Goal: Task Accomplishment & Management: Manage account settings

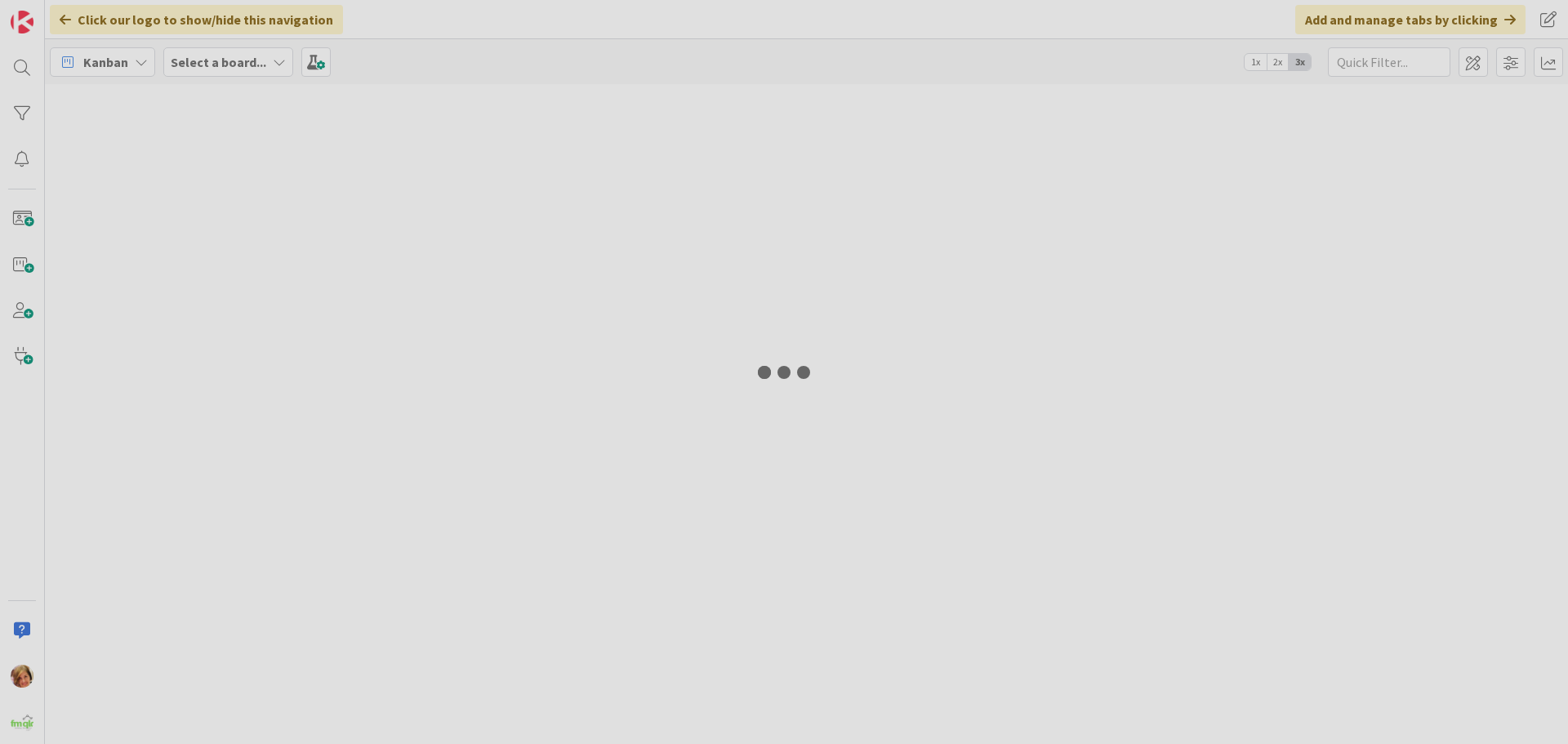
type input "BANYO"
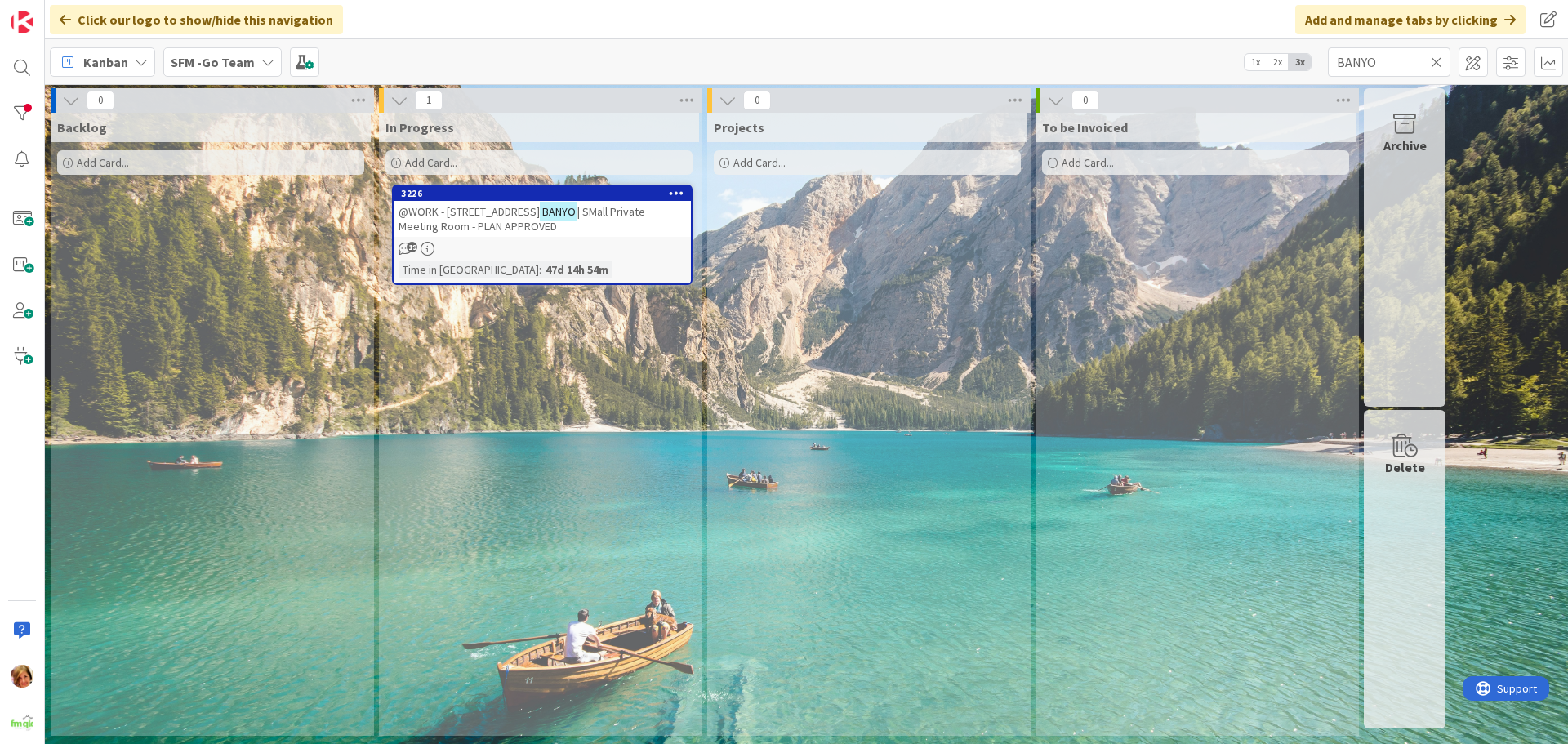
click at [1435, 55] on icon at bounding box center [1436, 61] width 11 height 15
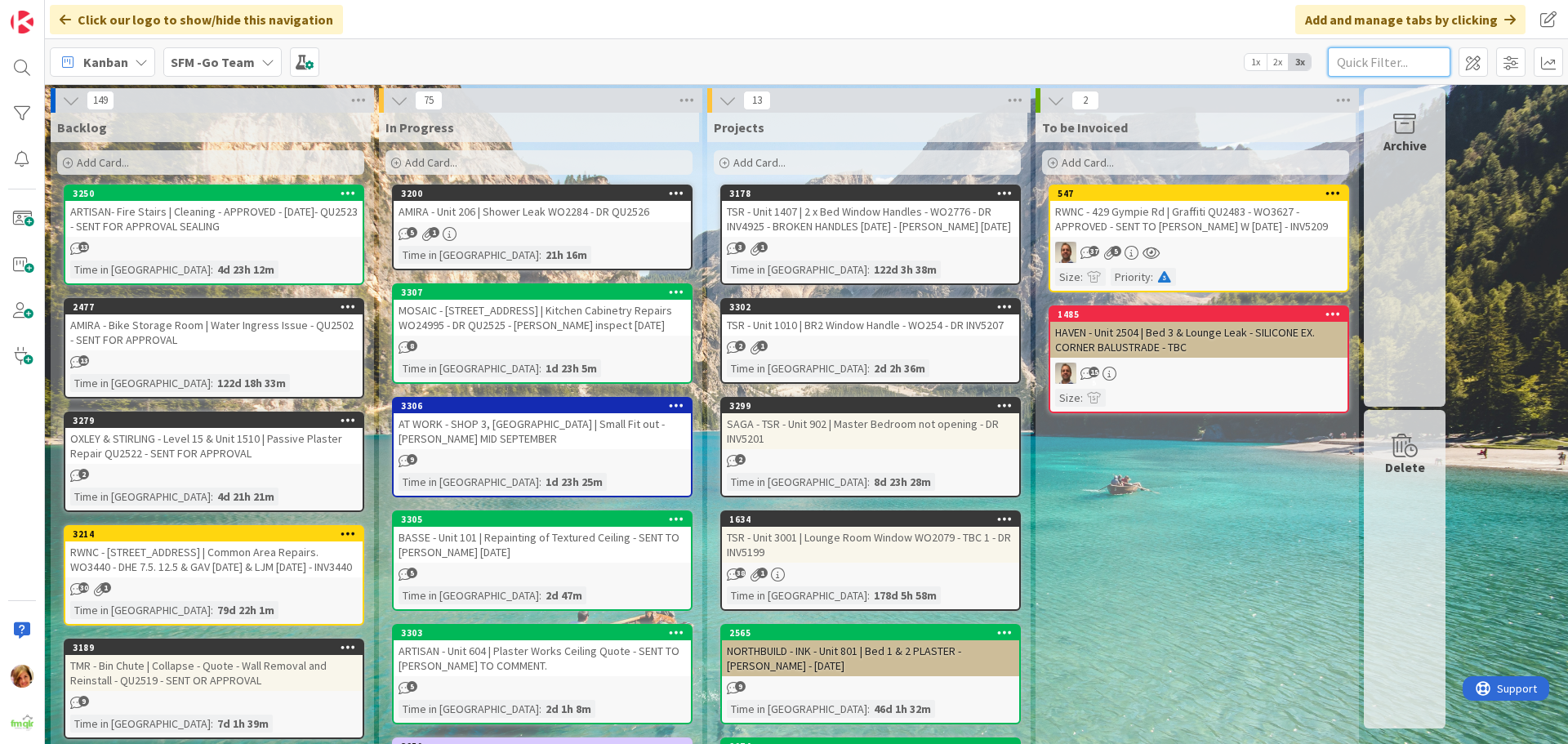
click at [1419, 57] on input "text" at bounding box center [1389, 62] width 123 height 29
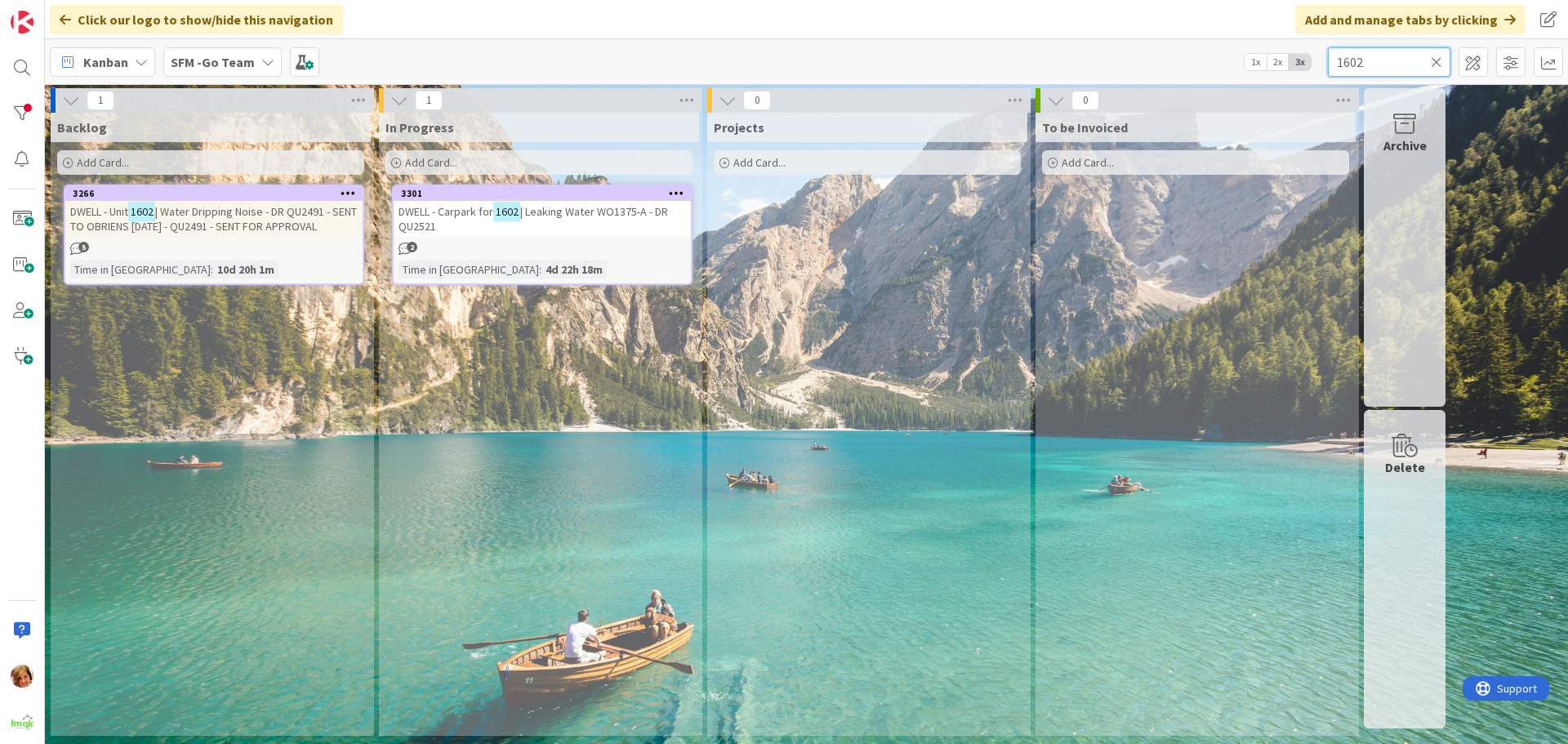
type input "1602"
click at [452, 209] on span "DWELL - Carpark for" at bounding box center [446, 211] width 95 height 15
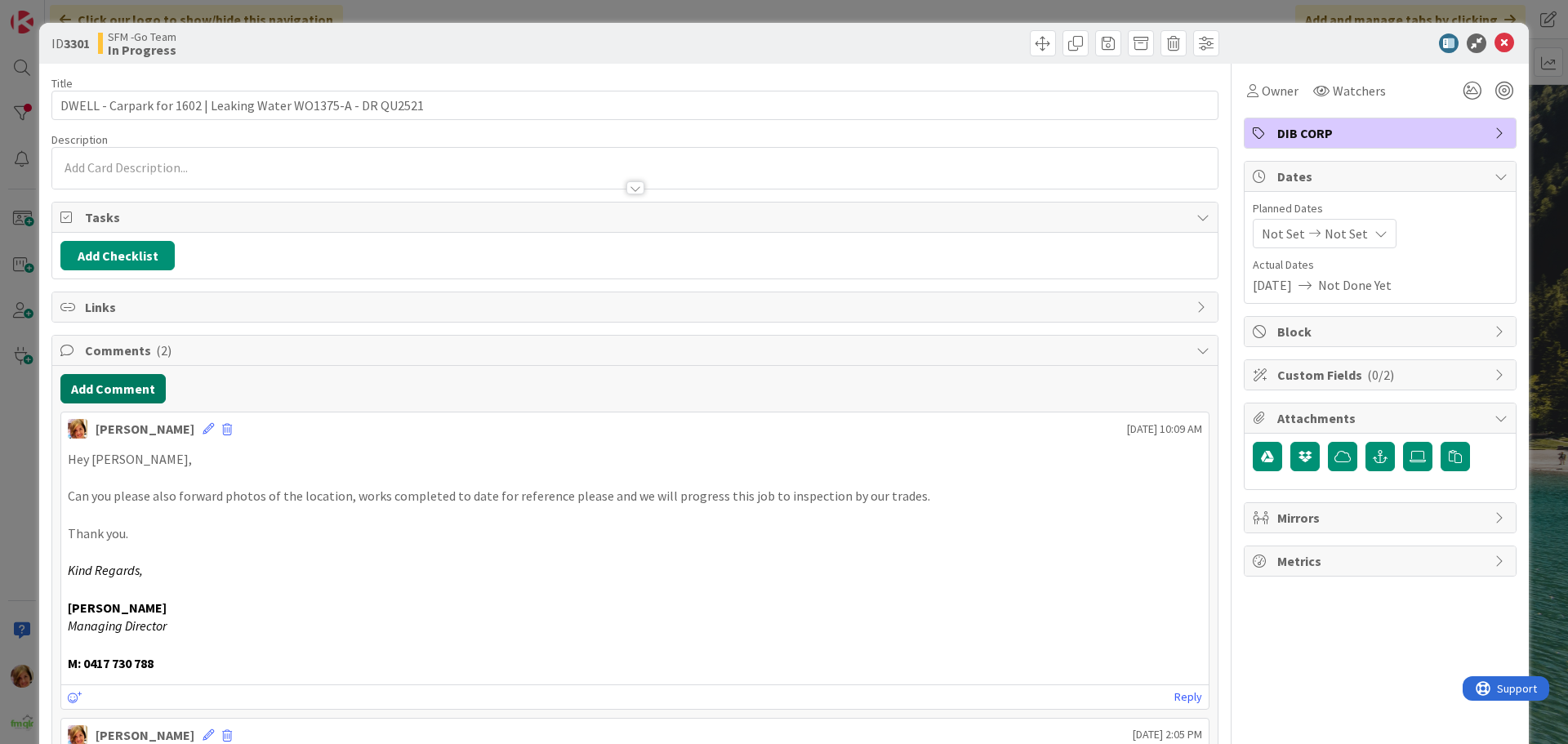
click at [116, 386] on button "Add Comment" at bounding box center [113, 388] width 105 height 29
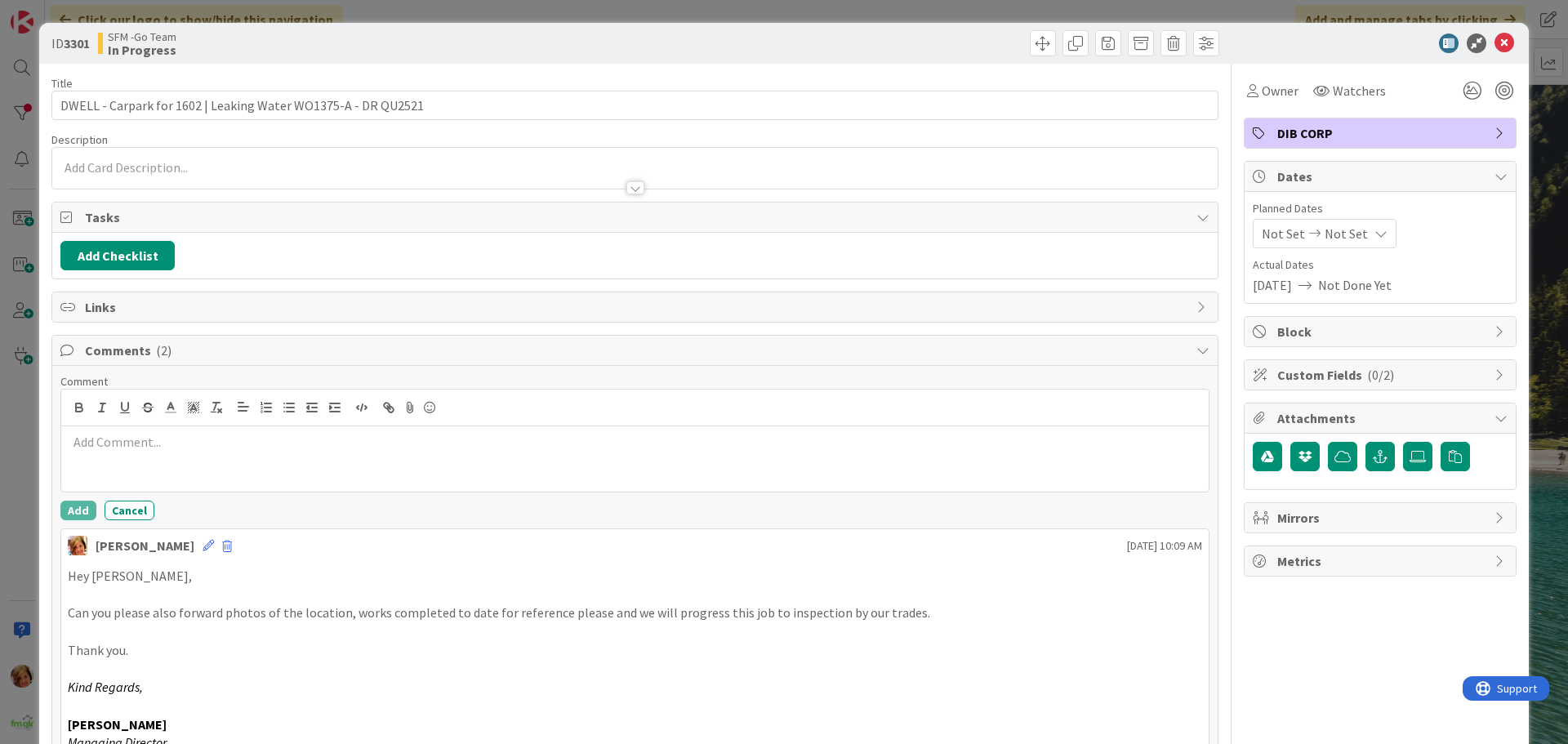
click at [161, 436] on p at bounding box center [635, 443] width 1134 height 19
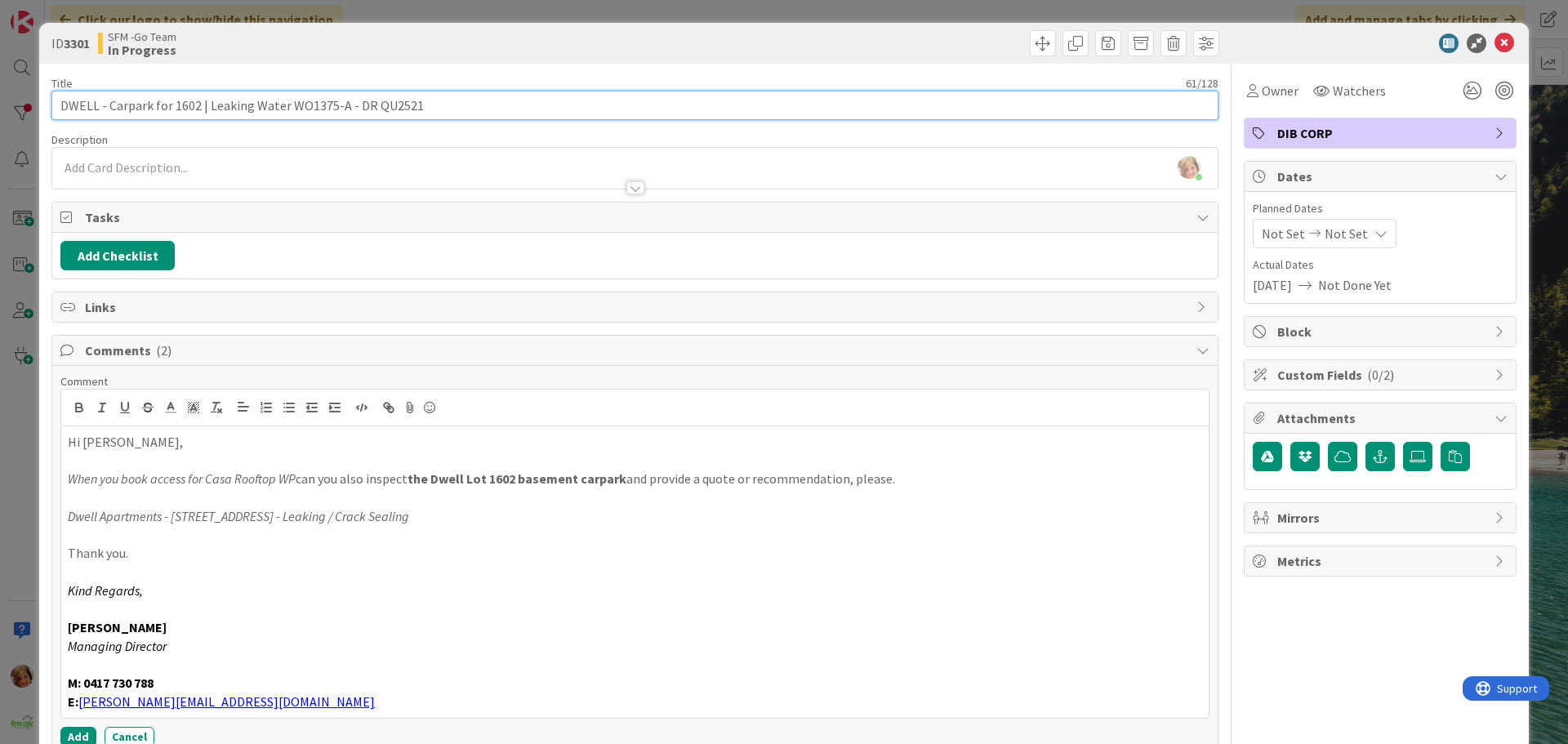
click at [434, 105] on input "DWELL - Carpark for 1602 | Leaking Water WO1375-A - DR QU2521" at bounding box center [635, 105] width 1167 height 29
type input "DWELL - Carpark for 1602 | Leaking Water WO1375-A - DR QU2521 - SENT TO MIKE 15…"
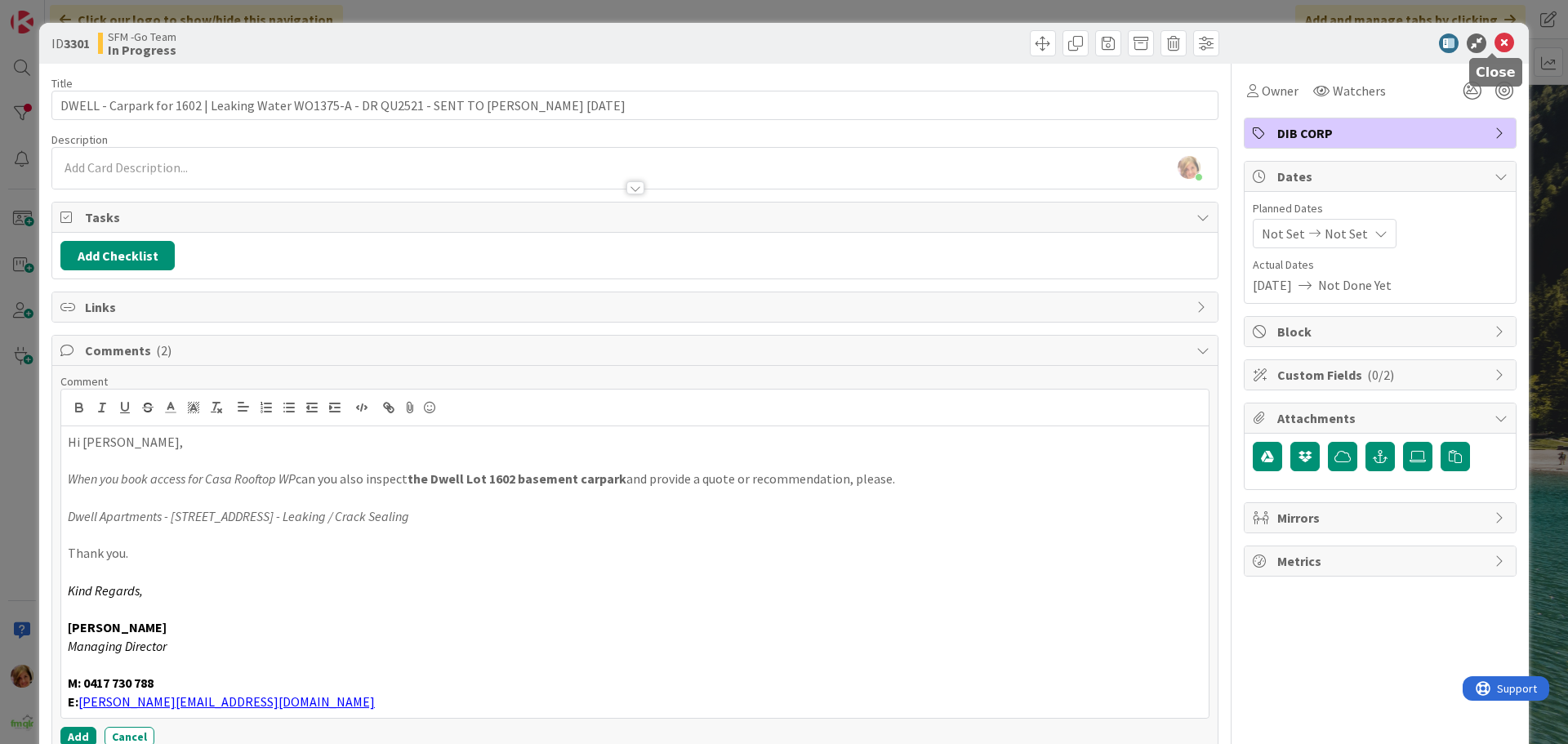
click at [1495, 41] on icon at bounding box center [1504, 43] width 20 height 20
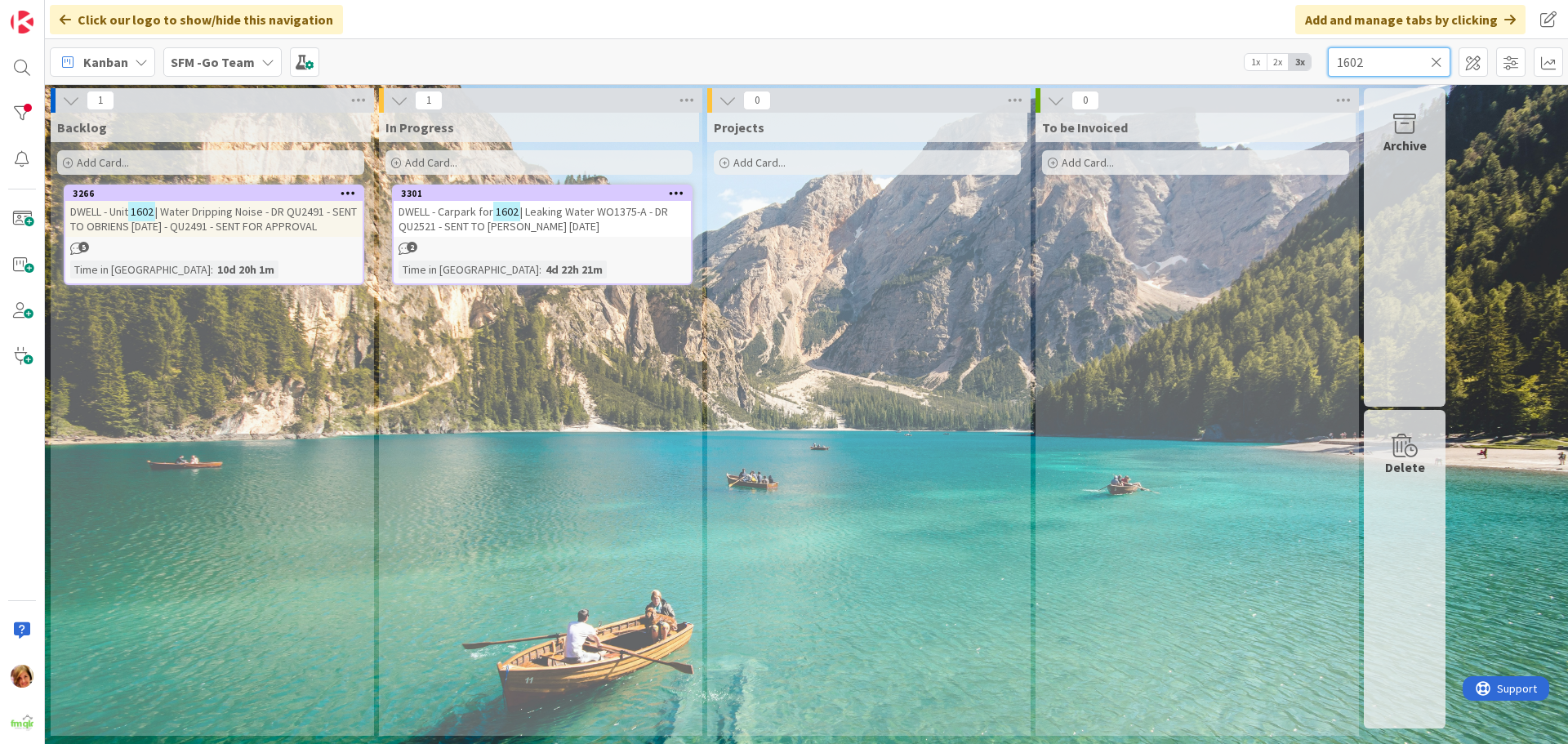
click at [1382, 63] on input "1602" at bounding box center [1389, 62] width 123 height 29
type input "1"
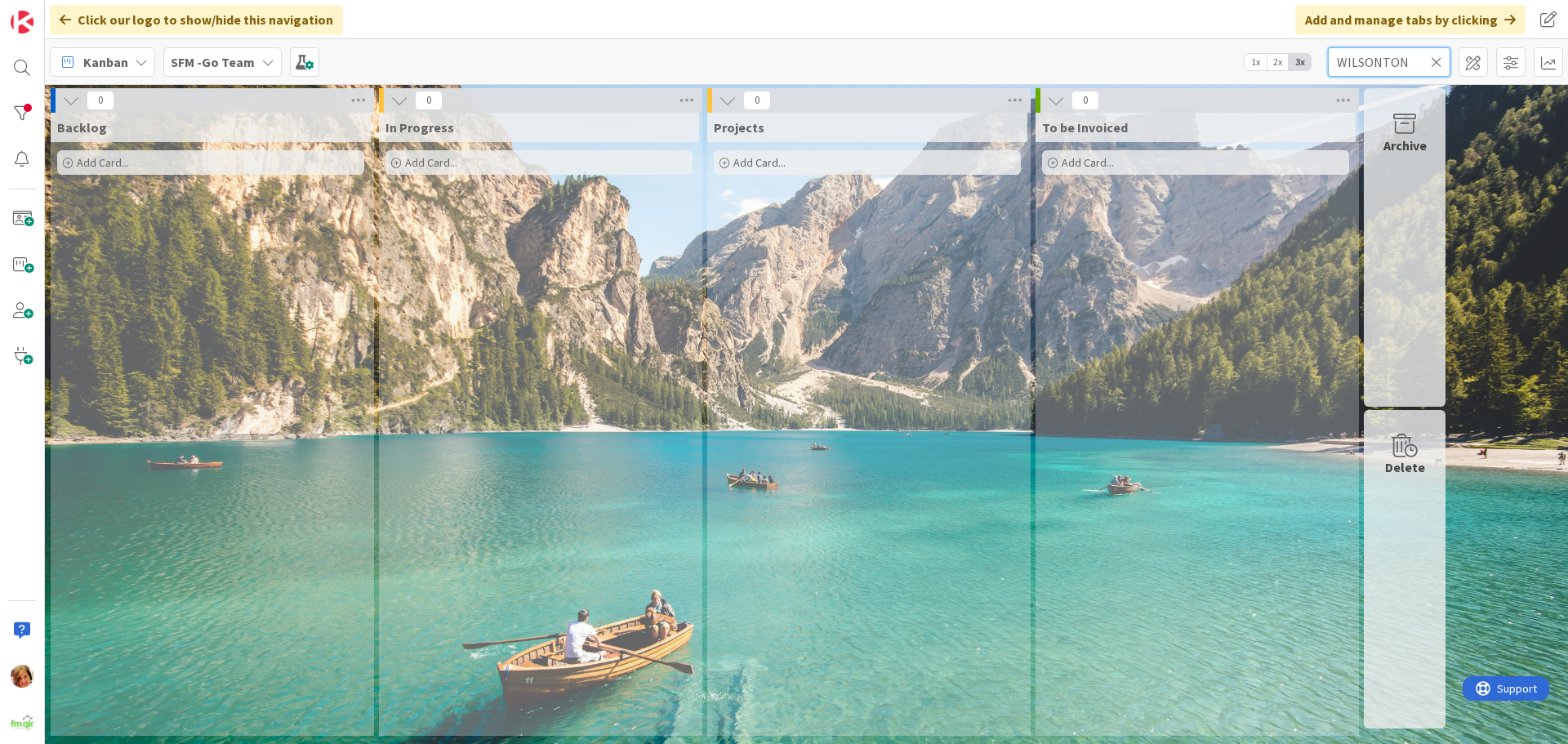
type input "WILSONTON"
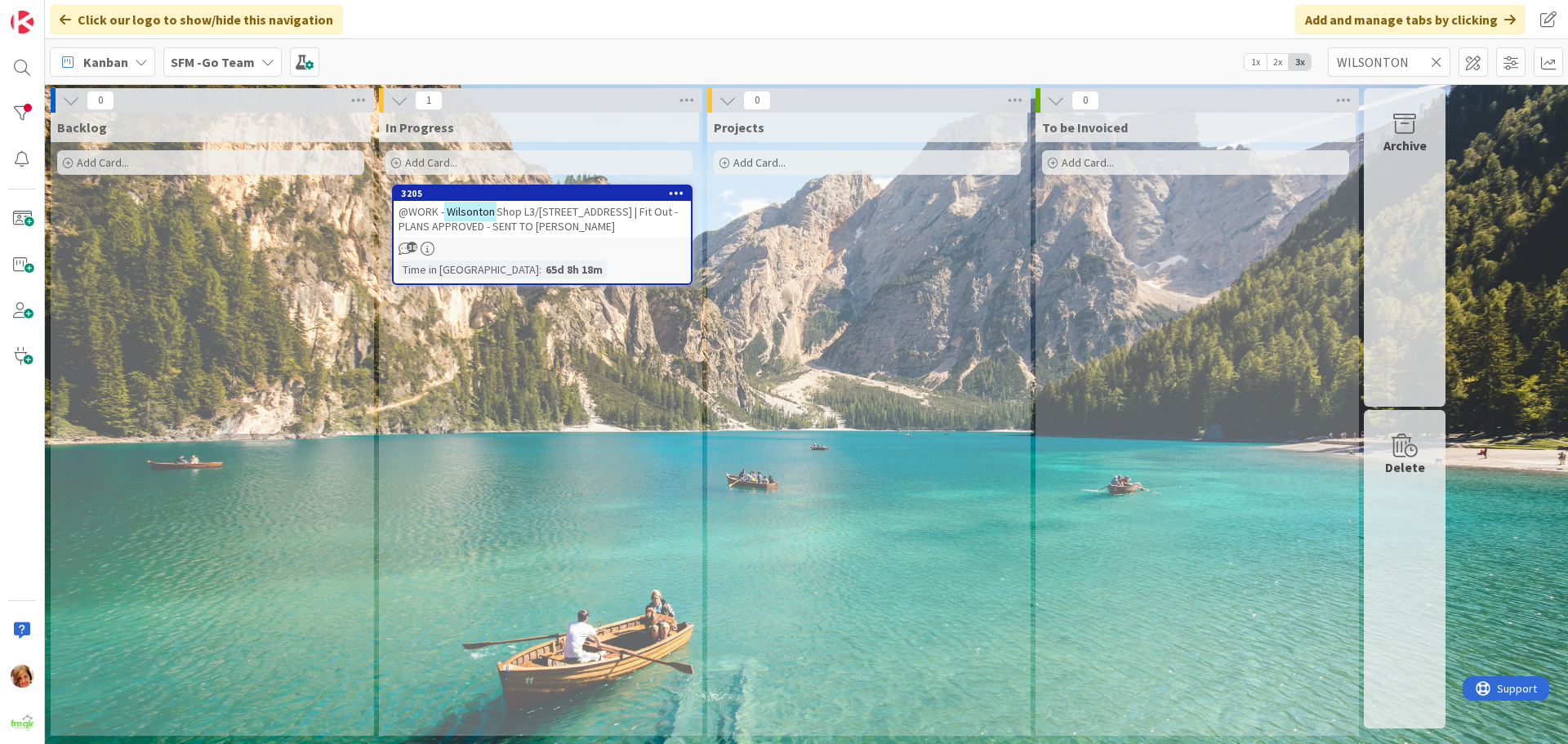
click at [564, 214] on span "Shop L3/407 Bridge St | Fit Out - PLANS APPROVED - SENT TO LUKE FITOUT" at bounding box center [538, 219] width 280 height 29
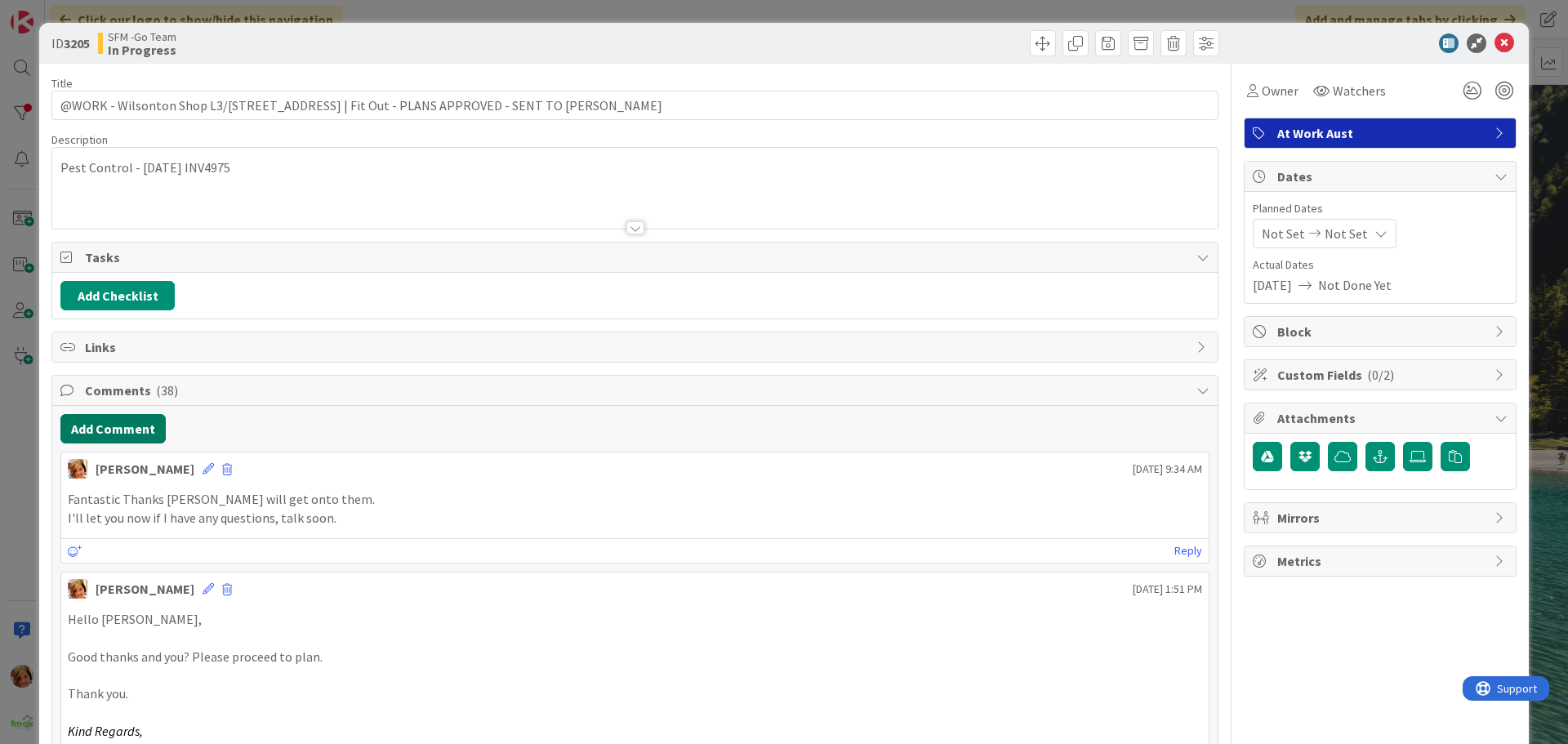
click at [157, 433] on button "Add Comment" at bounding box center [113, 429] width 105 height 29
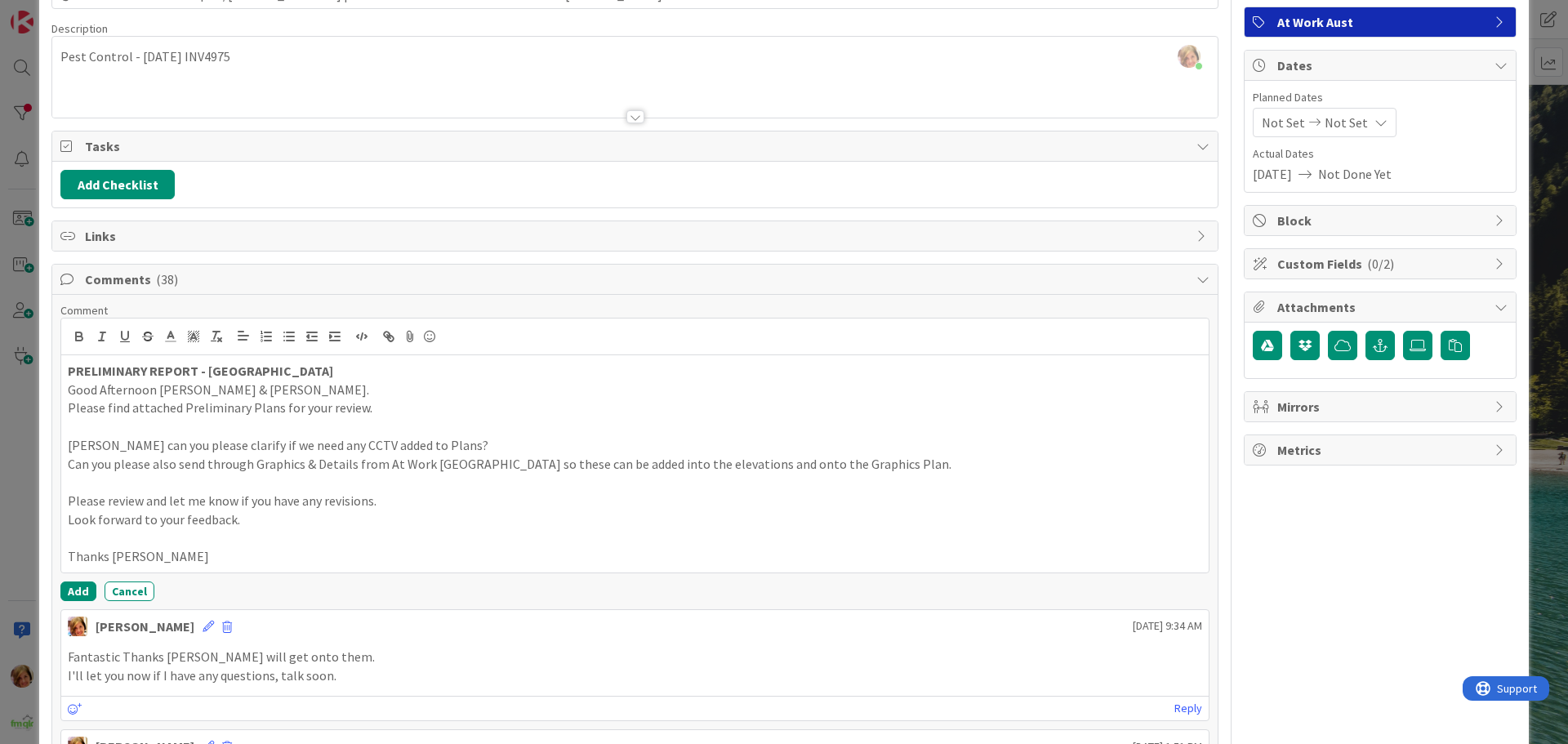
scroll to position [163, 0]
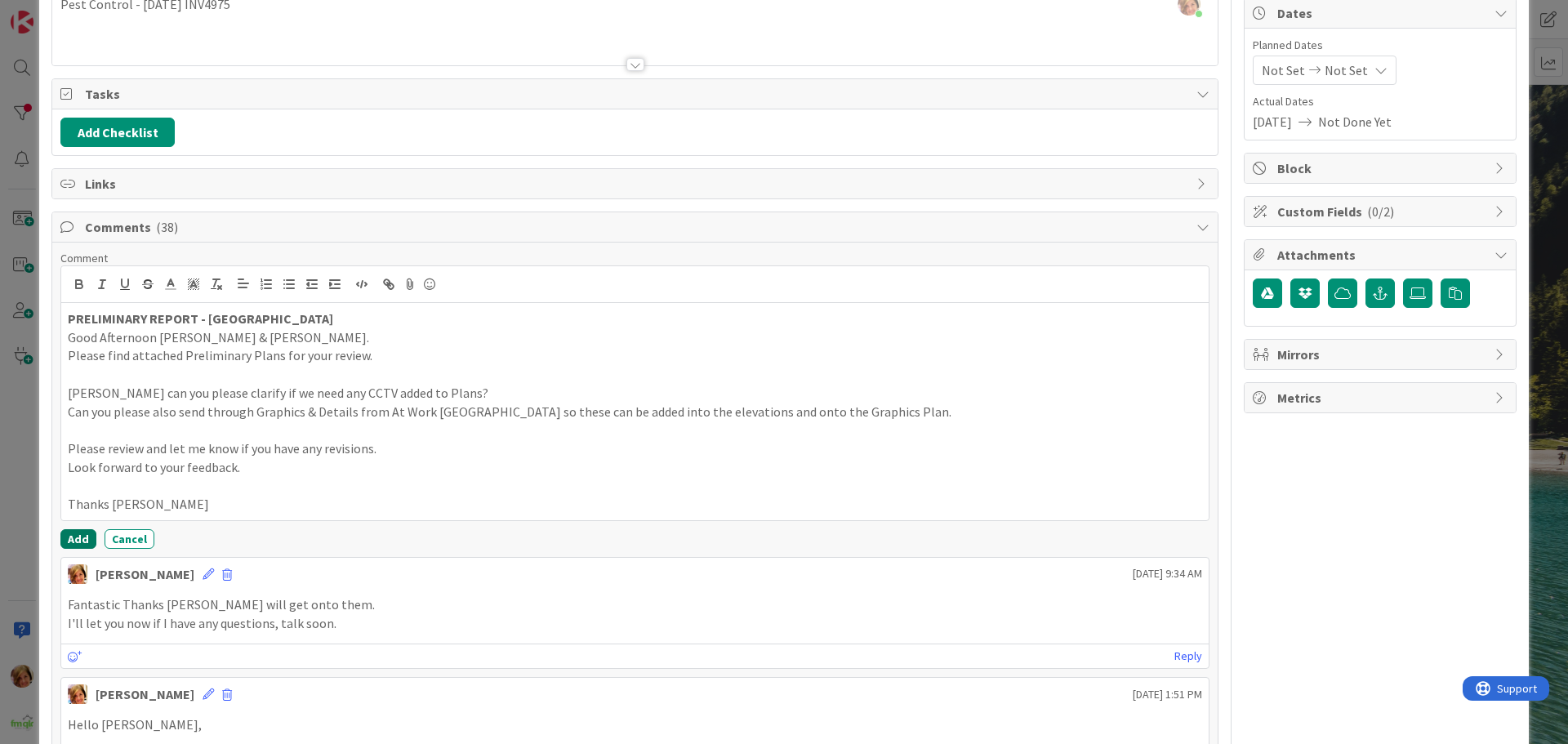
click at [68, 530] on button "Add" at bounding box center [79, 539] width 36 height 20
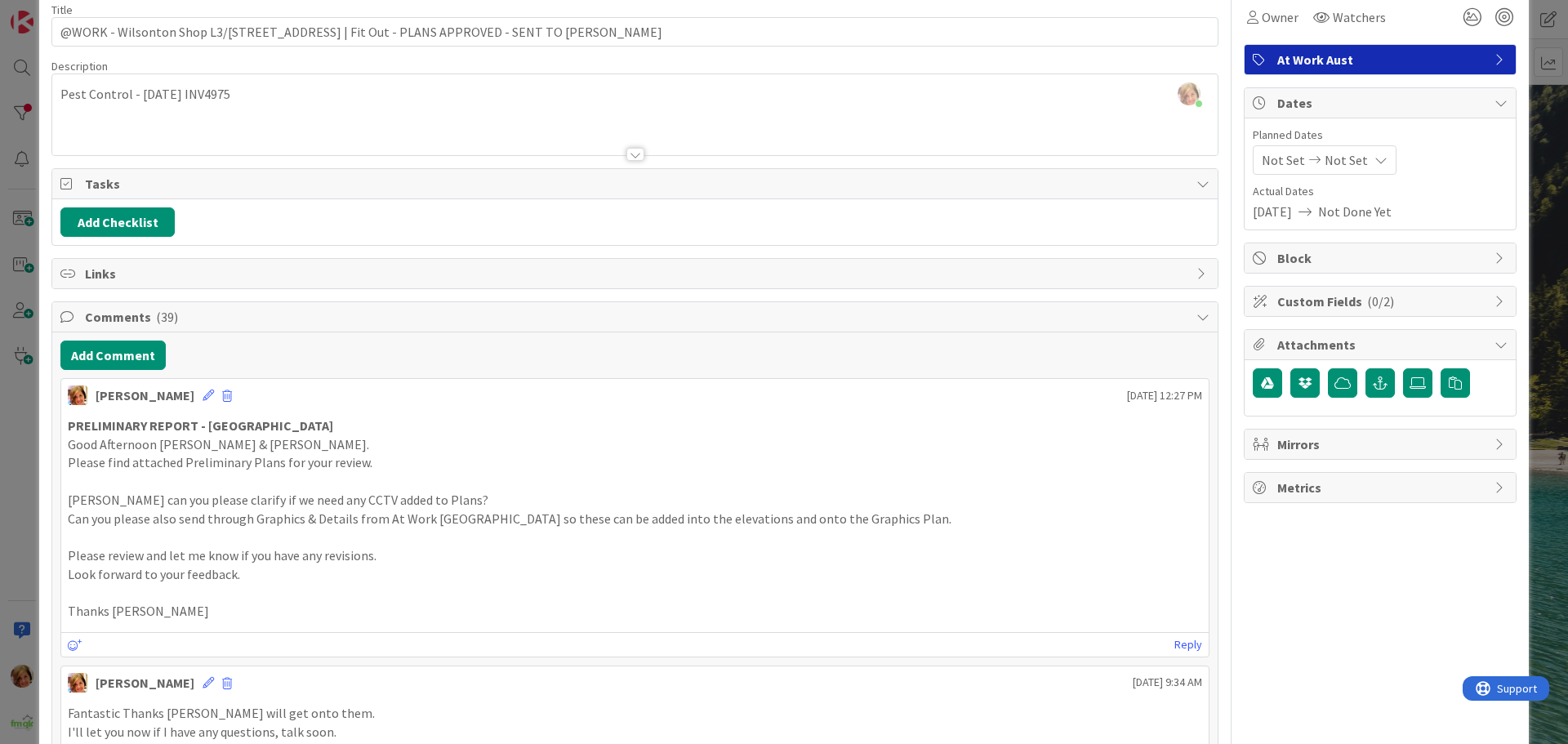
scroll to position [0, 0]
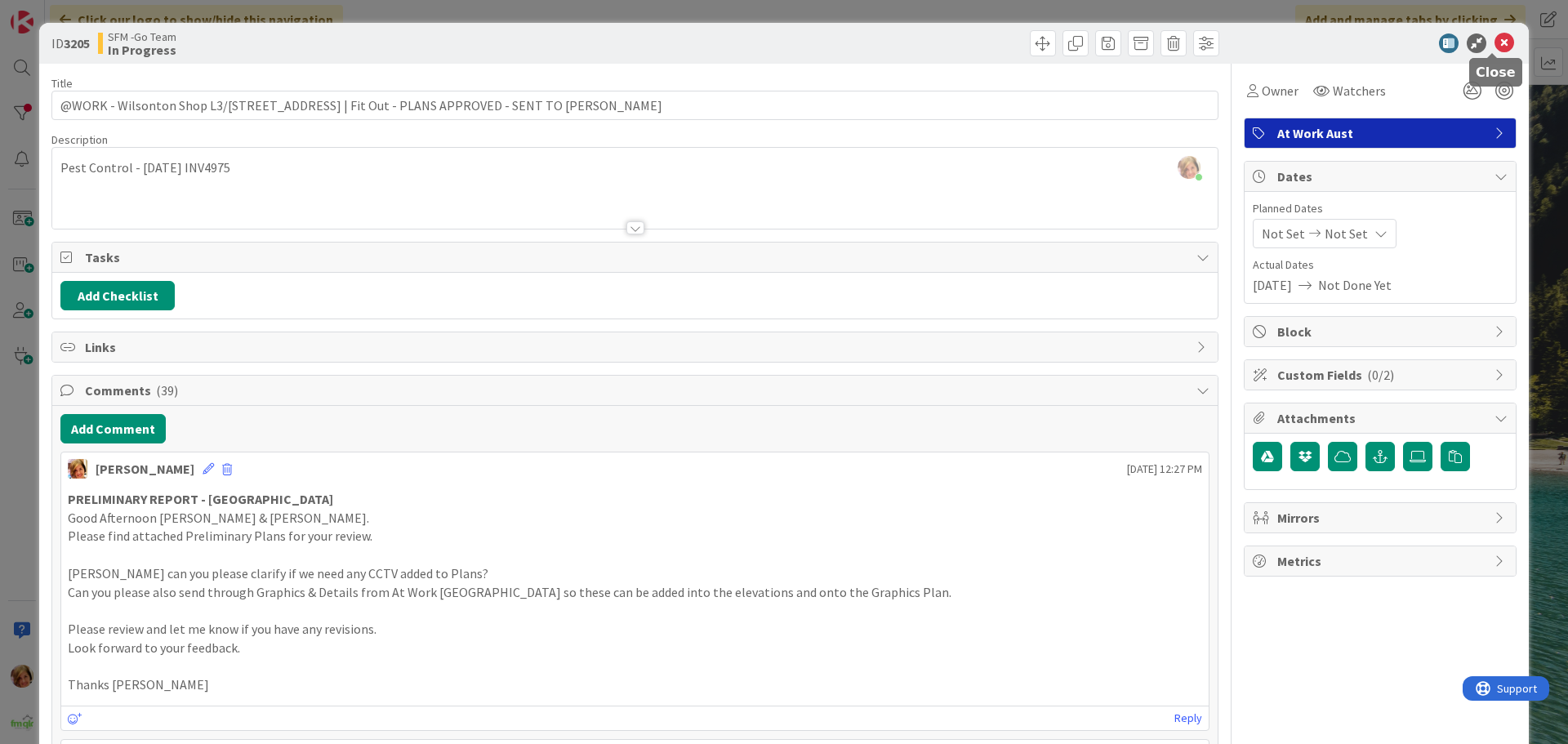
click at [1495, 38] on icon at bounding box center [1504, 43] width 20 height 20
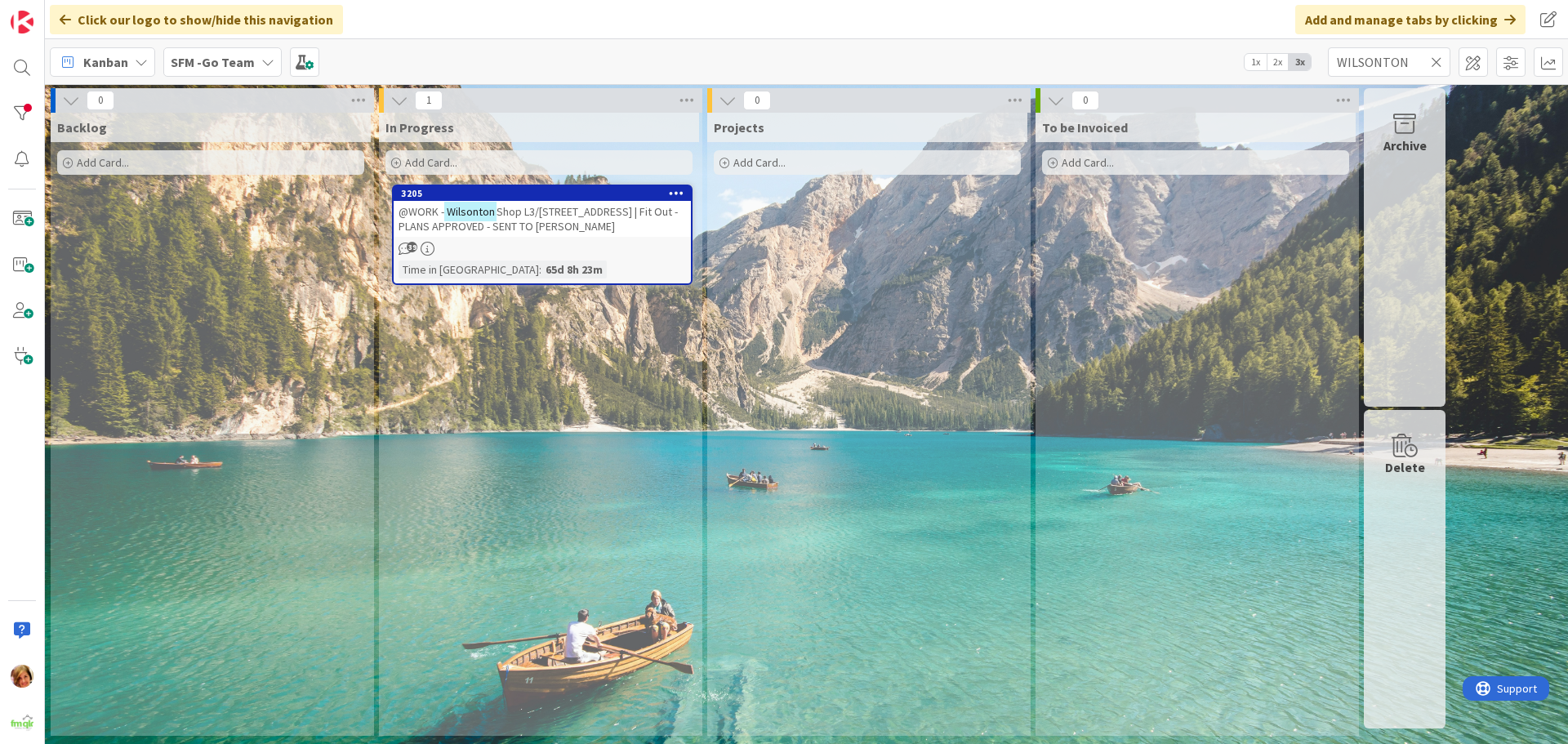
click at [1435, 60] on icon at bounding box center [1436, 61] width 11 height 15
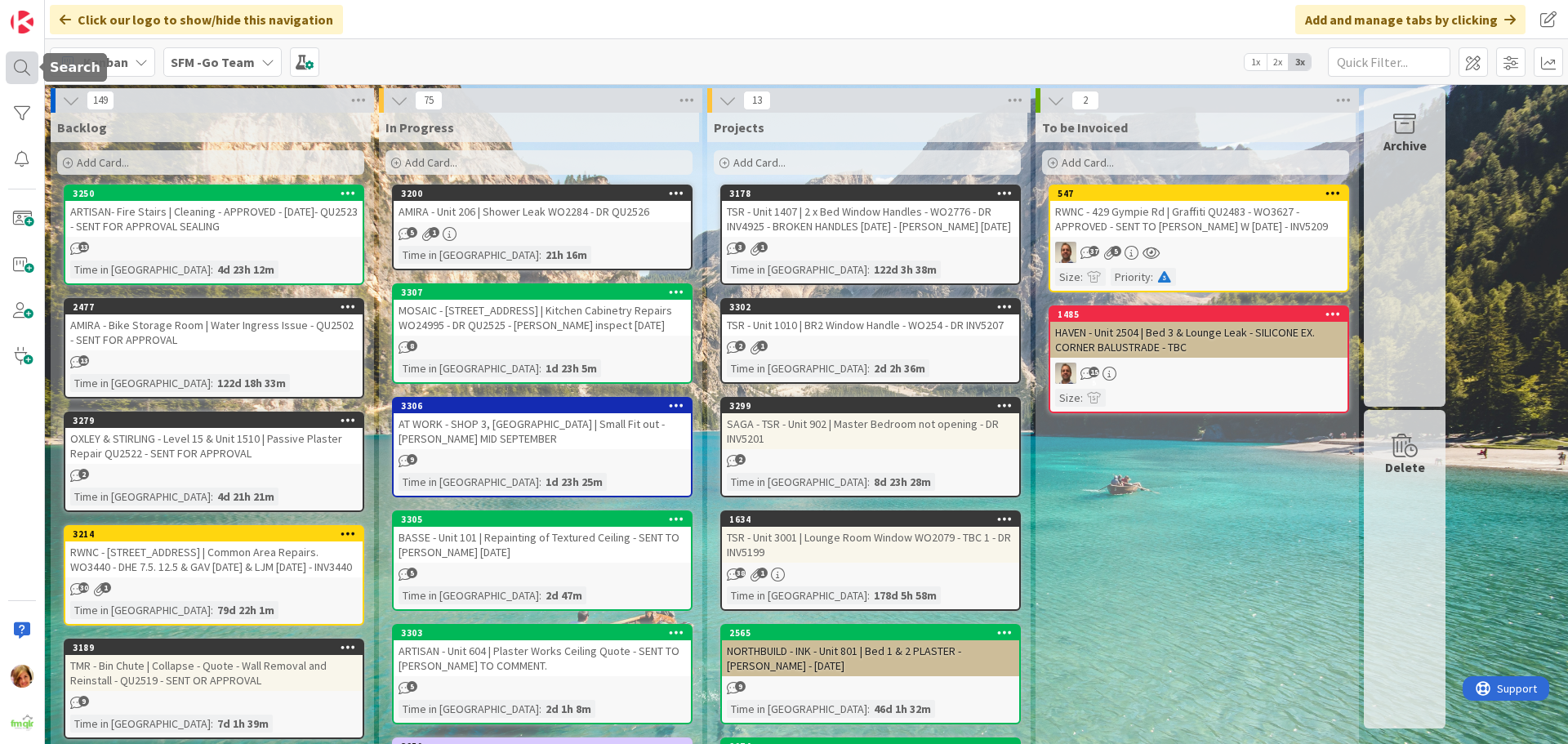
click at [19, 66] on div at bounding box center [22, 68] width 33 height 33
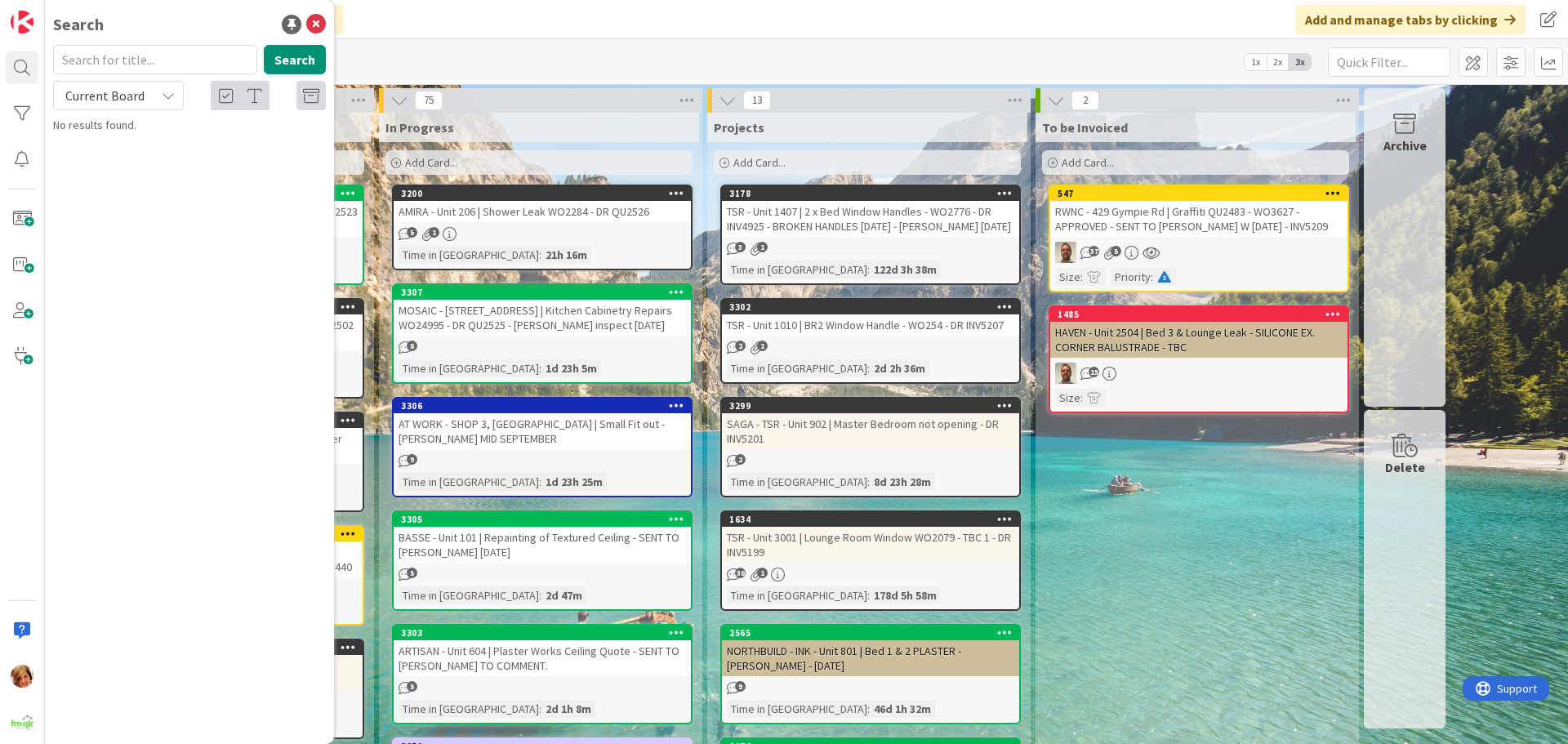
click at [133, 62] on input "text" at bounding box center [155, 60] width 205 height 29
type input "COOMERA"
click at [470, 162] on div "Add Card..." at bounding box center [539, 162] width 307 height 24
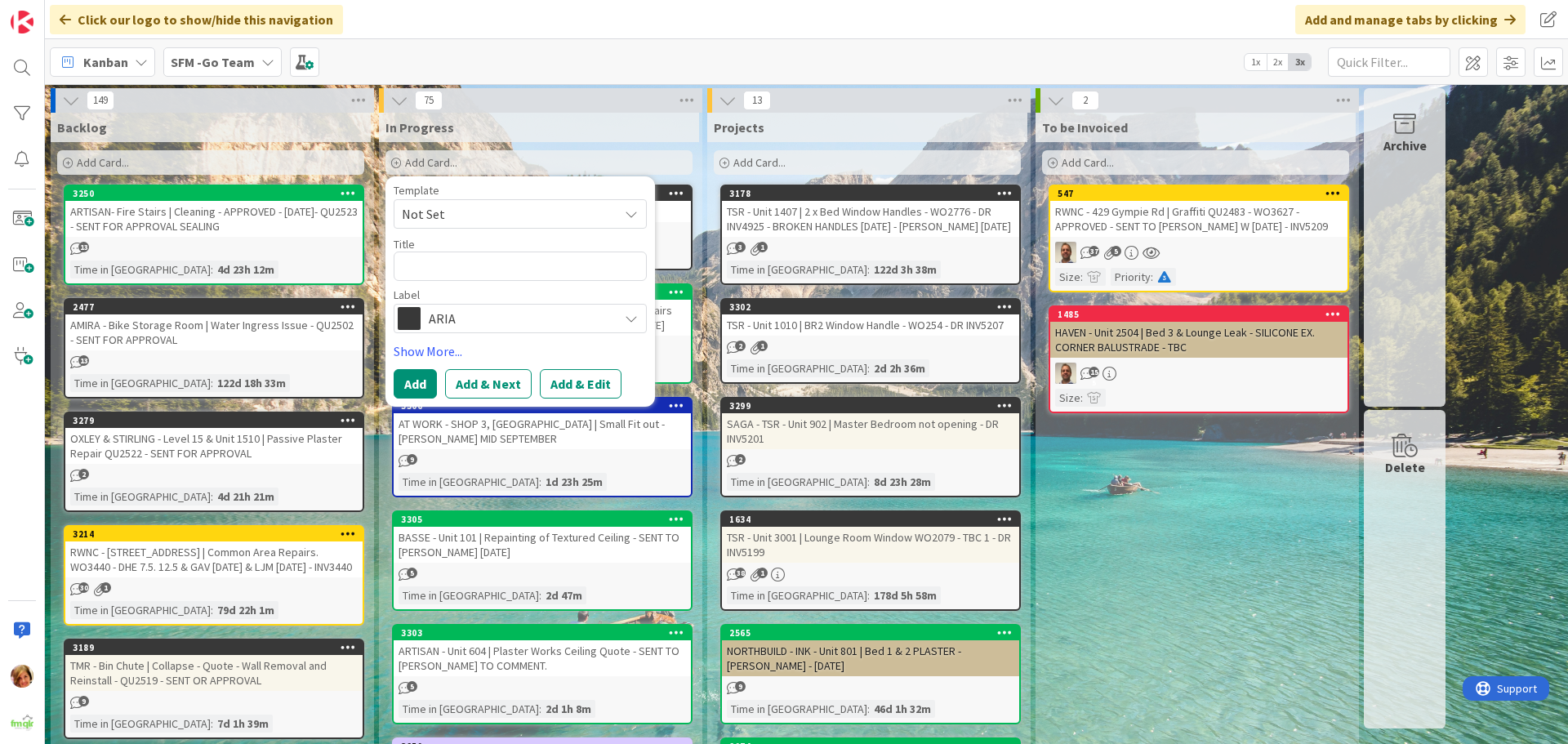
type textarea "x"
type textarea "A"
type textarea "x"
type textarea "AT"
type textarea "x"
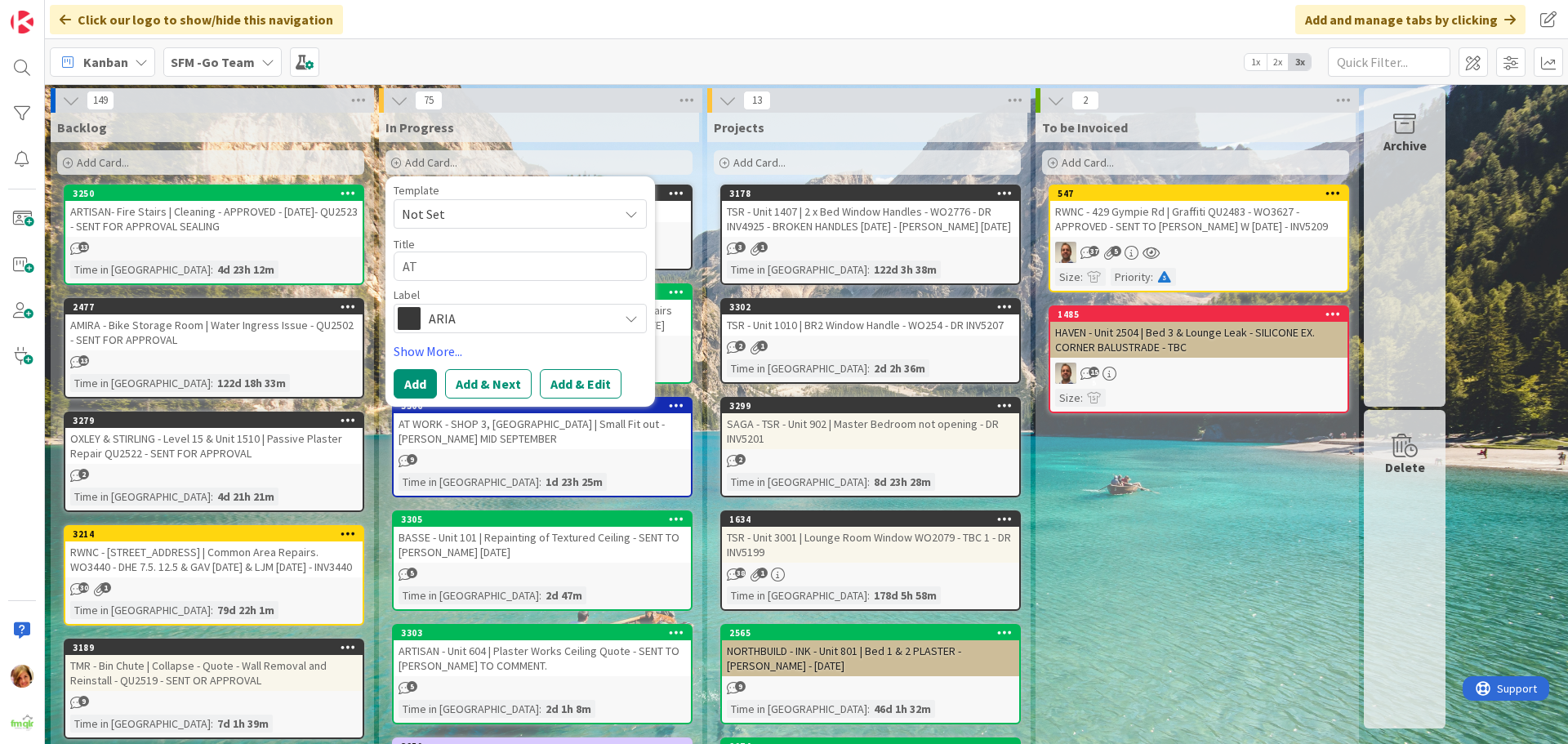
type textarea "ATO"
type textarea "x"
type textarea "ATOW"
type textarea "x"
type textarea "ATOWRK"
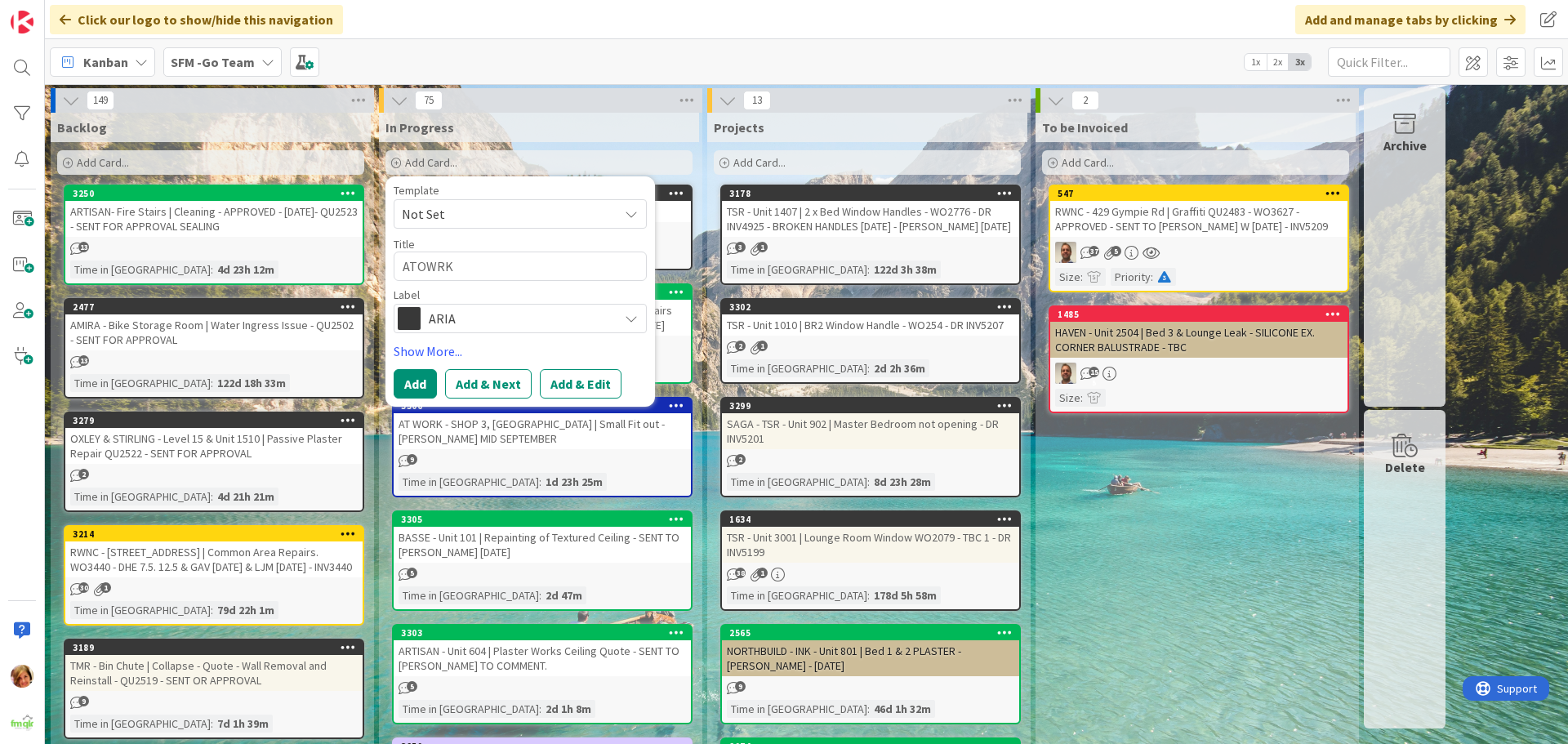
type textarea "x"
type textarea "ATOWRK"
type textarea "x"
type textarea "ATOWRK ="
type textarea "x"
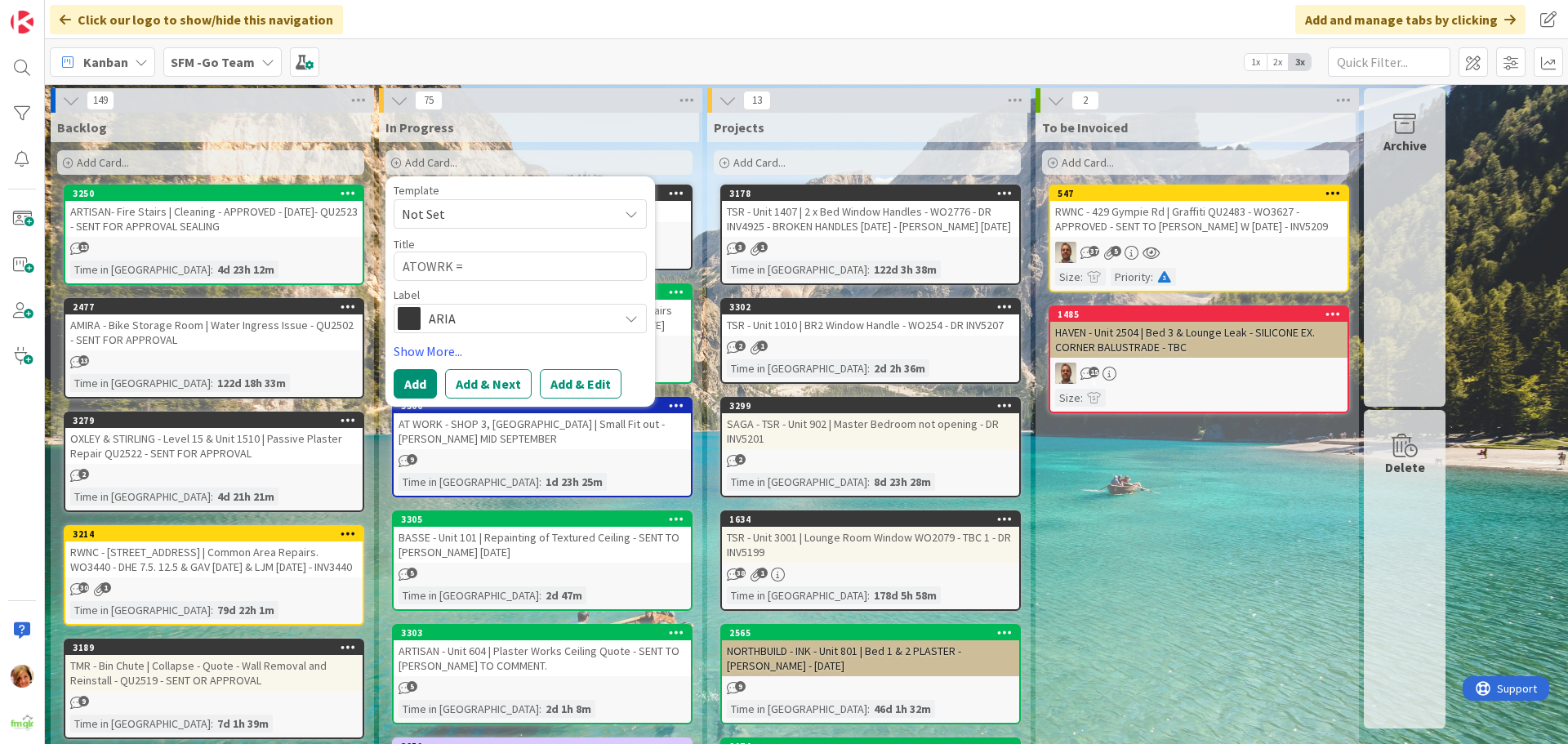
type textarea "ATOWRK"
type textarea "x"
type textarea "ATOWRK"
type textarea "x"
type textarea "ATOWR"
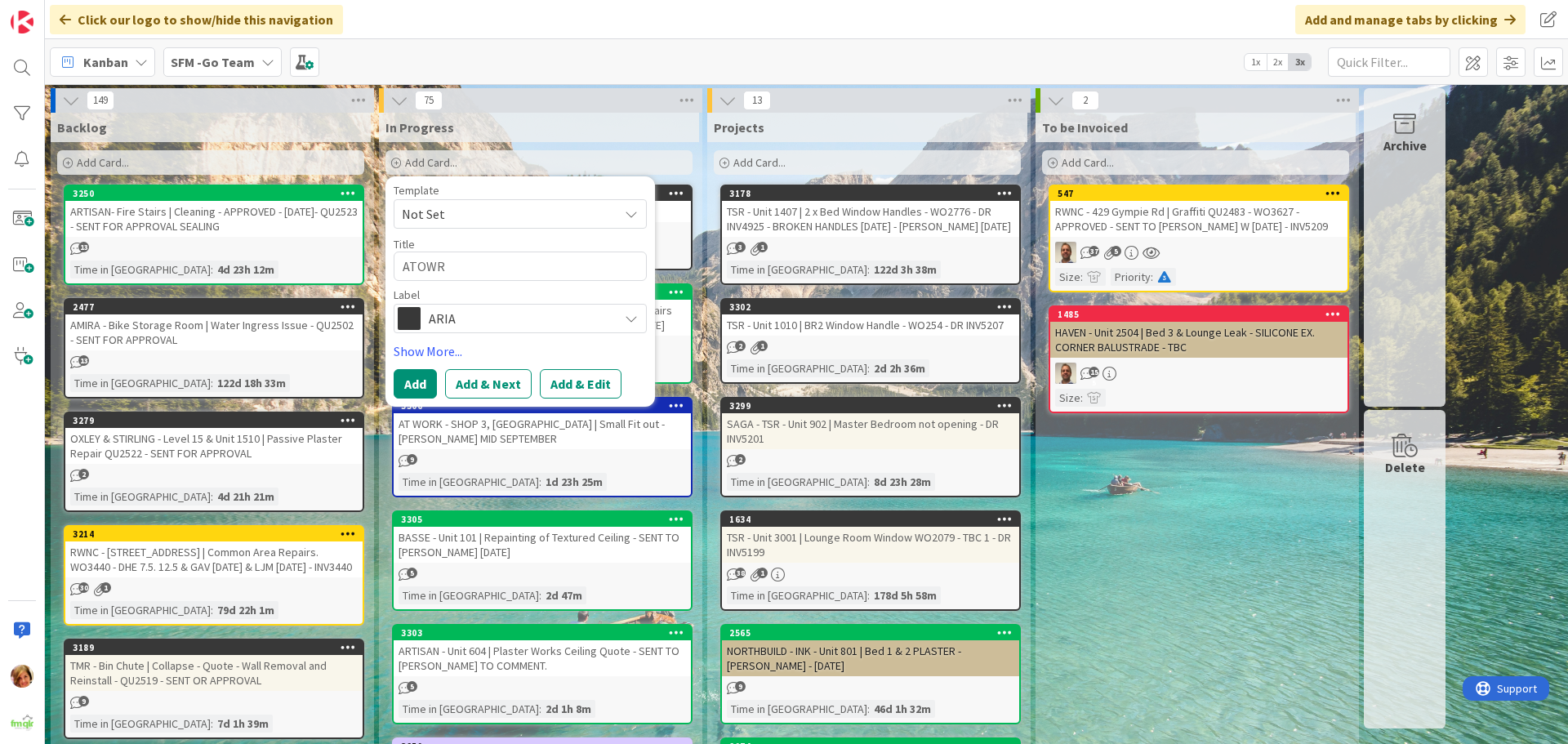
type textarea "x"
type textarea "ATOW"
type textarea "x"
type textarea "ATO"
type textarea "x"
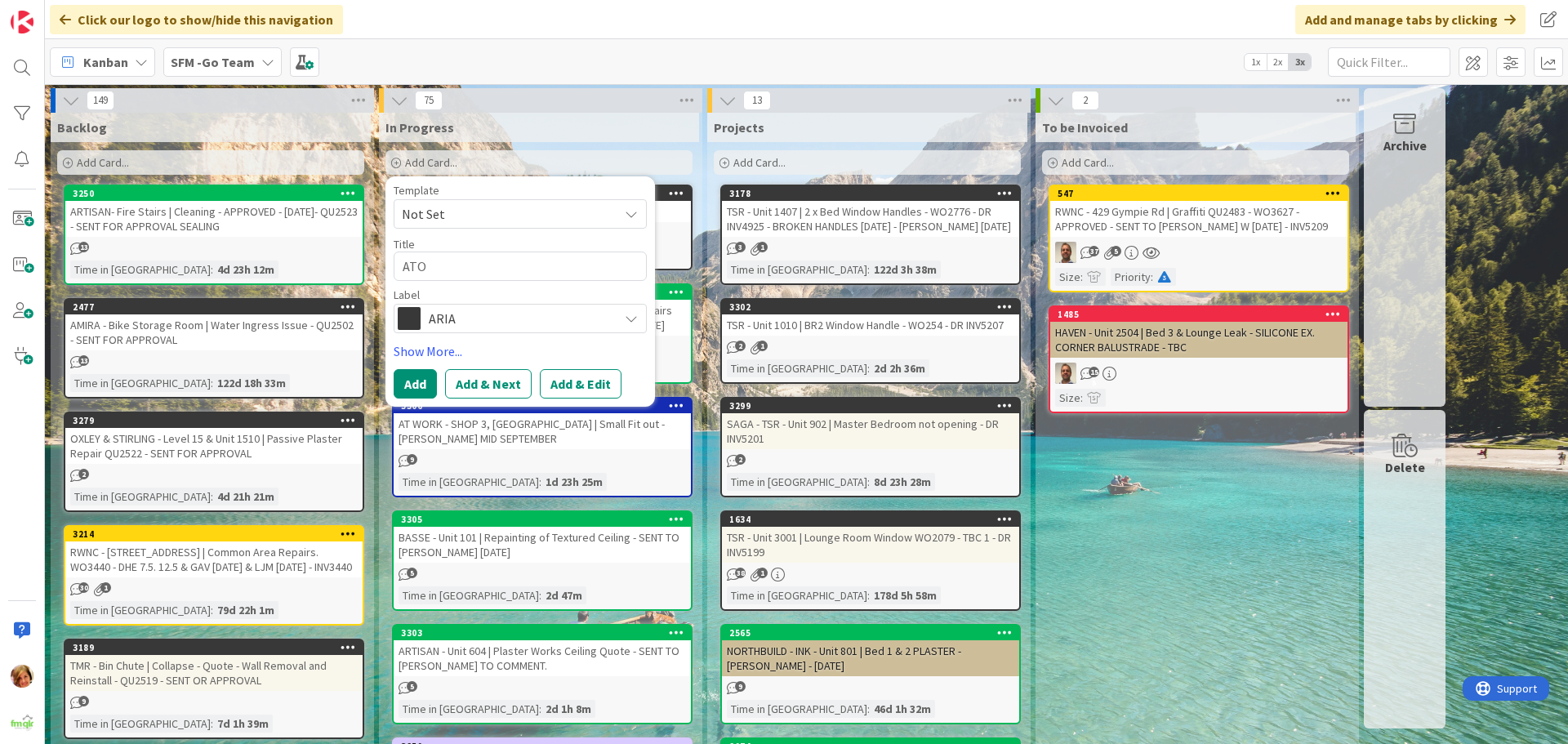
type textarea "AT"
type textarea "x"
type textarea "AT"
type textarea "x"
type textarea "AT WO"
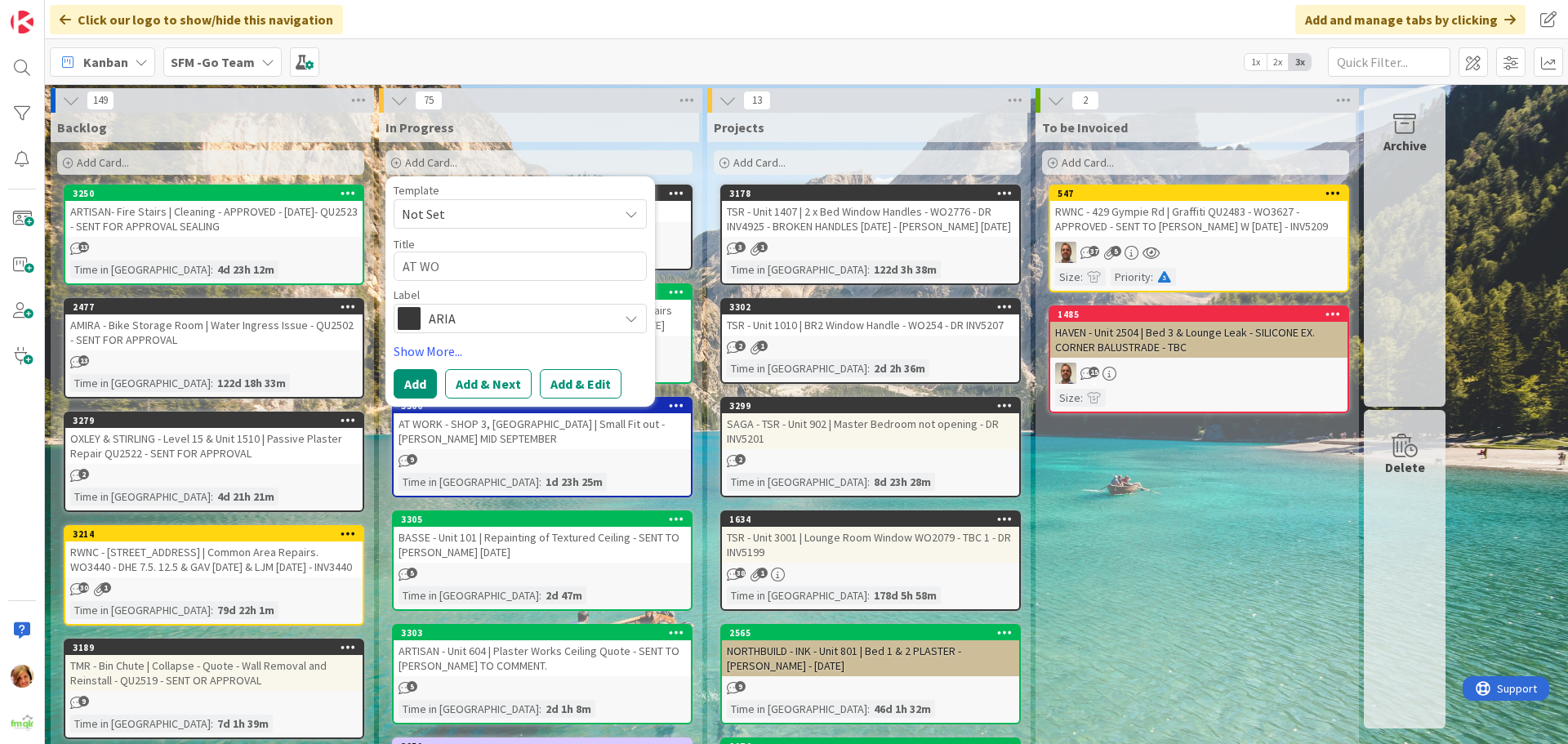
type textarea "x"
type textarea "AT WORK"
type textarea "x"
type textarea "AT WORK"
type textarea "x"
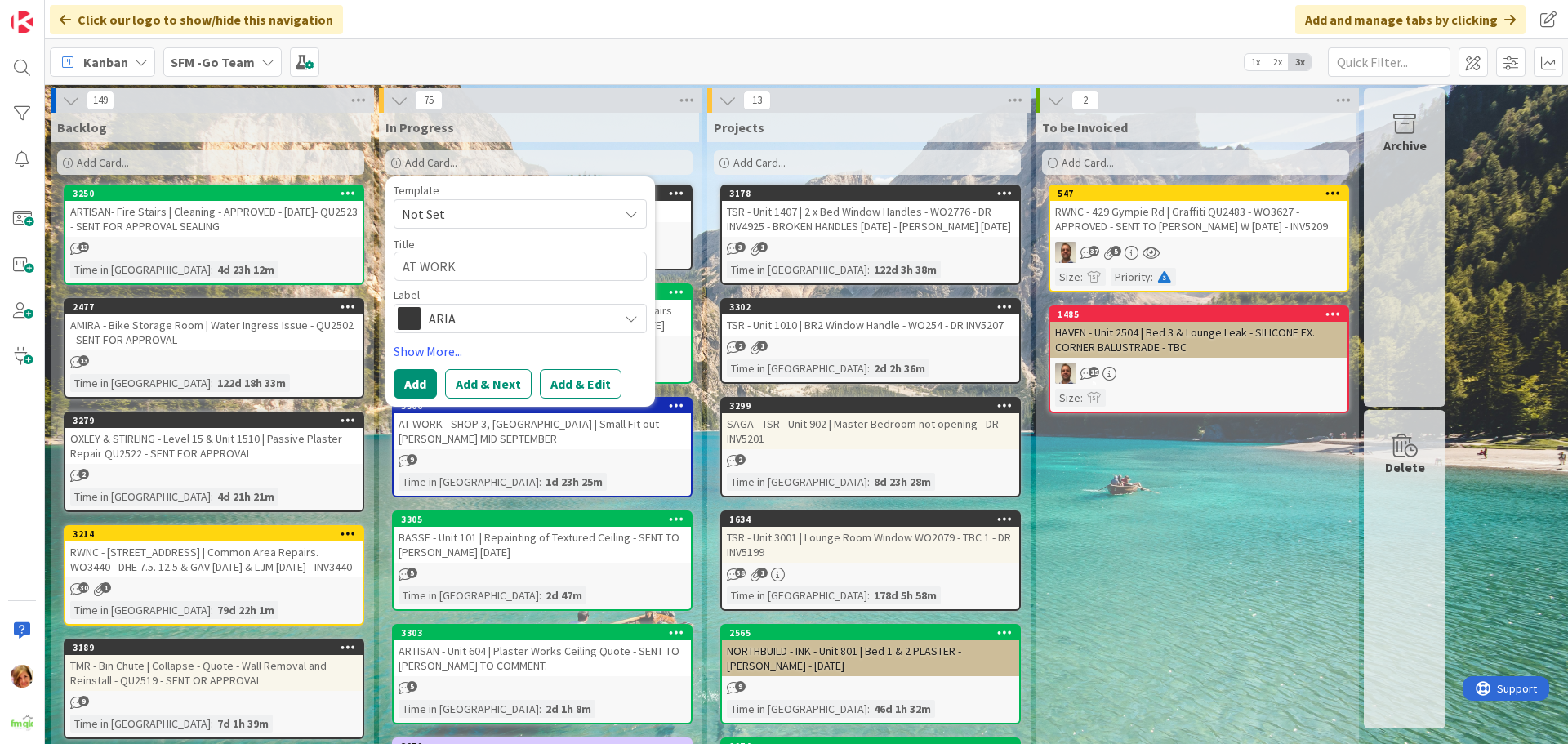
type textarea "AT WORK -"
type textarea "x"
type textarea "AT WORK -"
type textarea "x"
type textarea "AT WORK - C"
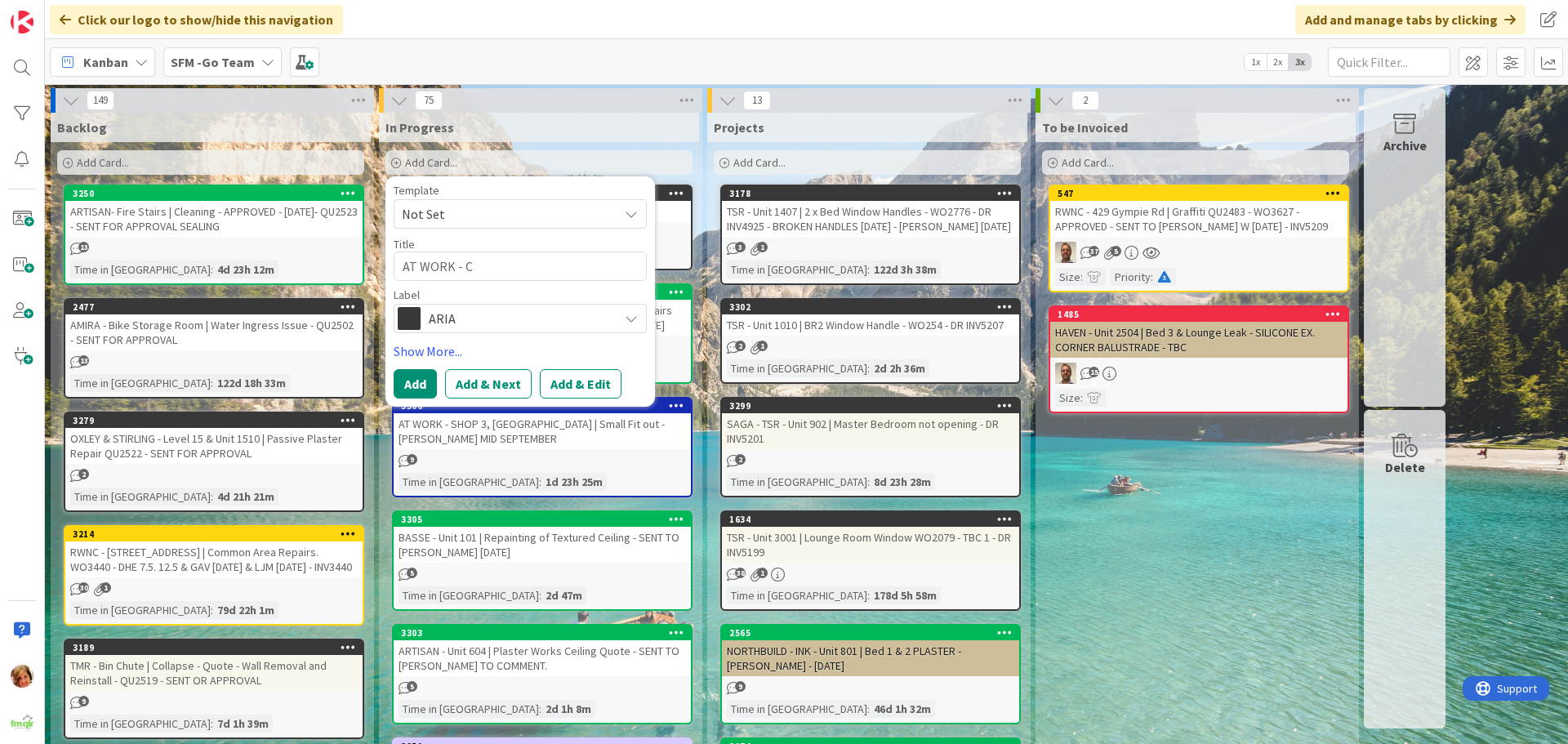
type textarea "x"
type textarea "AT WORK - CO"
type textarea "x"
type textarea "AT WORK - COO"
type textarea "x"
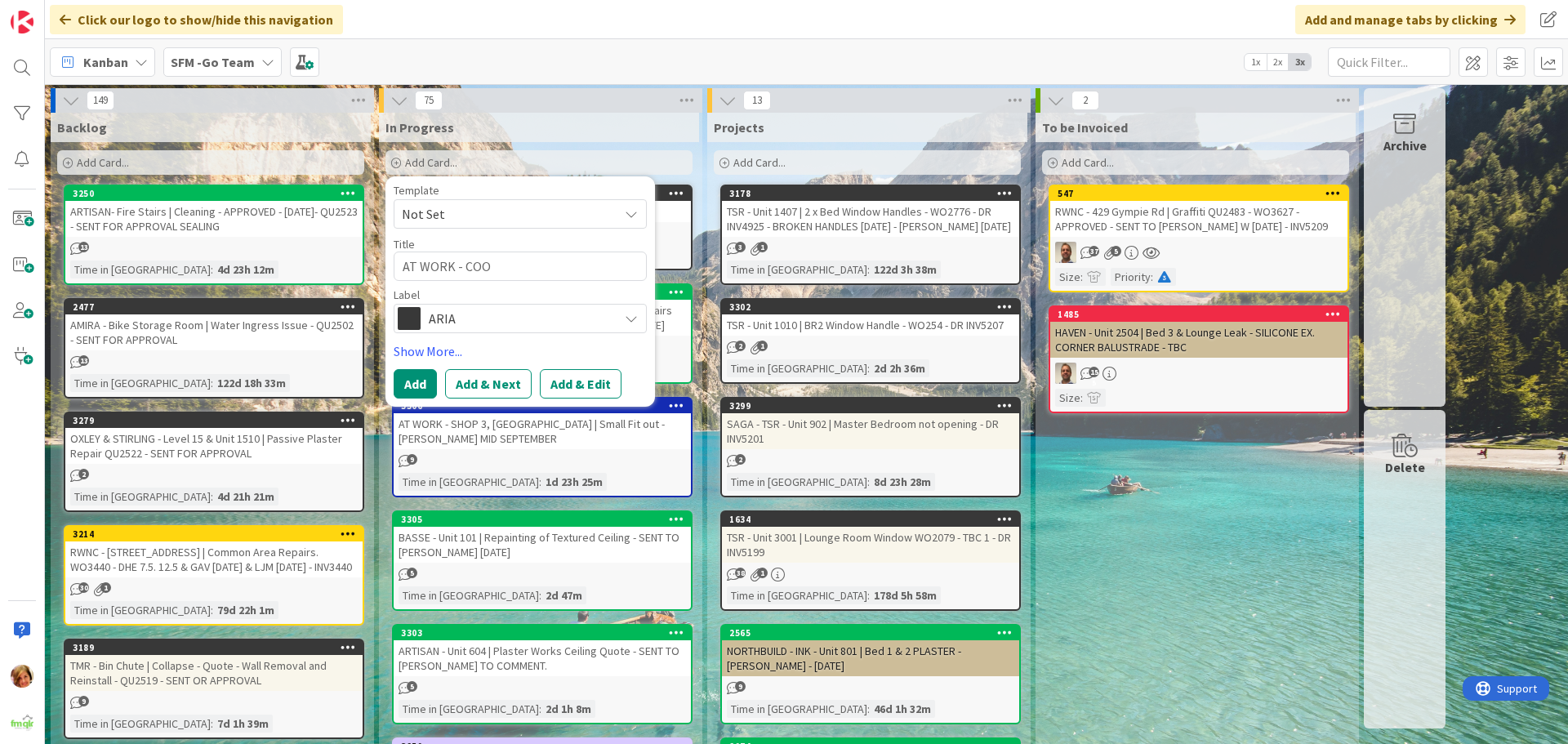
type textarea "AT WORK - COOM"
type textarea "x"
type textarea "AT WORK - COOME"
type textarea "x"
type textarea "AT WORK - COOMER"
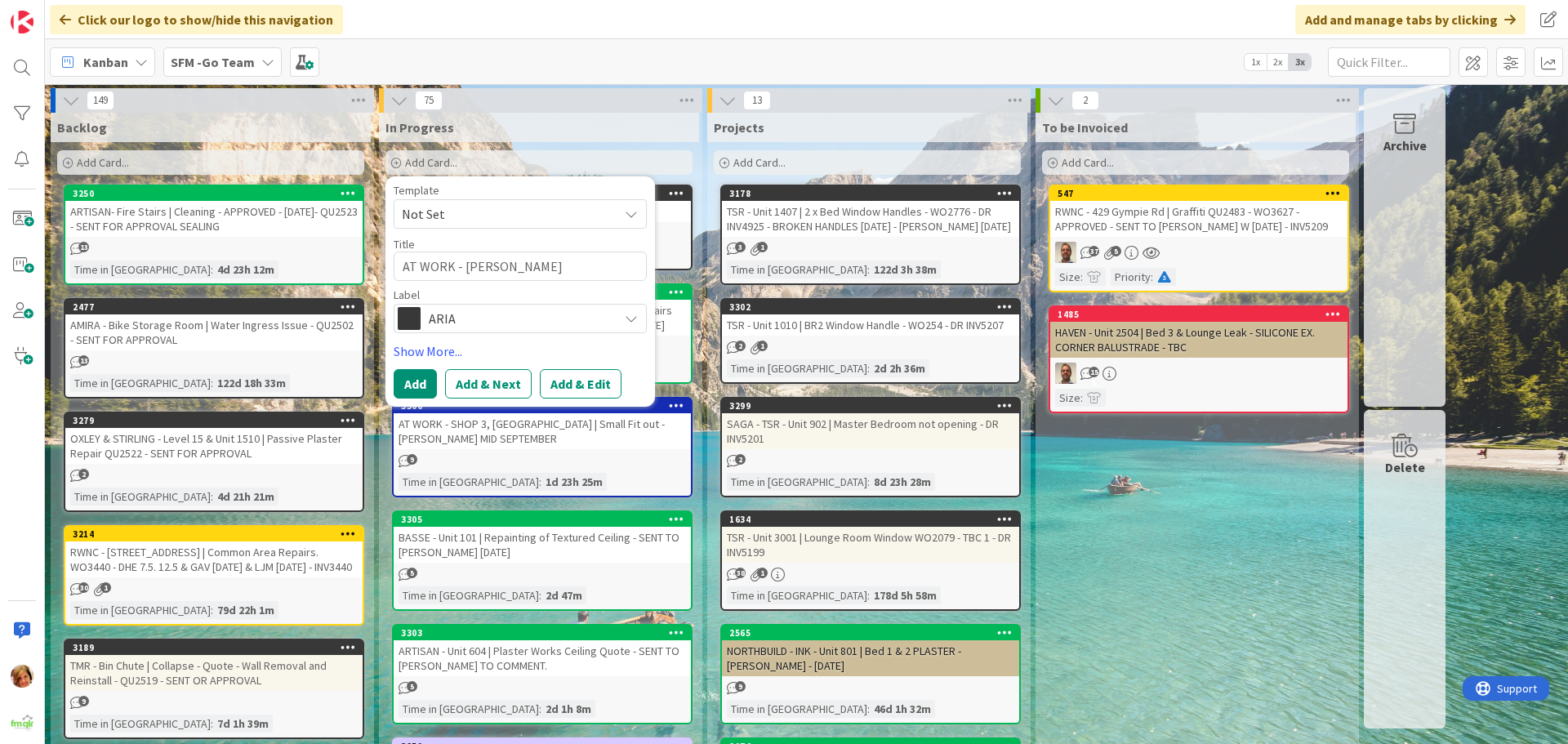
type textarea "x"
type textarea "AT WORK - COOMERA"
type textarea "x"
type textarea "AT WORK - COOMERA"
type textarea "x"
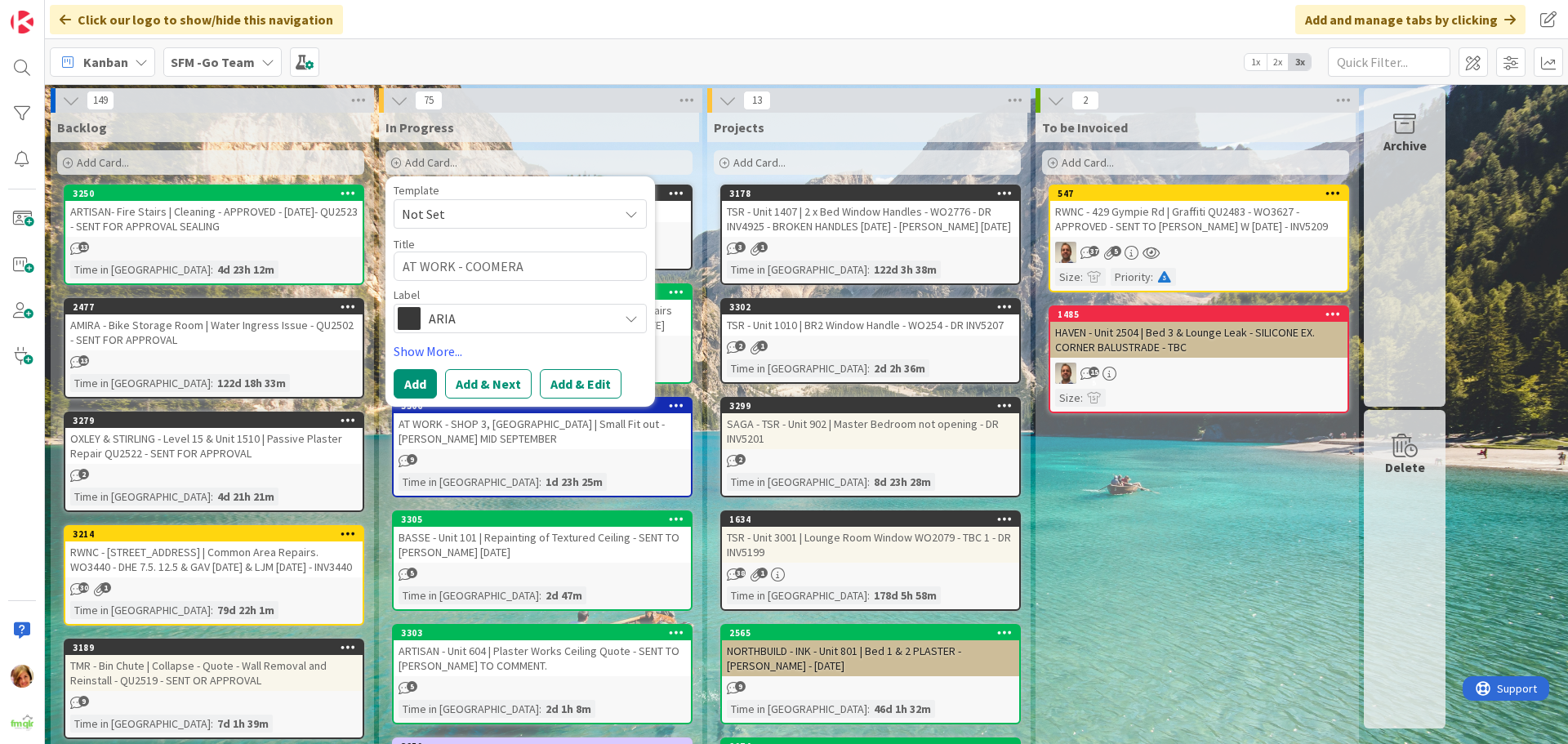
type textarea "AT WORK - COOMERA"
type textarea "x"
type textarea "AT WORK - COOMER"
type textarea "x"
type textarea "AT WORK - COOME"
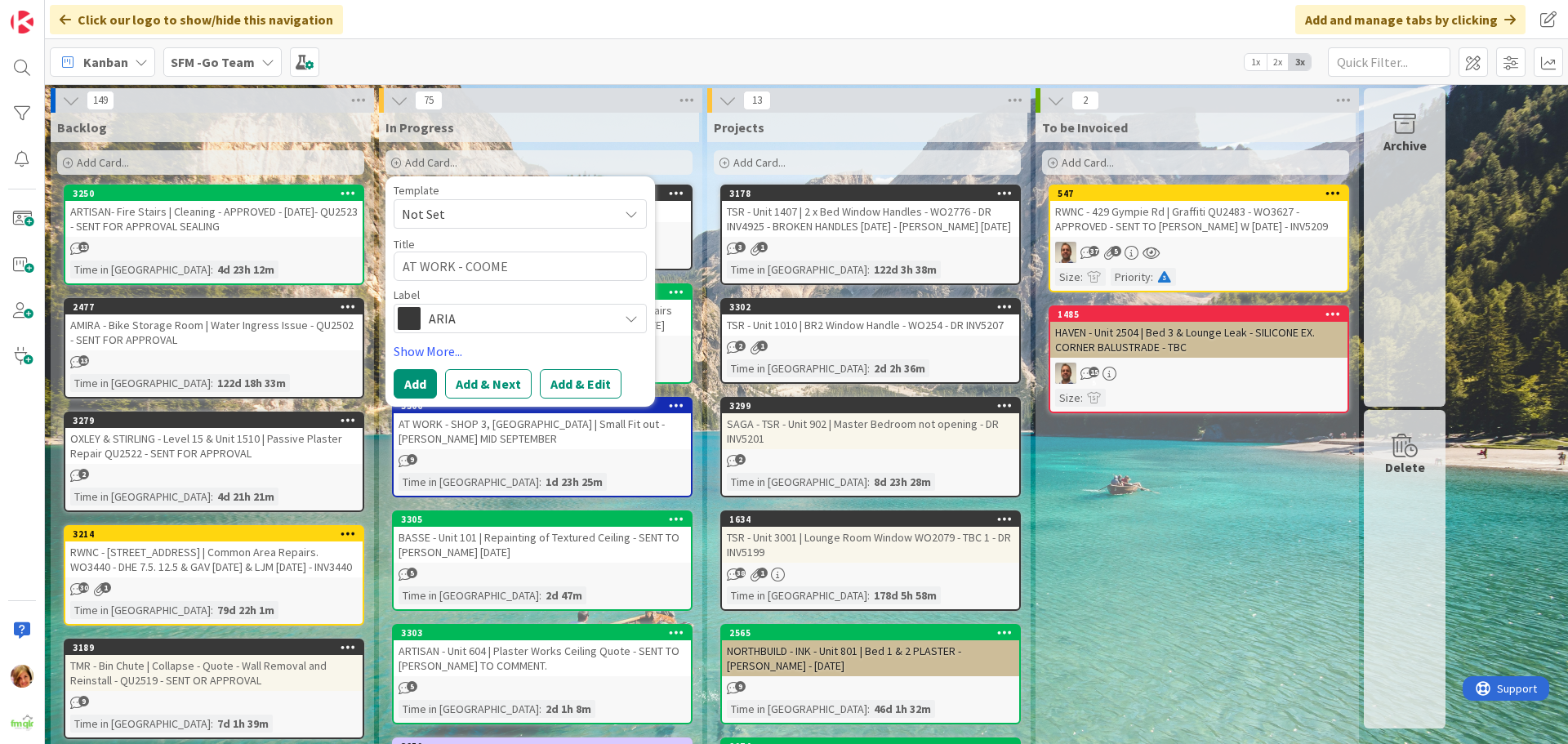
type textarea "x"
type textarea "AT WORK - COOM"
type textarea "x"
type textarea "AT WORK - COO"
type textarea "x"
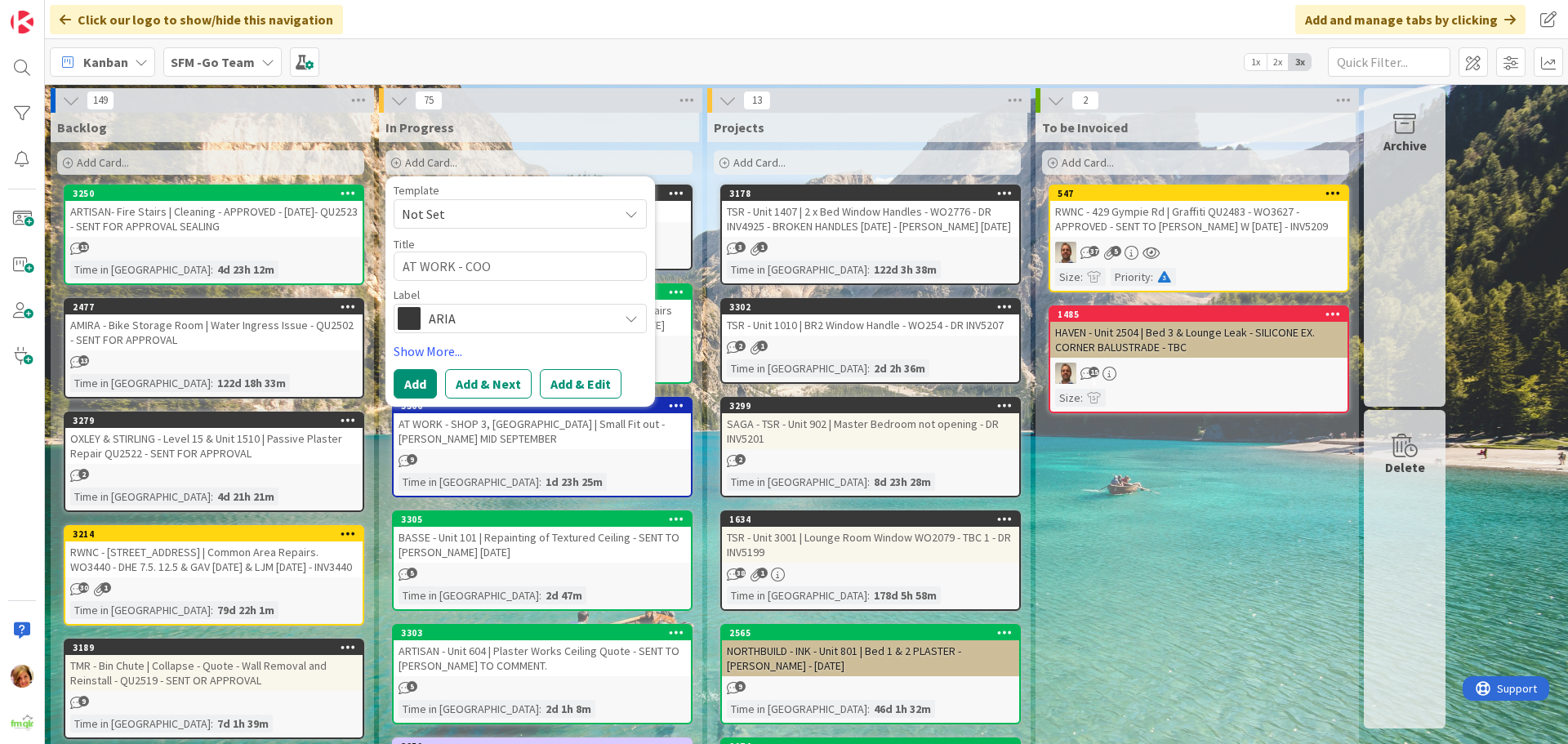
type textarea "AT WORK - CO"
type textarea "x"
type textarea "AT WORK - C"
type textarea "x"
type textarea "AT WORK -"
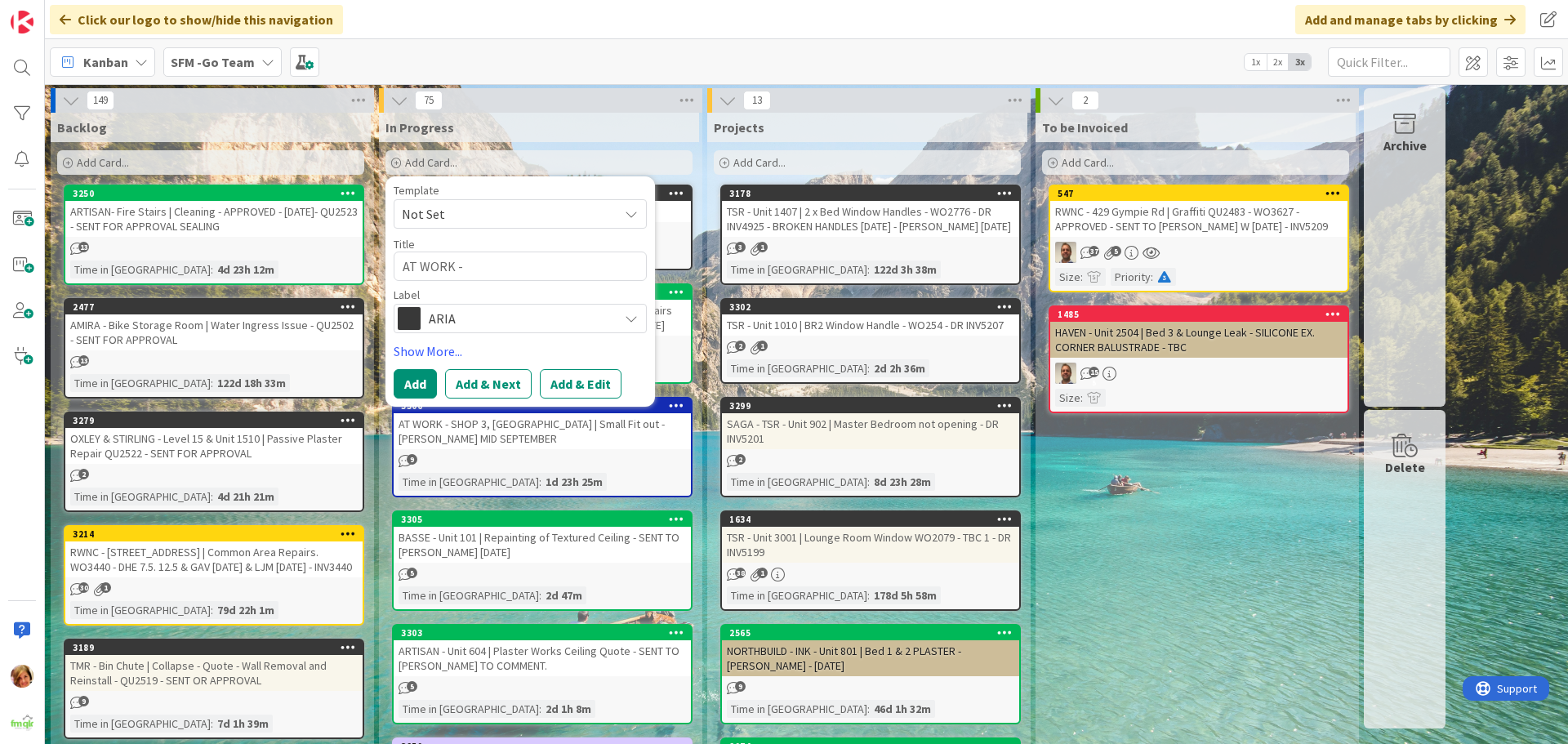
type textarea "x"
type textarea "AT WORK - 3"
type textarea "x"
type textarea "AT WORK - 33"
type textarea "x"
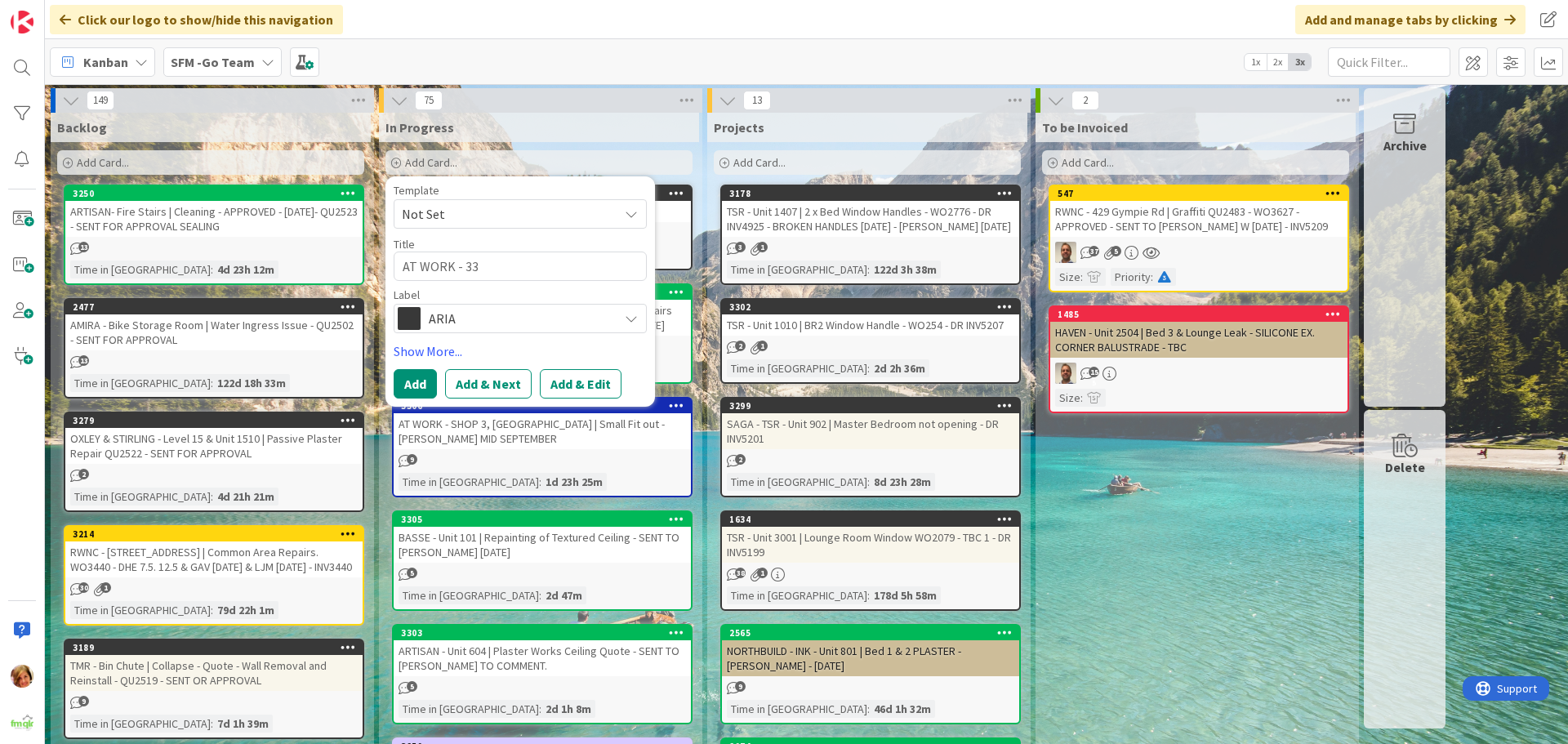
type textarea "AT WORK - 334"
type textarea "x"
type textarea "AT WORK - 334"
type textarea "x"
type textarea "AT WORK - 334 fo"
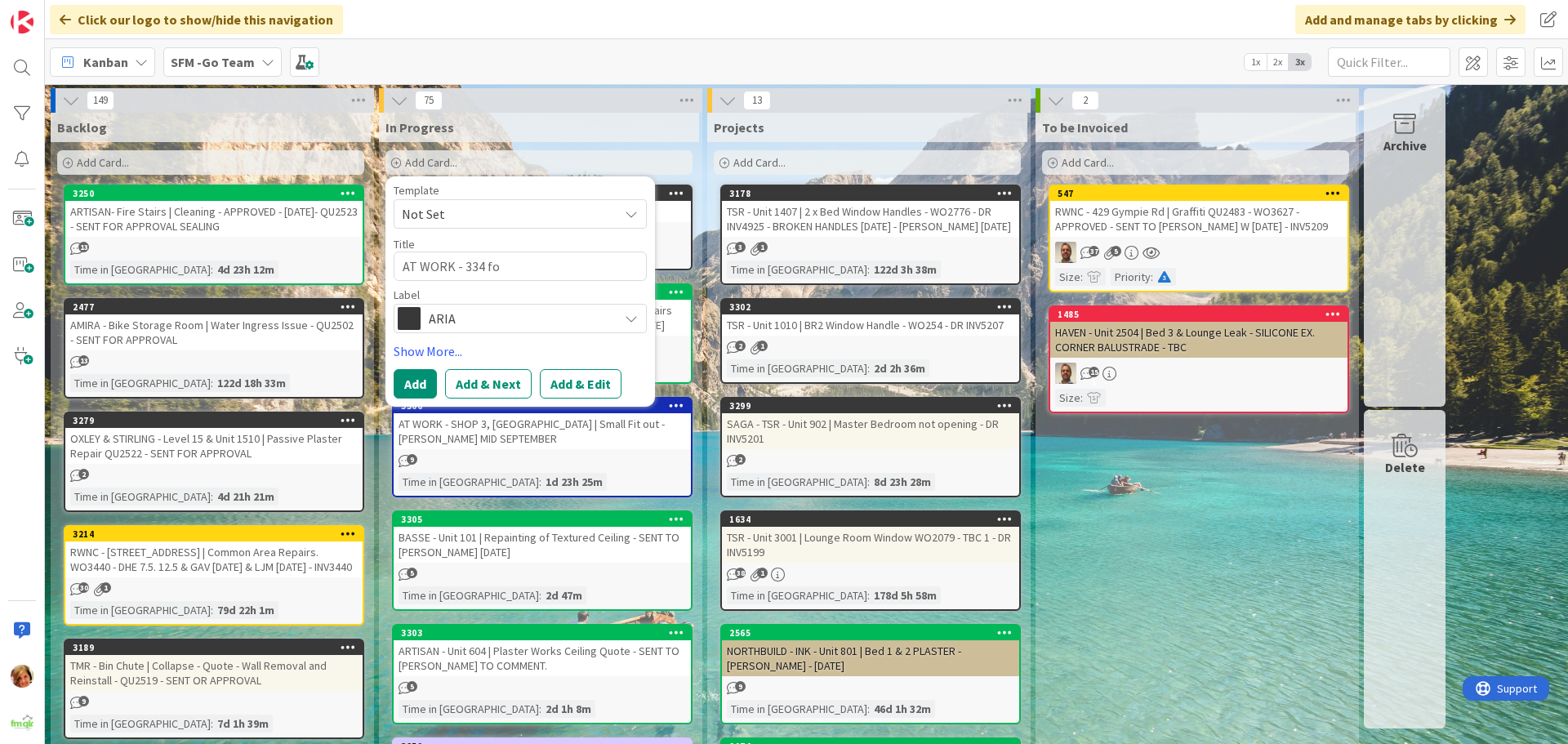
type textarea "x"
type textarea "AT WORK - 334 fox"
type textarea "x"
type textarea "AT WORK - 334 fo"
type textarea "x"
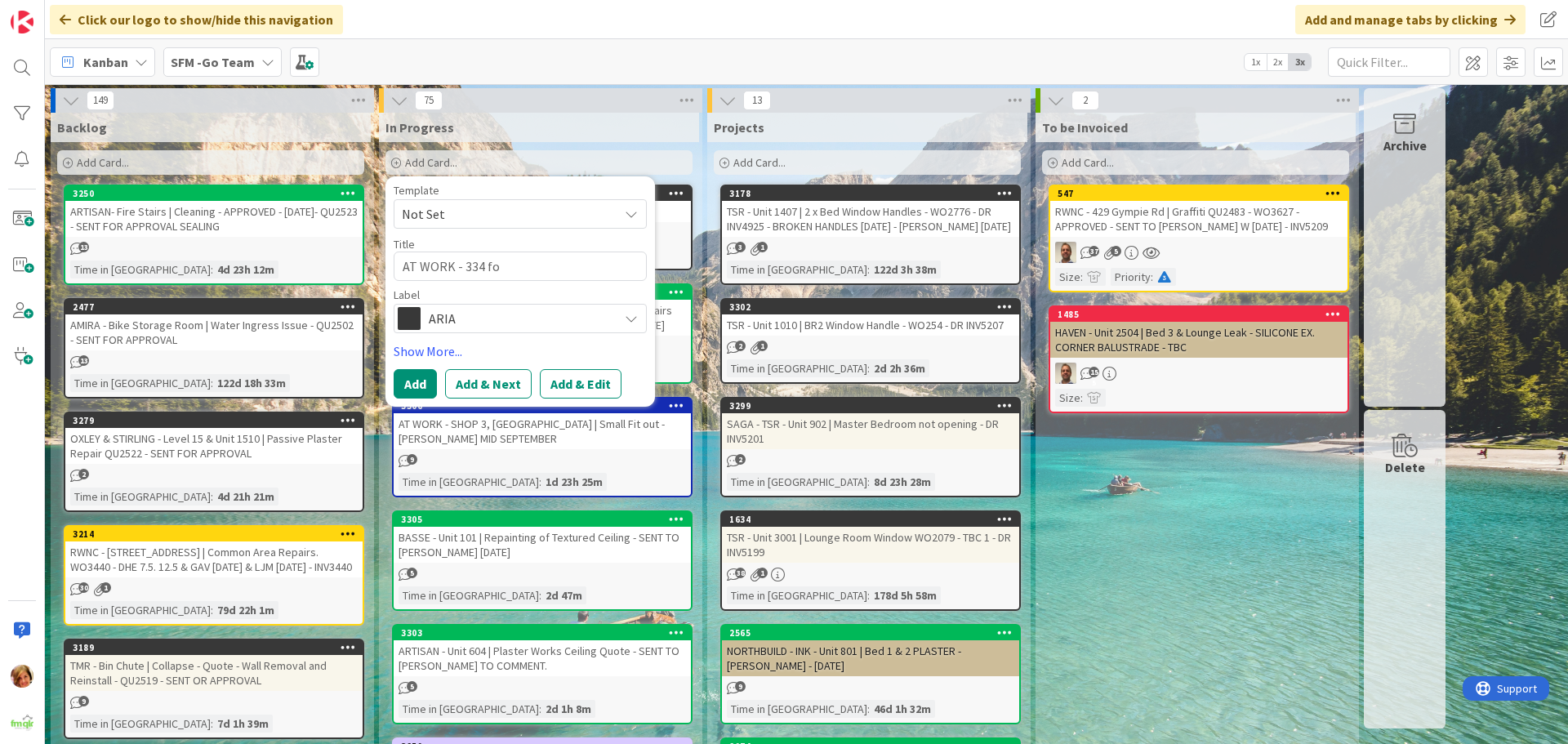
type textarea "AT WORK - 334 f"
type textarea "x"
type textarea "AT WORK - 334"
type textarea "x"
type textarea "AT WORK - 334 F"
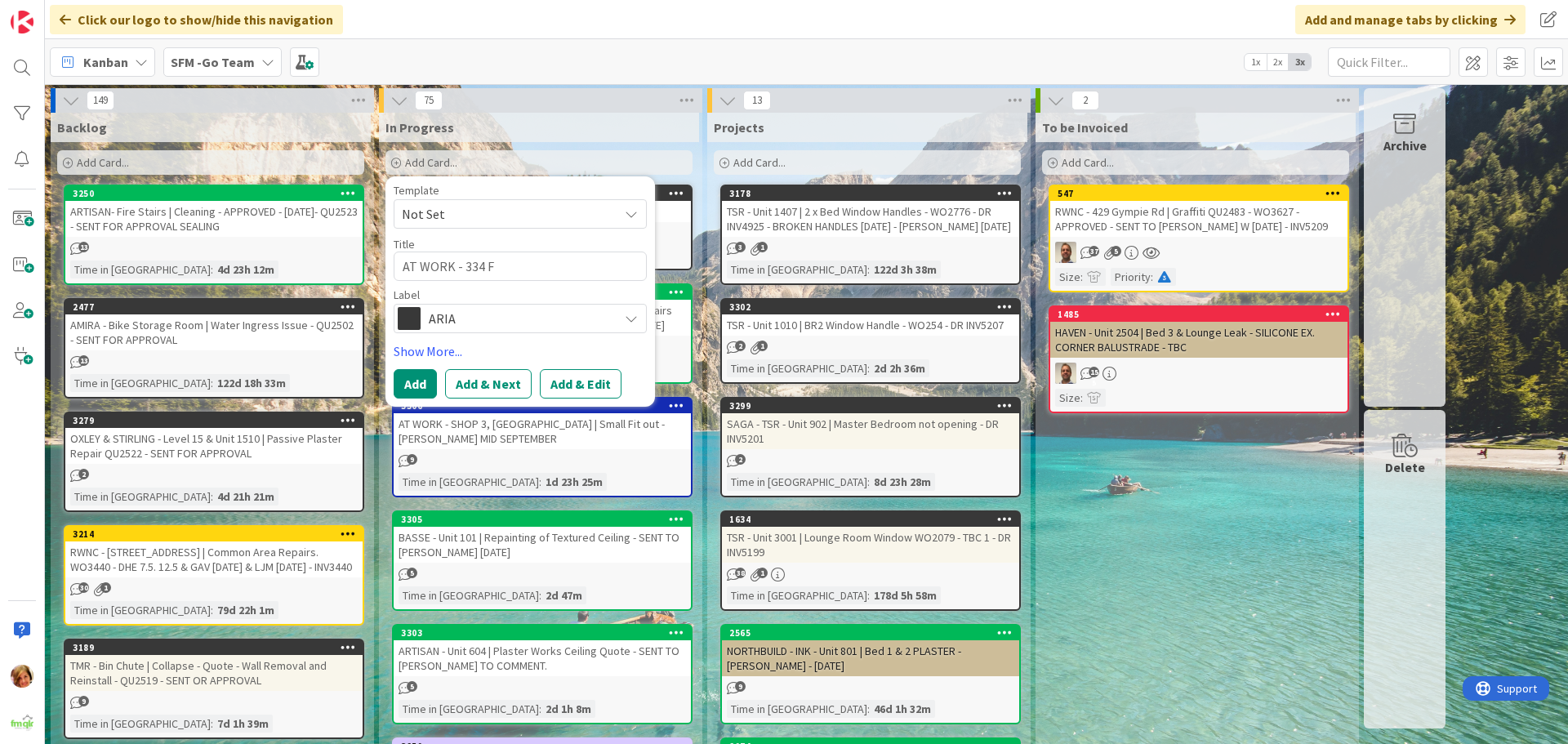
type textarea "x"
type textarea "AT WORK - 334 FO"
type textarea "x"
type textarea "AT WORK - 334 FOW"
type textarea "x"
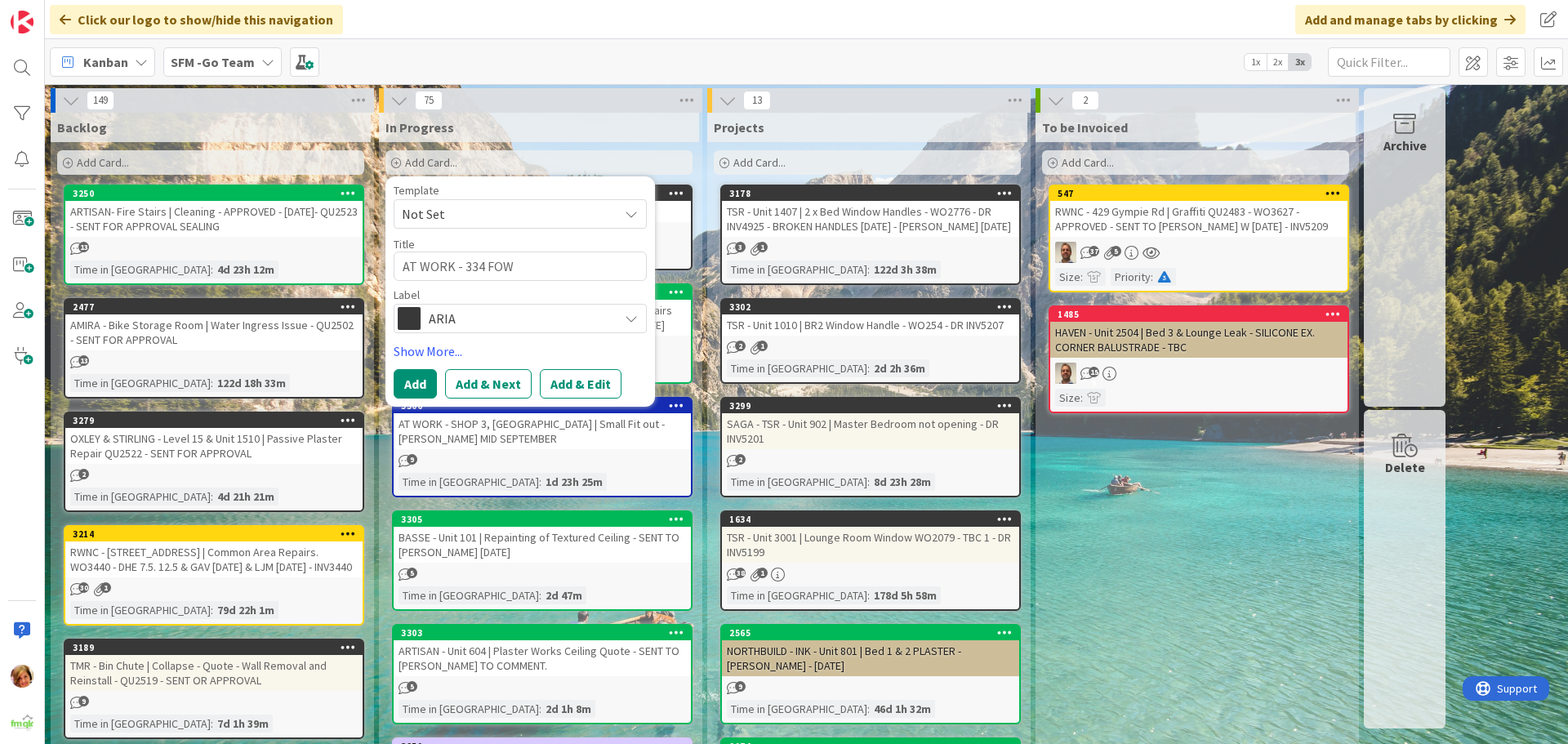
type textarea "AT WORK - 334 FO"
type textarea "x"
type textarea "AT WORK - 334 FOX"
type textarea "x"
type textarea "AT WORK - 334 FOXW"
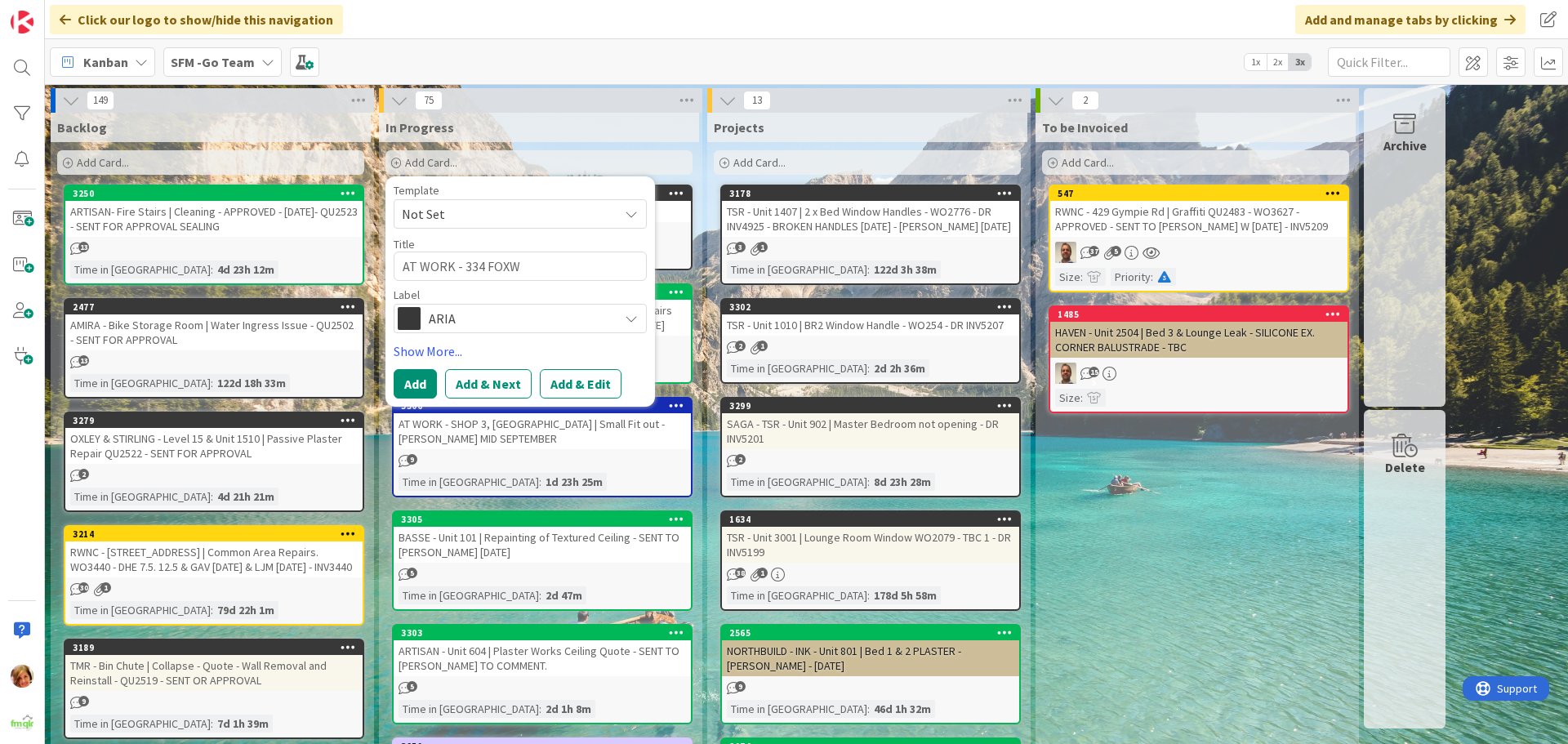
type textarea "x"
type textarea "AT WORK - 334 FOXWE"
type textarea "x"
type textarea "AT WORK - 334 FOXWEL"
type textarea "x"
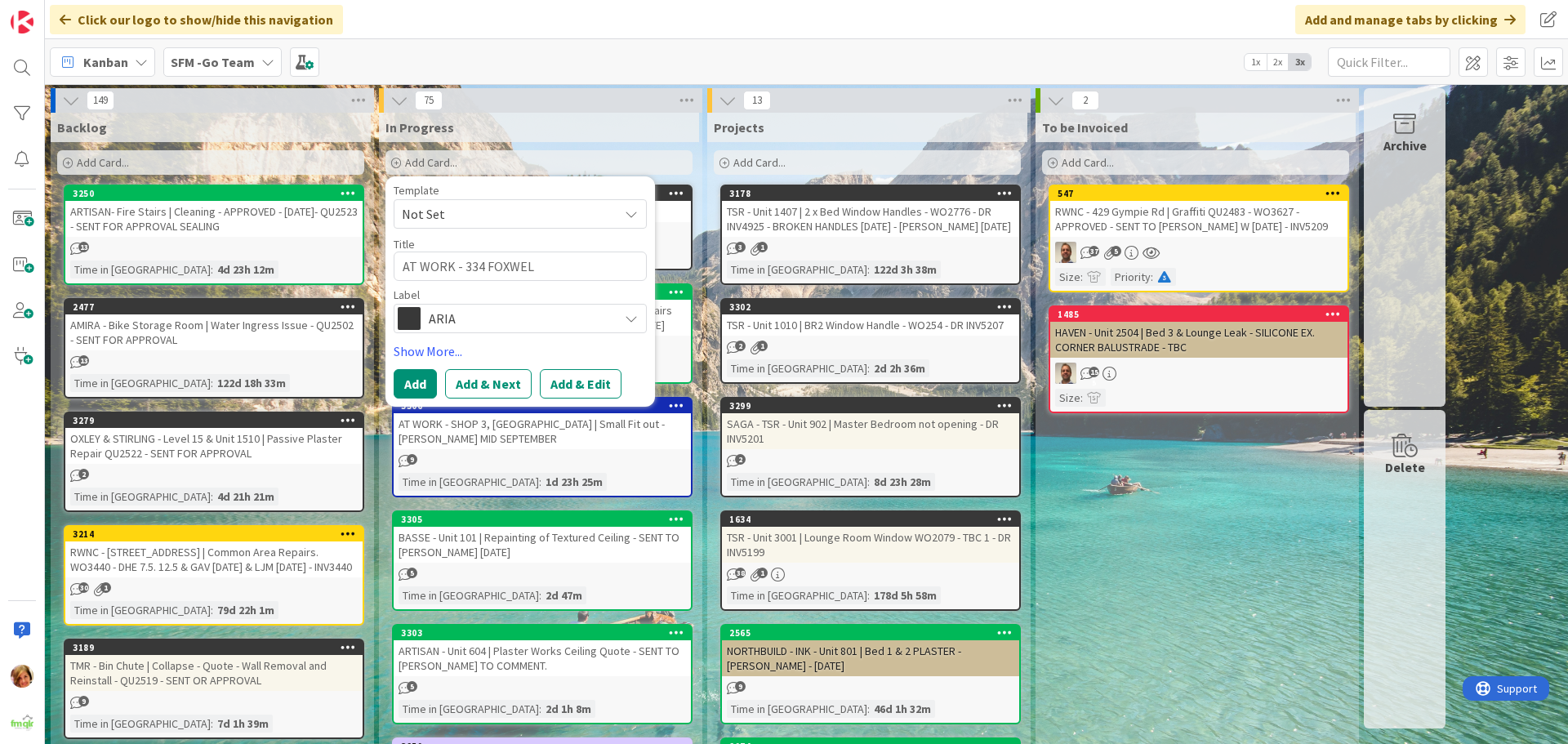
type textarea "AT WORK - 334 FOXWELL"
type textarea "x"
type textarea "AT WORK - 334 FOXWELL"
type textarea "x"
type textarea "AT WORK - 334 FOXWELL R"
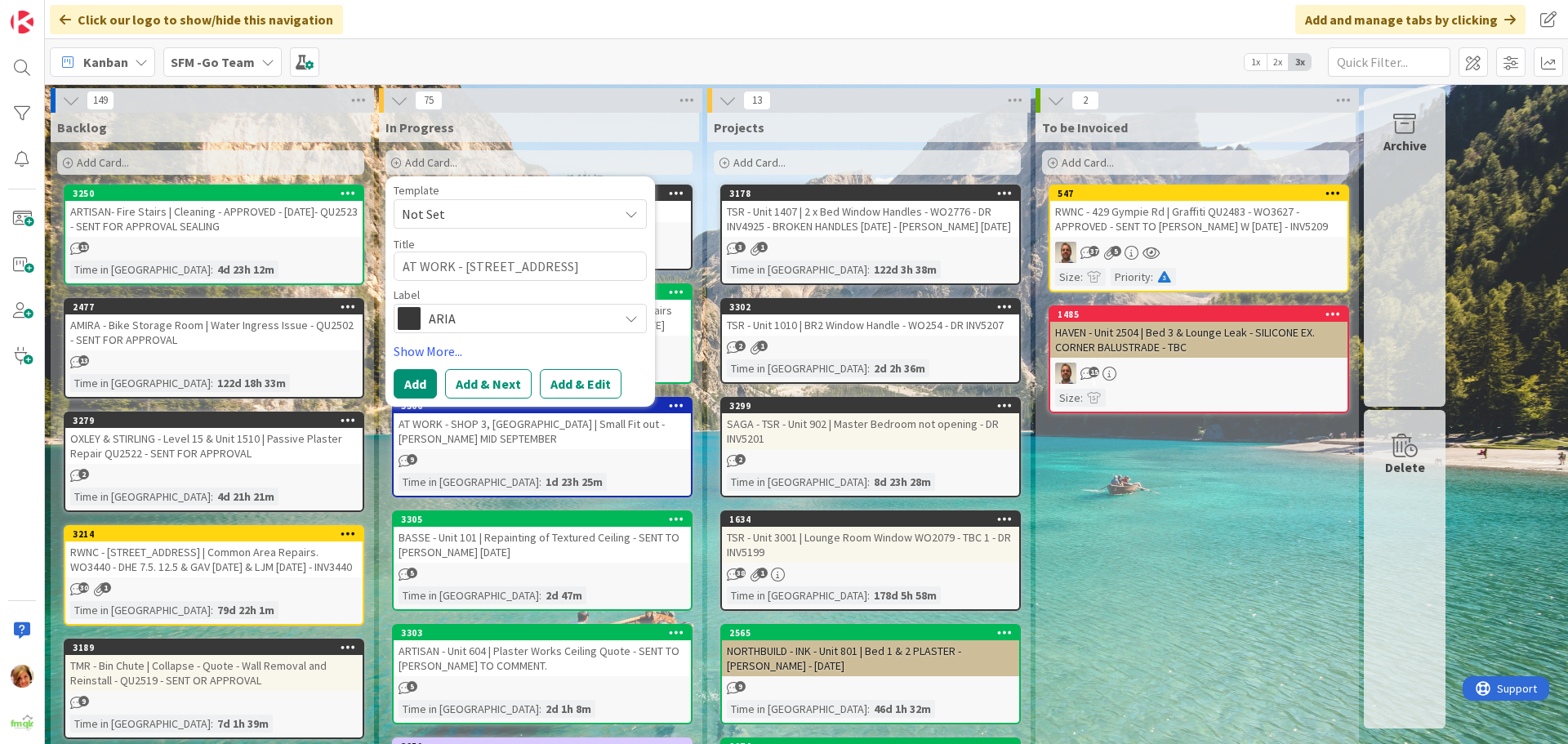
type textarea "x"
type textarea "AT WORK - 334 FOXWELL RD"
type textarea "x"
type textarea "AT WORK - 334 FOXWELL RD"
type textarea "x"
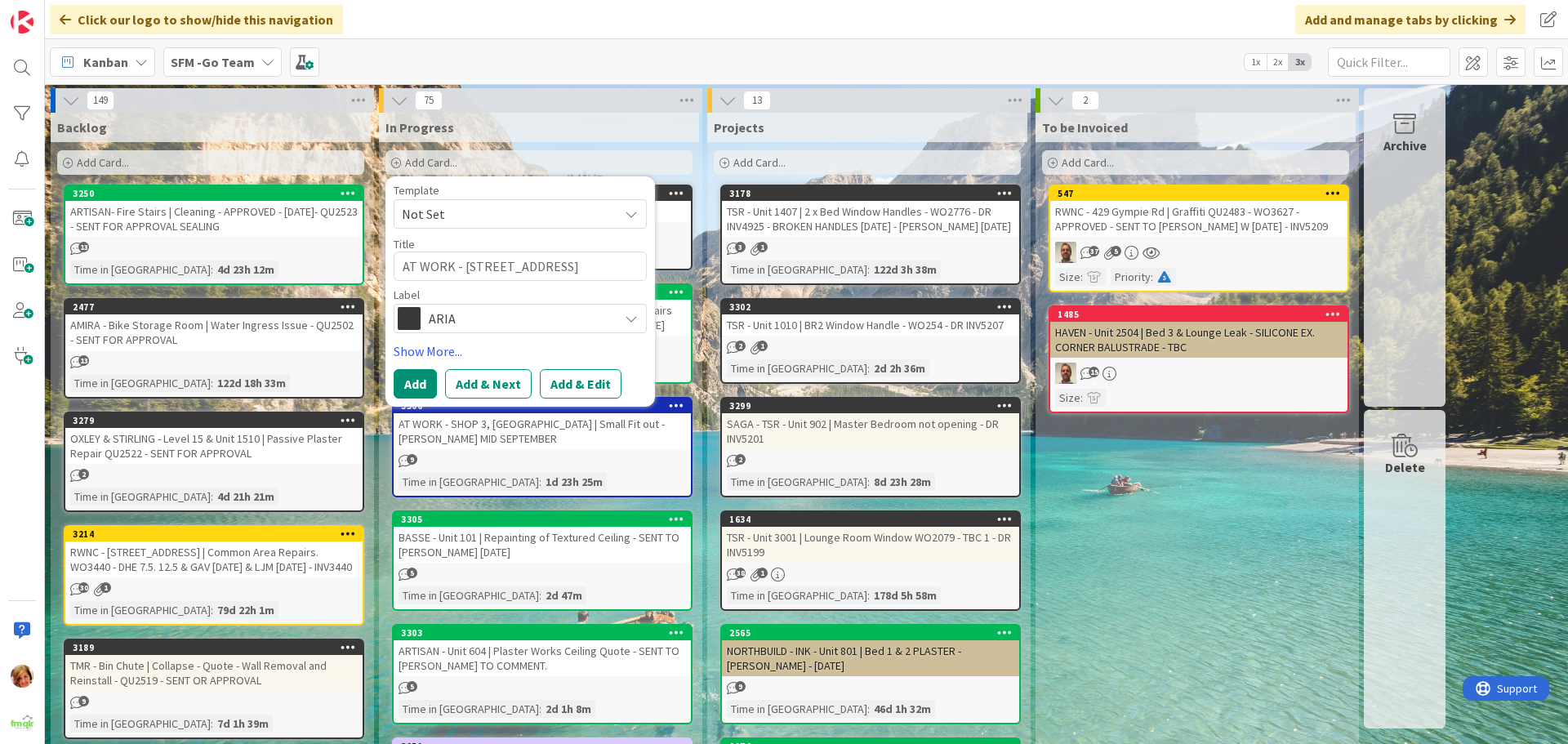
type textarea "AT WORK - 334 FOXWELL RD C"
type textarea "x"
type textarea "AT WORK - 334 FOXWELL RD CO"
type textarea "x"
type textarea "AT WORK - 334 FOXWELL RD COM"
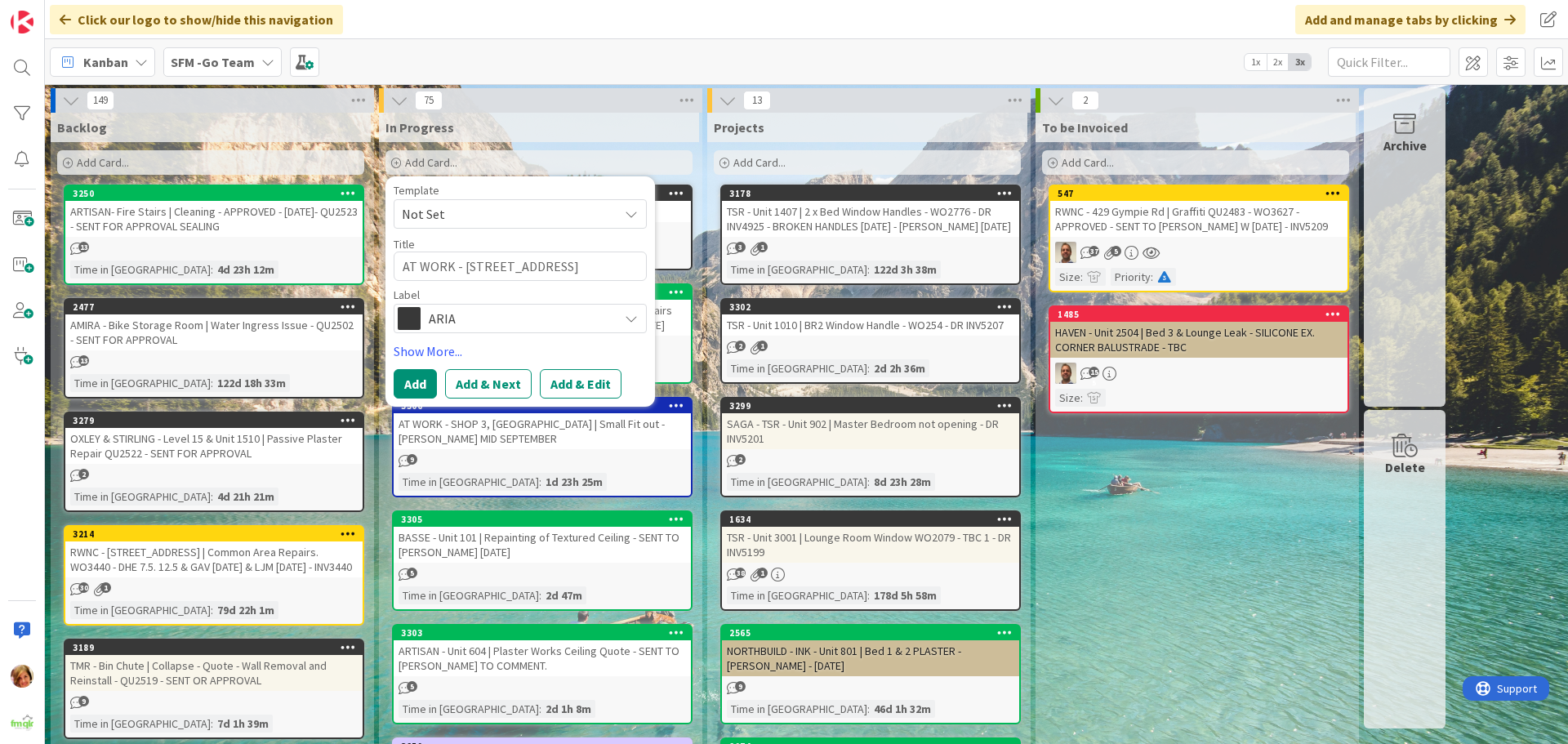
type textarea "x"
type textarea "AT WORK - 334 FOXWELL RD COMM"
type textarea "x"
type textarea "AT WORK - 334 FOXWELL RD COMME"
type textarea "x"
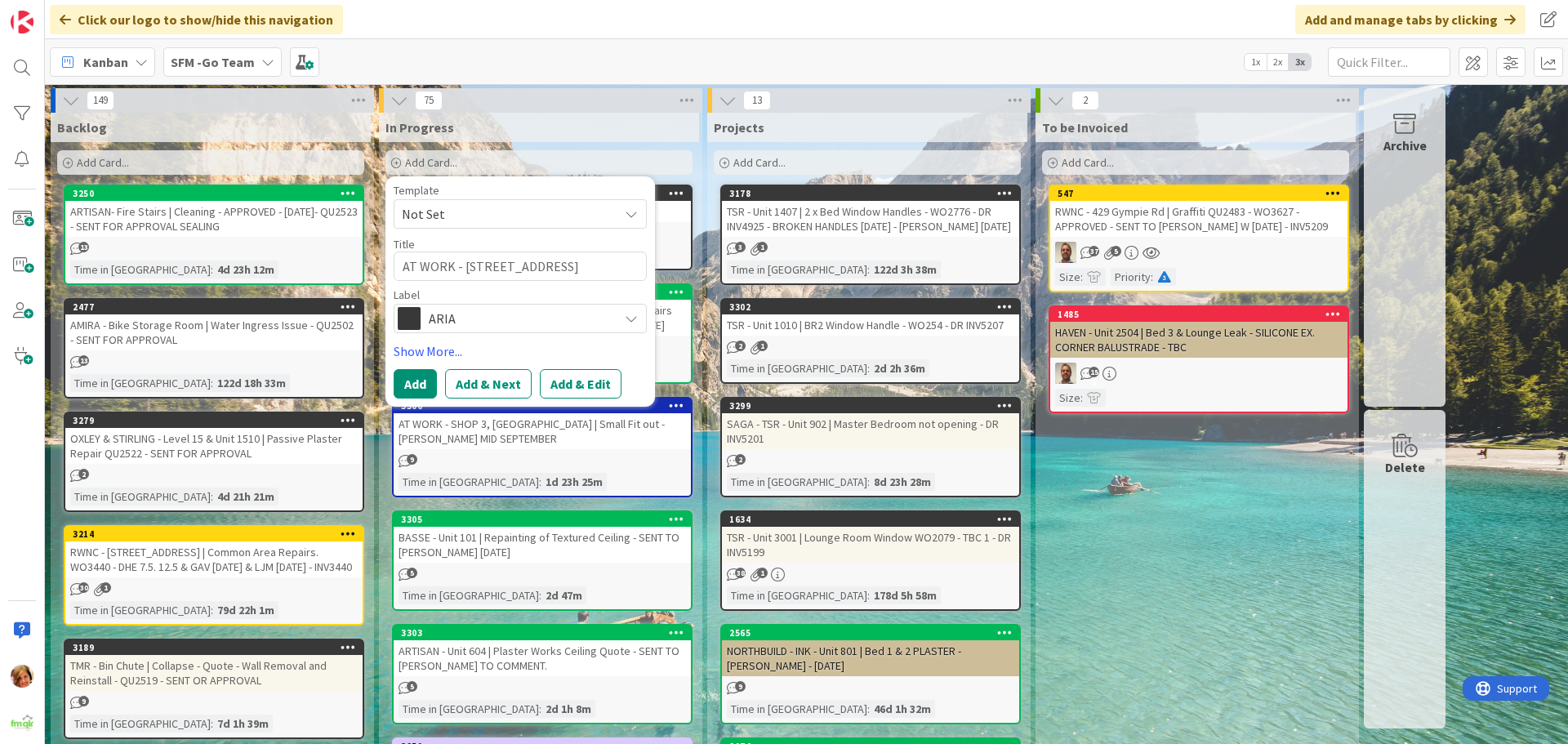
type textarea "AT WORK - 334 FOXWELL RD COMMER"
type textarea "x"
type textarea "AT WORK - 334 FOXWELL RD COMME"
type textarea "x"
type textarea "AT WORK - 334 FOXWELL RD COMM"
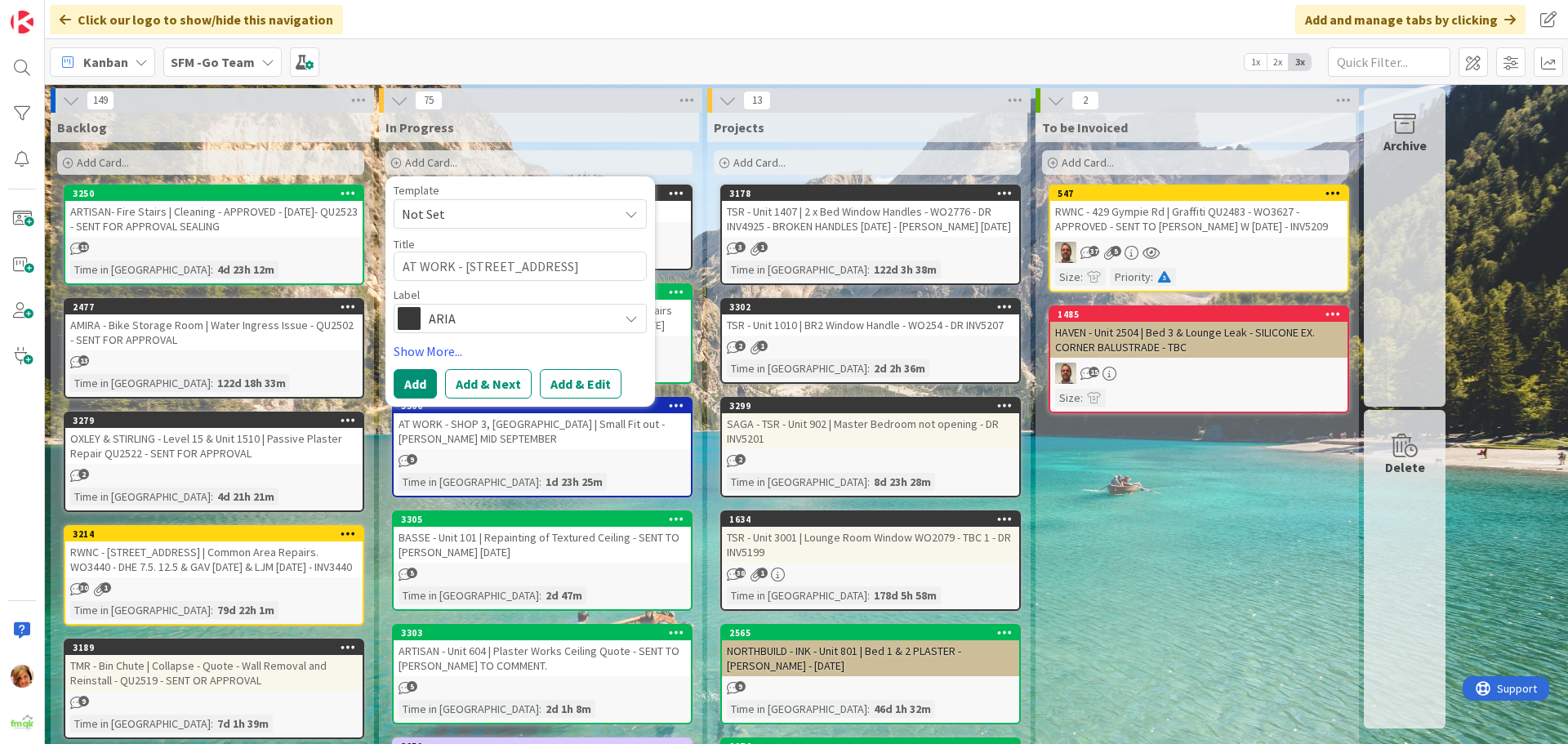
type textarea "x"
type textarea "AT WORK - 334 FOXWELL RD COM"
type textarea "x"
type textarea "AT WORK - 334 FOXWELL RD CO"
type textarea "x"
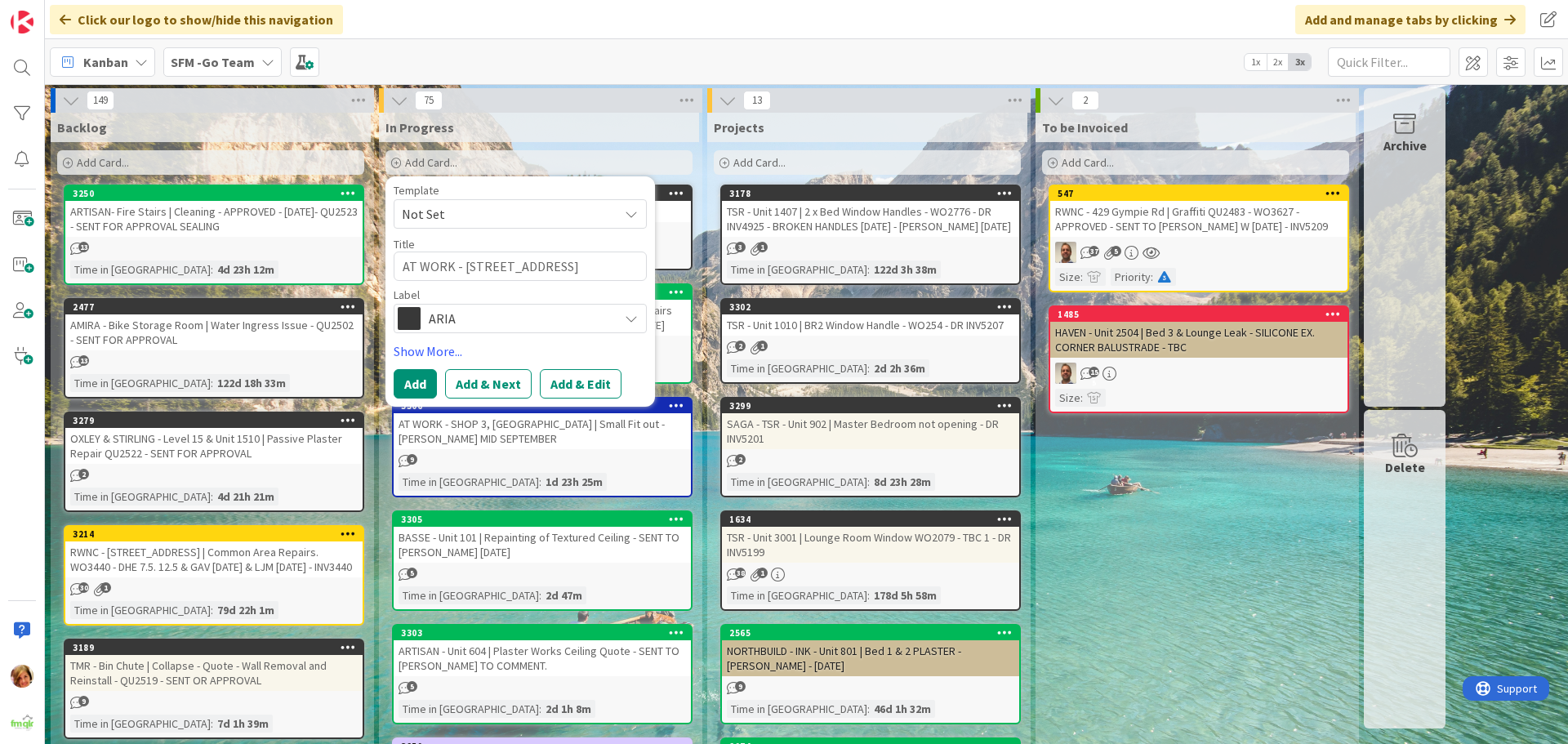
type textarea "AT WORK - 334 FOXWELL RD COO"
type textarea "x"
type textarea "AT WORK - 334 FOXWELL RD COOM"
type textarea "x"
type textarea "AT WORK - 334 FOXWELL RD COOME"
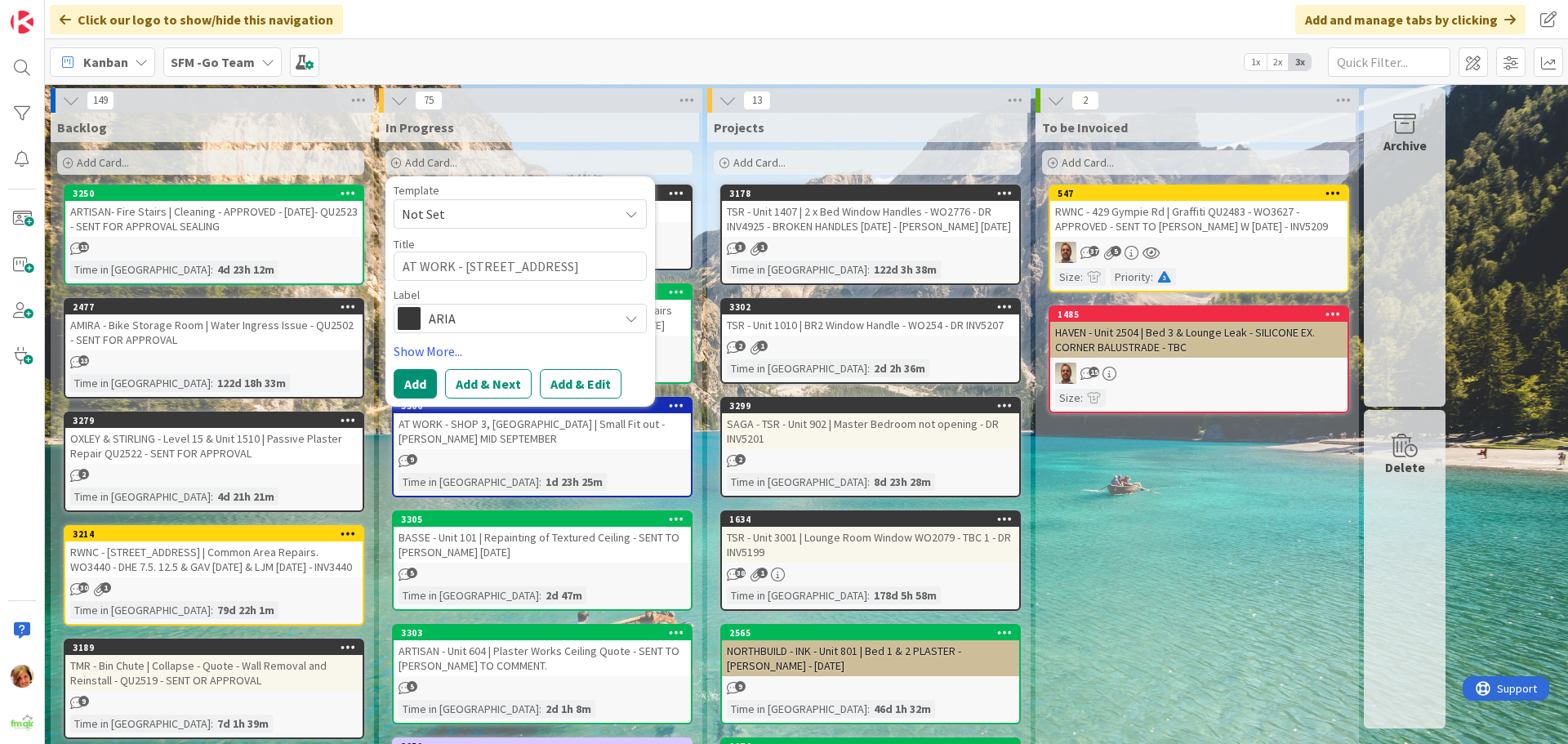
type textarea "x"
type textarea "AT WORK - 334 FOXWELL RD COOMER"
type textarea "x"
type textarea "AT WORK - 334 FOXWELL RD COOMERA"
type textarea "x"
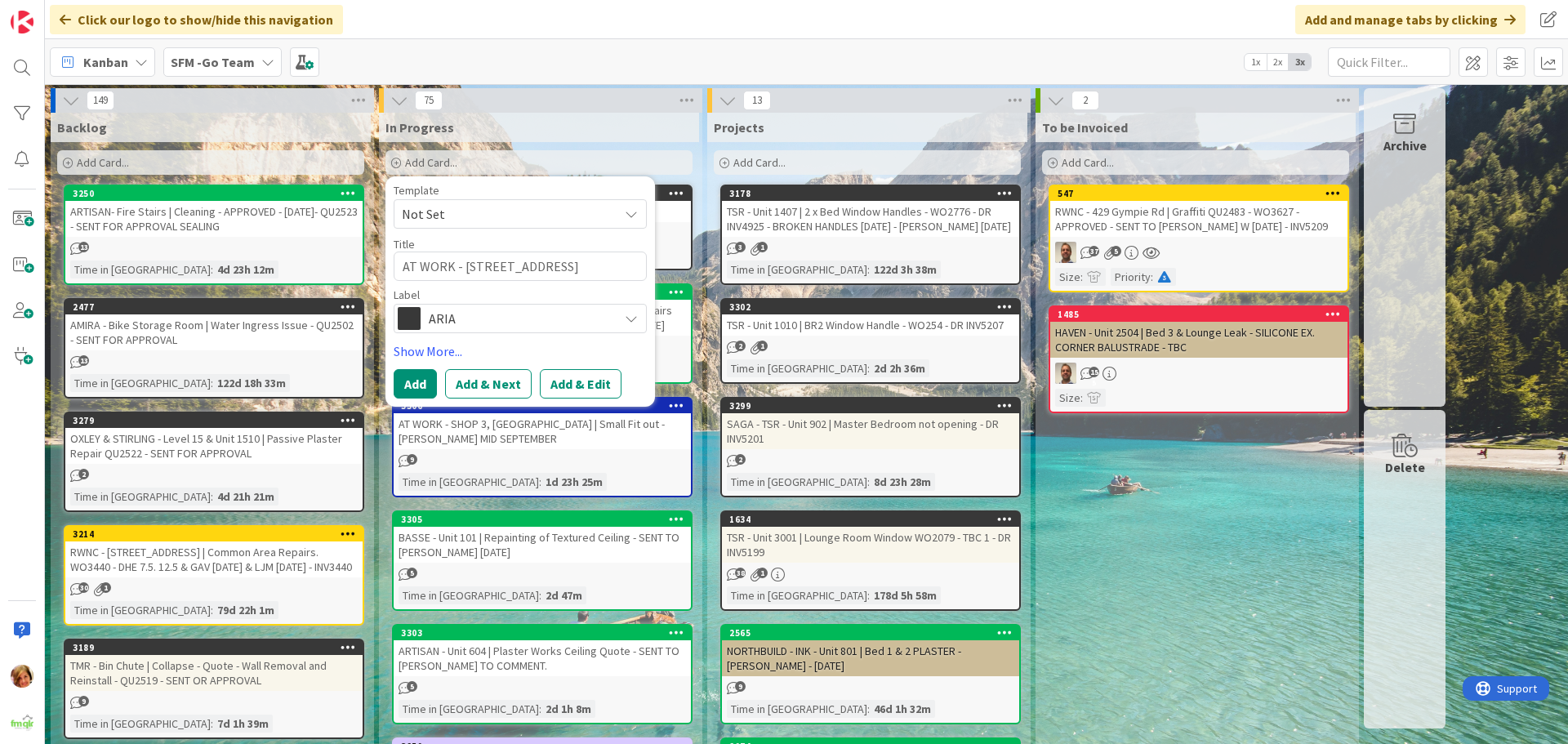
type textarea "AT WORK - 334 FOXWELL RD COOMERA"
type textarea "x"
type textarea "AT WORK - 334 FOXWELL RD COOMERA |"
type textarea "x"
type textarea "AT WORK - 334 FOXWELL RD COOMERA |"
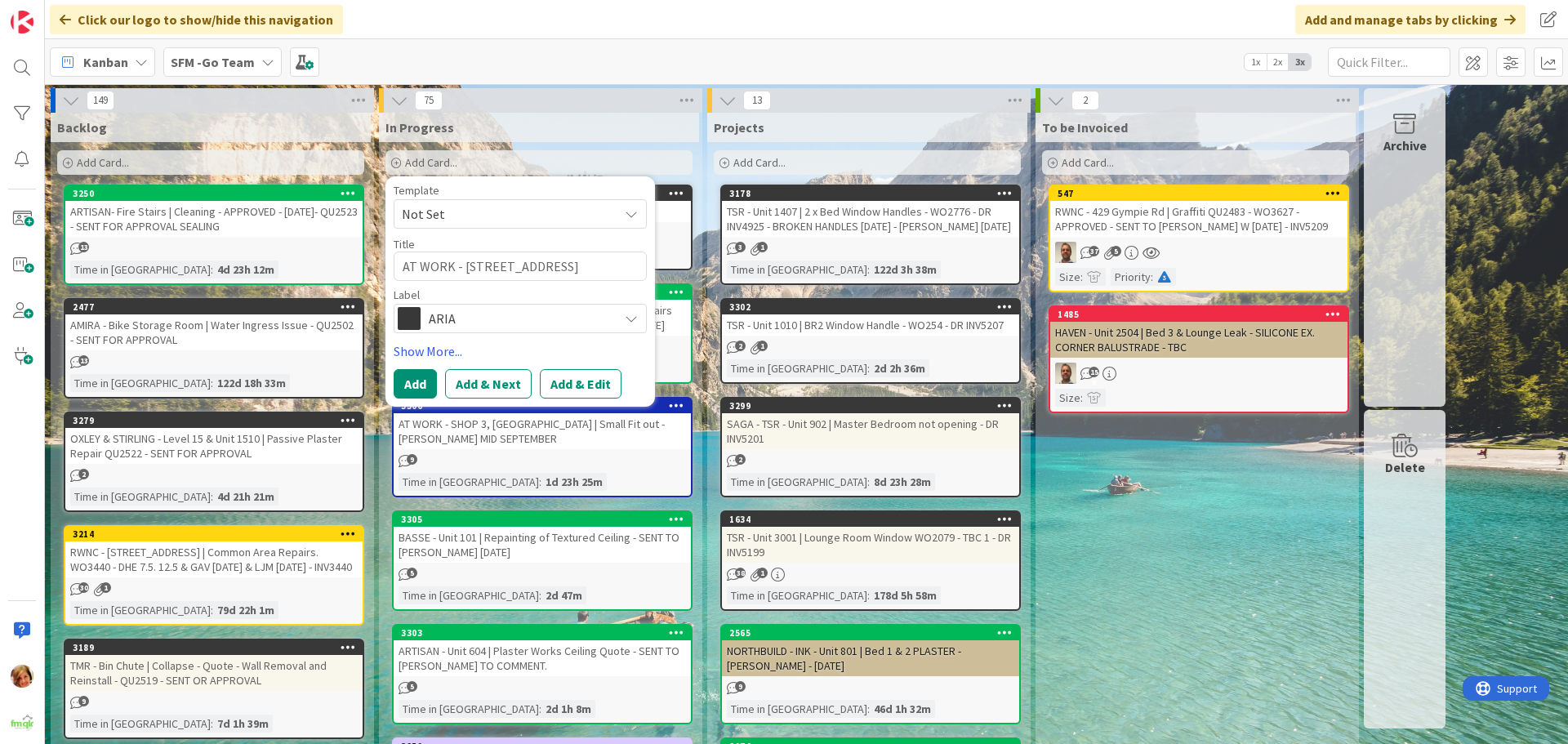
type textarea "x"
type textarea "AT WORK - 334 FOXWELL RD COOMERA | N"
type textarea "x"
type textarea "AT WORK - 334 FOXWELL RD COOMERA | Ne"
type textarea "x"
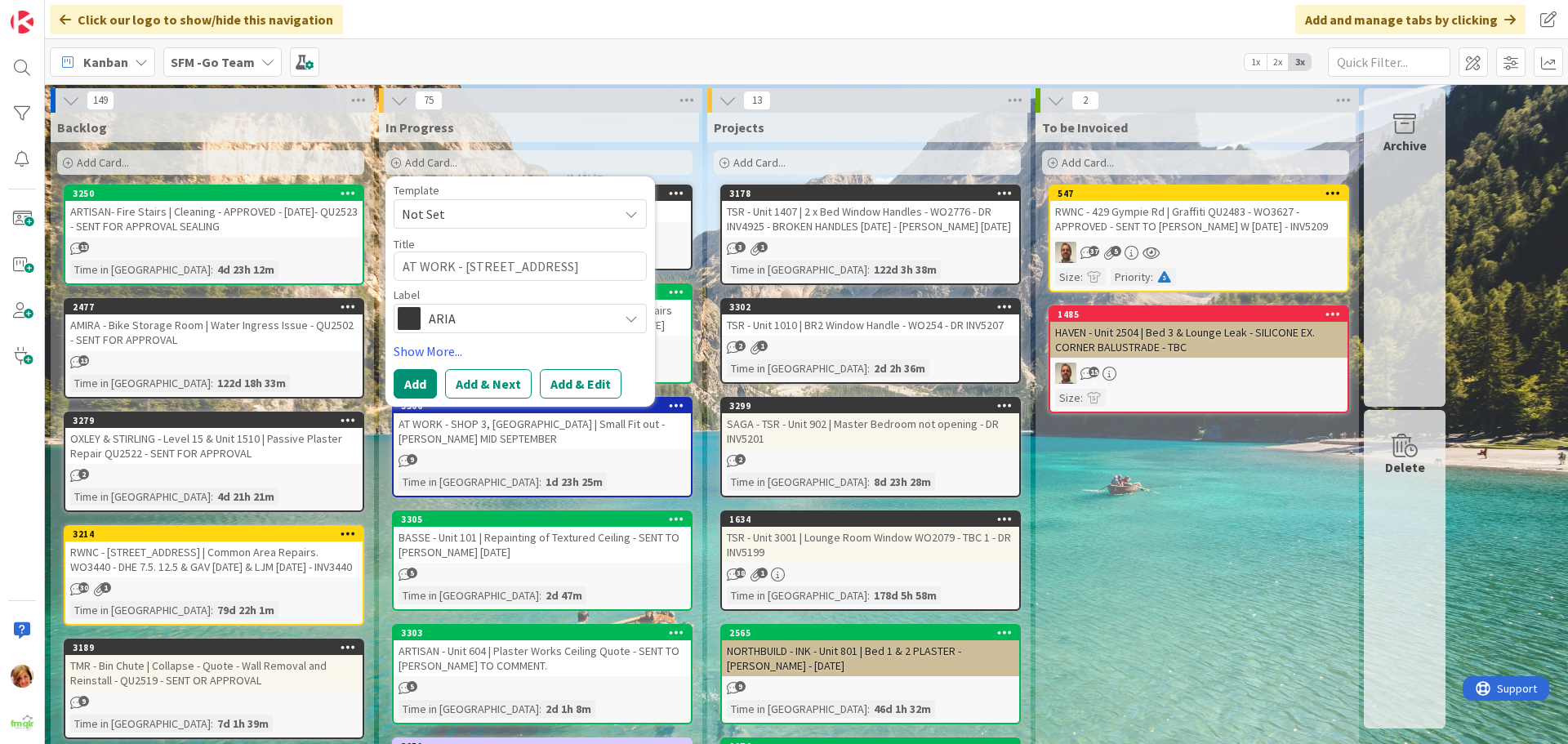
type textarea "AT WORK - 334 FOXWELL RD COOMERA | New"
type textarea "x"
type textarea "AT WORK - 334 FOXWELL RD COOMERA | New"
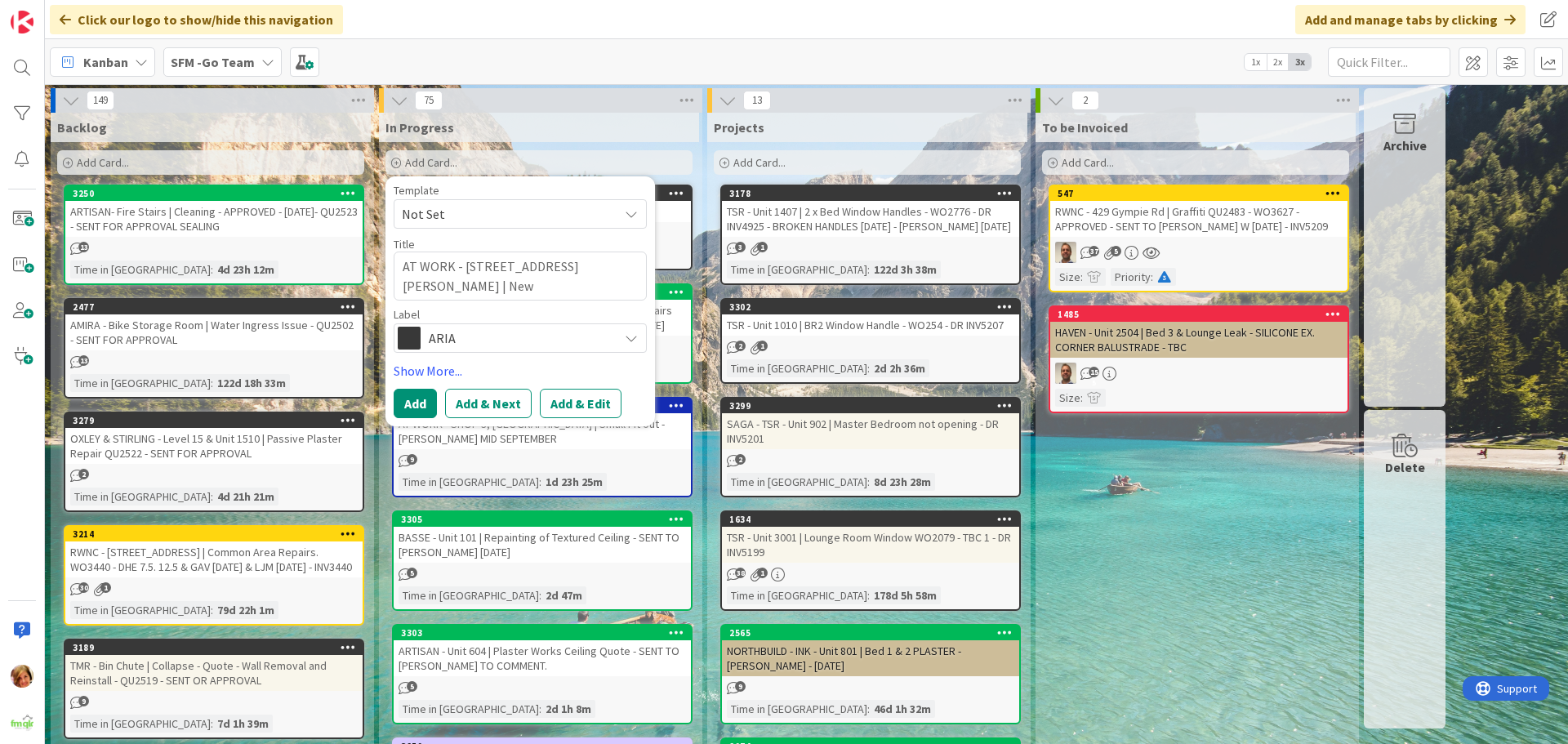
type textarea "x"
type textarea "AT WORK - 334 FOXWELL RD COOMERA | New F"
type textarea "x"
type textarea "AT WORK - 334 FOXWELL RD COOMERA | New Fi"
type textarea "x"
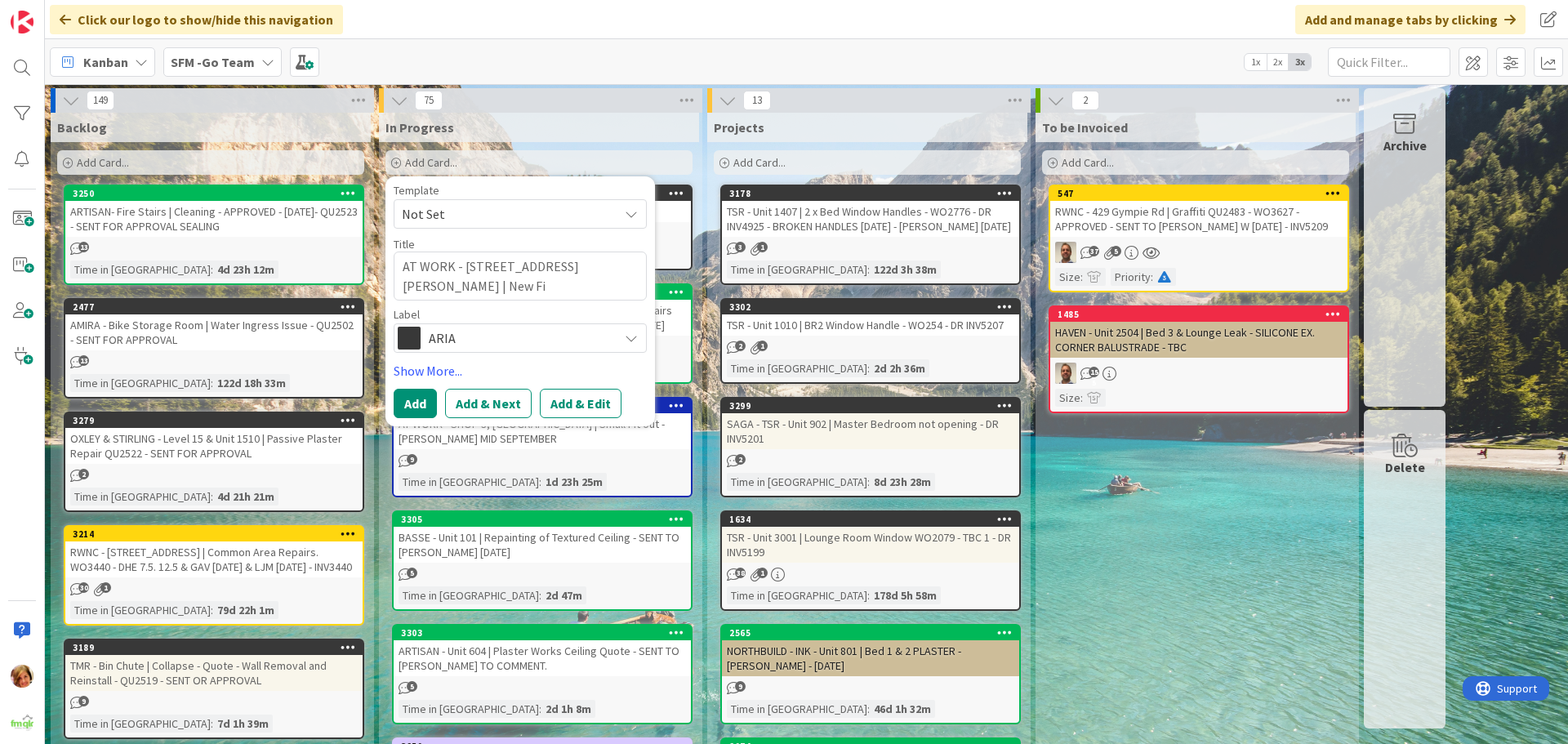
type textarea "AT WORK - 334 FOXWELL RD COOMERA | New Fit"
type textarea "x"
type textarea "AT WORK - 334 FOXWELL RD COOMERA | New Fit"
type textarea "x"
type textarea "AT WORK - 334 FOXWELL RD COOMERA | New Fit O"
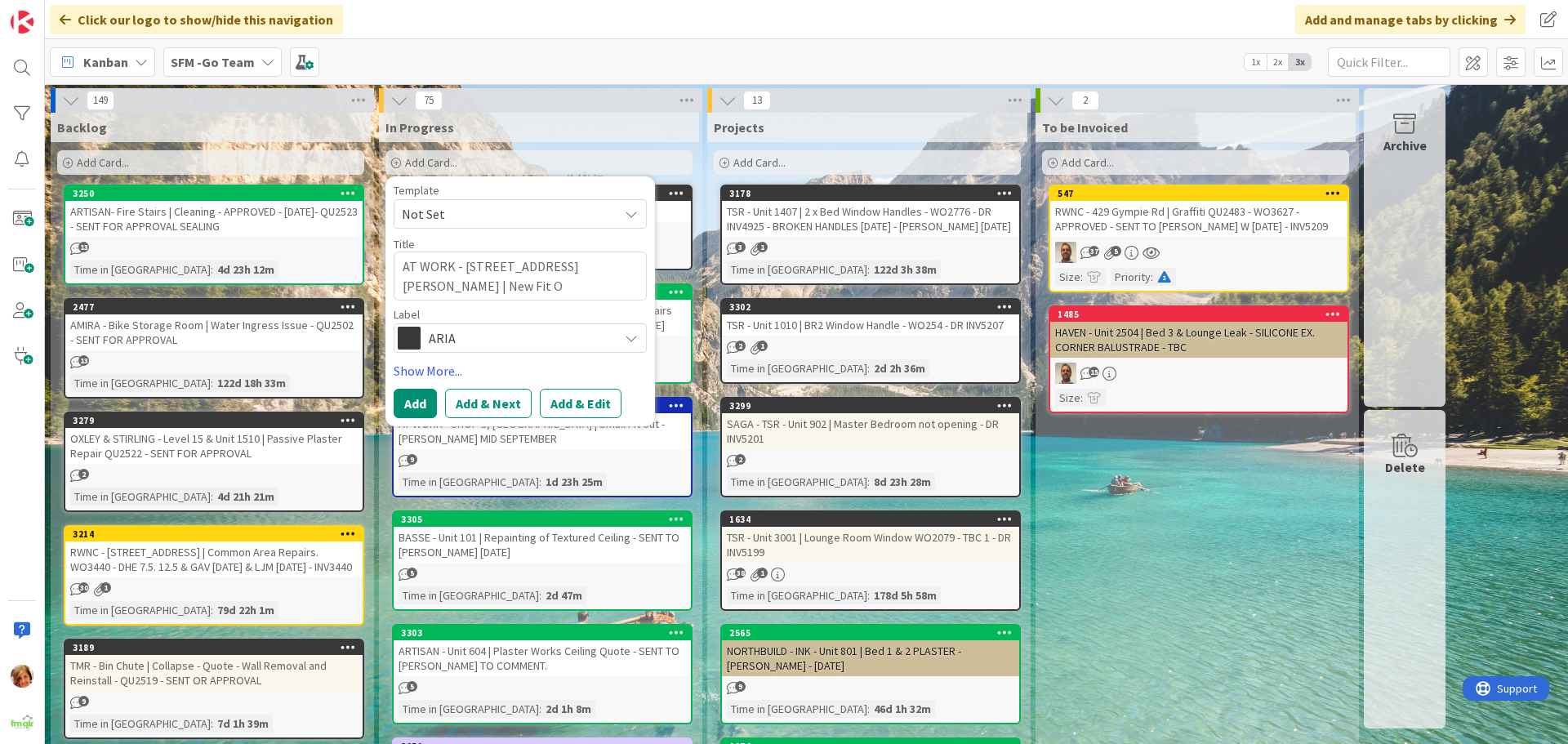
type textarea "x"
type textarea "AT WORK - 334 FOXWELL RD COOMERA | New Fit Out"
type textarea "x"
type textarea "AT WORK - 334 FOXWELL RD COOMERA | New Fit Out"
type textarea "x"
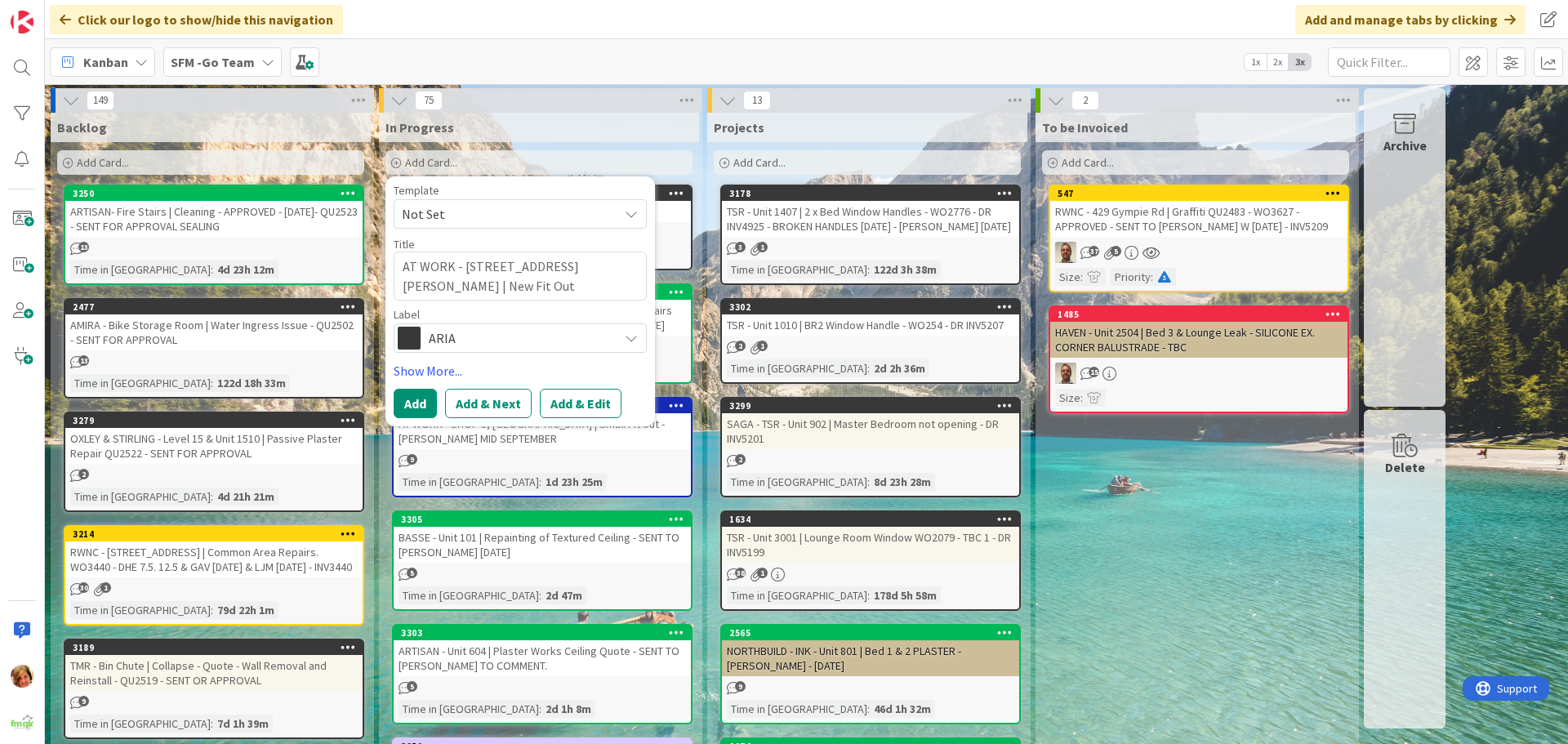
type textarea "AT WORK - 334 FOXWELL RD COOMERA | New Fit Out S"
type textarea "x"
type textarea "AT WORK - 334 FOXWELL RD COOMERA | New Fit Out Sc"
type textarea "x"
type textarea "AT WORK - 334 FOXWELL RD COOMERA | New Fit Out Sco"
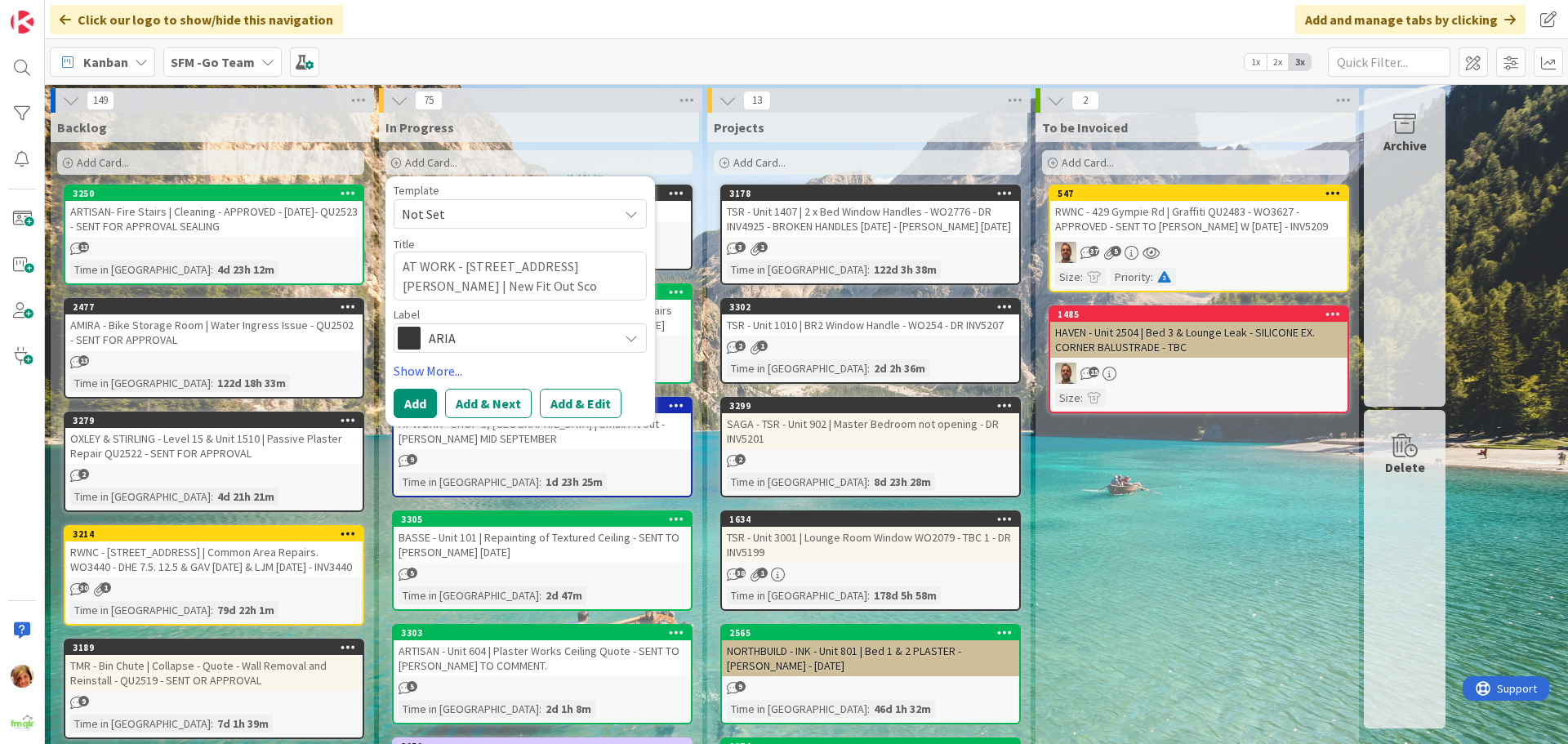
type textarea "x"
type textarea "AT WORK - 334 FOXWELL RD COOMERA | New Fit Out Scop"
type textarea "x"
type textarea "AT WORK - 334 FOXWELL RD COOMERA | New Fit Out Scope"
click at [525, 347] on span "ARIA" at bounding box center [520, 337] width 181 height 22
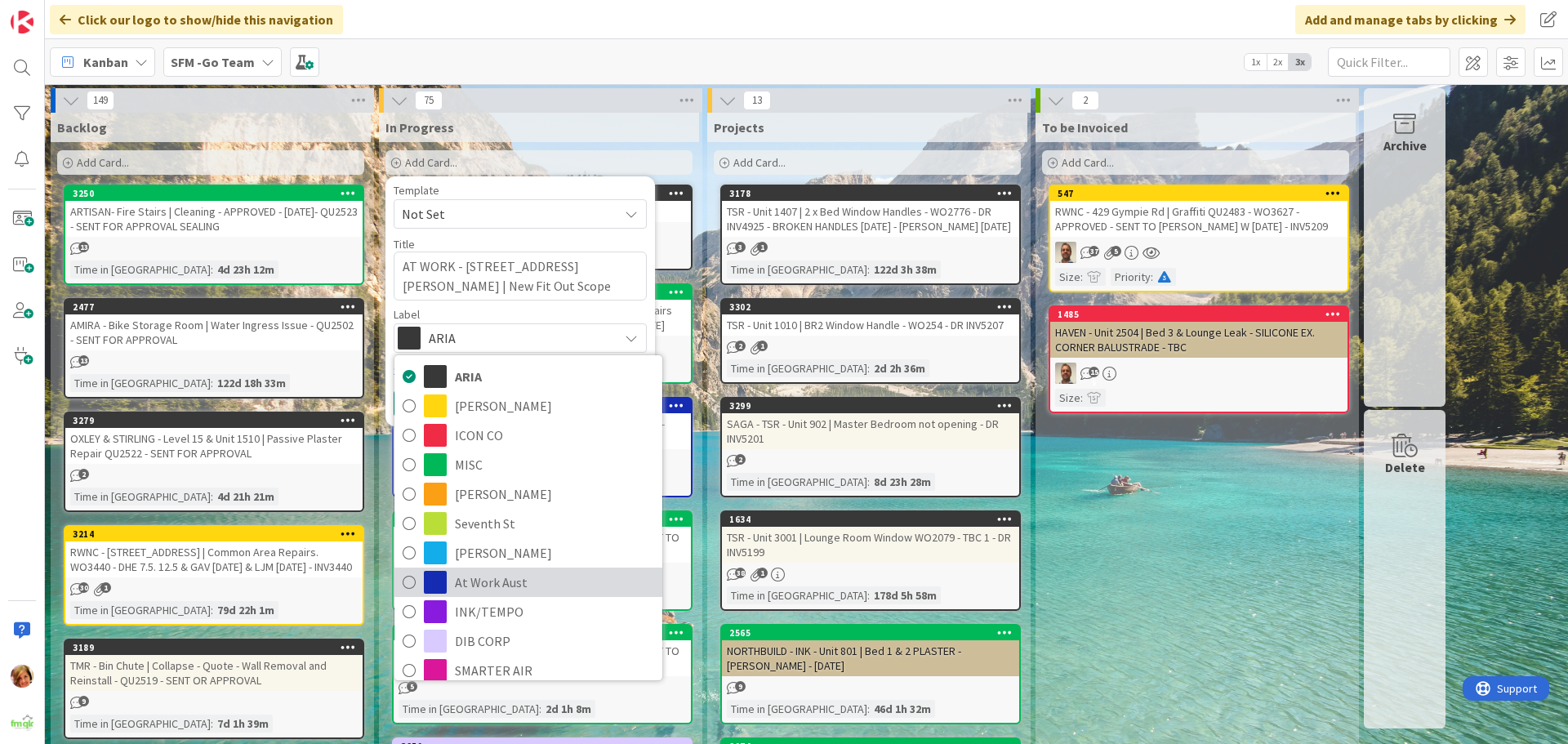
click at [484, 586] on span "At Work Aust" at bounding box center [554, 582] width 199 height 24
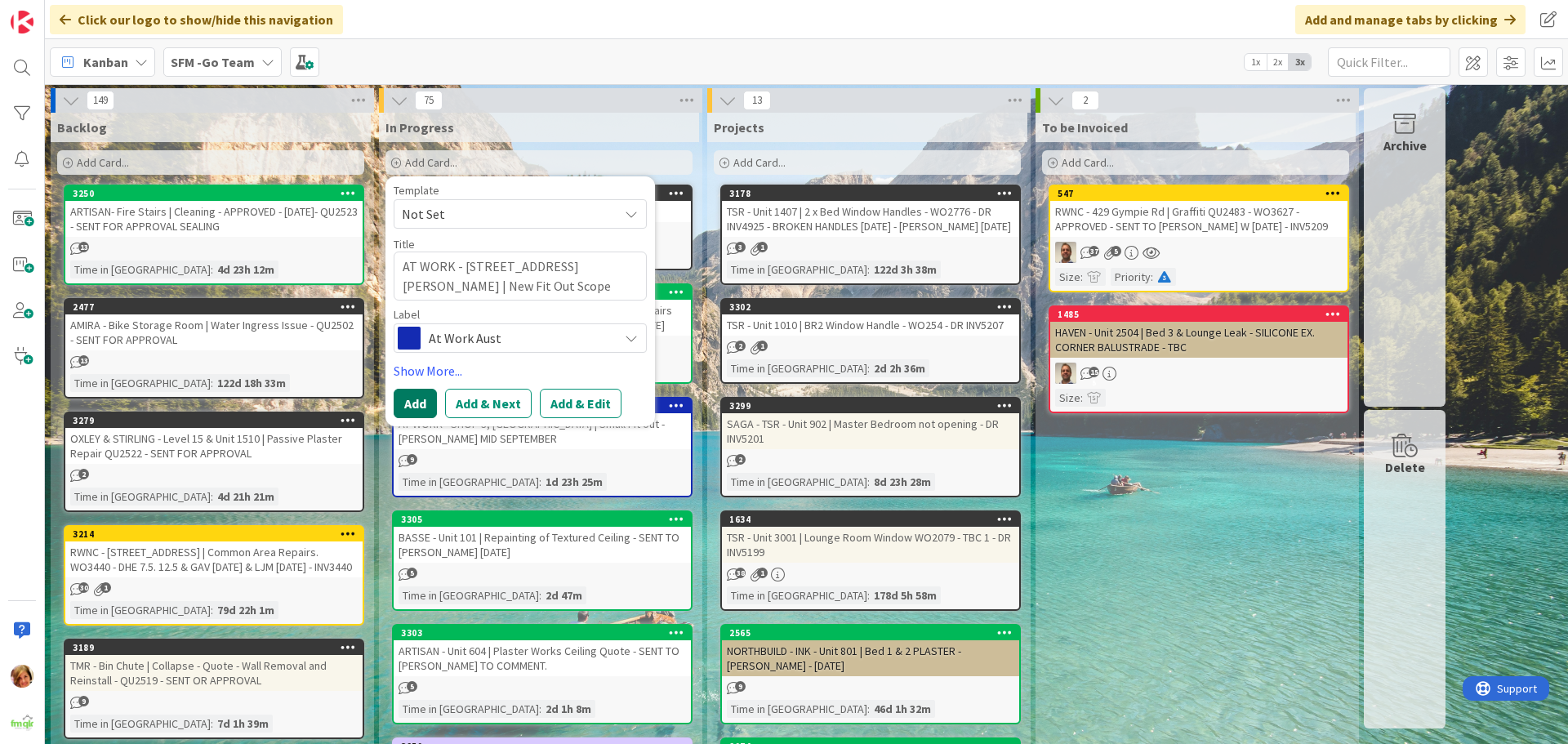
click at [419, 393] on button "Add" at bounding box center [415, 403] width 43 height 29
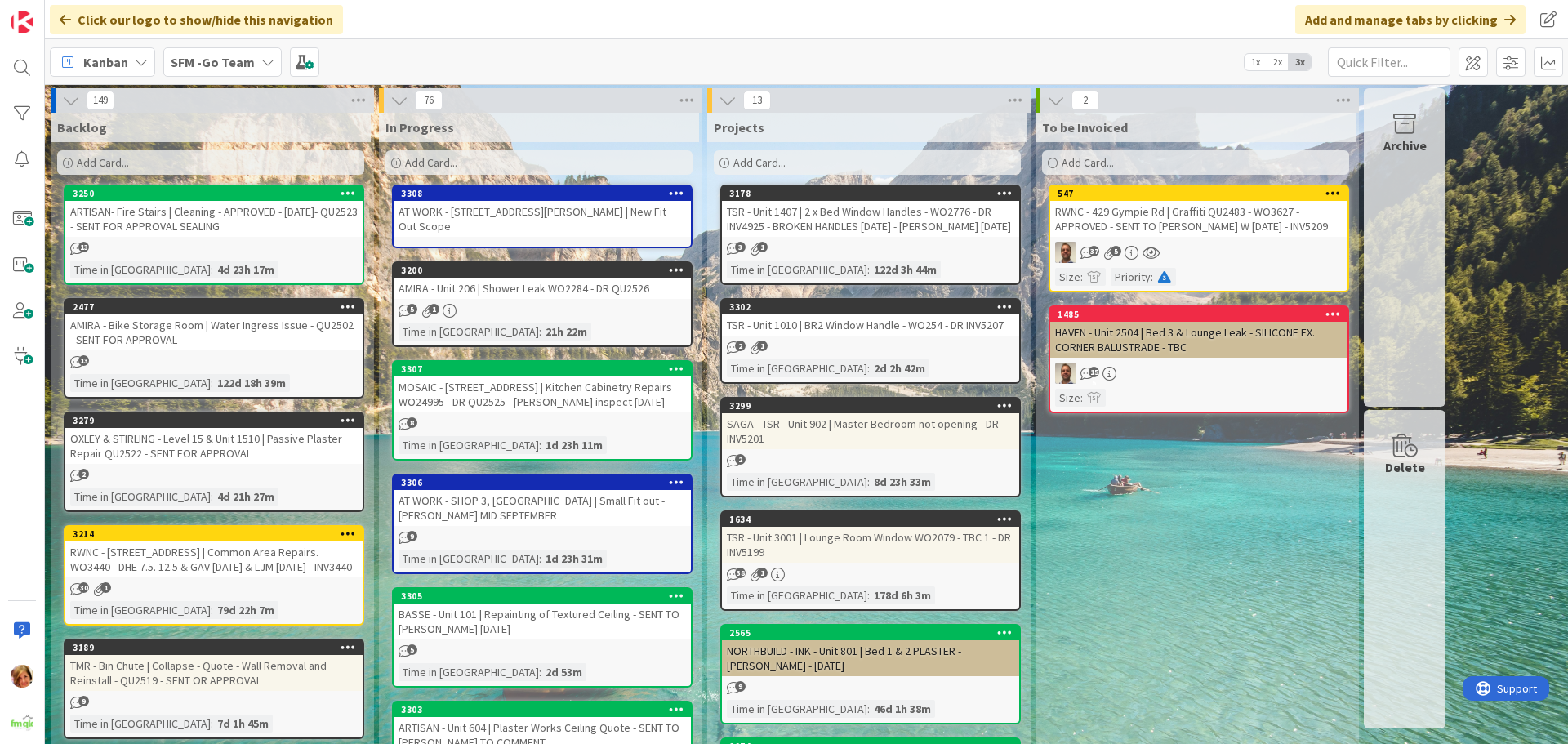
click at [565, 216] on div "AT WORK - 334 FOXWELL RD COOMERA | New Fit Out Scope" at bounding box center [542, 219] width 297 height 36
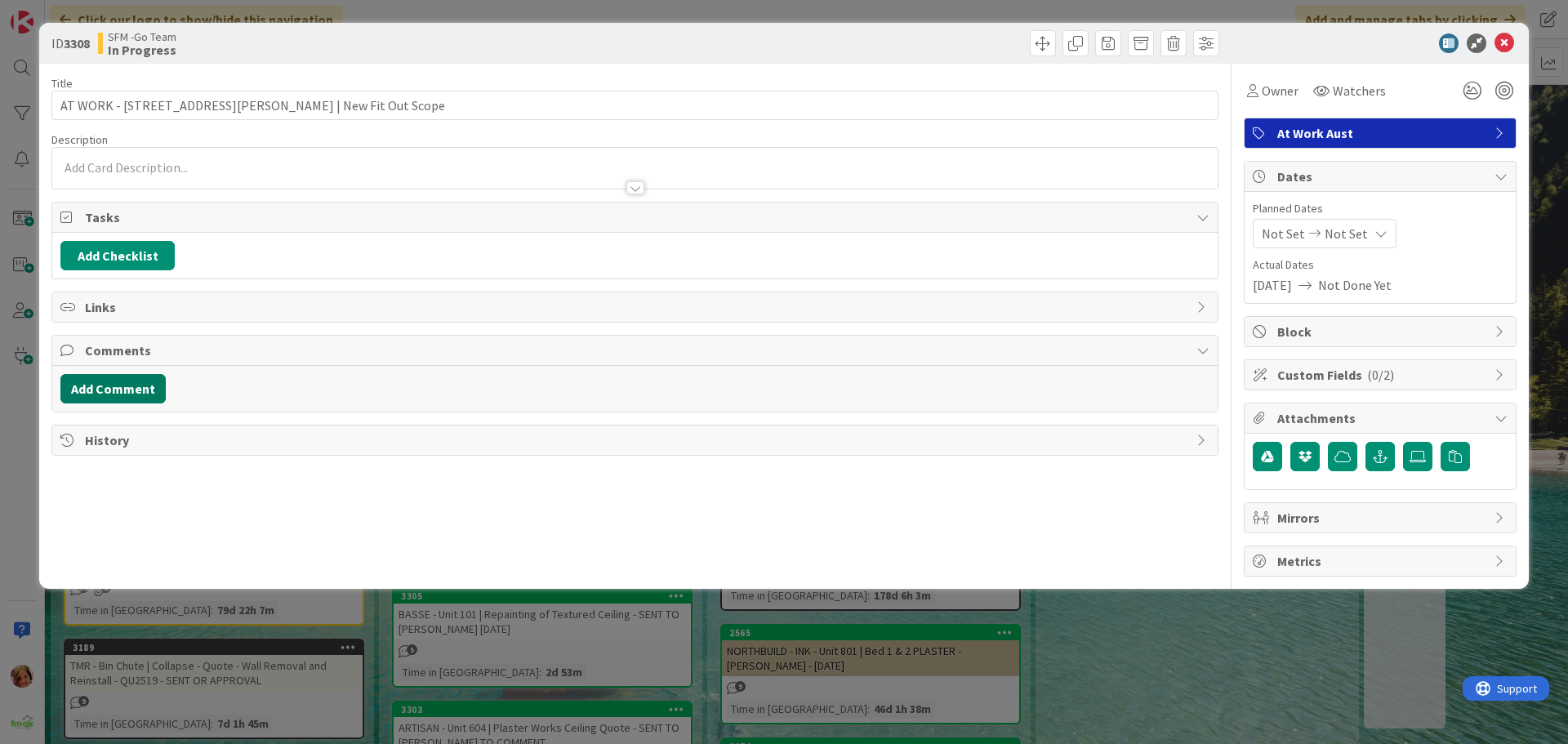
click at [110, 394] on button "Add Comment" at bounding box center [113, 388] width 105 height 29
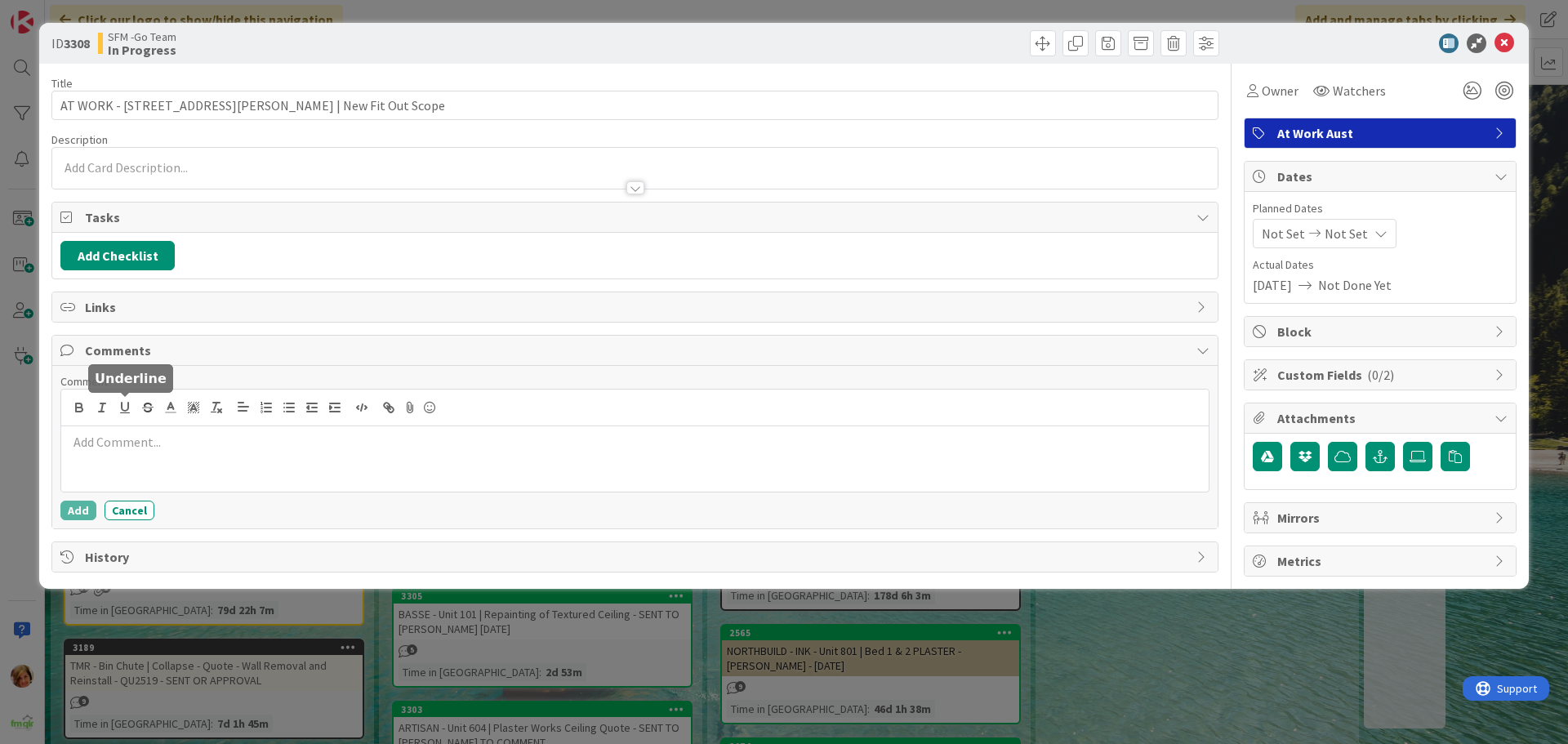
click at [129, 450] on p at bounding box center [635, 443] width 1134 height 19
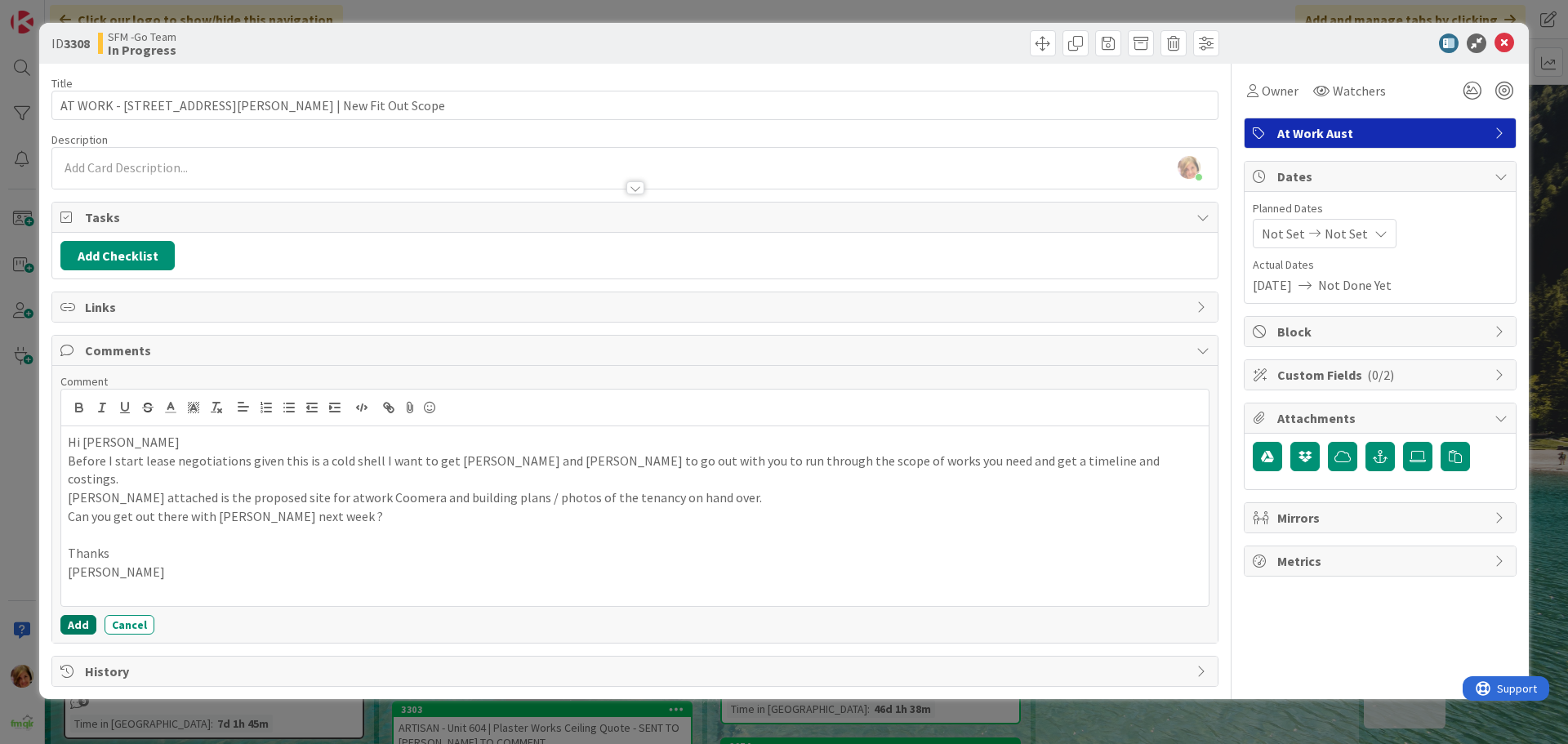
click at [76, 615] on button "Add" at bounding box center [79, 625] width 36 height 20
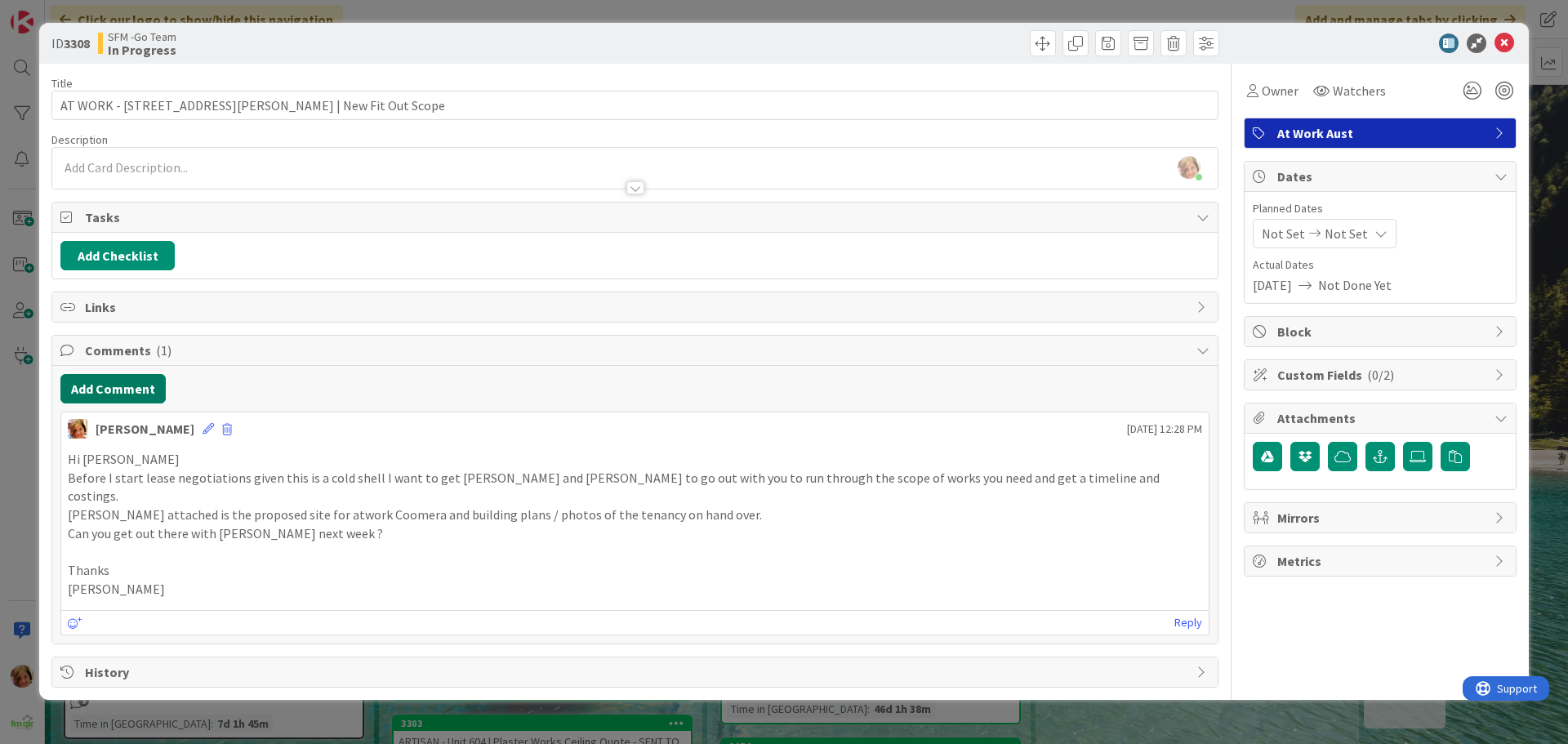
click at [100, 392] on button "Add Comment" at bounding box center [113, 388] width 105 height 29
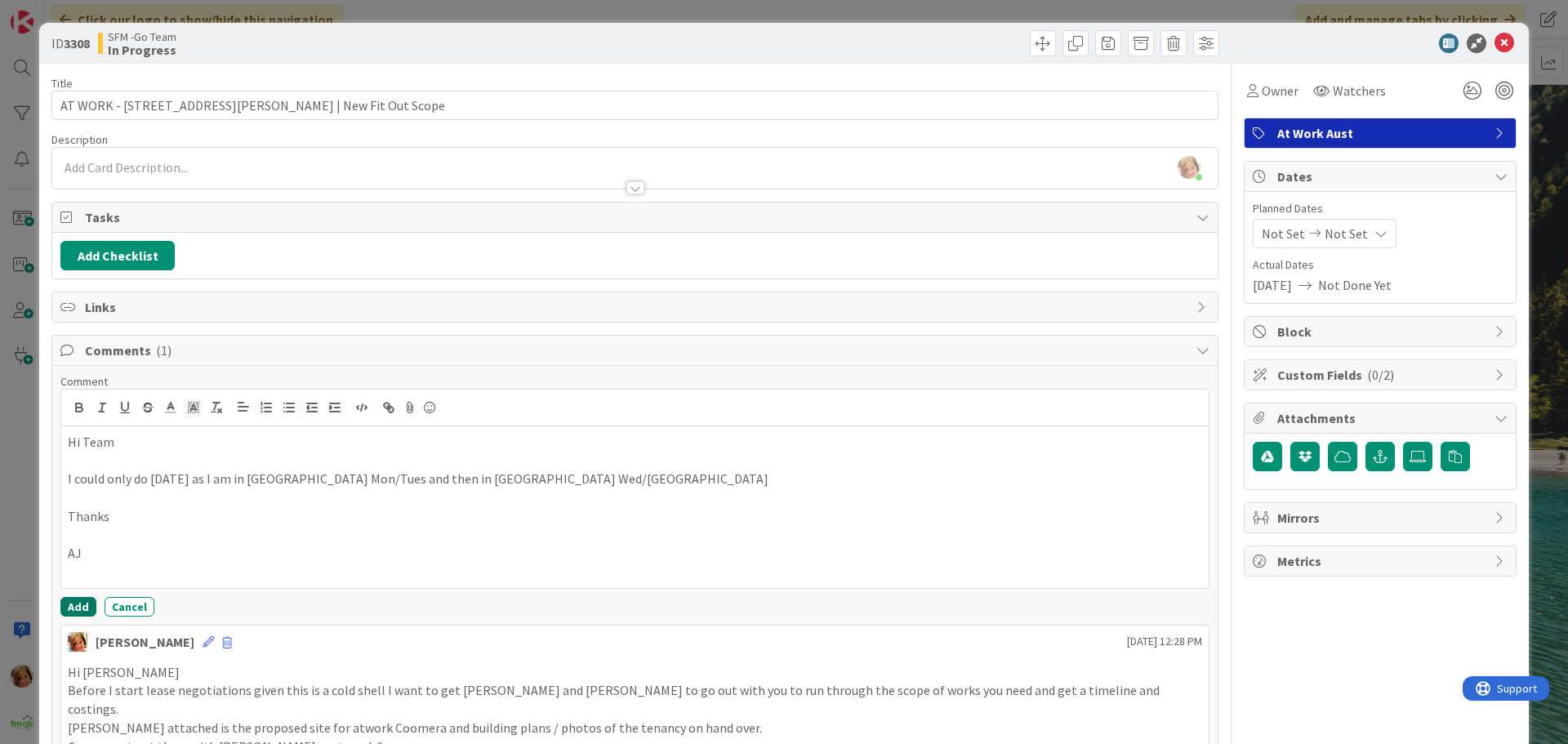
click at [77, 601] on button "Add" at bounding box center [79, 607] width 36 height 20
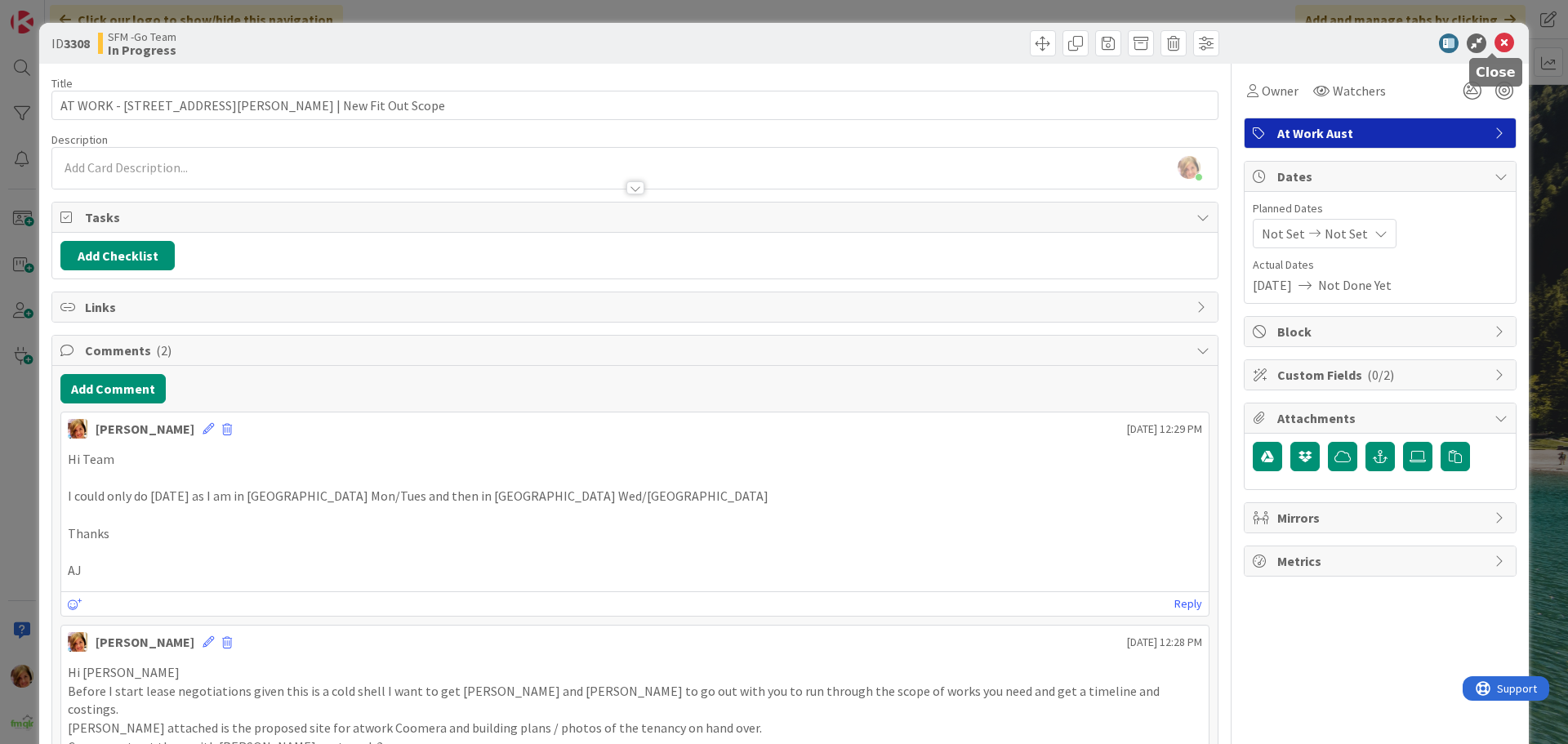
click at [1495, 39] on icon at bounding box center [1504, 43] width 20 height 20
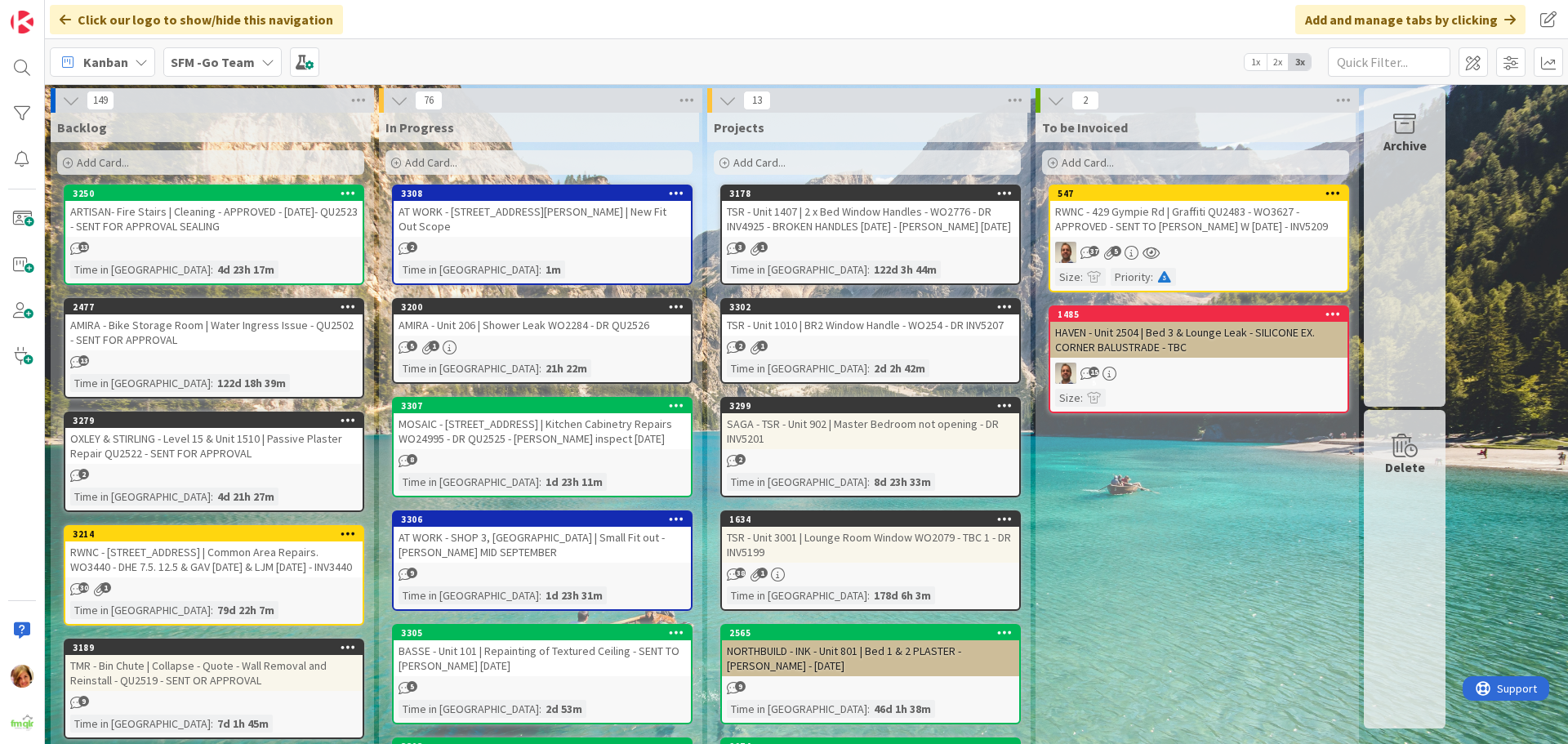
click at [467, 161] on div "Add Card..." at bounding box center [539, 162] width 307 height 24
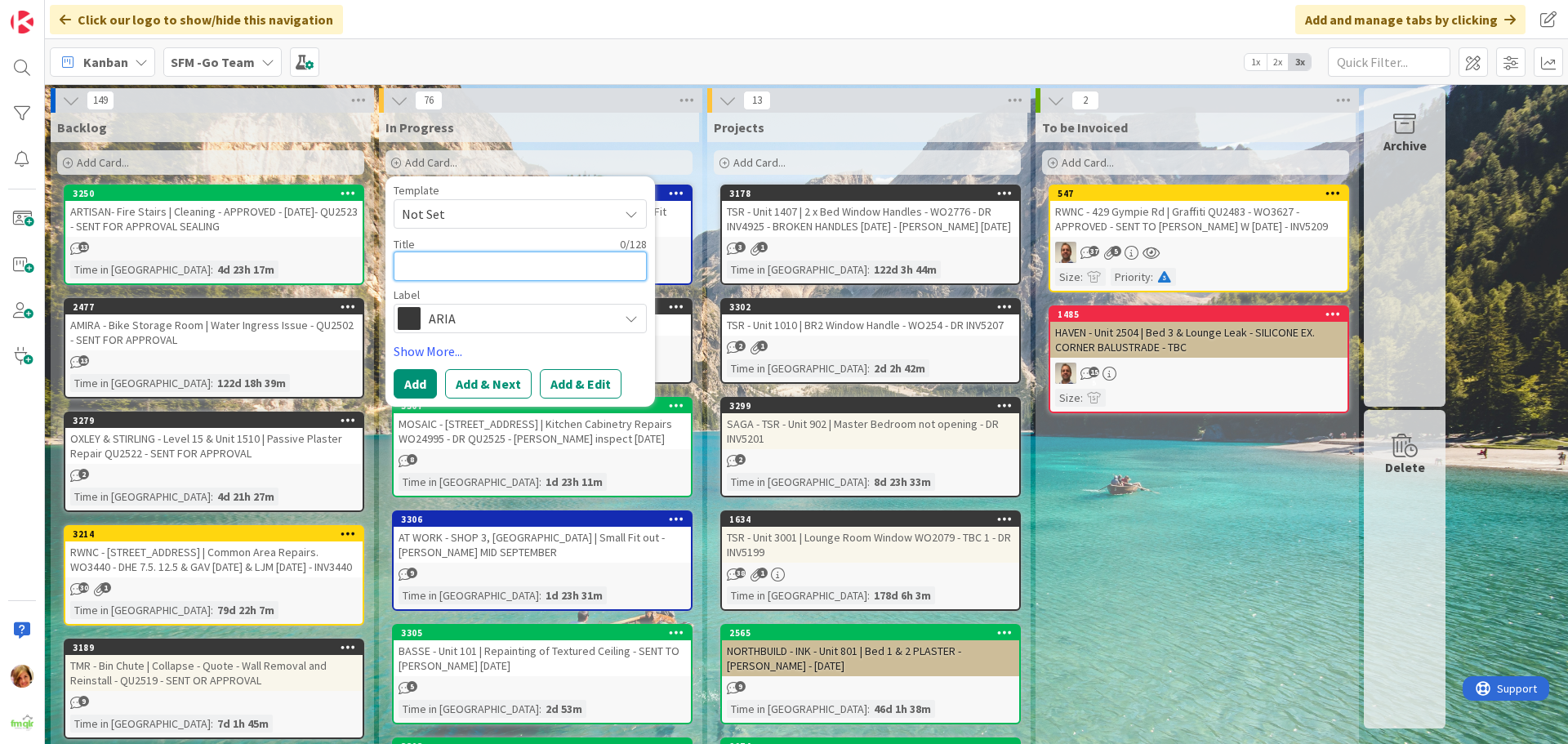
type textarea "x"
type textarea "R"
type textarea "x"
type textarea "RW"
type textarea "x"
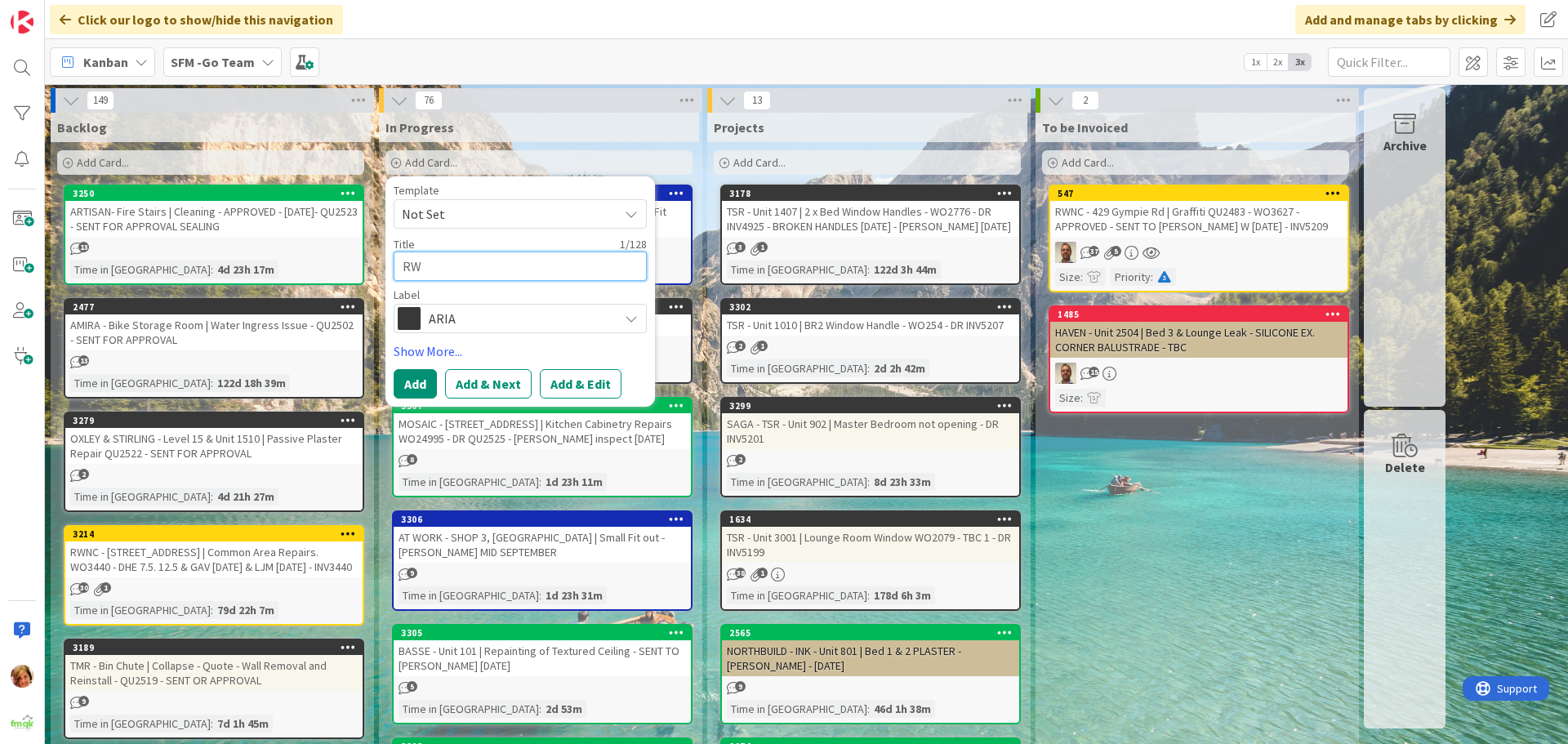
type textarea "RWN"
type textarea "x"
type textarea "RWNC"
type textarea "x"
type textarea "RWNC"
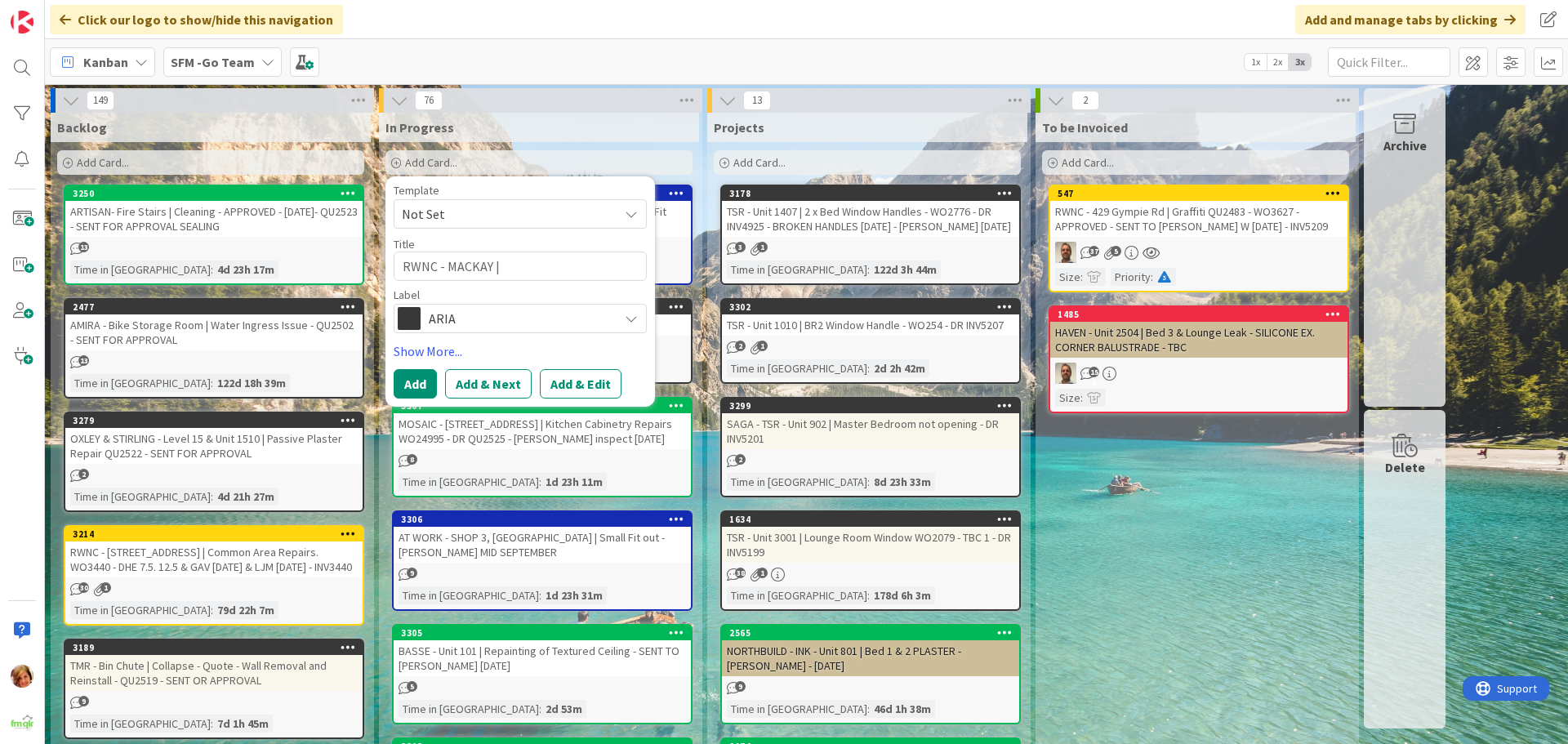
click at [494, 320] on span "ARIA" at bounding box center [520, 318] width 181 height 22
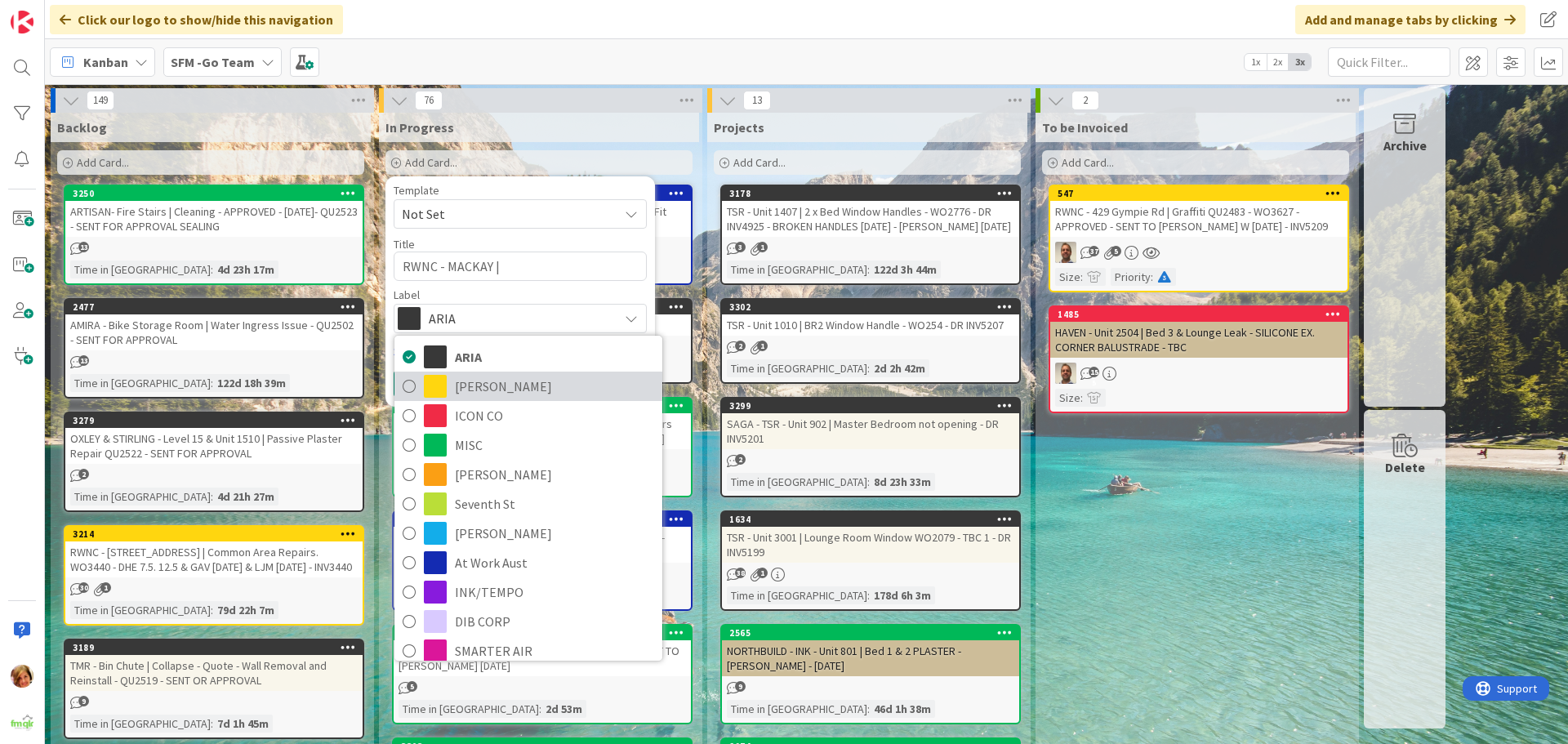
click at [457, 392] on span "RAY WHITE" at bounding box center [554, 386] width 199 height 24
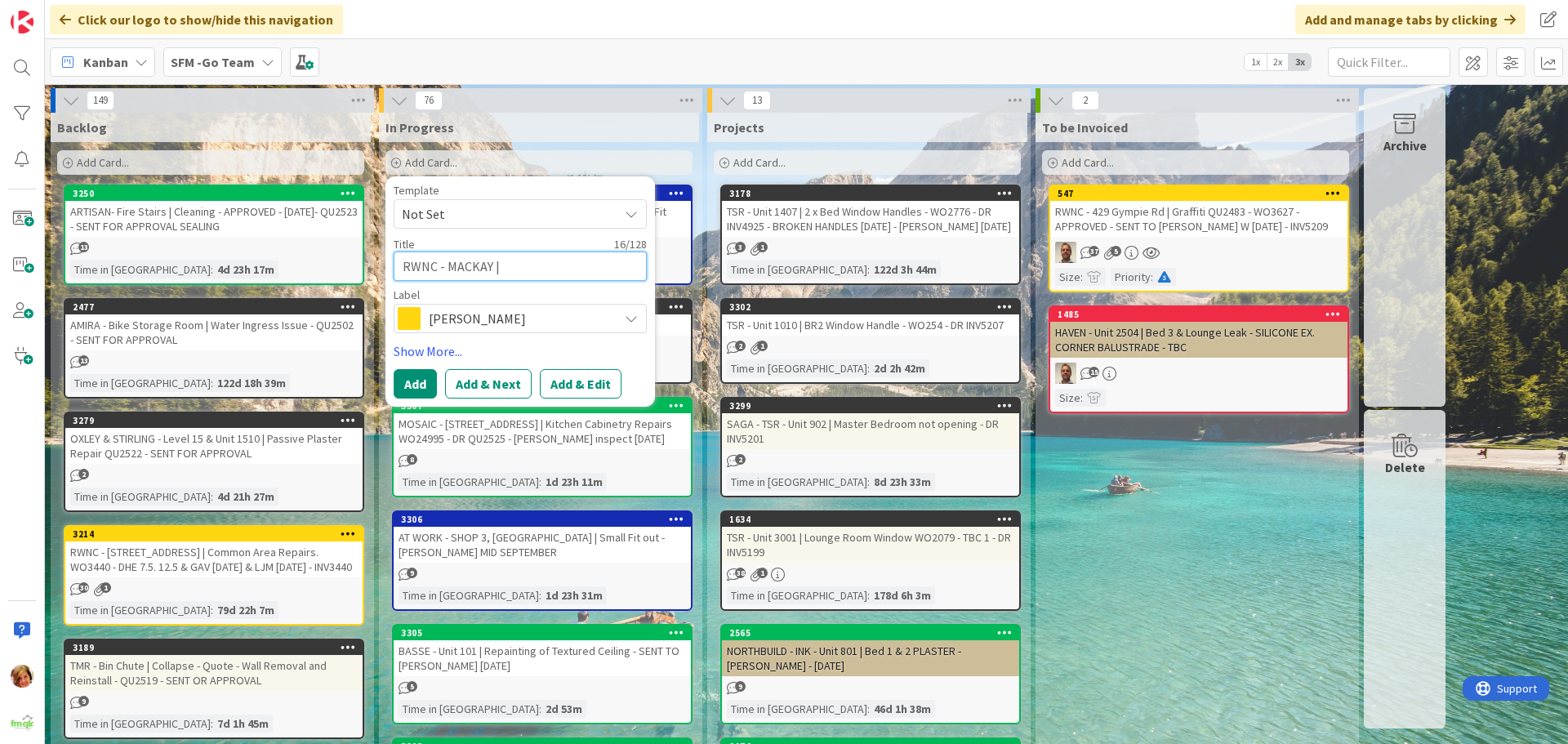
click at [515, 257] on textarea "RWNC - MACKAY |" at bounding box center [520, 266] width 253 height 29
click at [409, 380] on button "Add" at bounding box center [415, 384] width 43 height 29
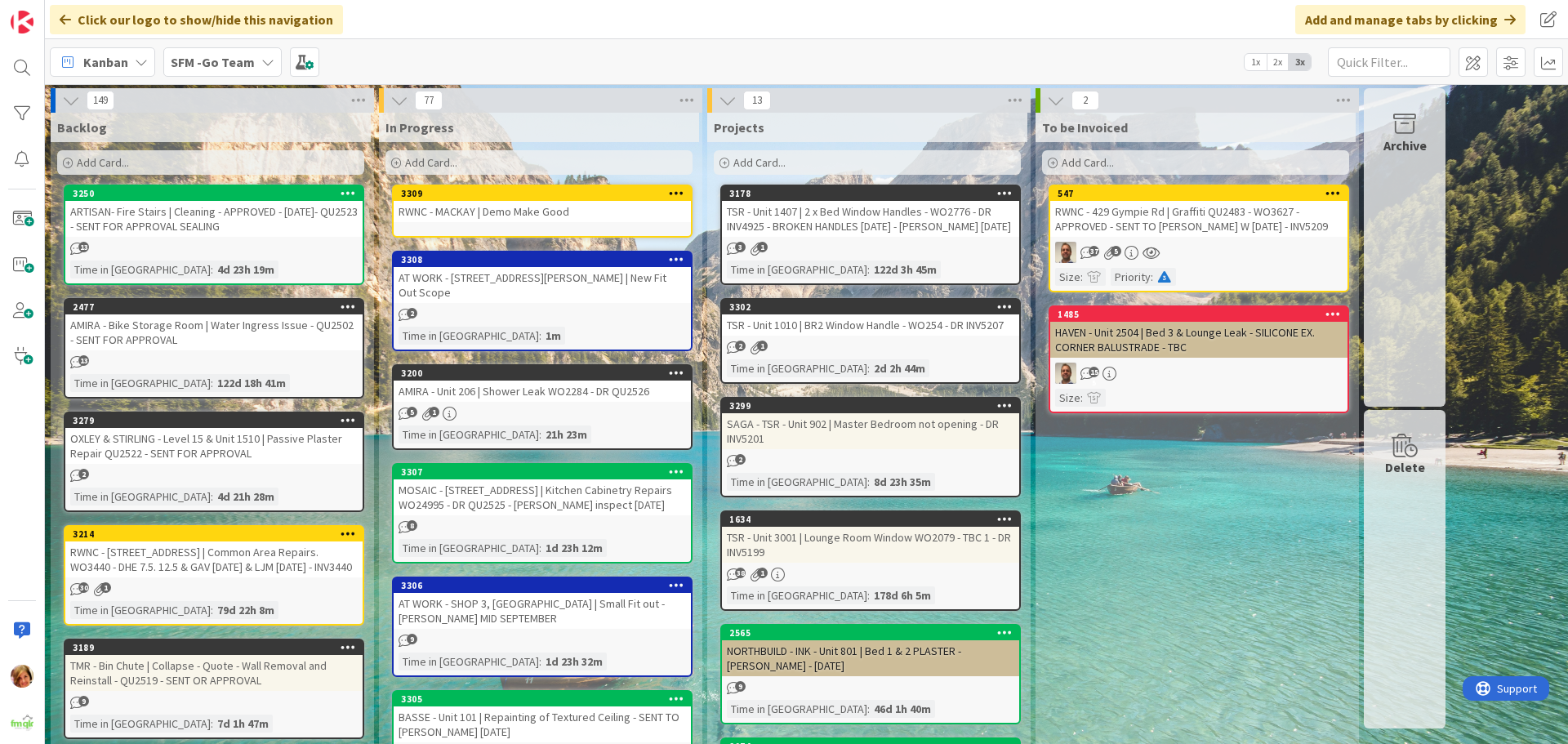
click at [504, 210] on div "RWNC - MACKAY | Demo Make Good" at bounding box center [542, 211] width 297 height 22
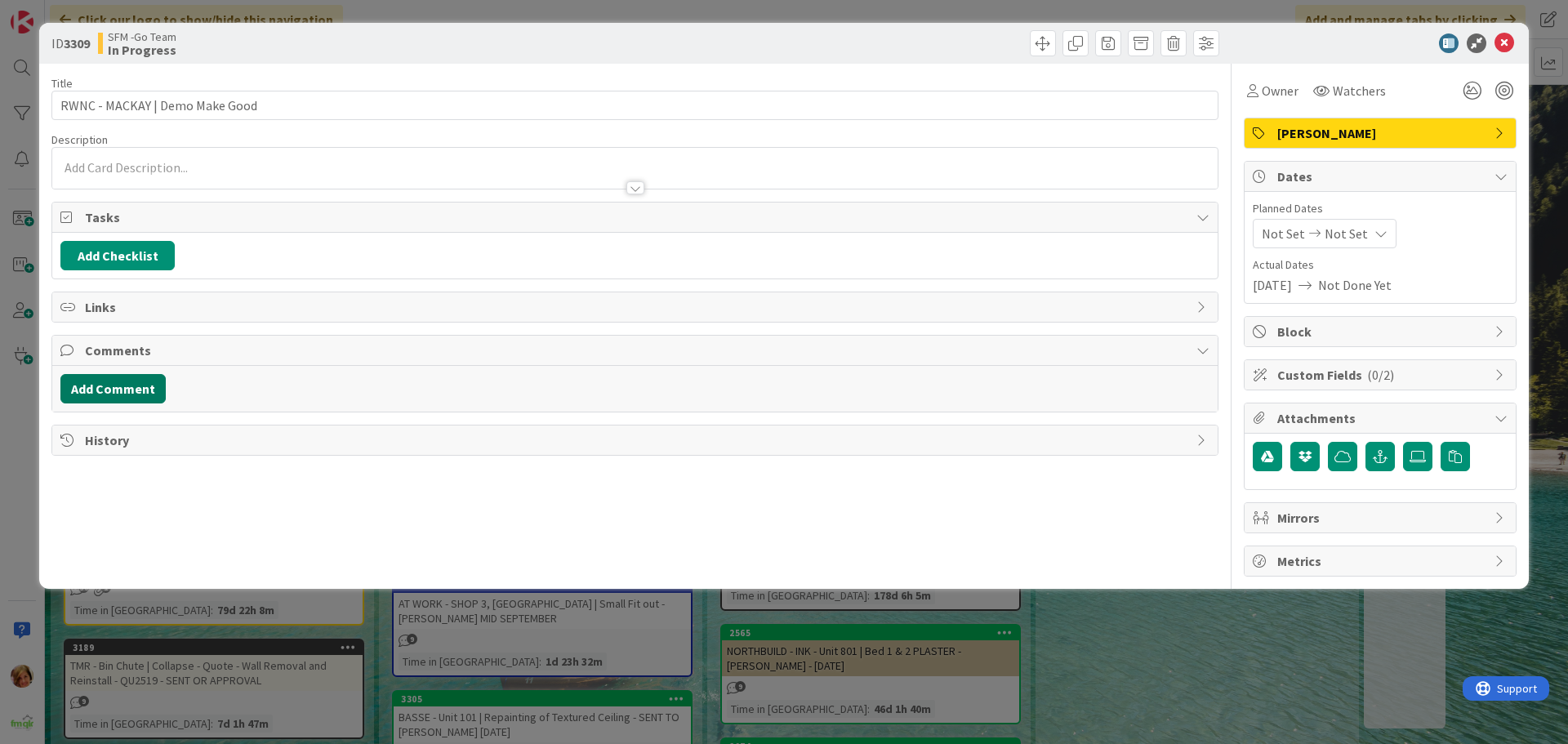
click at [104, 386] on button "Add Comment" at bounding box center [113, 388] width 105 height 29
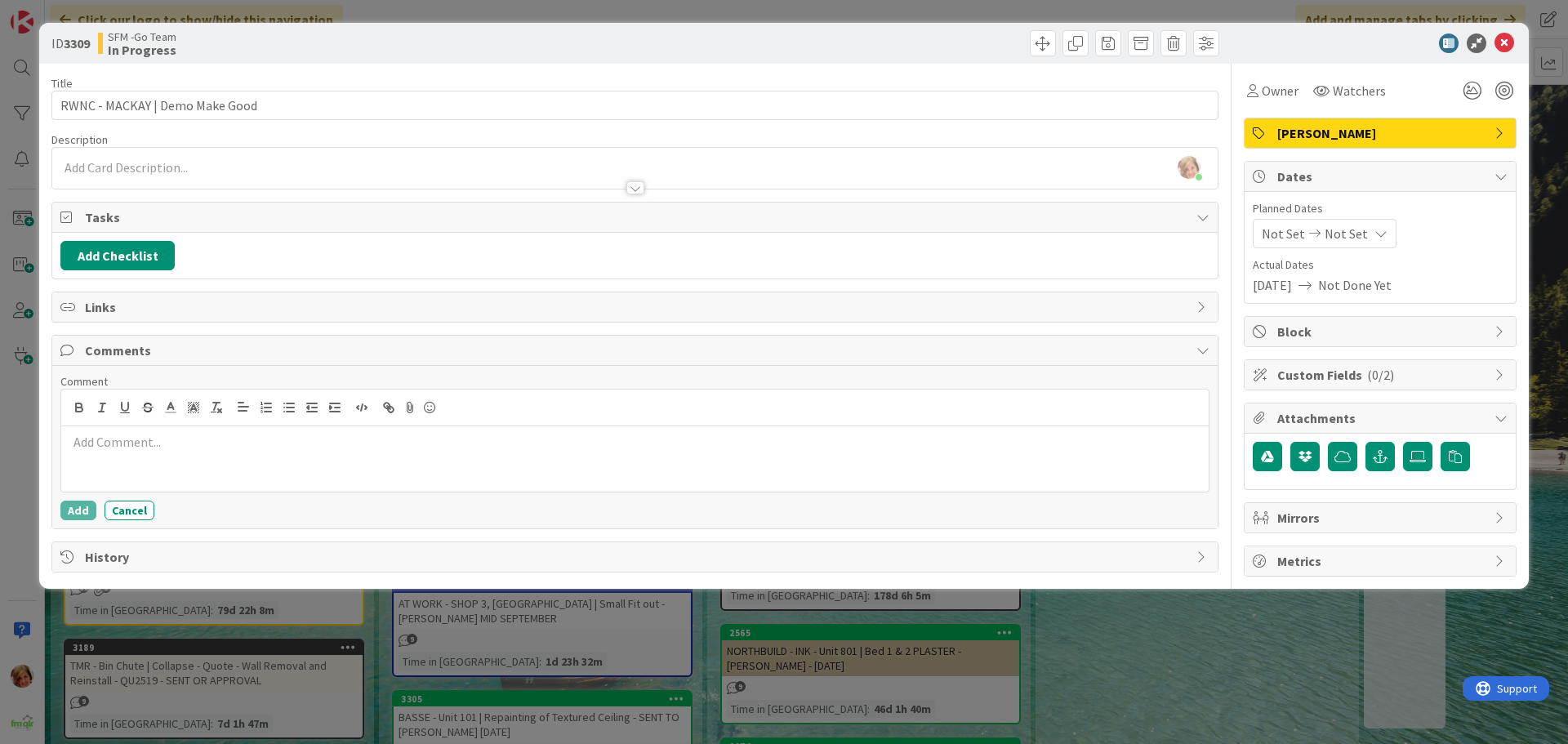
click at [139, 452] on div at bounding box center [634, 459] width 1147 height 66
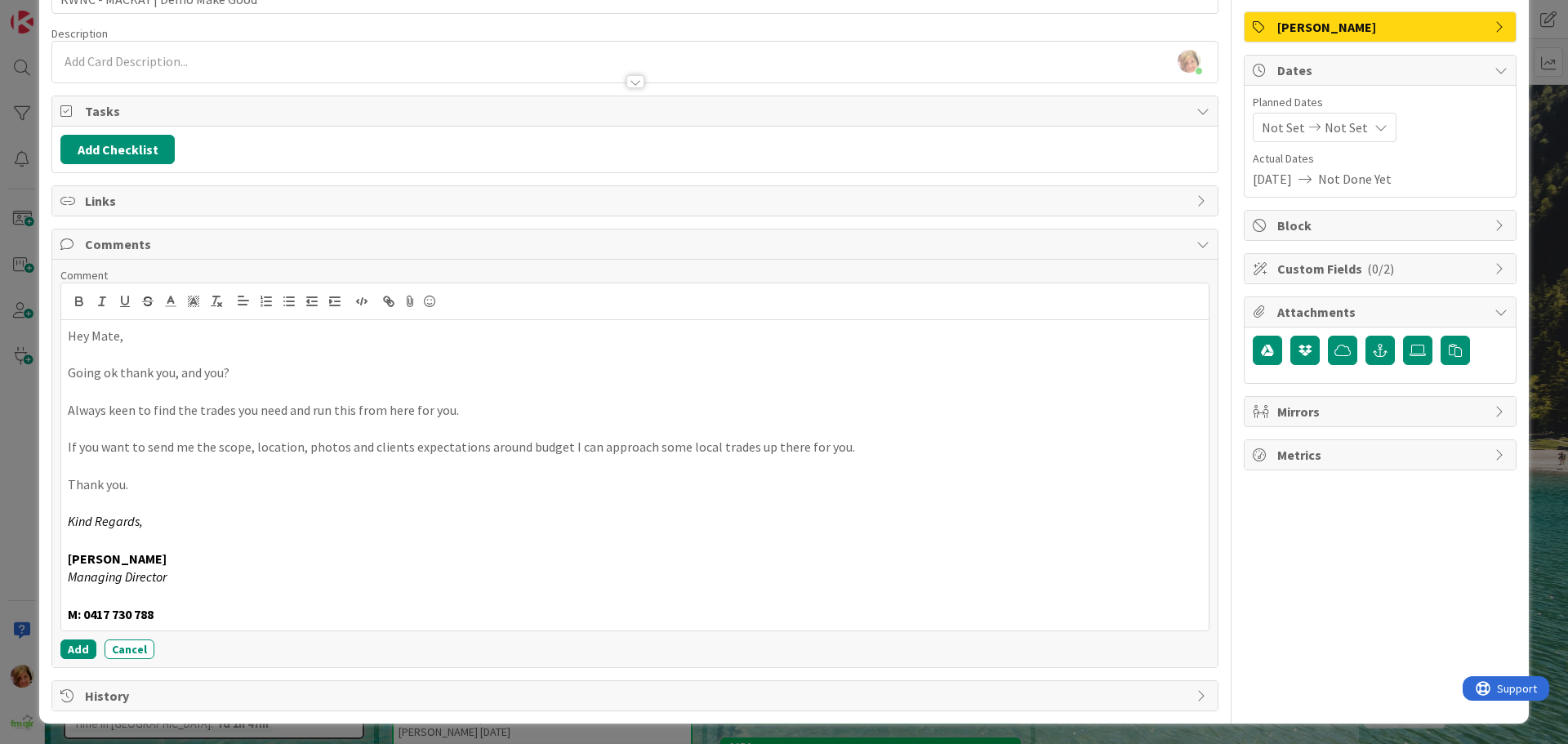
scroll to position [109, 0]
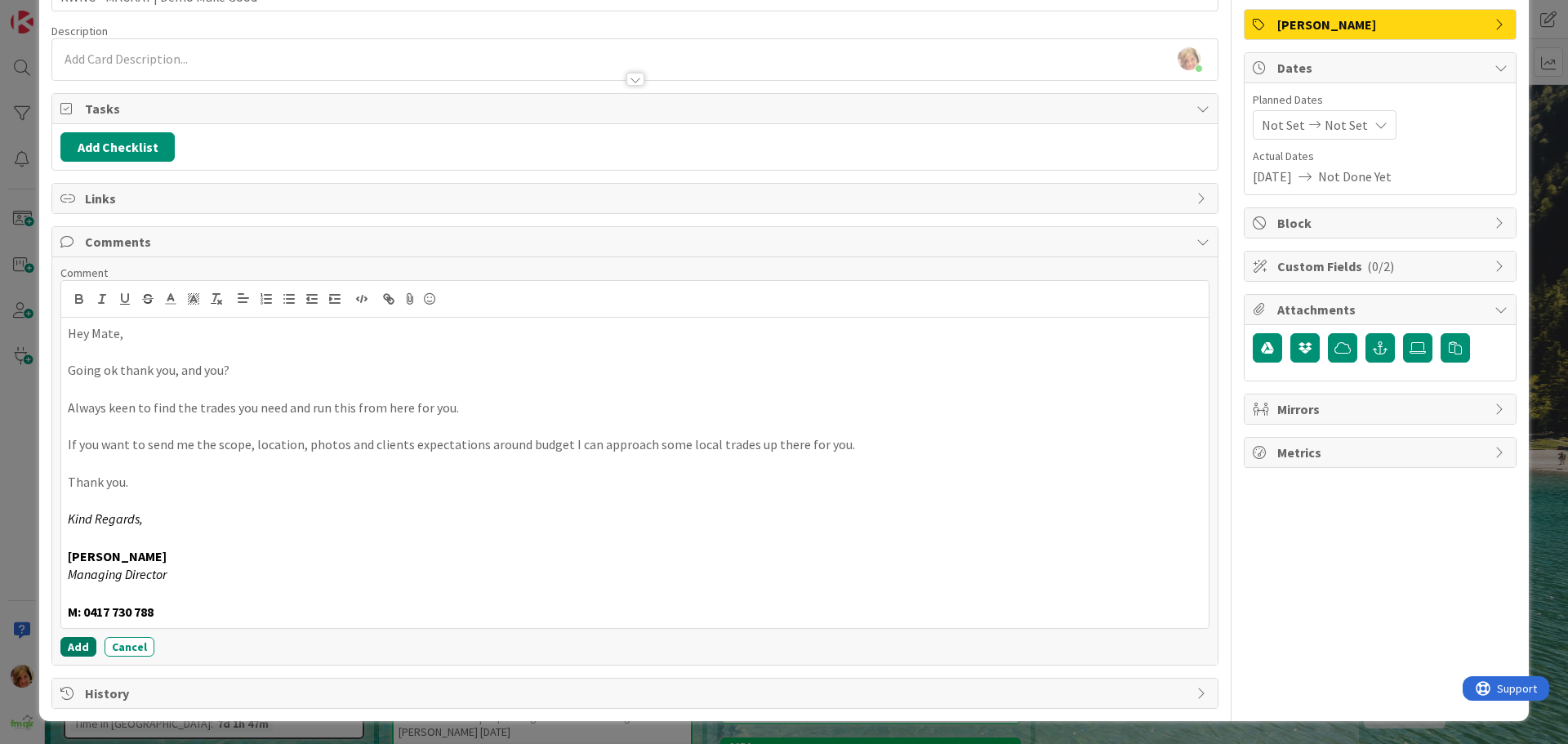
click at [72, 650] on button "Add" at bounding box center [79, 646] width 36 height 20
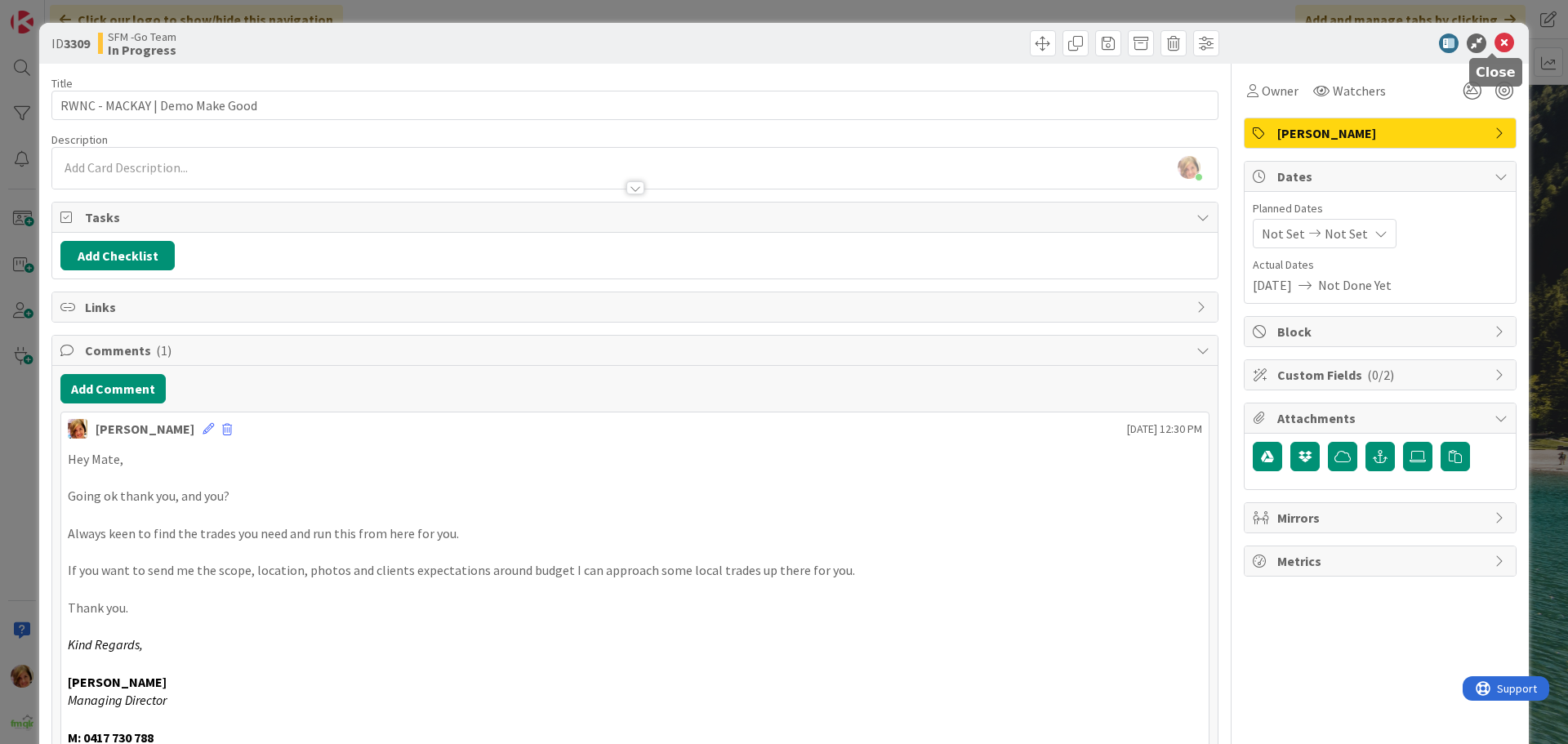
click at [1495, 47] on icon at bounding box center [1504, 43] width 20 height 20
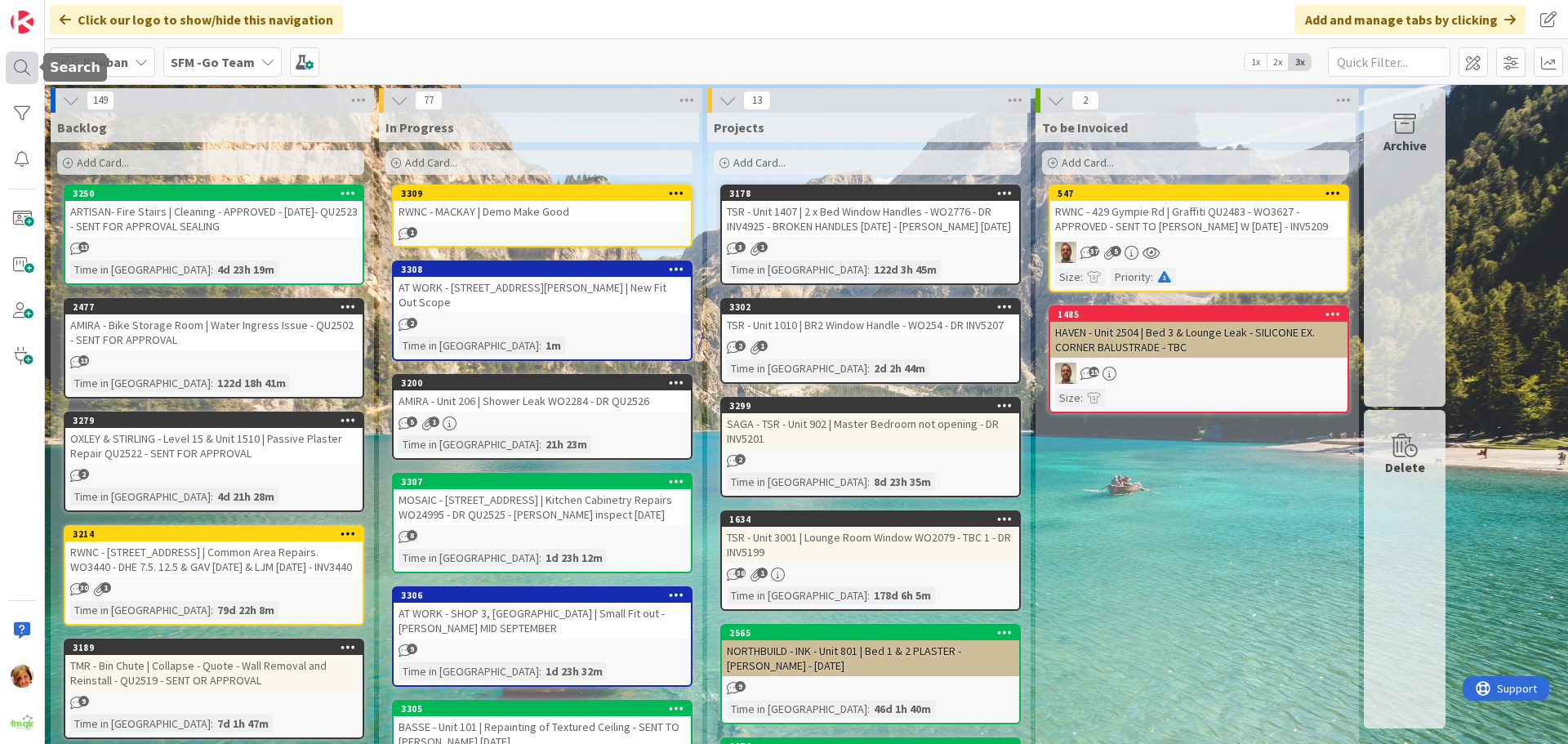
click at [16, 67] on div at bounding box center [22, 68] width 33 height 33
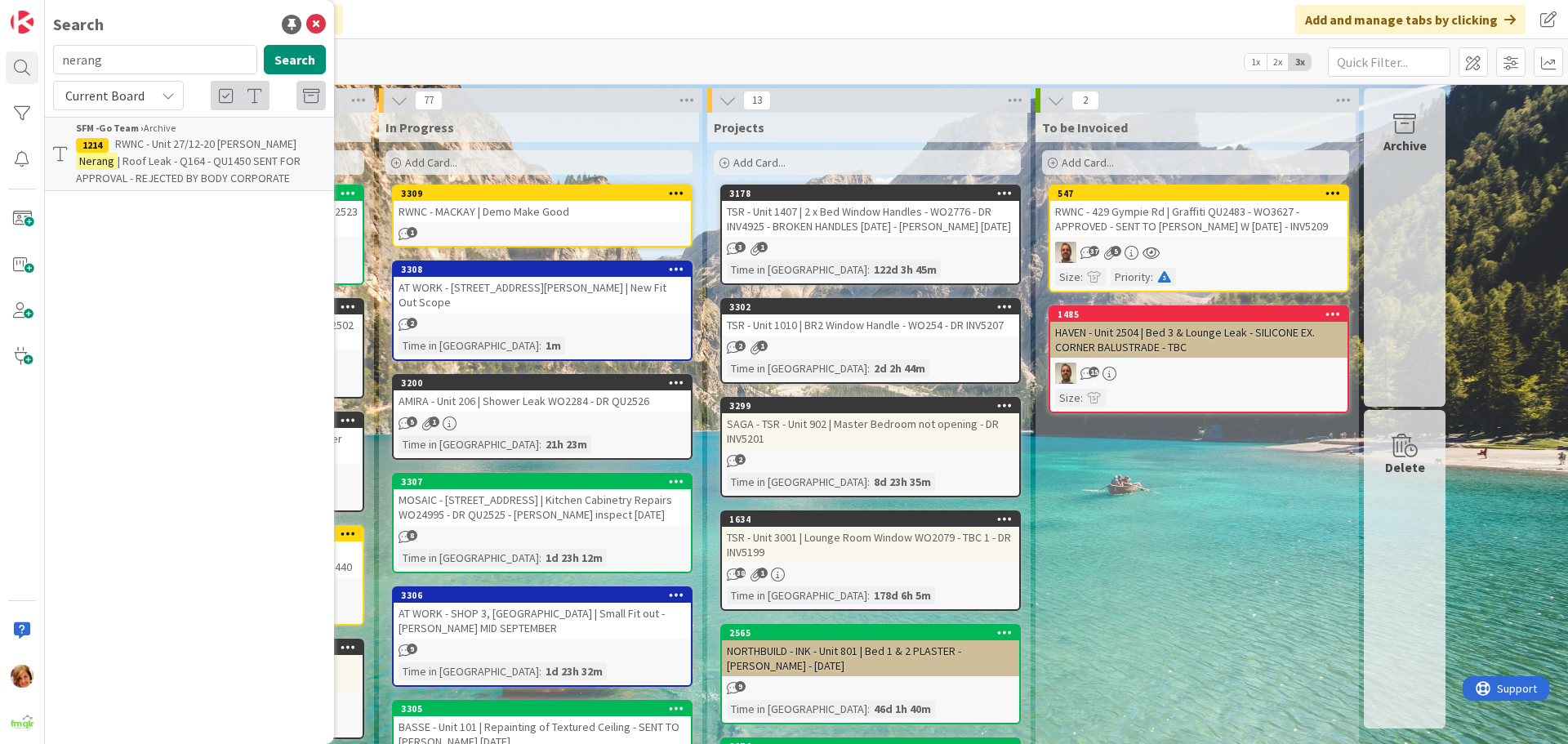
click at [513, 158] on div "Add Card..." at bounding box center [539, 162] width 307 height 24
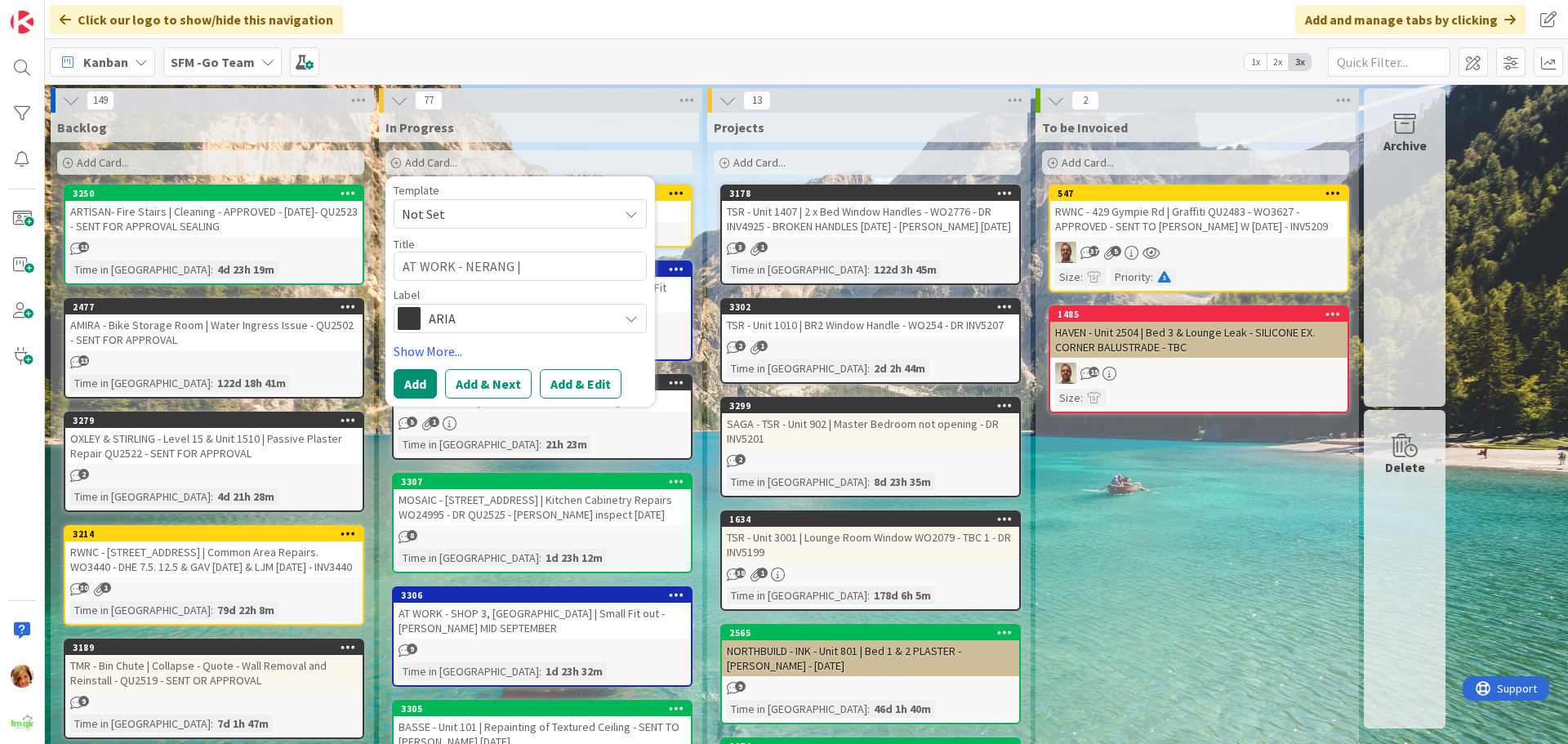
drag, startPoint x: 506, startPoint y: 324, endPoint x: 496, endPoint y: 343, distance: 21.5
click at [506, 324] on span "ARIA" at bounding box center [520, 318] width 181 height 22
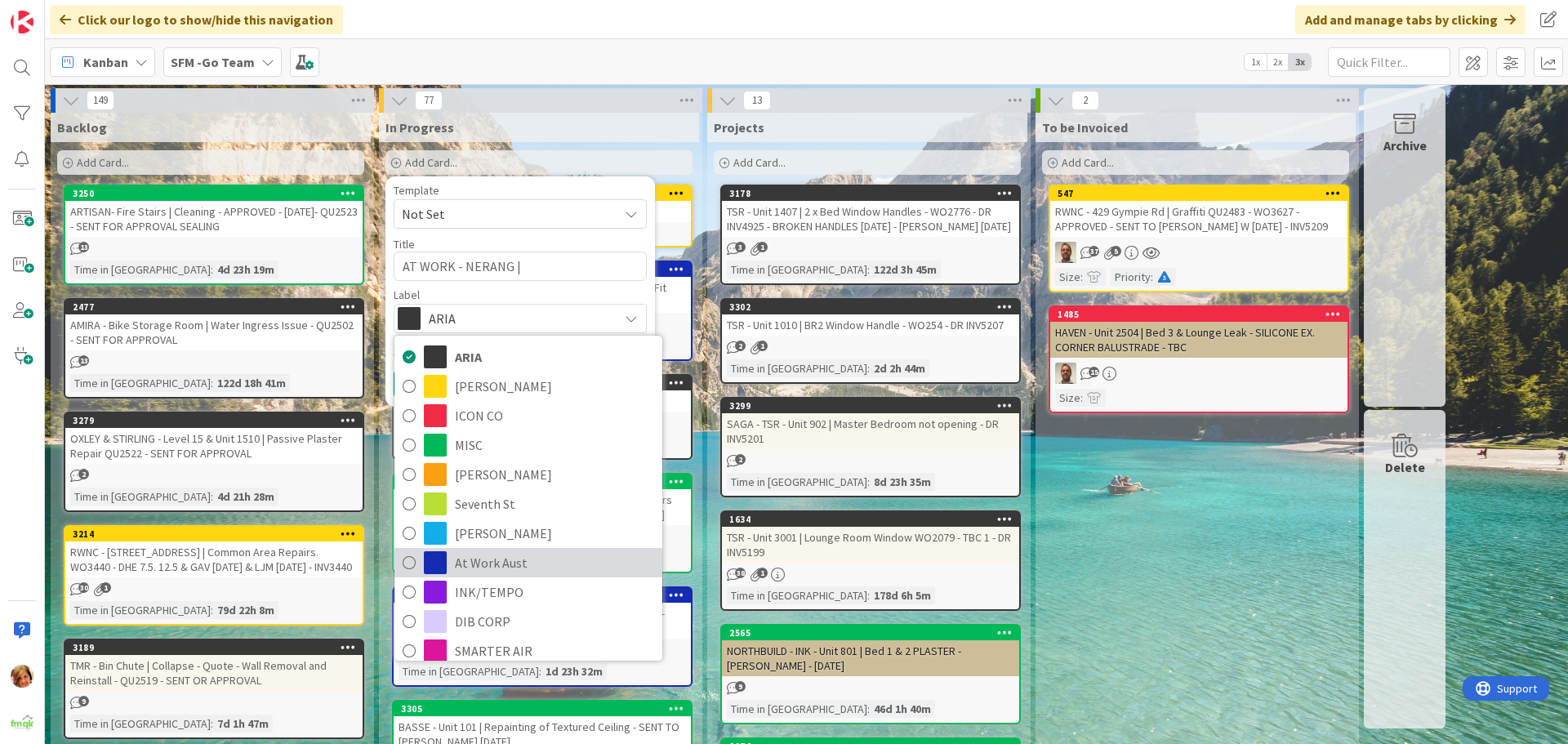
click at [457, 560] on span "At Work Aust" at bounding box center [554, 563] width 199 height 24
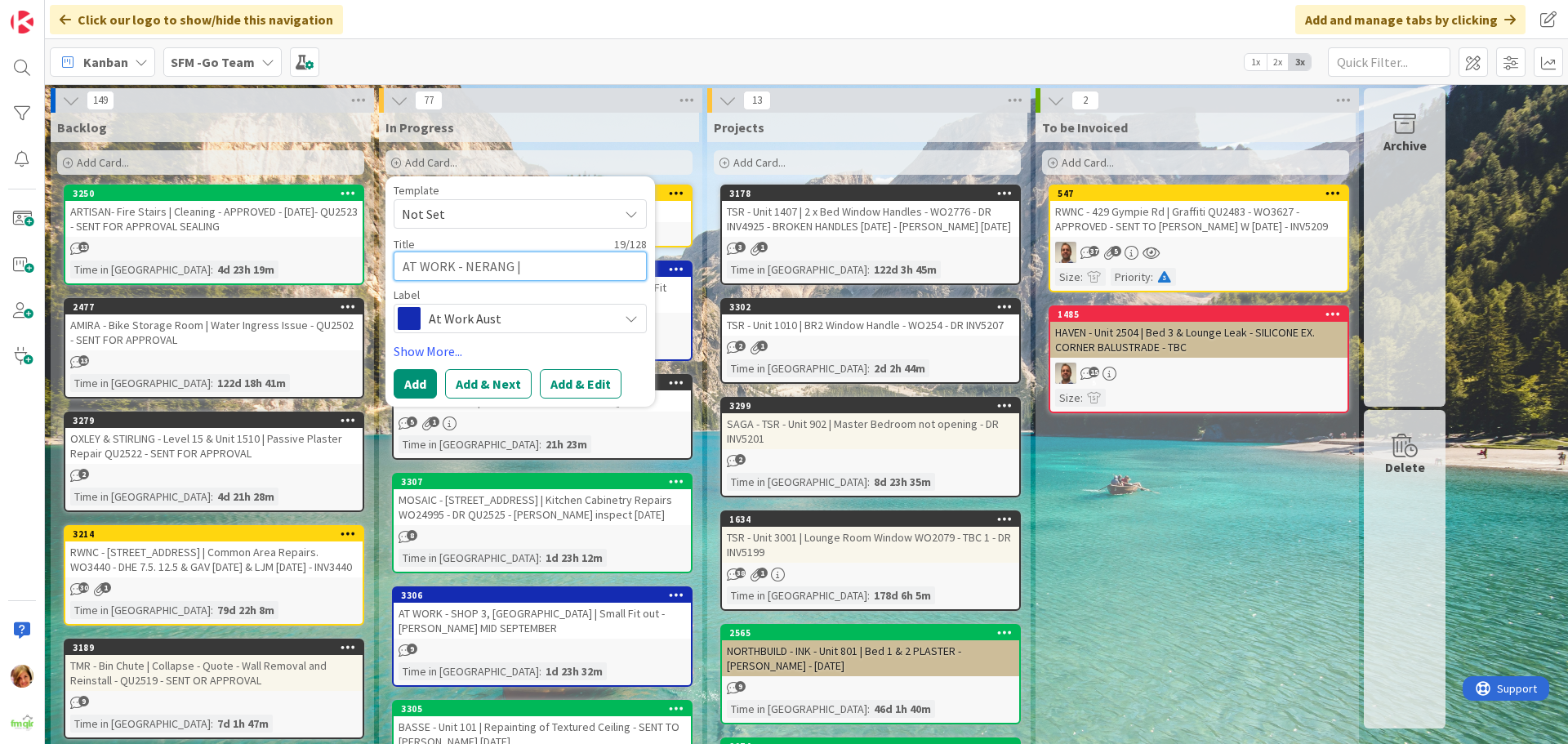
click at [576, 271] on textarea "AT WORK - NERANG |" at bounding box center [520, 266] width 253 height 29
click at [412, 392] on button "Add" at bounding box center [415, 384] width 43 height 29
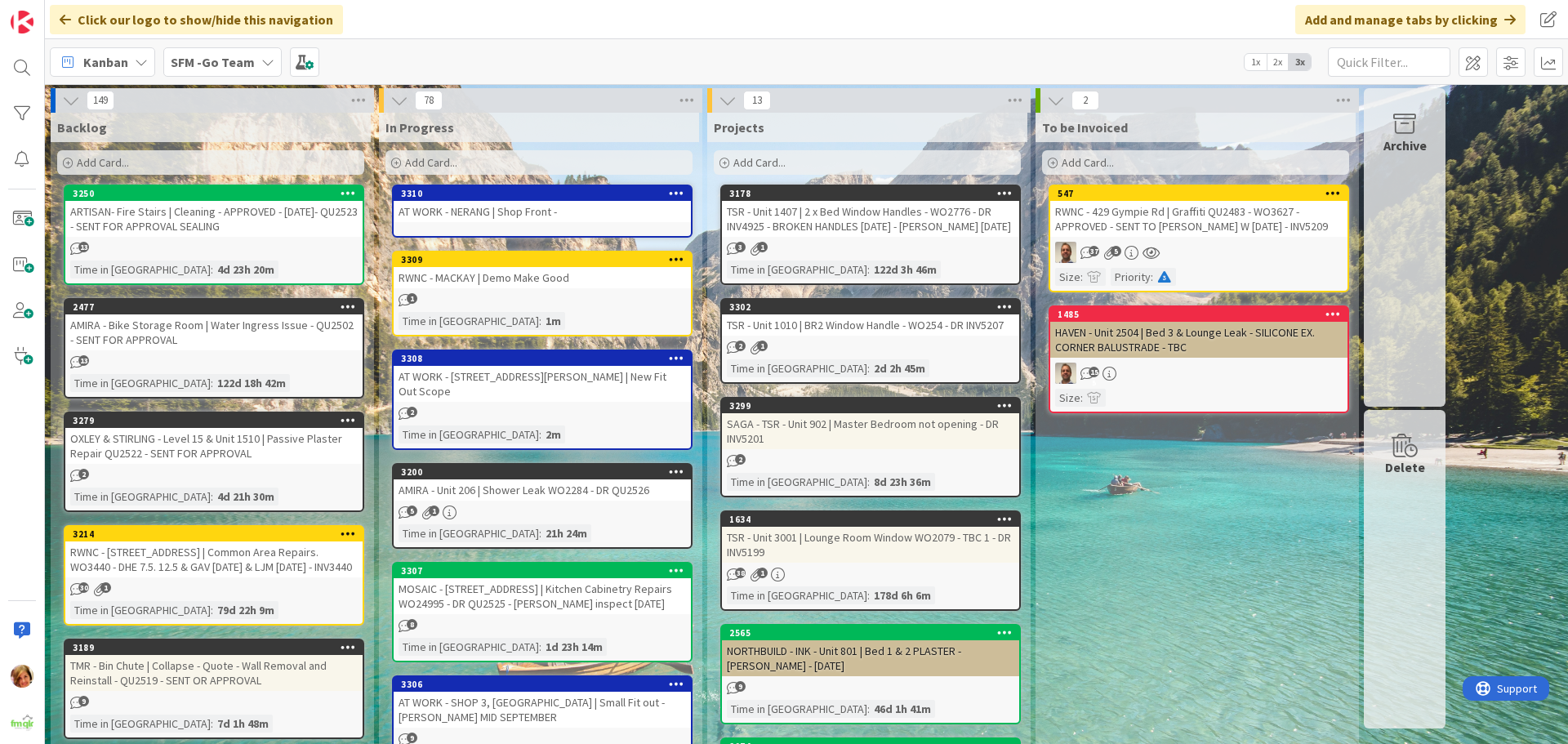
click at [554, 213] on div "AT WORK - NERANG | Shop Front -" at bounding box center [542, 211] width 297 height 22
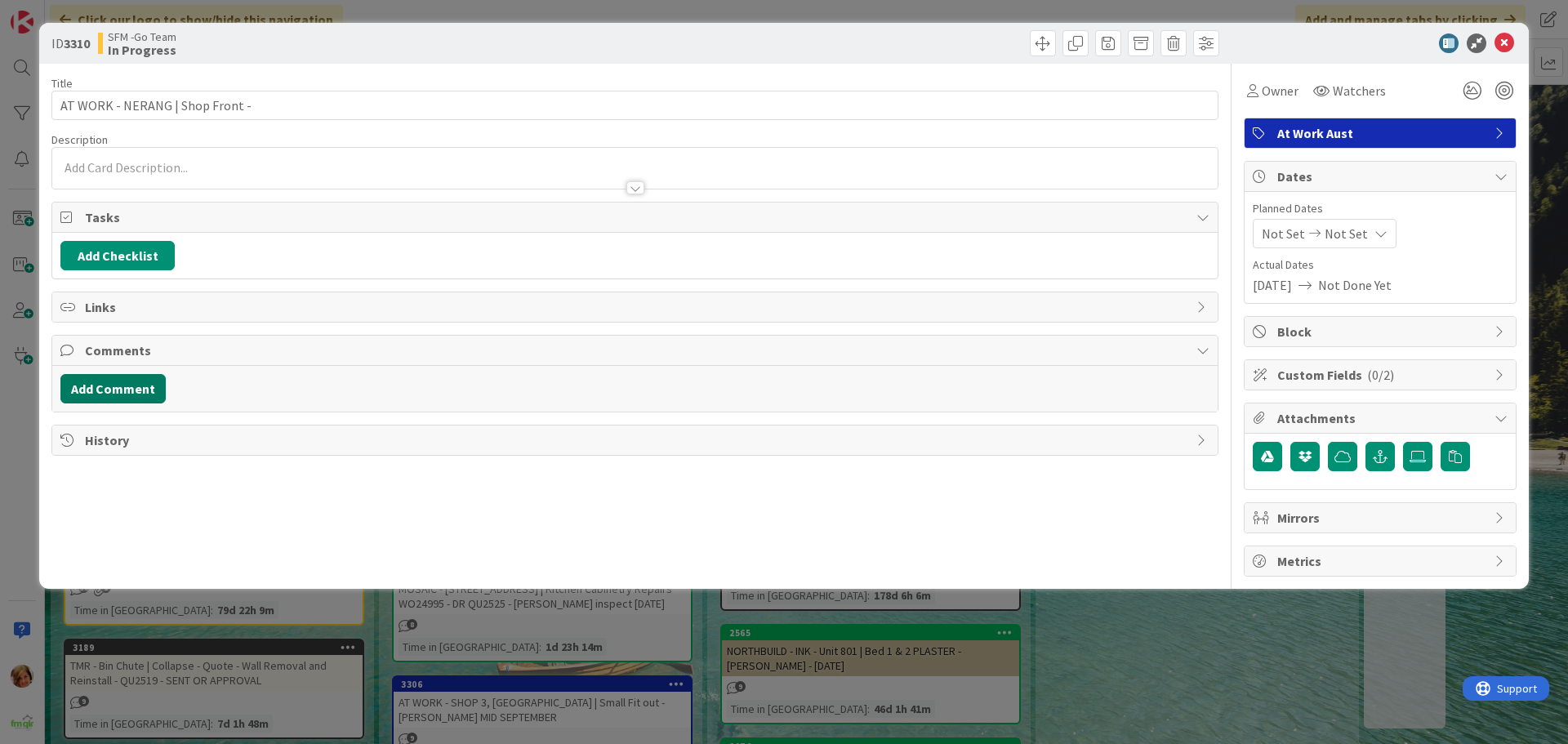
click at [95, 393] on button "Add Comment" at bounding box center [113, 388] width 105 height 29
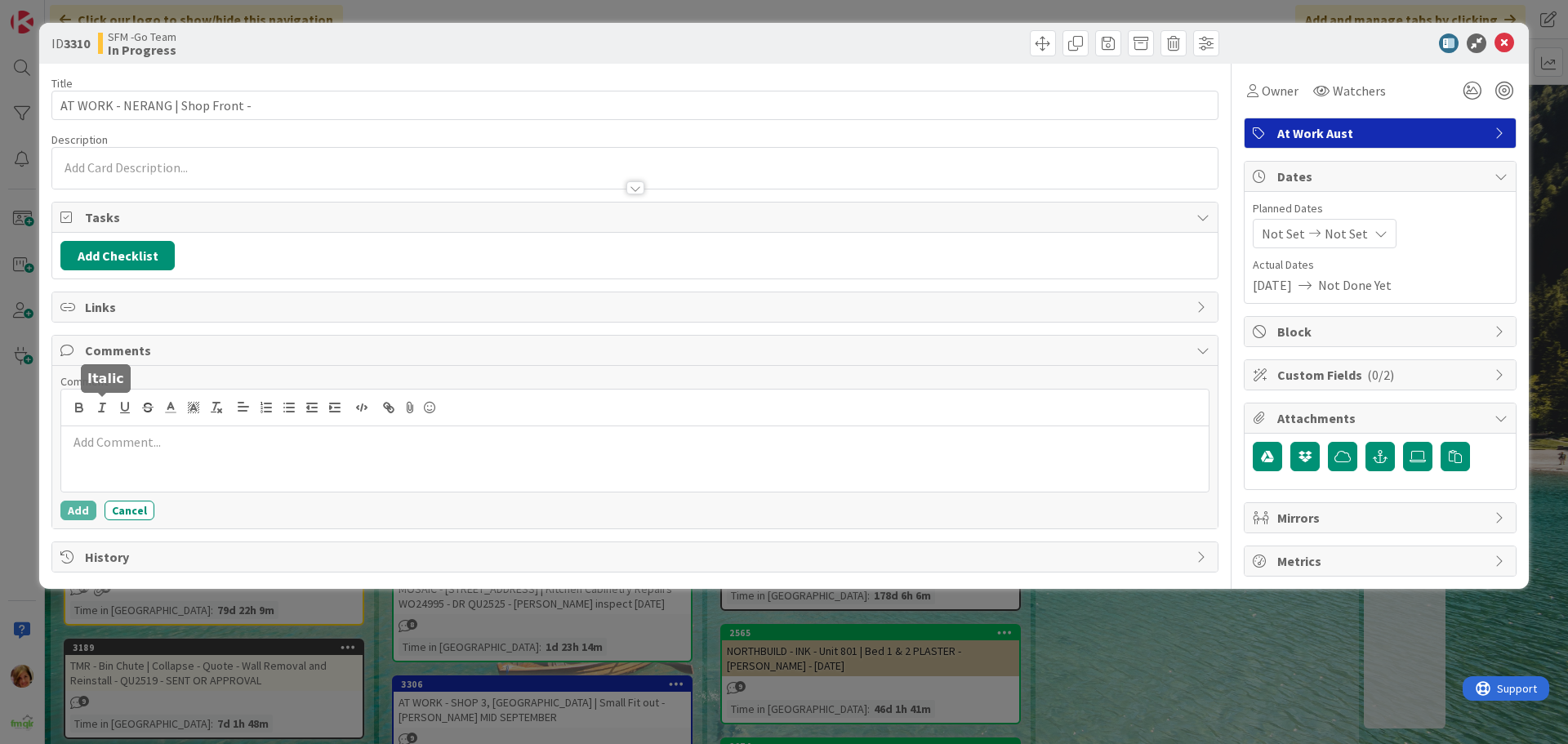
click at [127, 452] on div at bounding box center [634, 459] width 1147 height 66
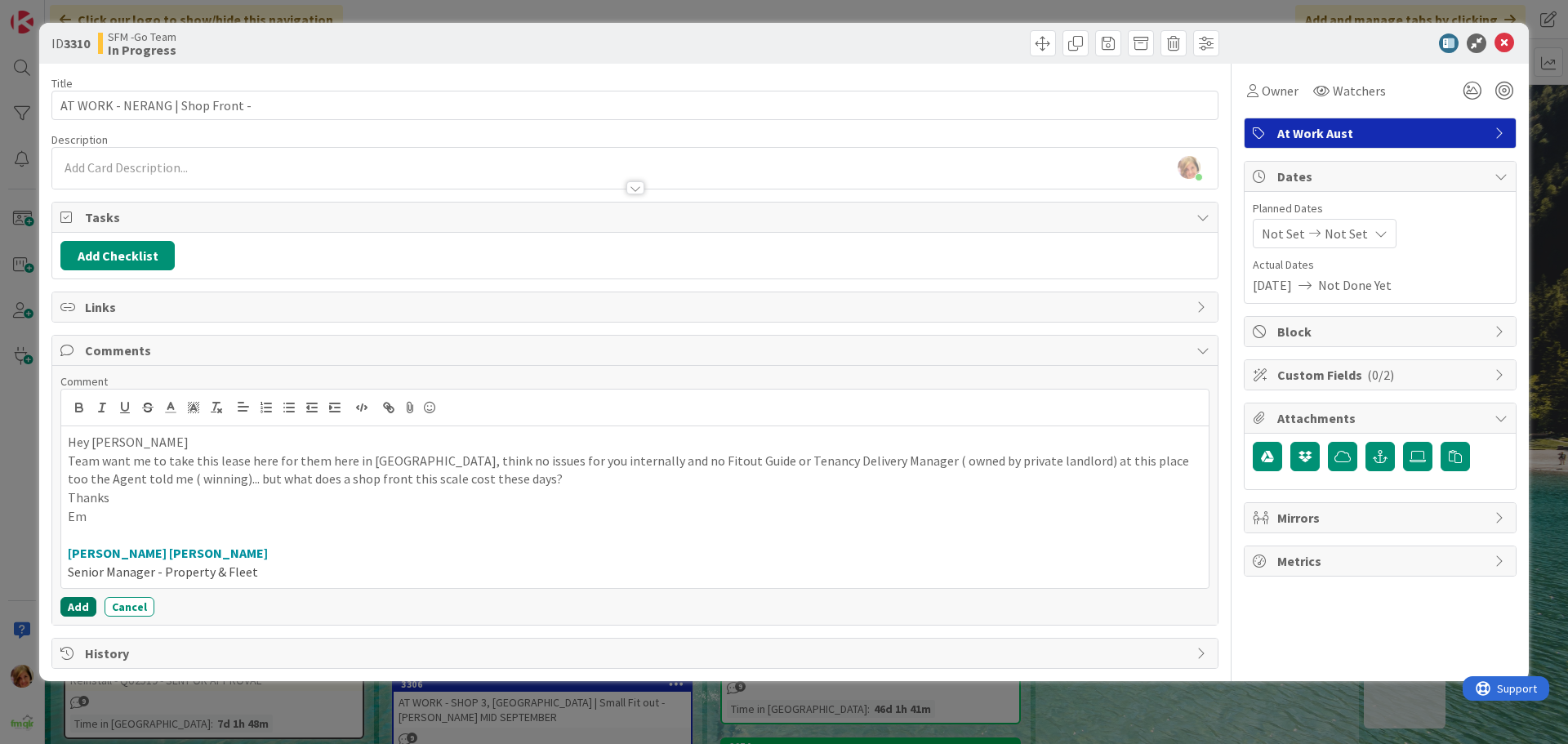
click at [75, 606] on button "Add" at bounding box center [79, 607] width 36 height 20
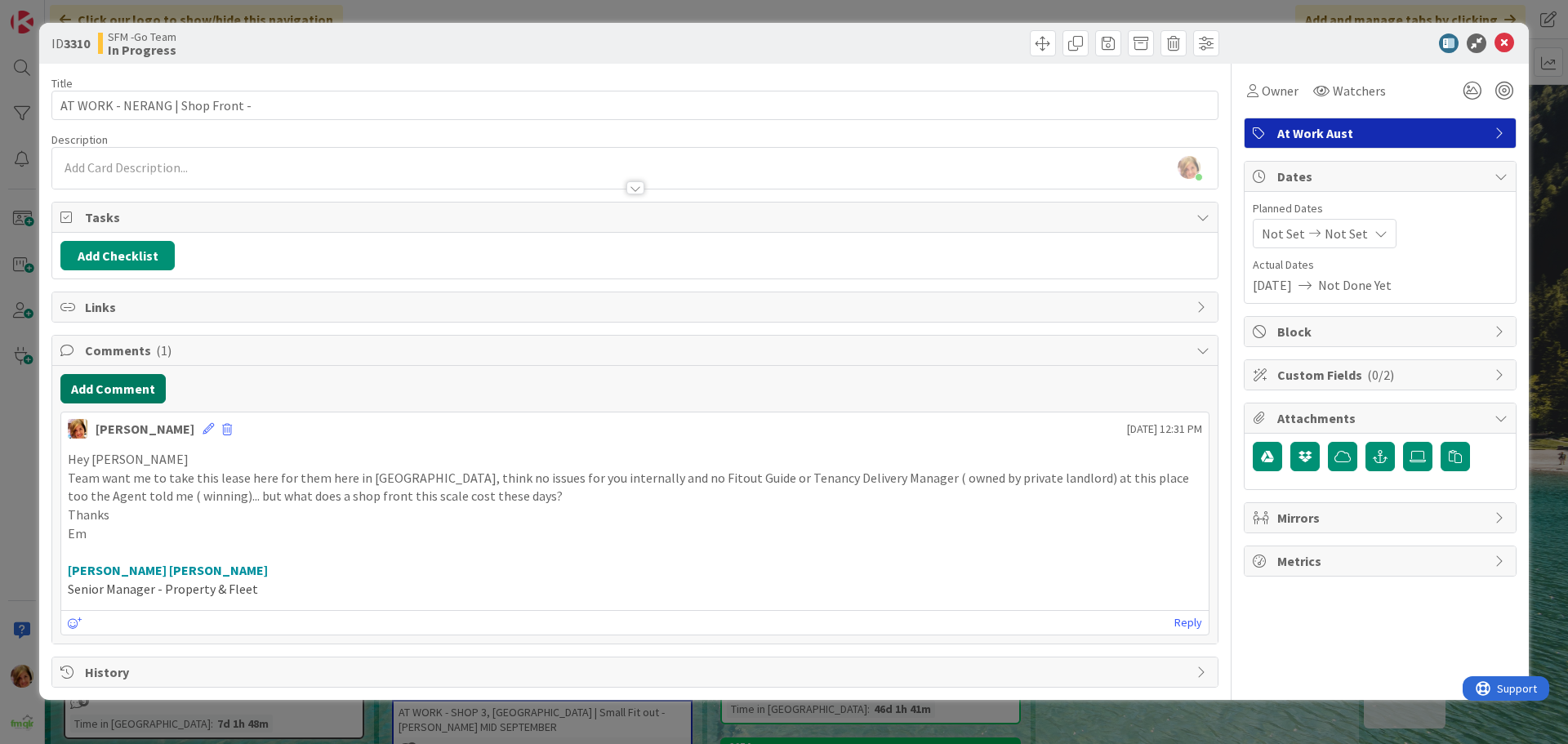
drag, startPoint x: 110, startPoint y: 388, endPoint x: 3, endPoint y: 426, distance: 113.5
click at [110, 388] on button "Add Comment" at bounding box center [113, 388] width 105 height 29
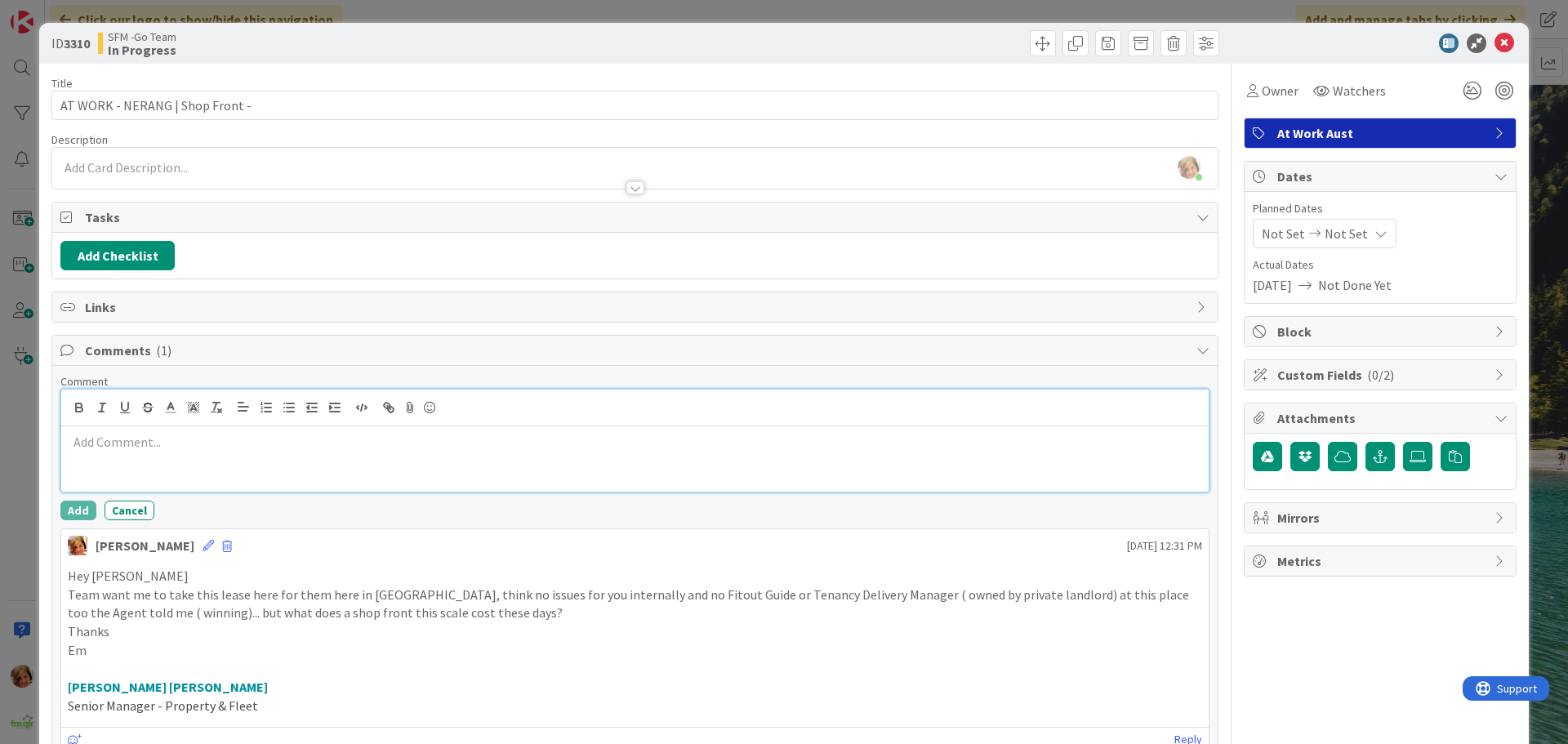
click at [116, 451] on p at bounding box center [635, 443] width 1134 height 19
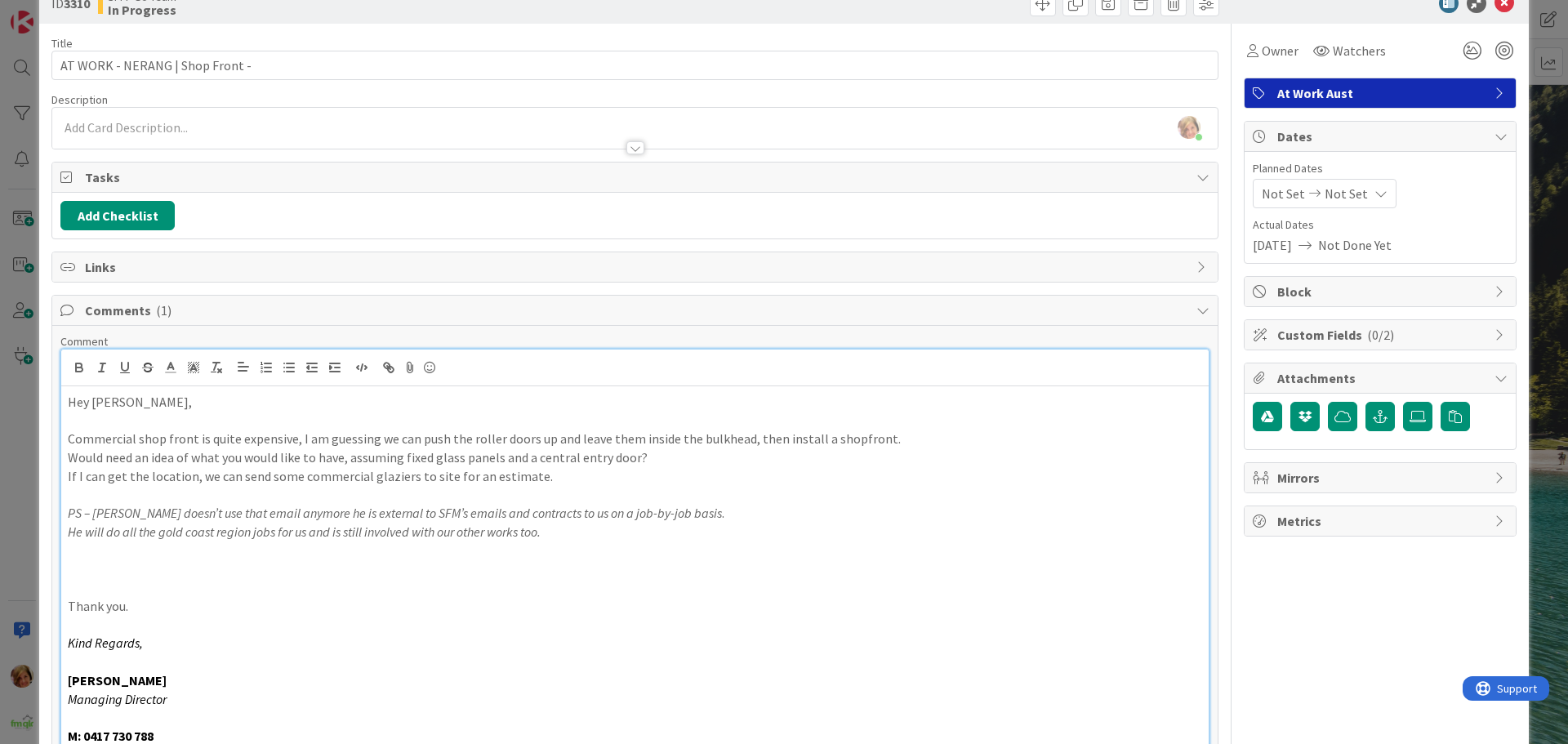
scroll to position [204, 0]
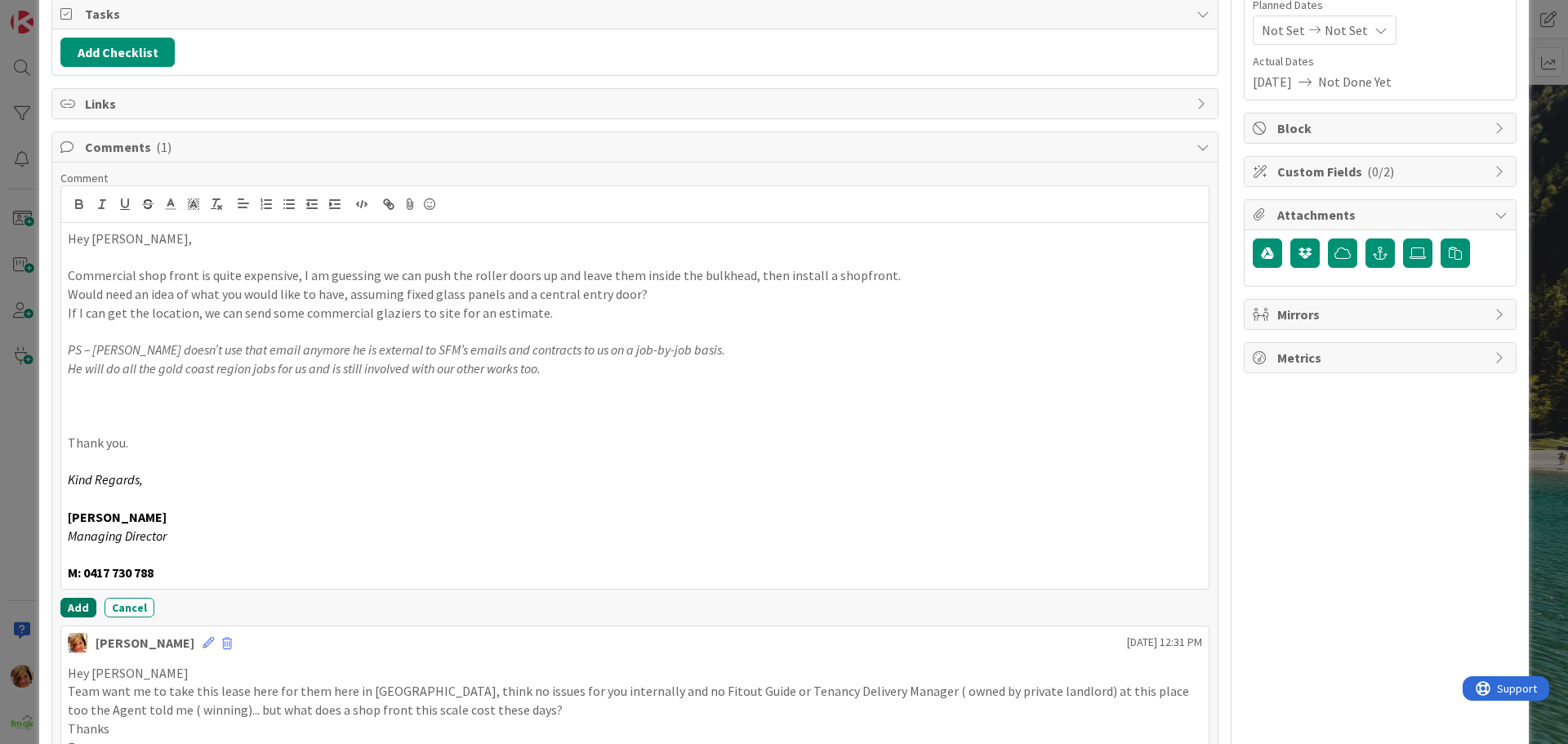
click at [77, 608] on button "Add" at bounding box center [79, 608] width 36 height 20
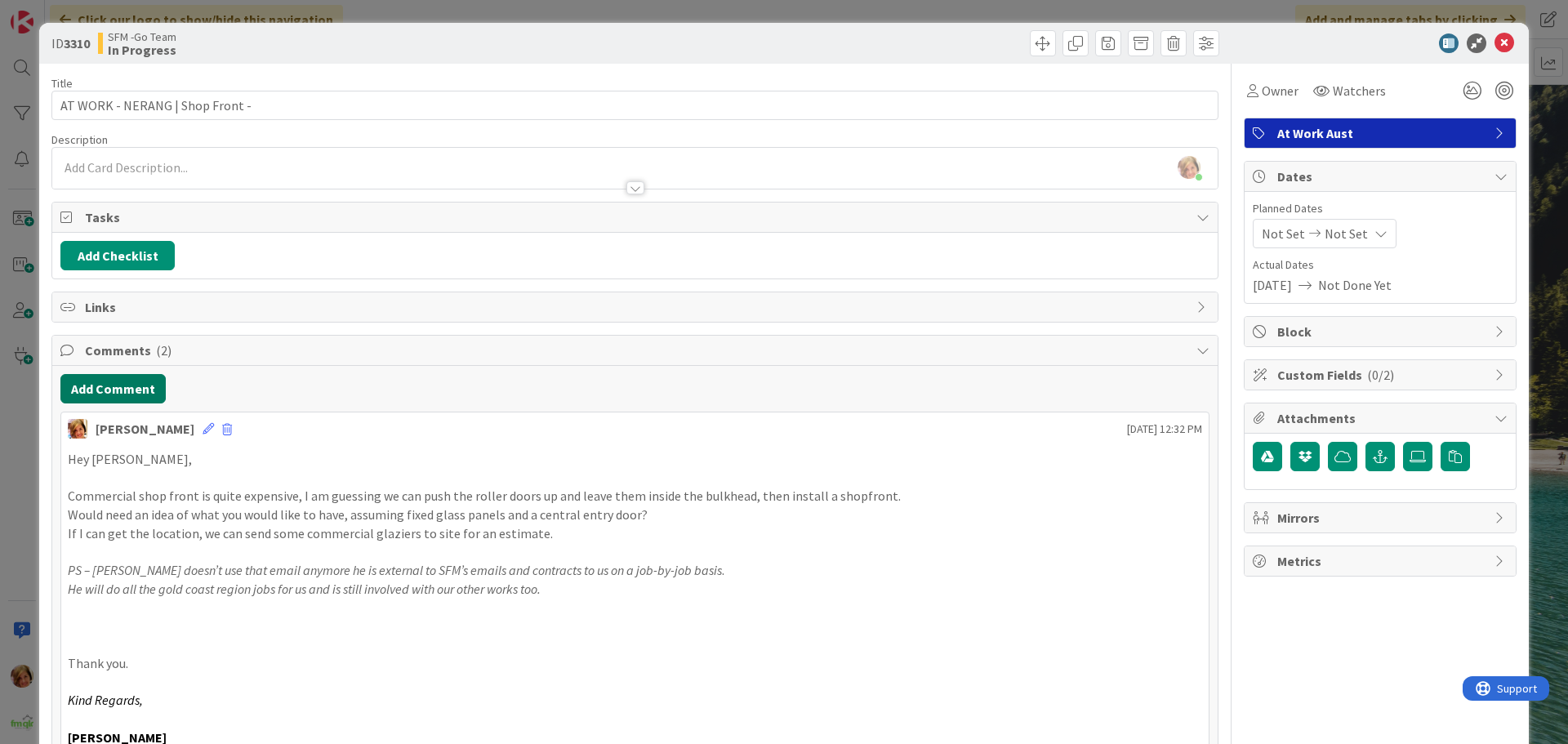
click at [83, 387] on button "Add Comment" at bounding box center [113, 388] width 105 height 29
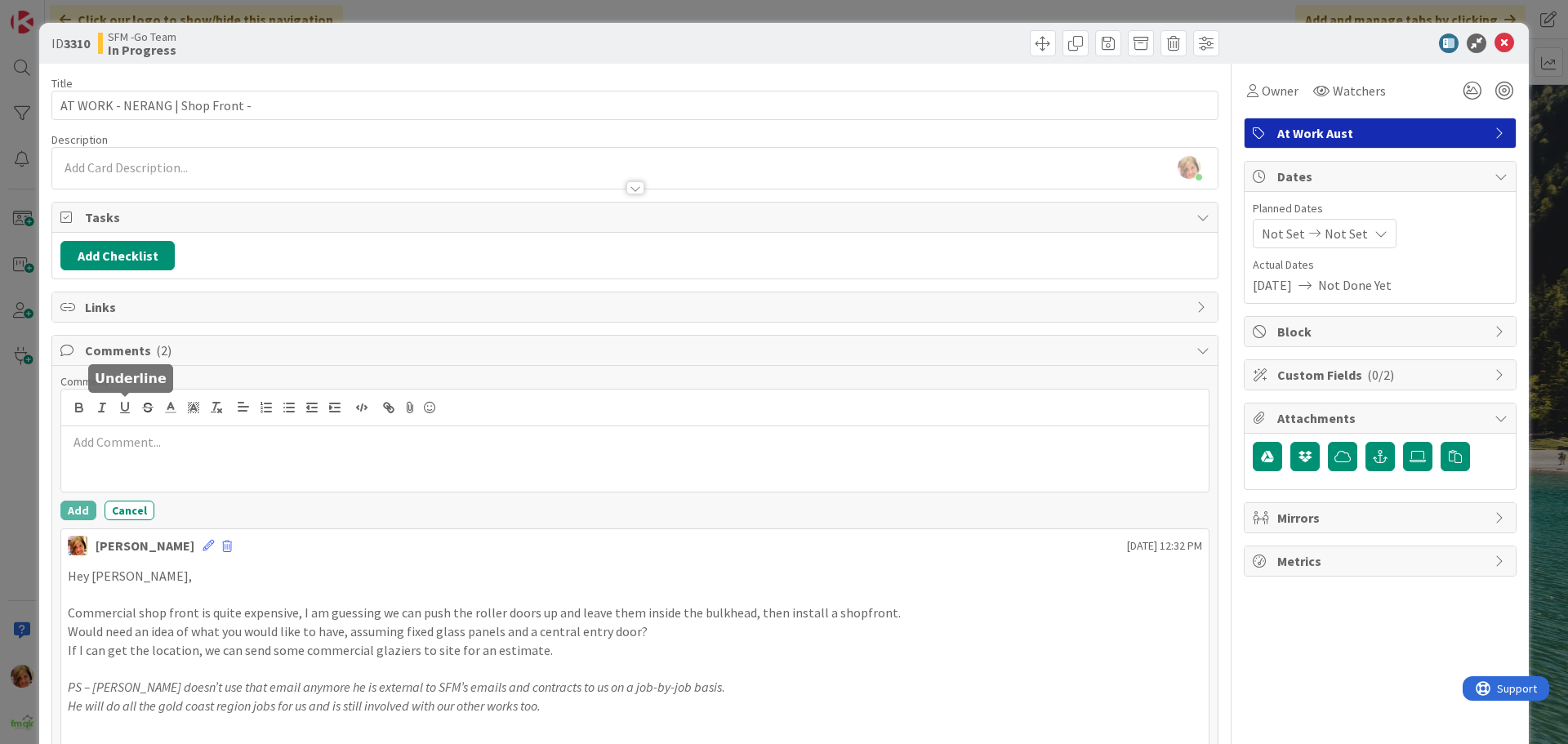
click at [188, 432] on div at bounding box center [634, 459] width 1147 height 66
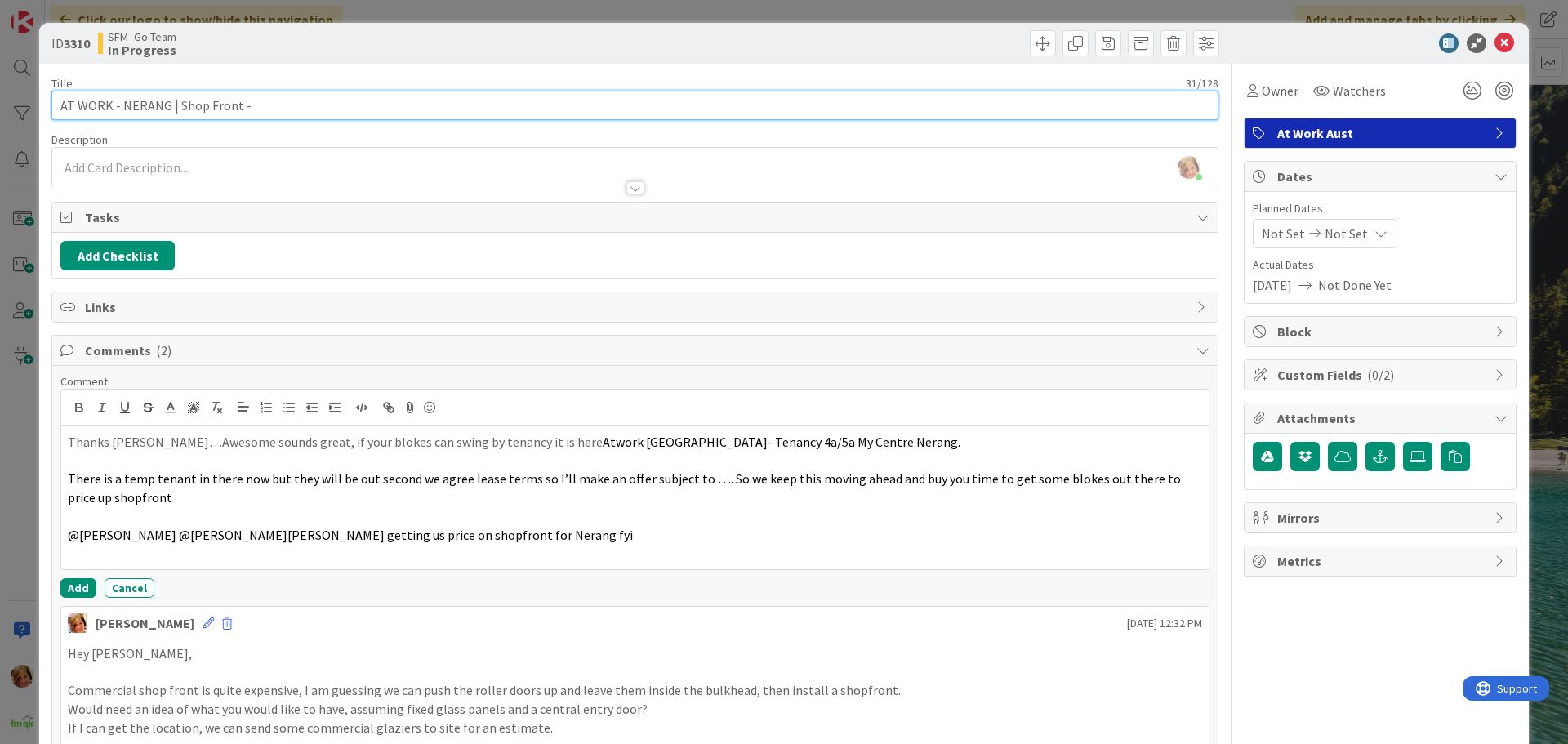
click at [121, 102] on input "AT WORK - NERANG | Shop Front -" at bounding box center [635, 105] width 1167 height 29
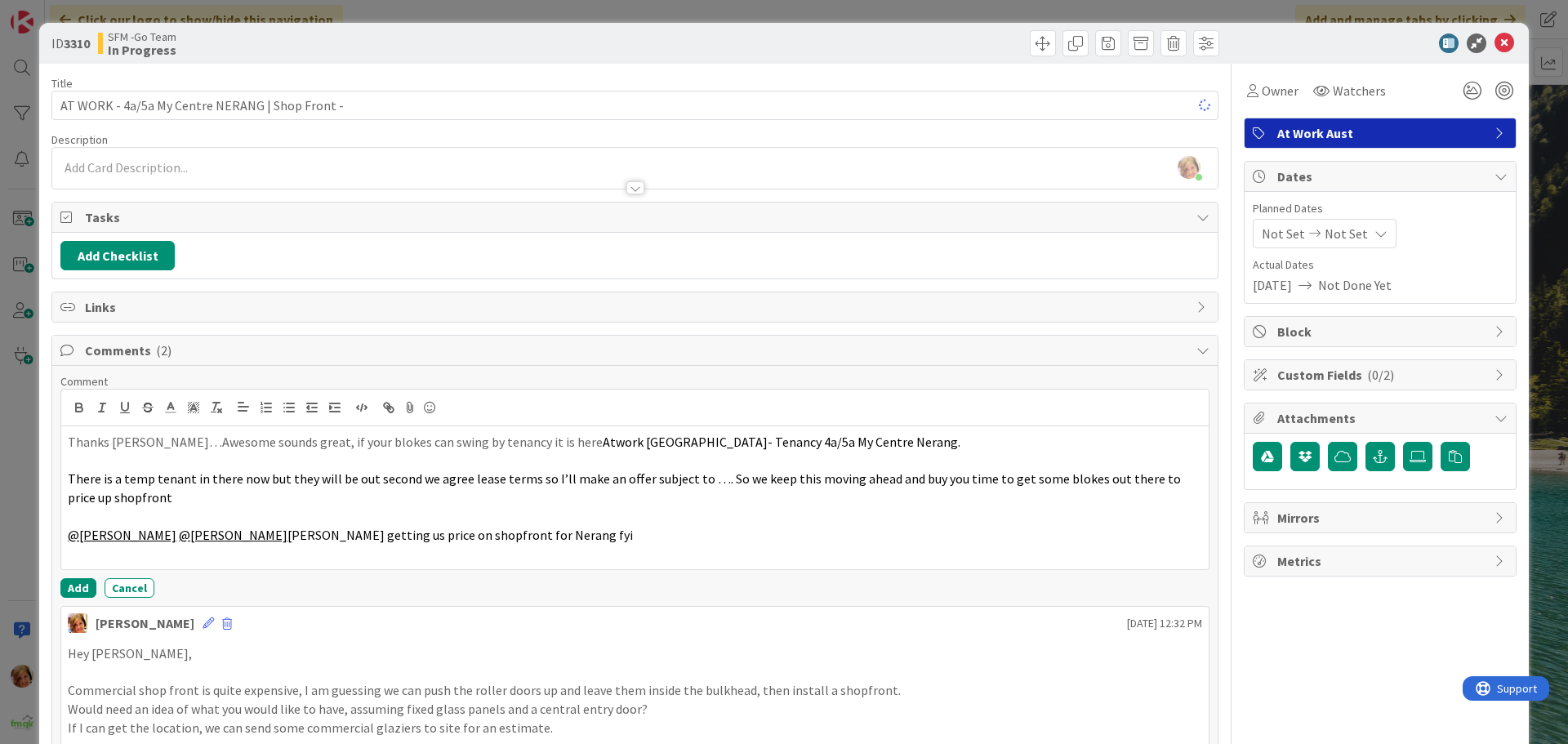
drag, startPoint x: 595, startPoint y: 39, endPoint x: 646, endPoint y: 42, distance: 51.1
click at [596, 38] on div "SFM -Go Team In Progress" at bounding box center [365, 43] width 533 height 26
click at [1498, 43] on icon at bounding box center [1504, 43] width 20 height 20
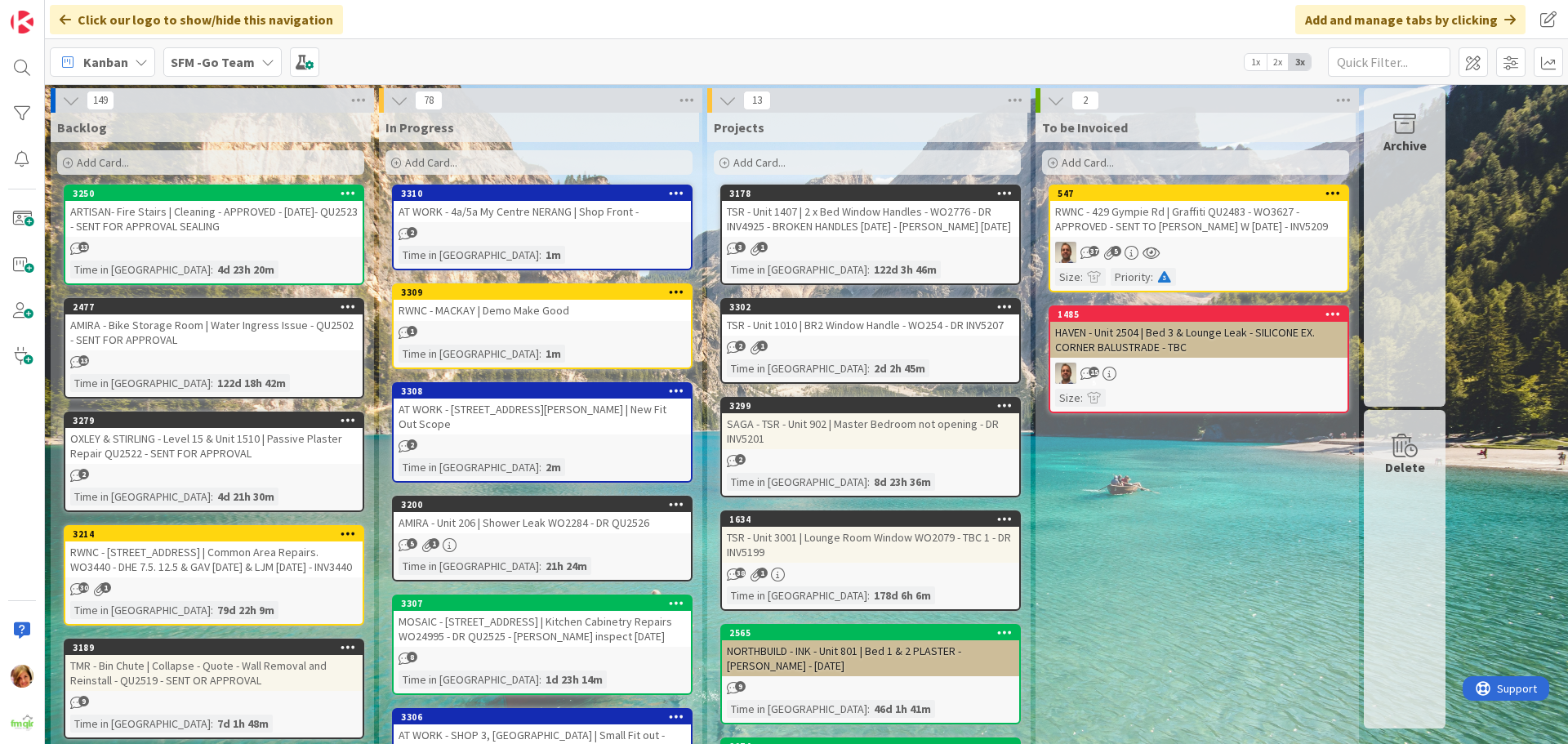
click at [572, 421] on link "3308 AT WORK - 334 FOXWELL RD COOMERA | New Fit Out Scope 2 Time in Column : 2m" at bounding box center [542, 432] width 300 height 100
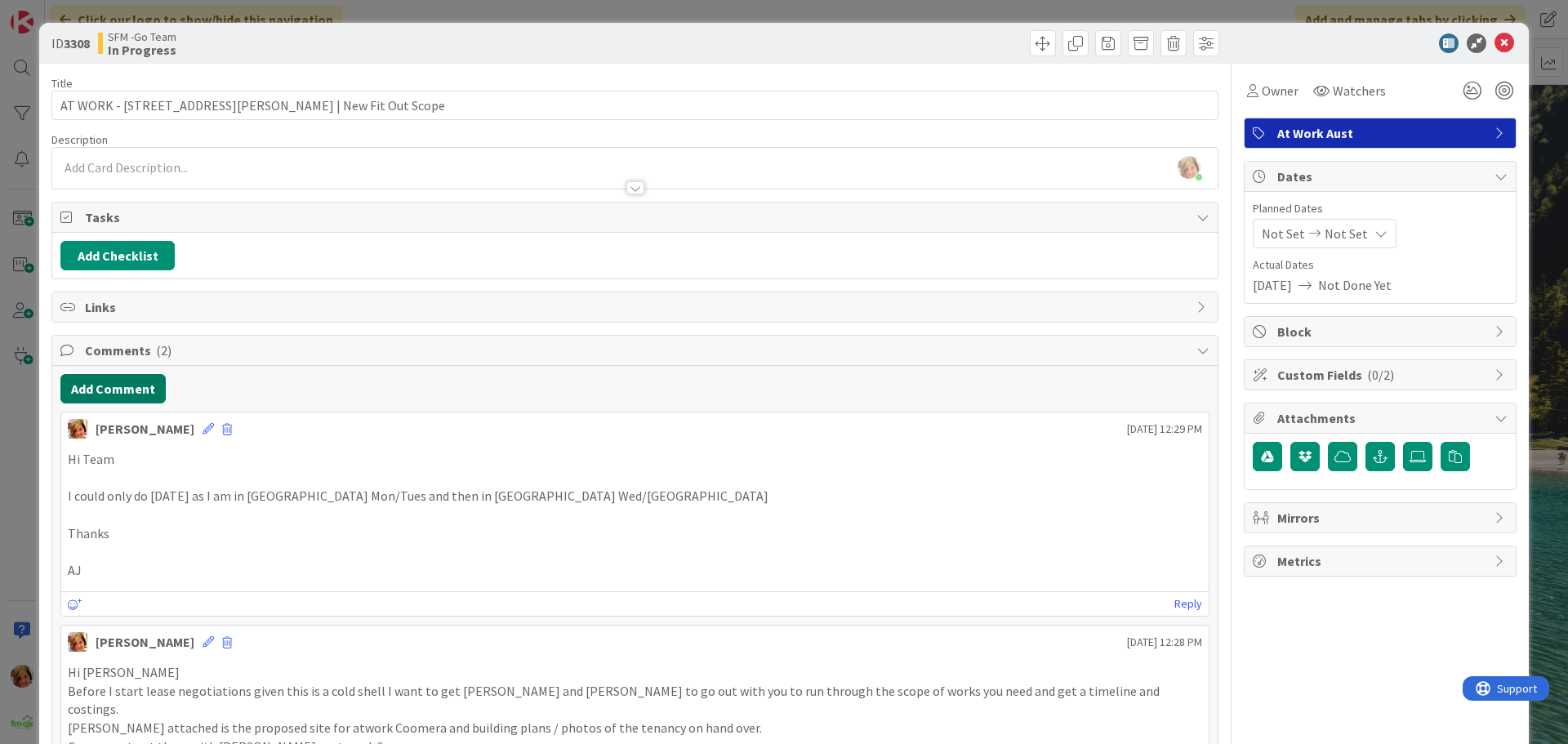
click at [114, 392] on button "Add Comment" at bounding box center [113, 388] width 105 height 29
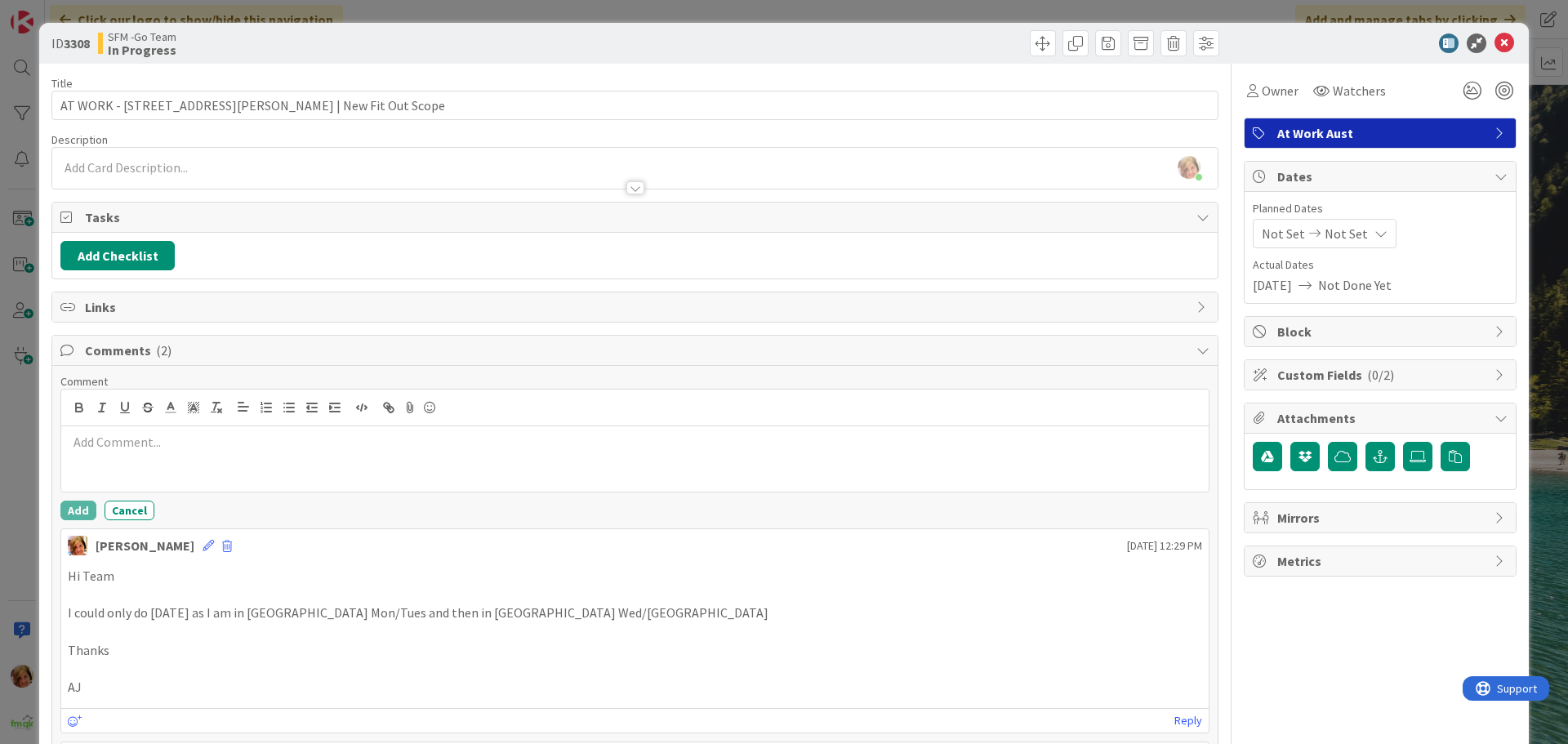
click at [197, 466] on div at bounding box center [634, 459] width 1147 height 66
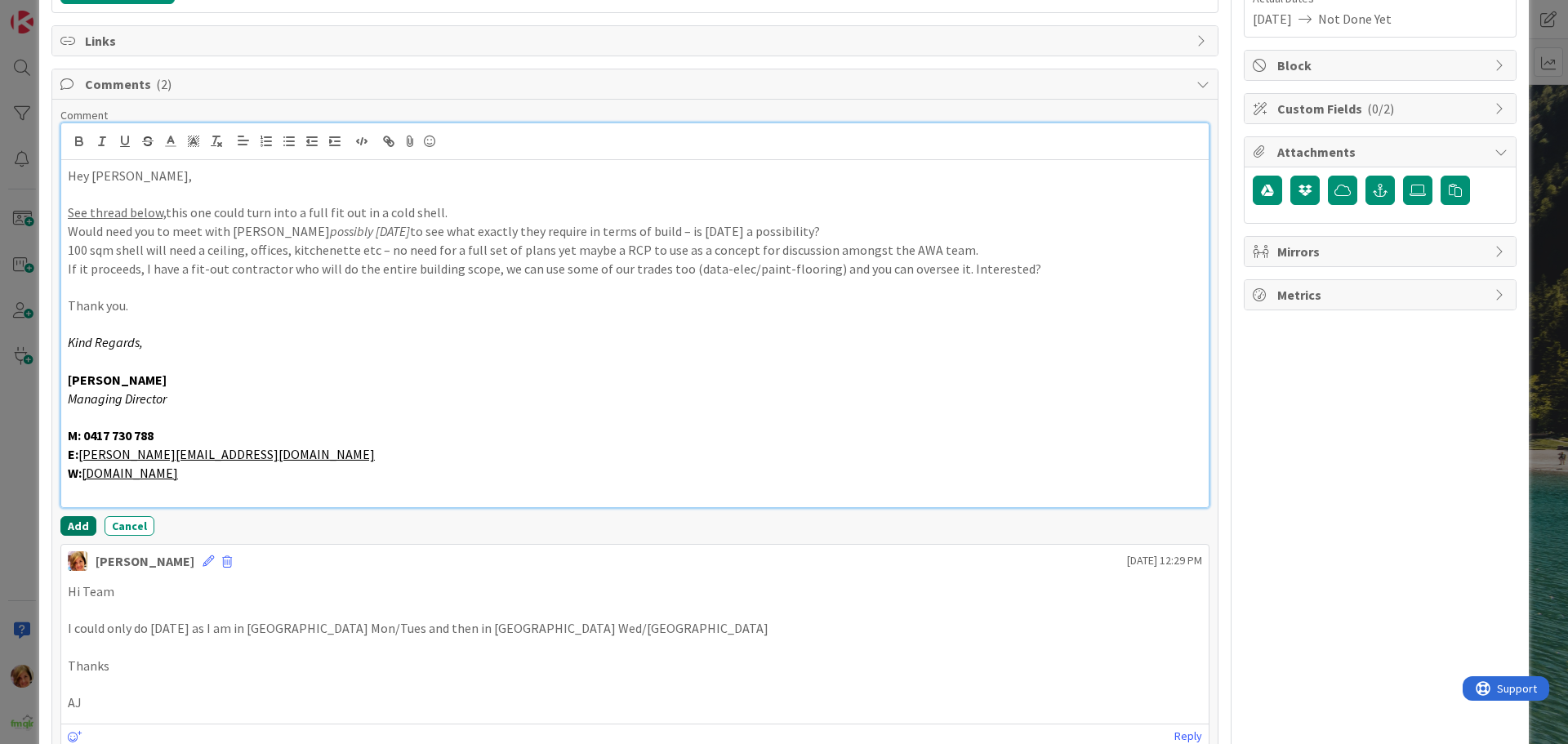
click at [85, 518] on button "Add" at bounding box center [79, 526] width 36 height 20
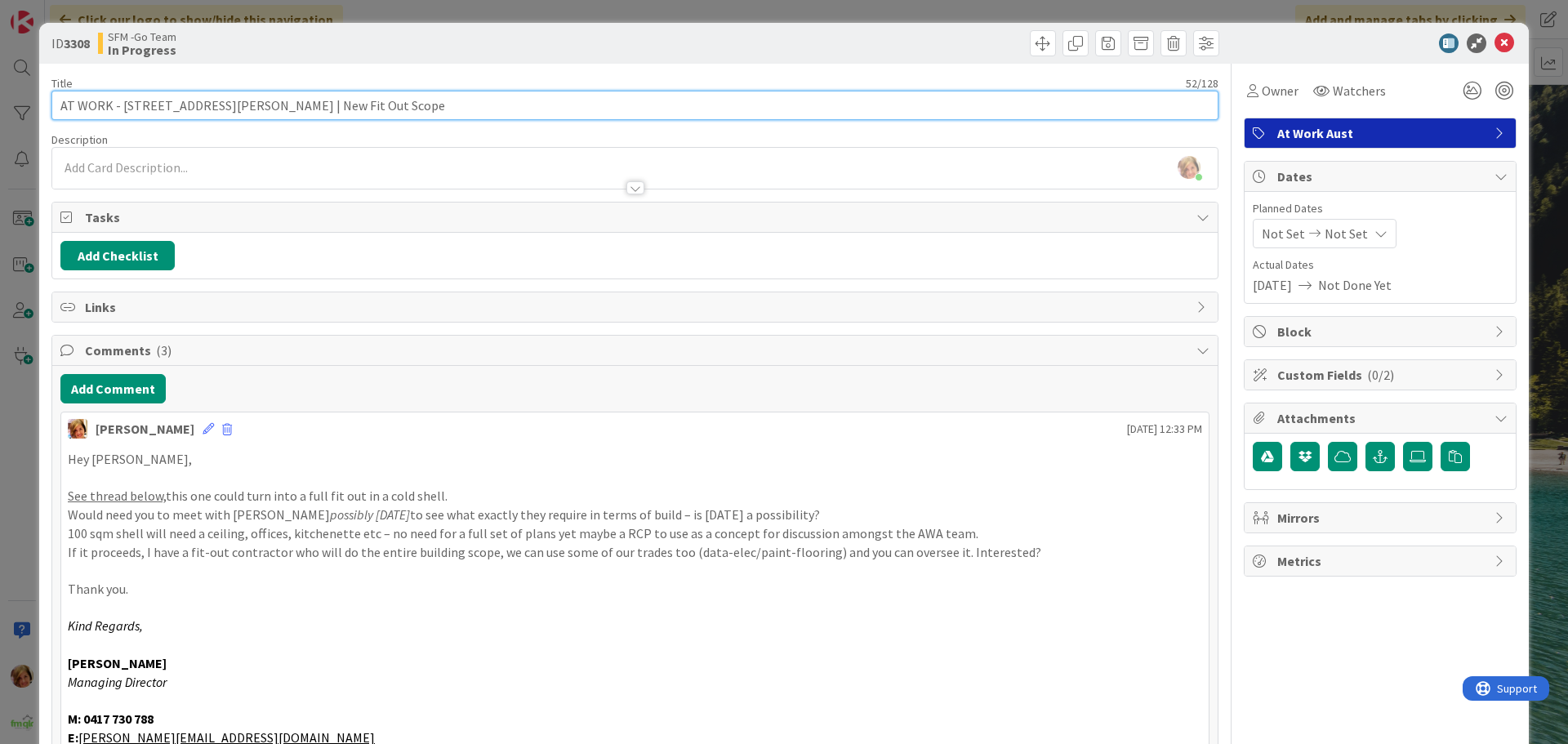
click at [408, 91] on input "AT WORK - 334 FOXWELL RD COOMERA | New Fit Out Scope" at bounding box center [635, 105] width 1167 height 29
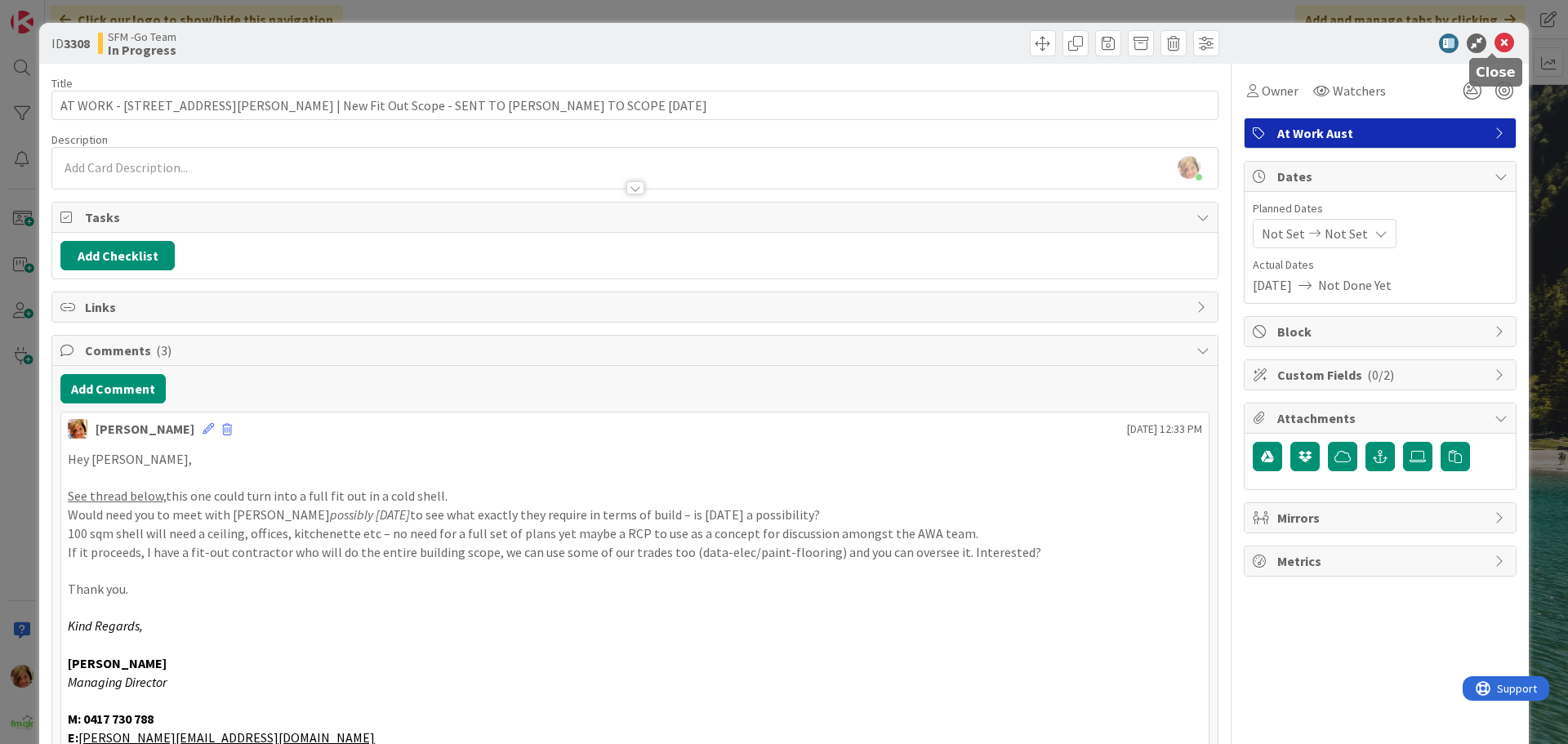
click at [1496, 38] on icon at bounding box center [1504, 43] width 20 height 20
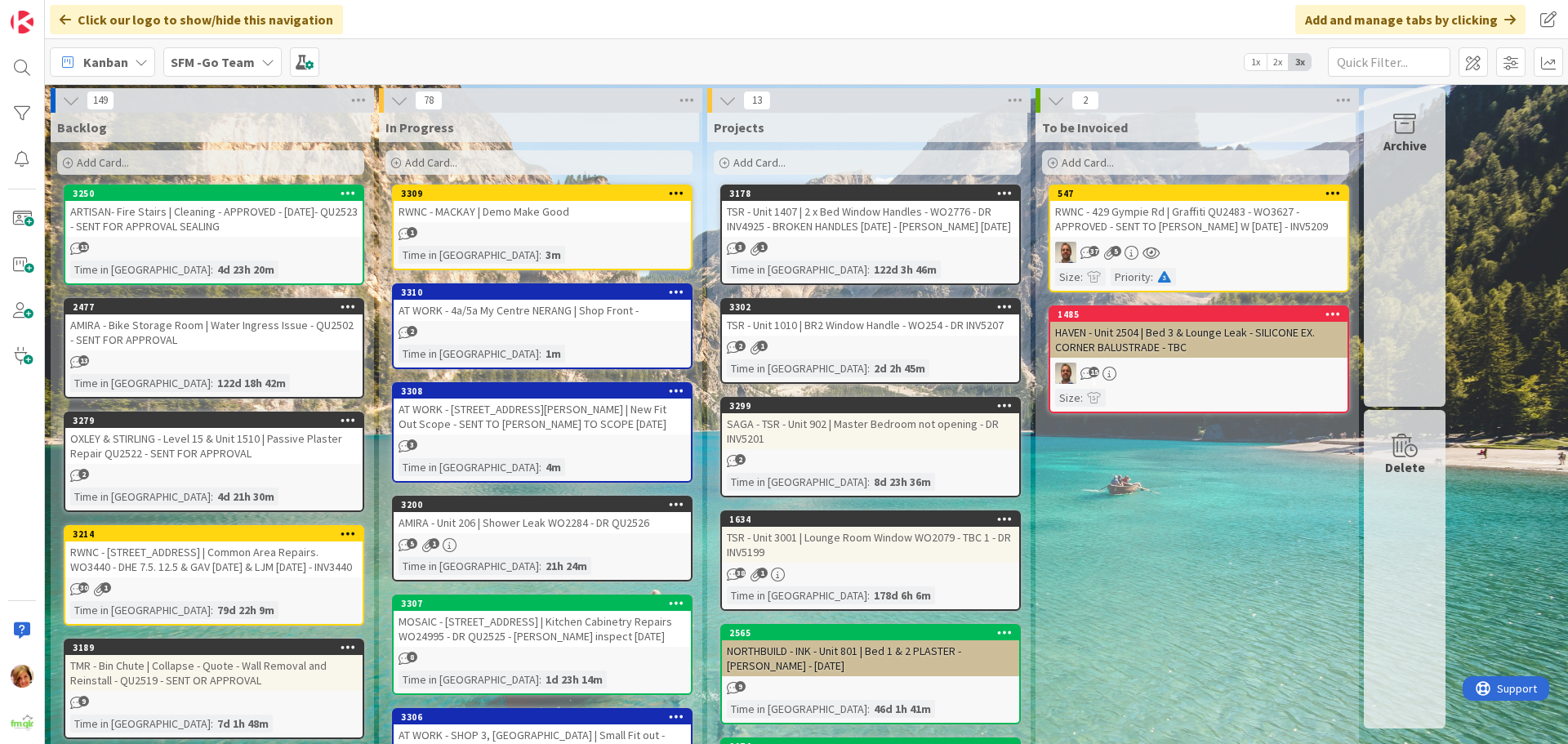
click at [487, 318] on div "AT WORK - 4a/5a My Centre NERANG | Shop Front -" at bounding box center [542, 310] width 297 height 22
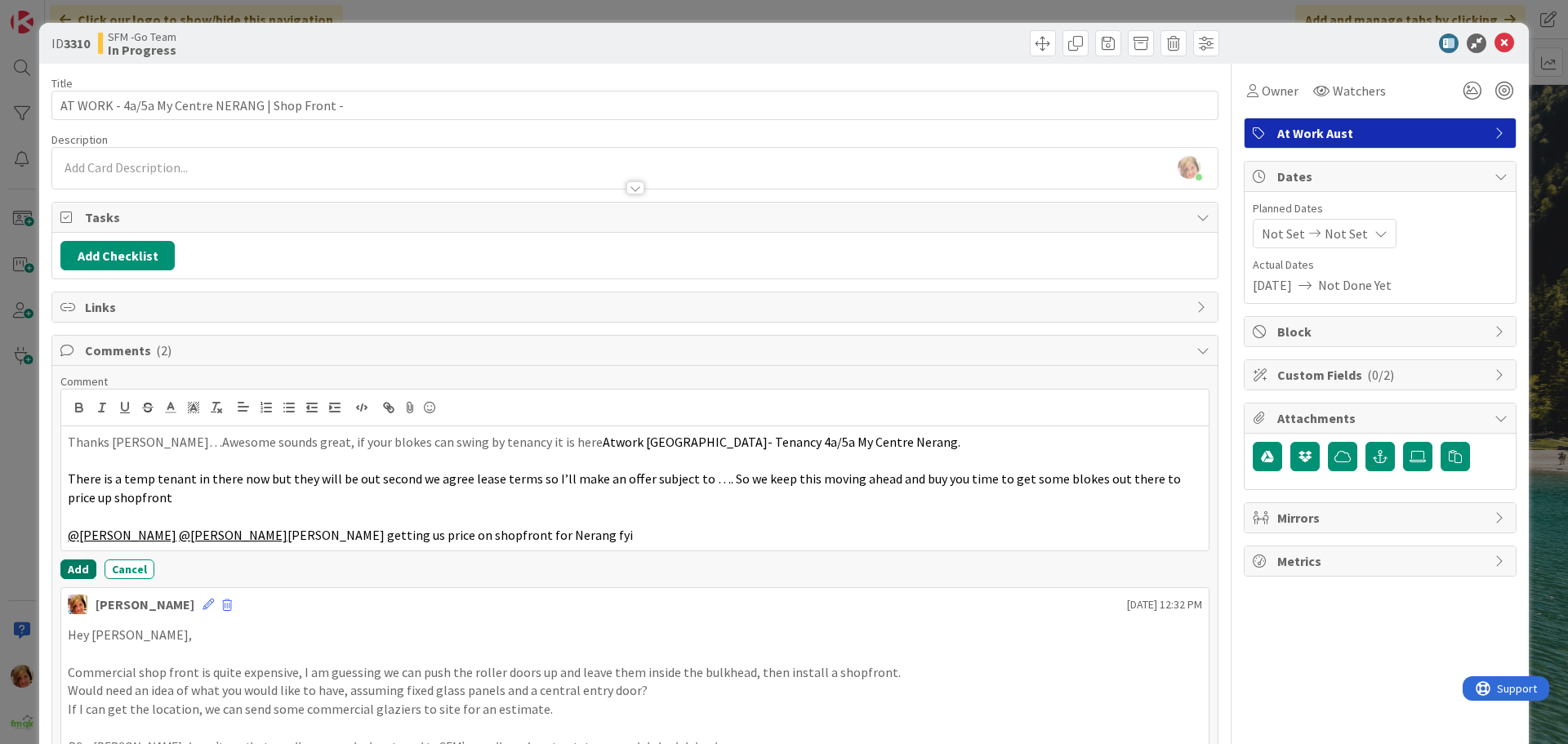
drag, startPoint x: 71, startPoint y: 569, endPoint x: 83, endPoint y: 550, distance: 22.5
click at [72, 569] on button "Add" at bounding box center [79, 569] width 36 height 20
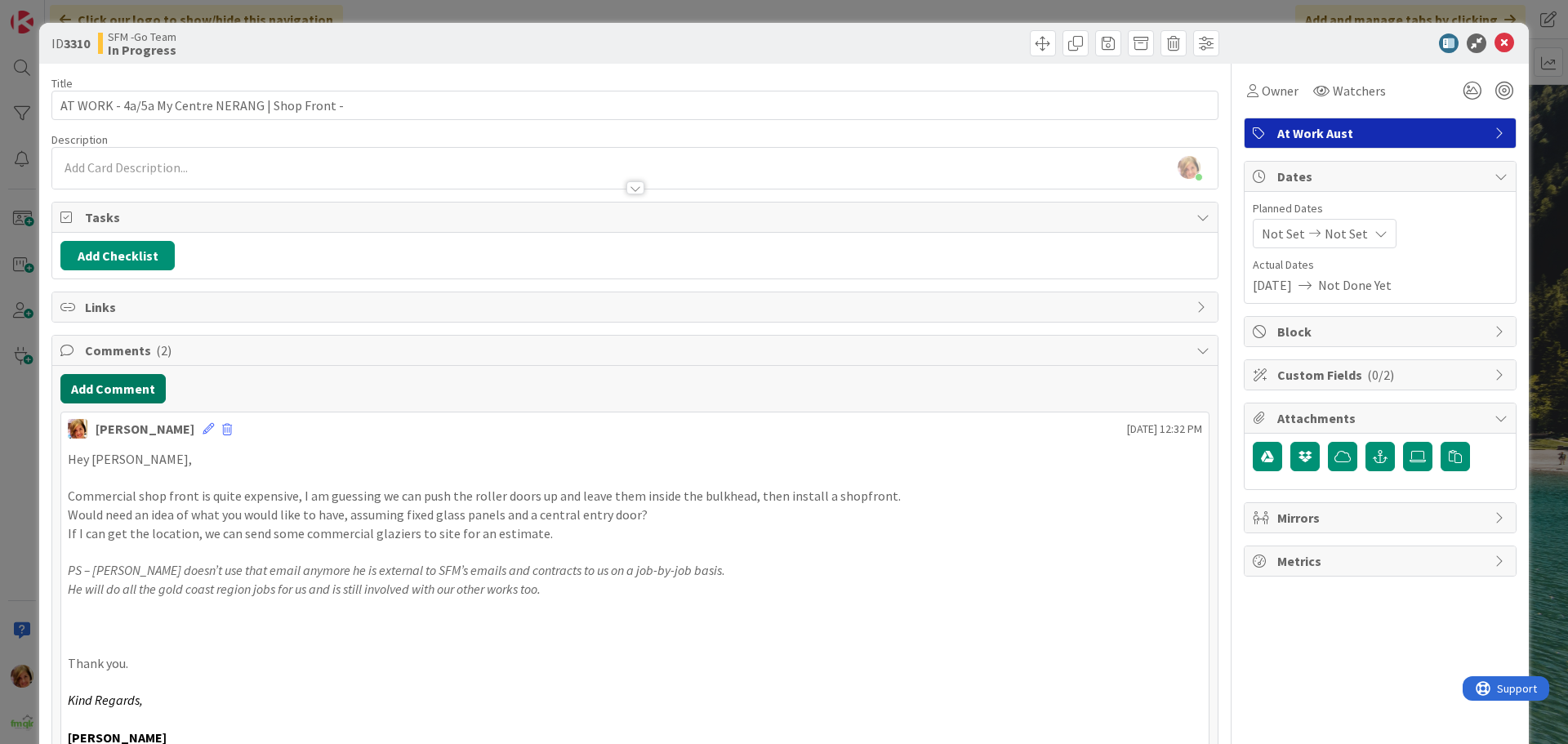
click at [123, 394] on button "Add Comment" at bounding box center [113, 388] width 105 height 29
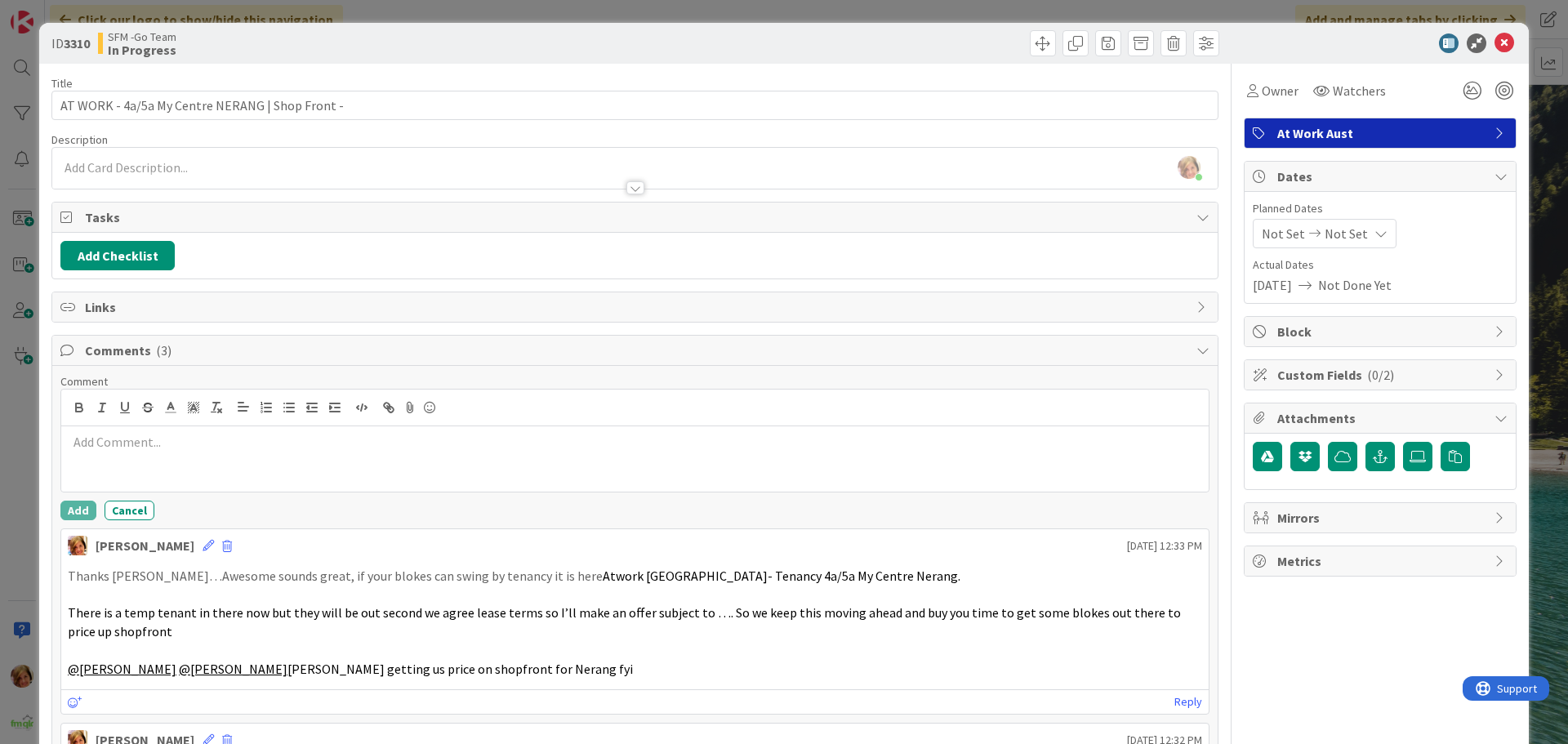
click at [139, 447] on p at bounding box center [635, 443] width 1134 height 19
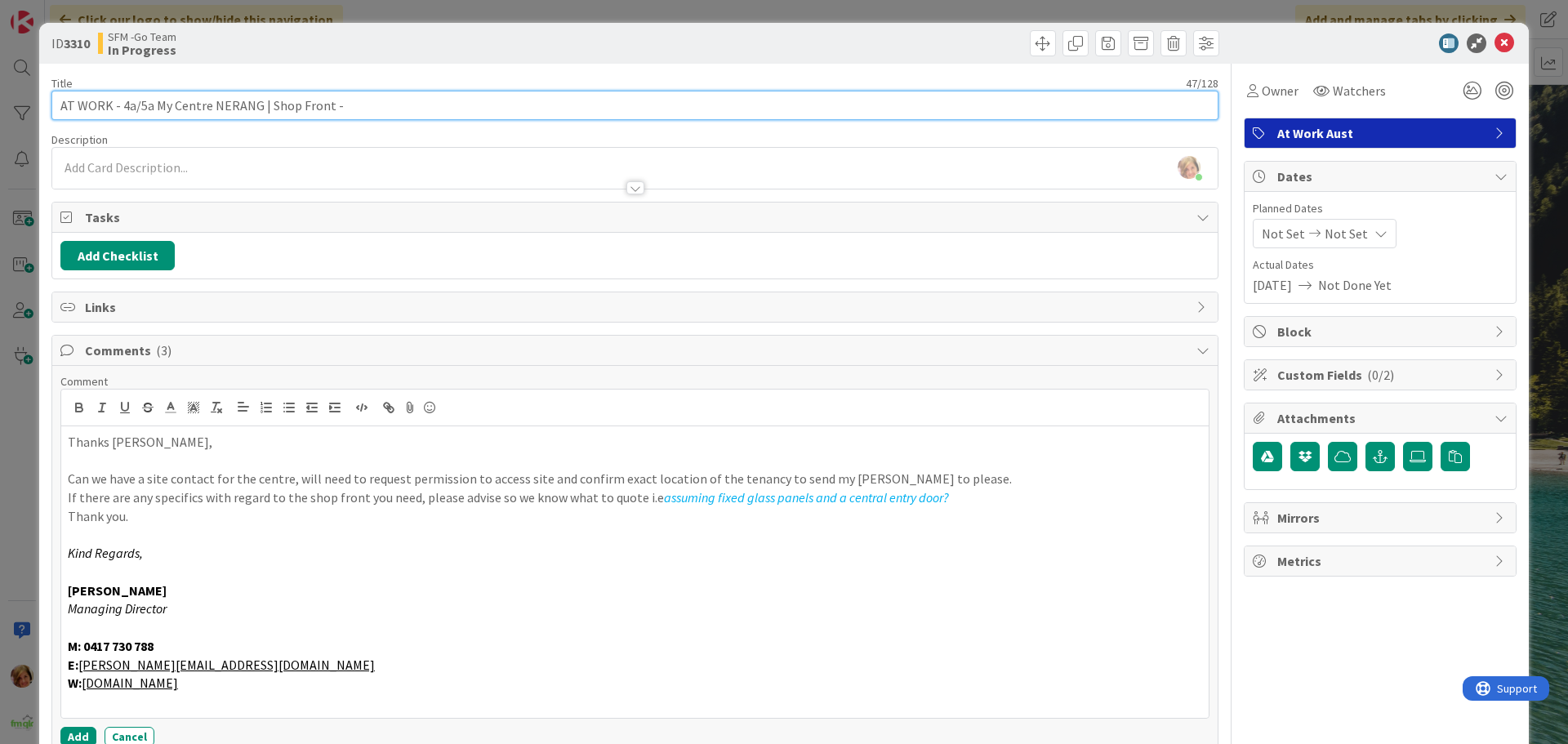
click at [210, 104] on input "AT WORK - 4a/5a My Centre NERANG | Shop Front -" at bounding box center [635, 105] width 1167 height 29
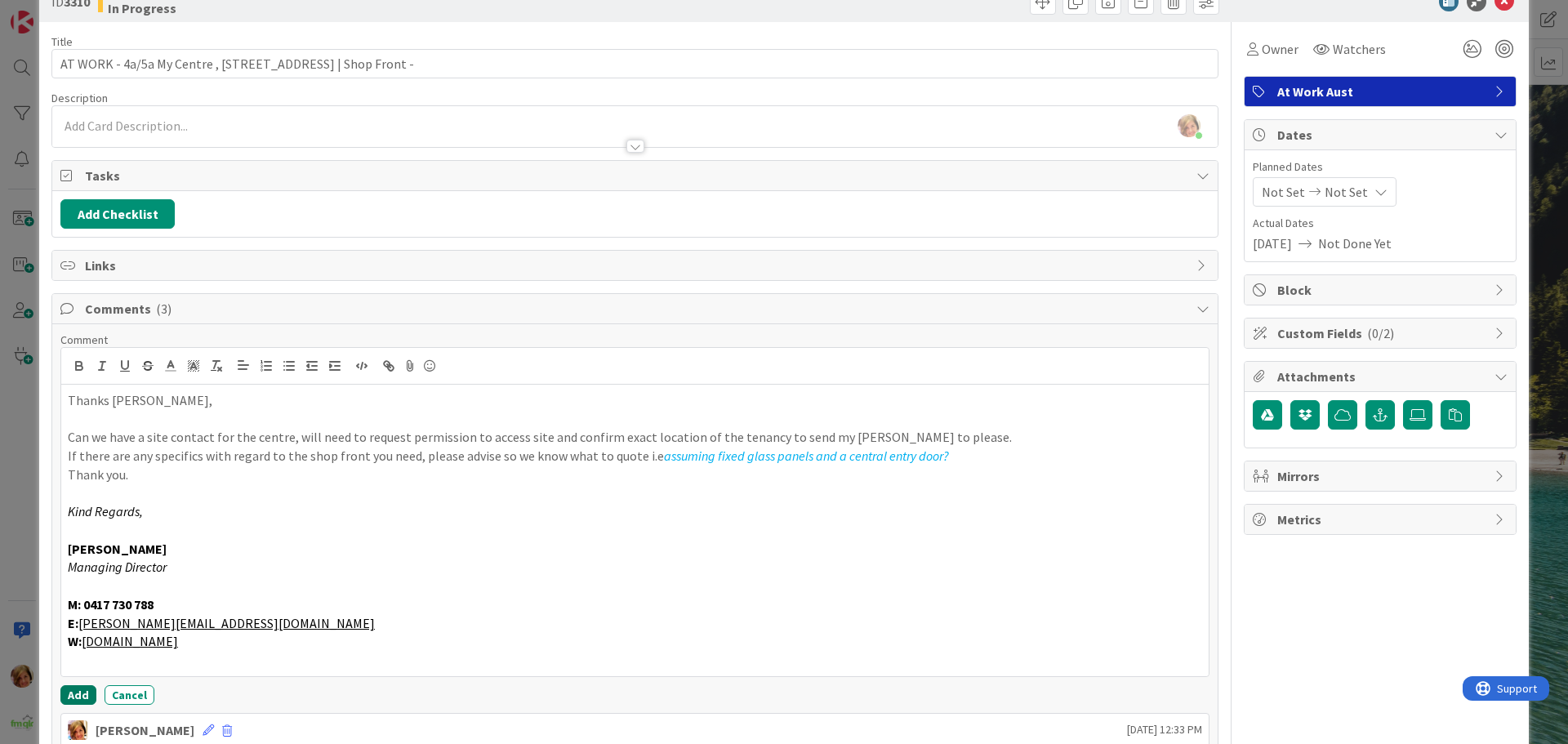
scroll to position [82, 0]
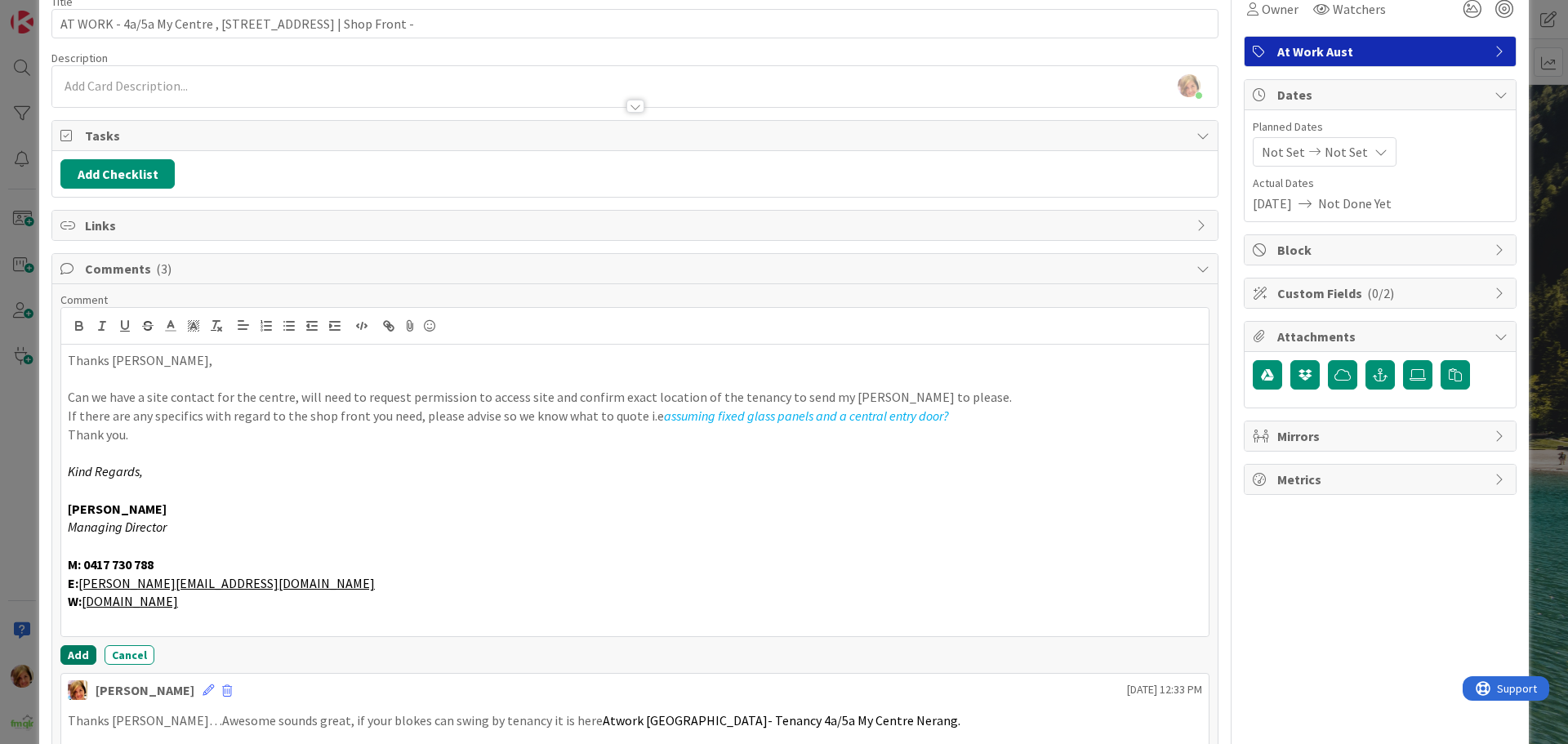
drag, startPoint x: 72, startPoint y: 655, endPoint x: 134, endPoint y: 492, distance: 174.4
click at [72, 655] on button "Add" at bounding box center [79, 655] width 36 height 20
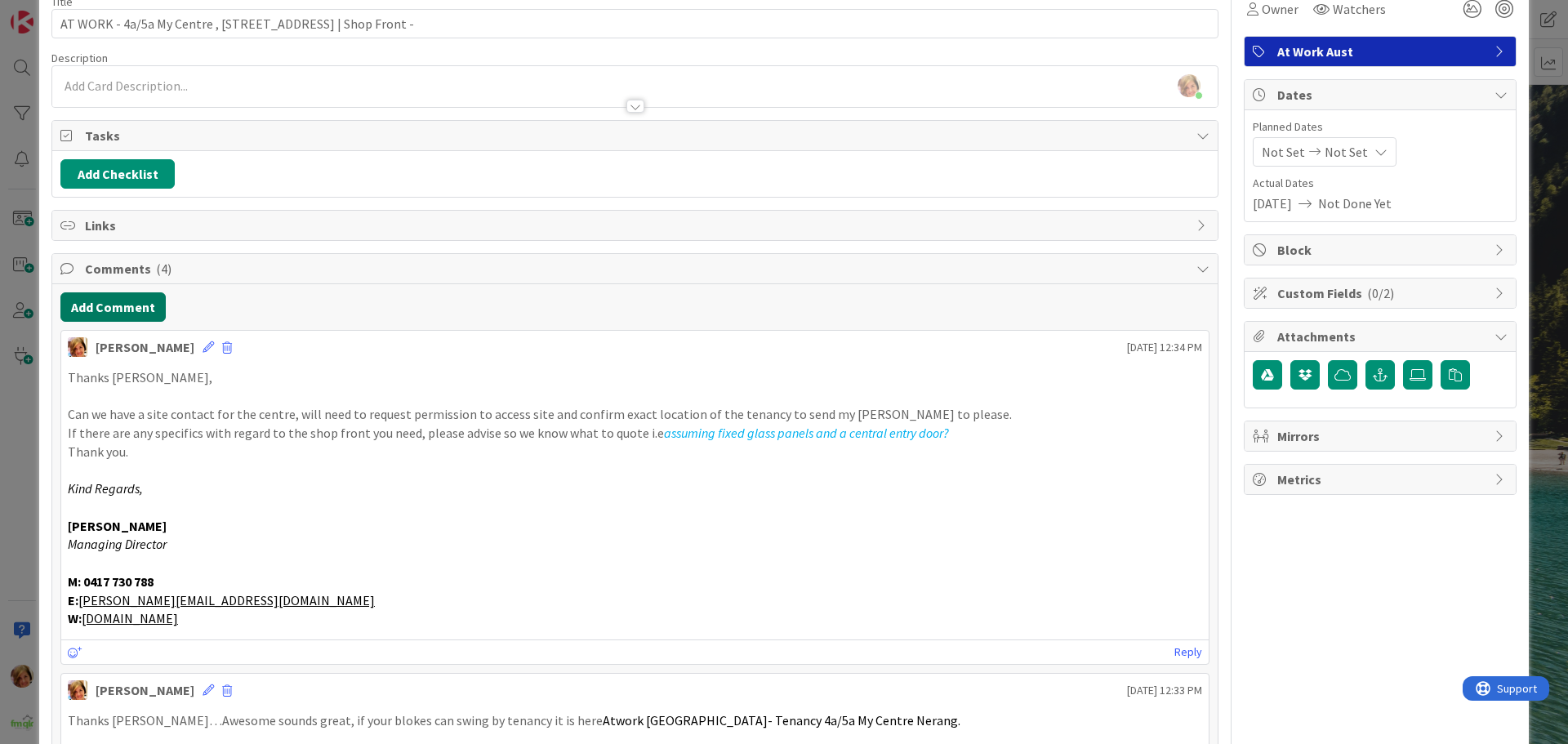
click at [122, 305] on button "Add Comment" at bounding box center [113, 307] width 105 height 29
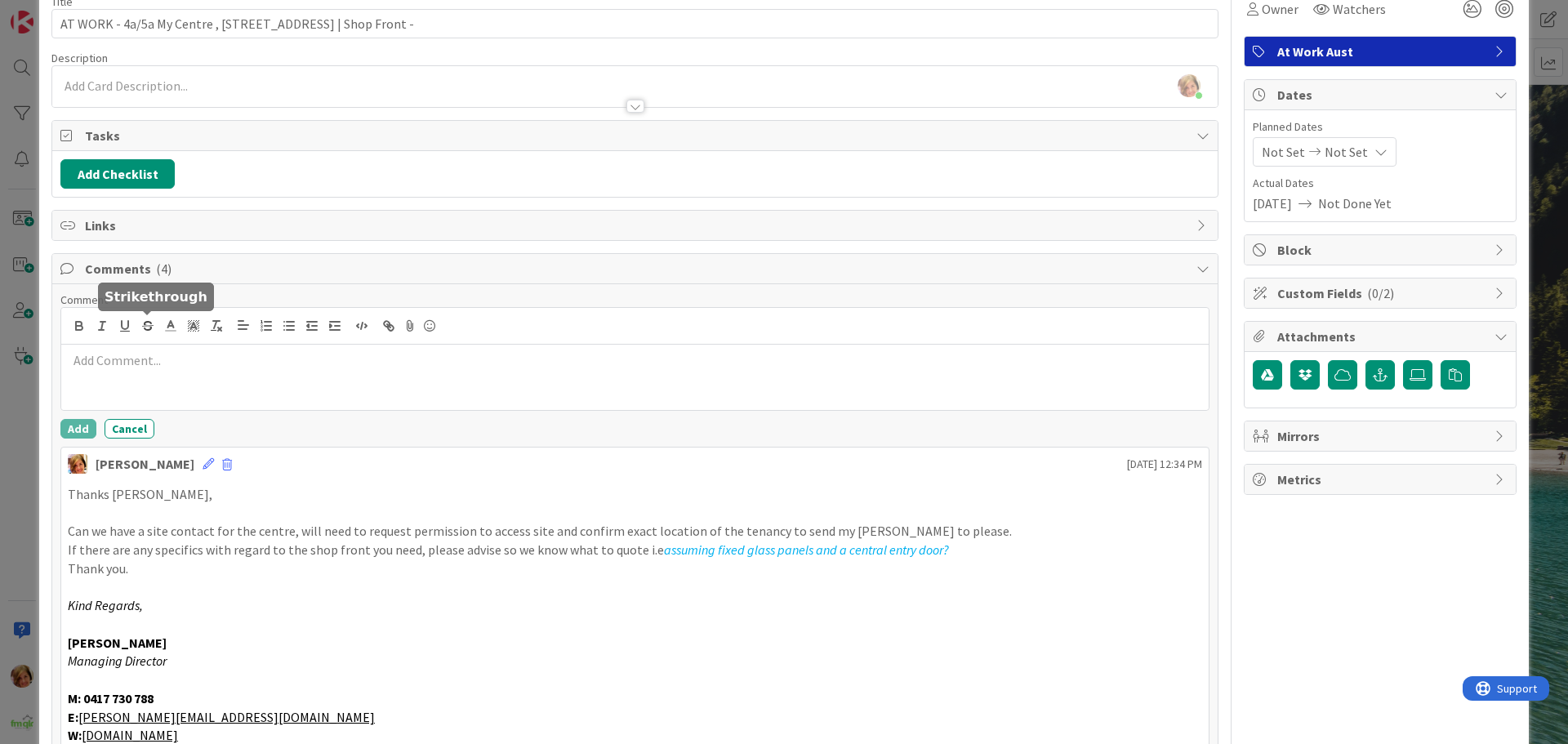
click at [161, 375] on div at bounding box center [634, 377] width 1147 height 66
click at [71, 426] on button "Add" at bounding box center [79, 428] width 36 height 20
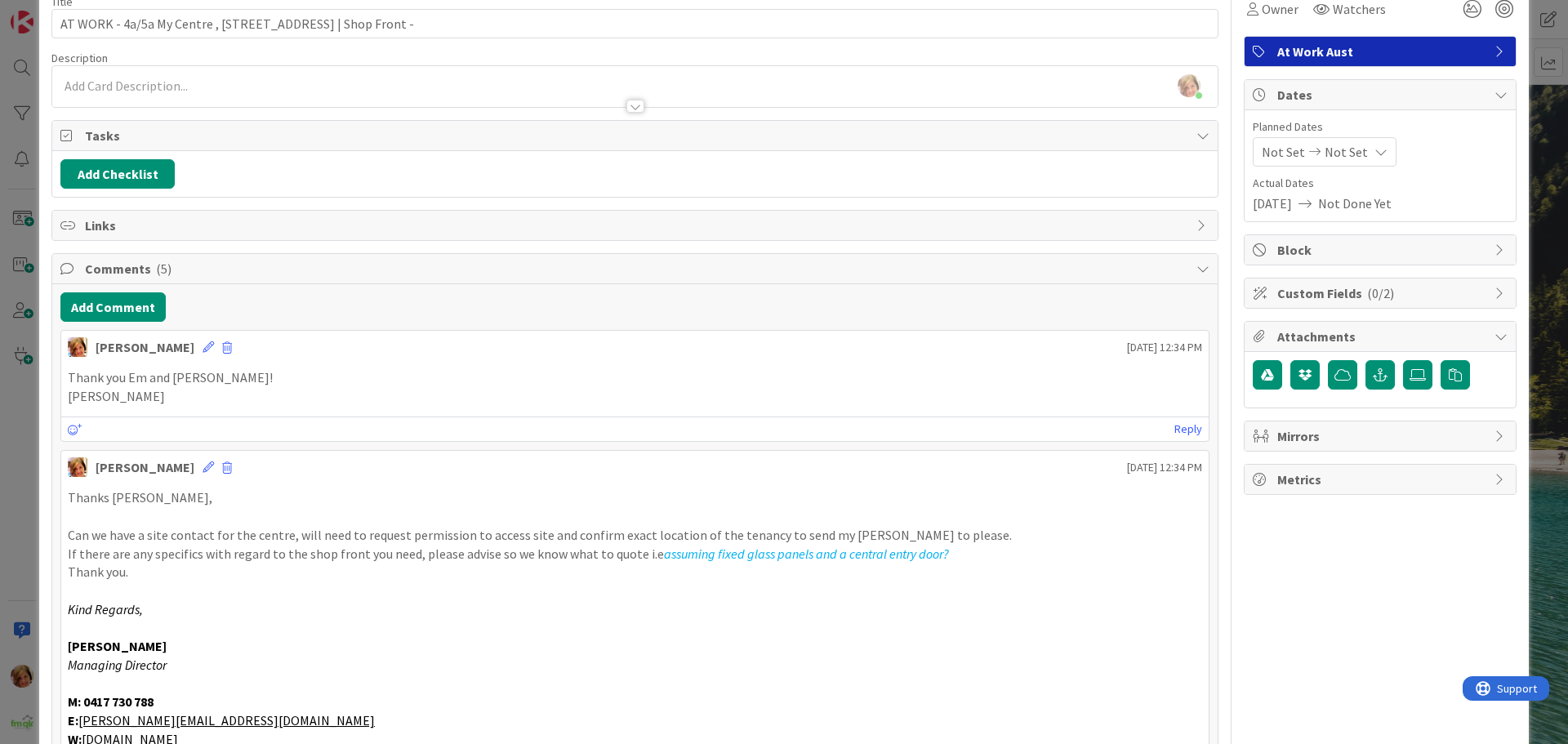
scroll to position [0, 0]
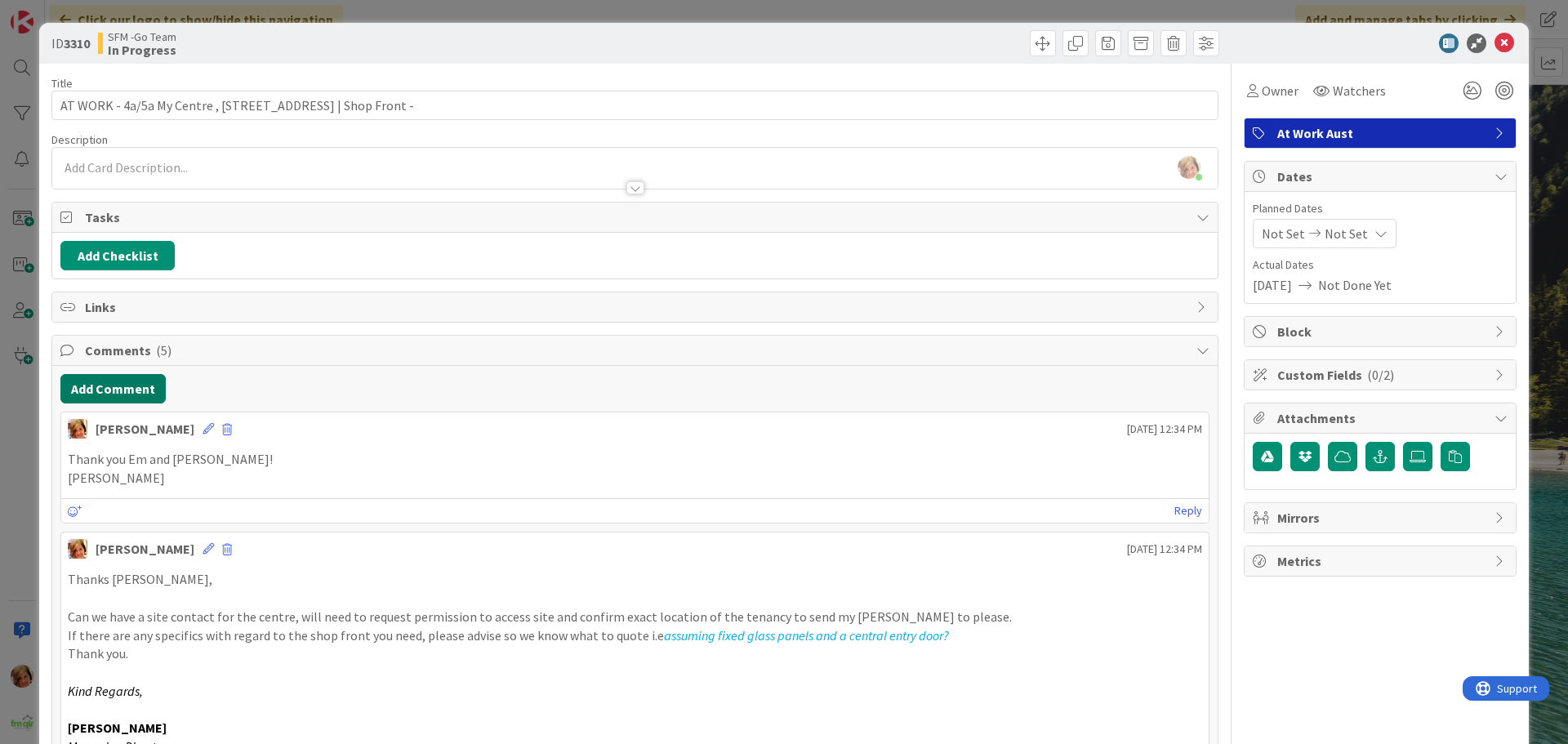
drag, startPoint x: 119, startPoint y: 388, endPoint x: 14, endPoint y: 404, distance: 106.2
click at [119, 388] on button "Add Comment" at bounding box center [113, 388] width 105 height 29
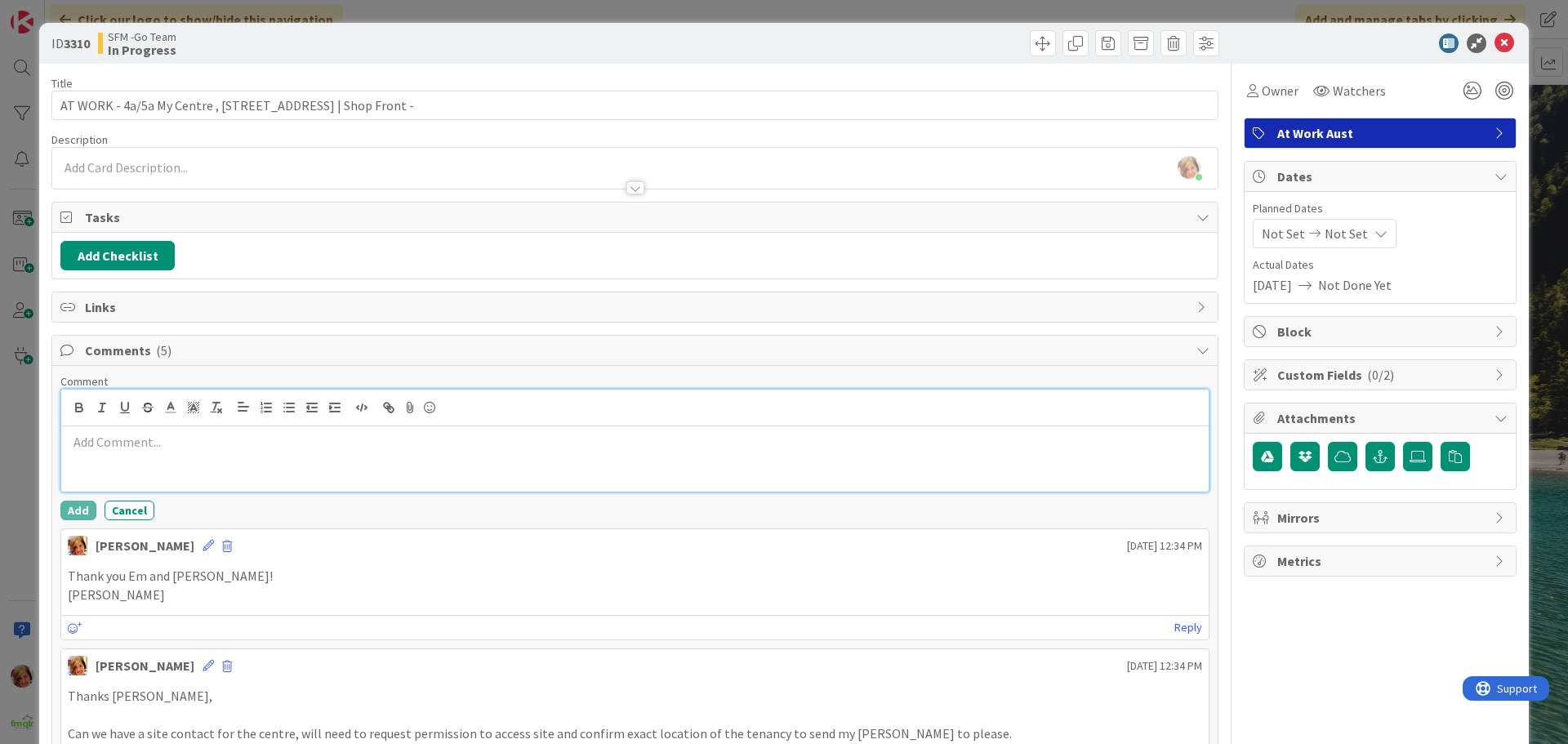
click at [146, 469] on div at bounding box center [634, 459] width 1147 height 66
paste div
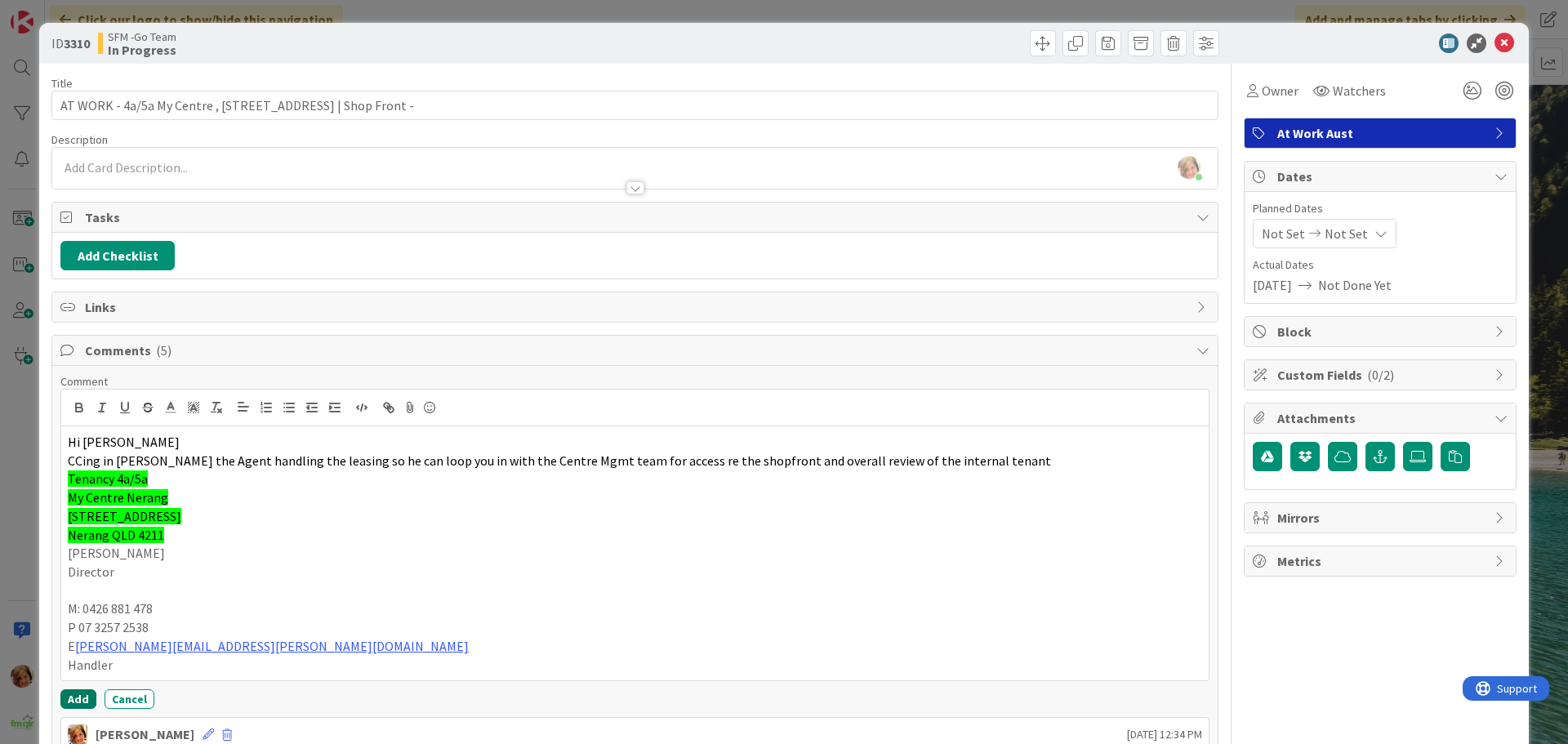
click at [78, 690] on button "Add" at bounding box center [79, 699] width 36 height 20
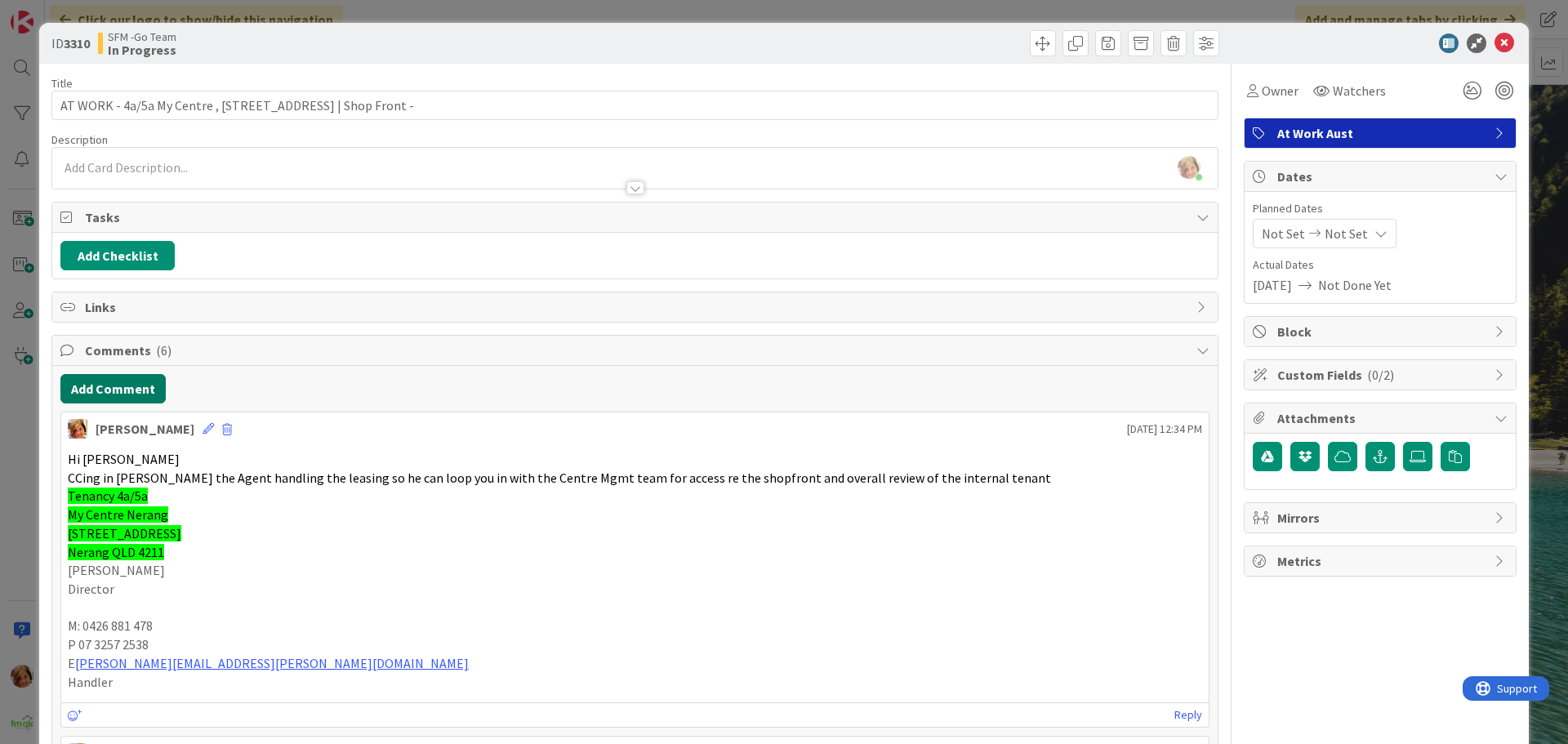
drag, startPoint x: 104, startPoint y: 387, endPoint x: 43, endPoint y: 399, distance: 62.2
click at [104, 387] on button "Add Comment" at bounding box center [113, 388] width 105 height 29
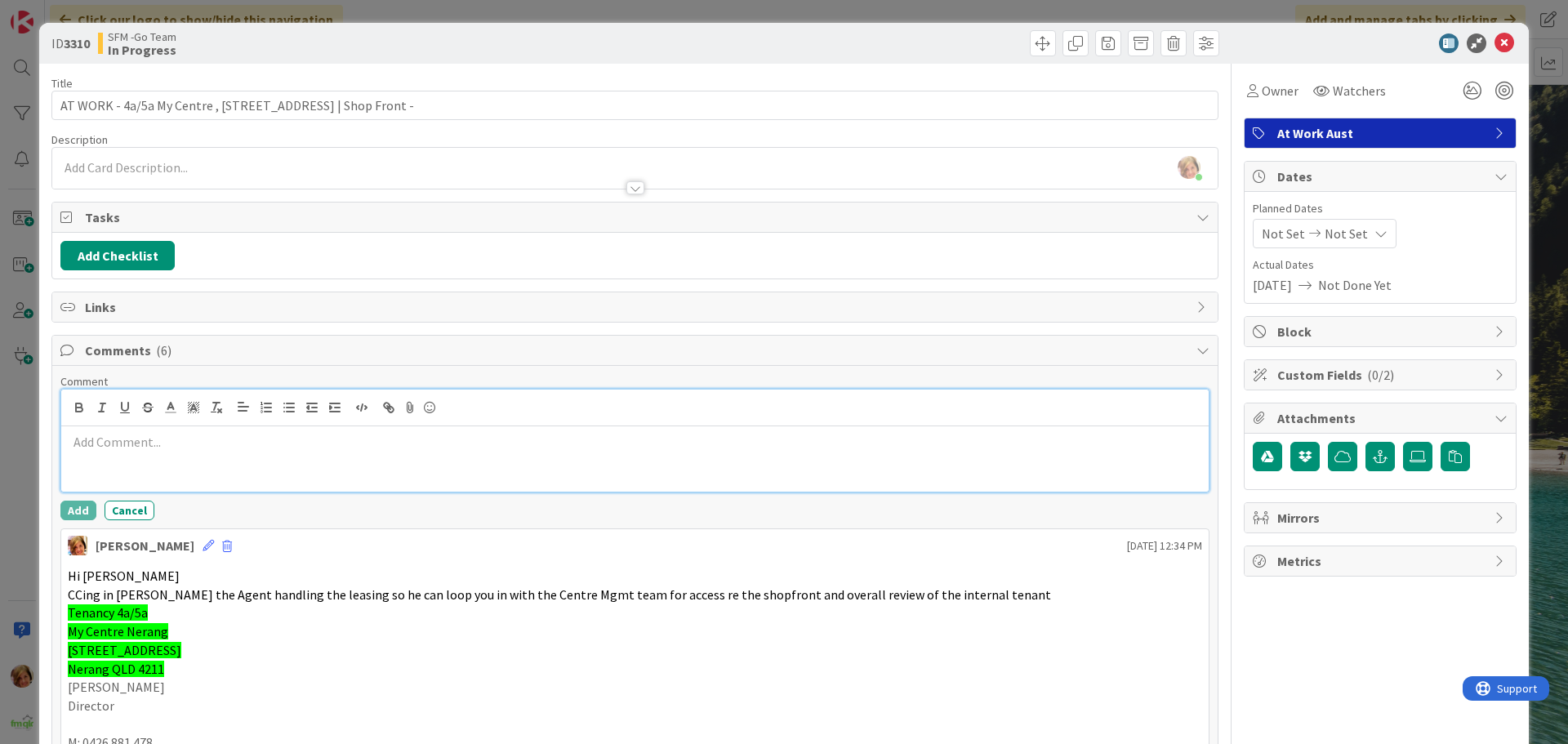
click at [155, 466] on div at bounding box center [634, 459] width 1147 height 66
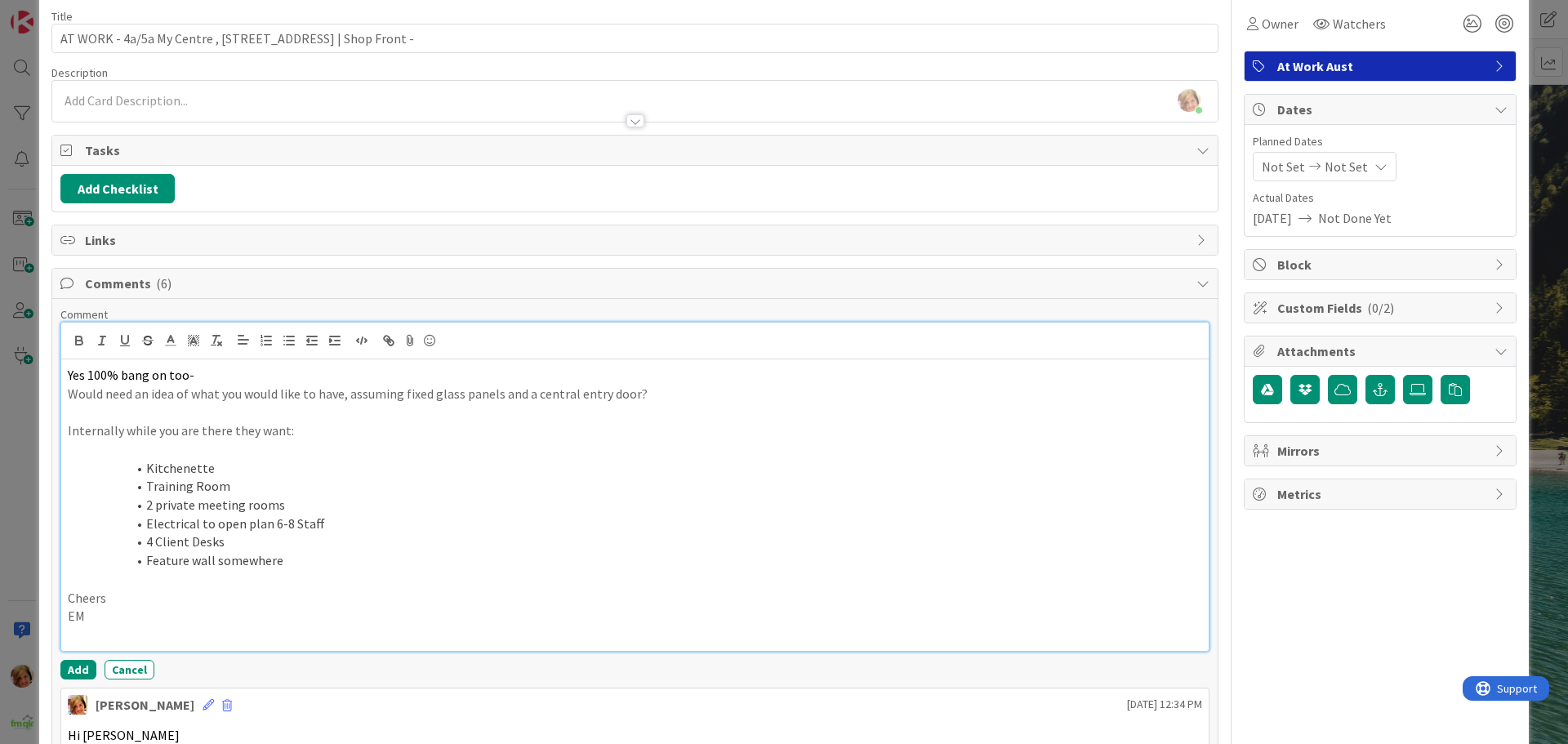
scroll to position [163, 0]
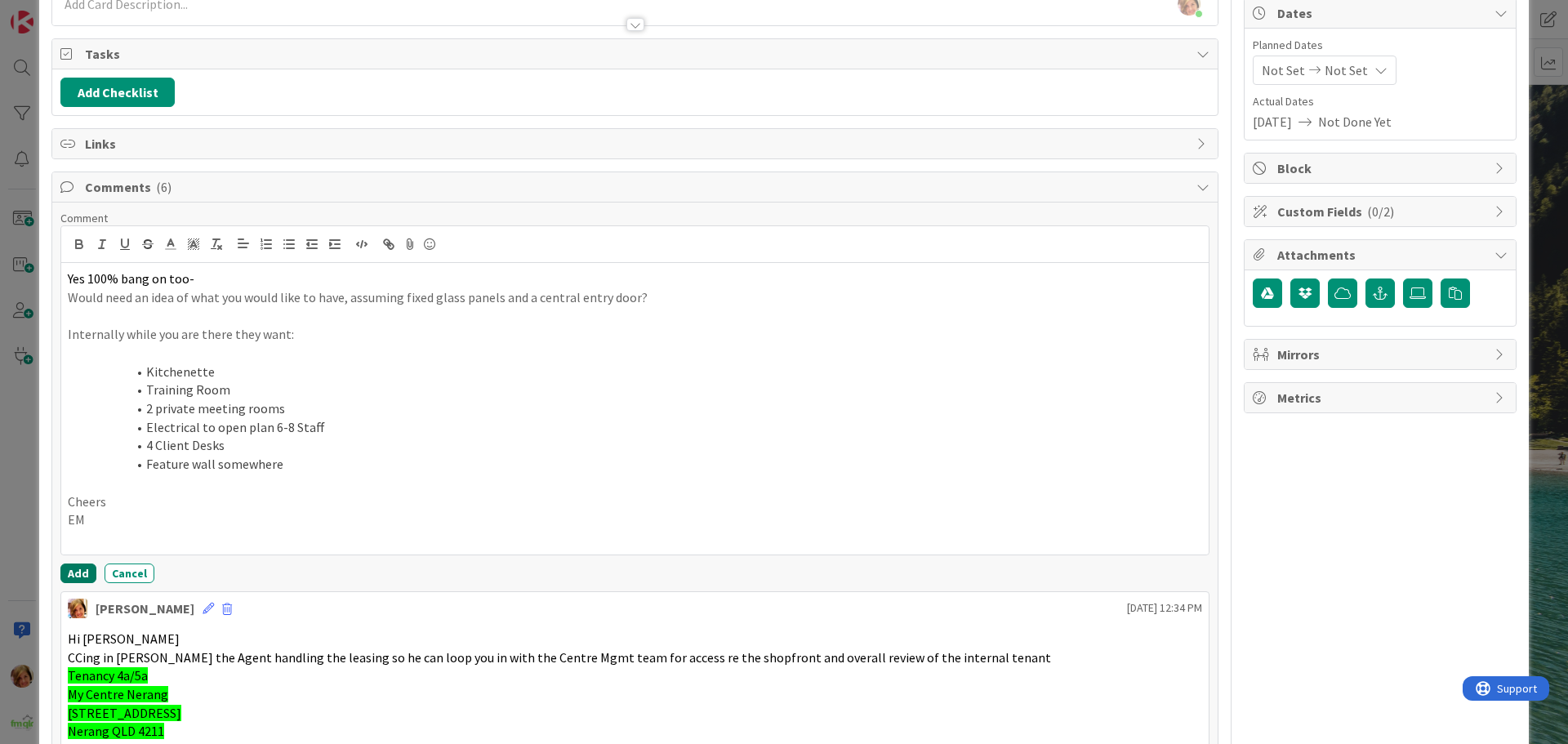
click at [77, 571] on button "Add" at bounding box center [79, 573] width 36 height 20
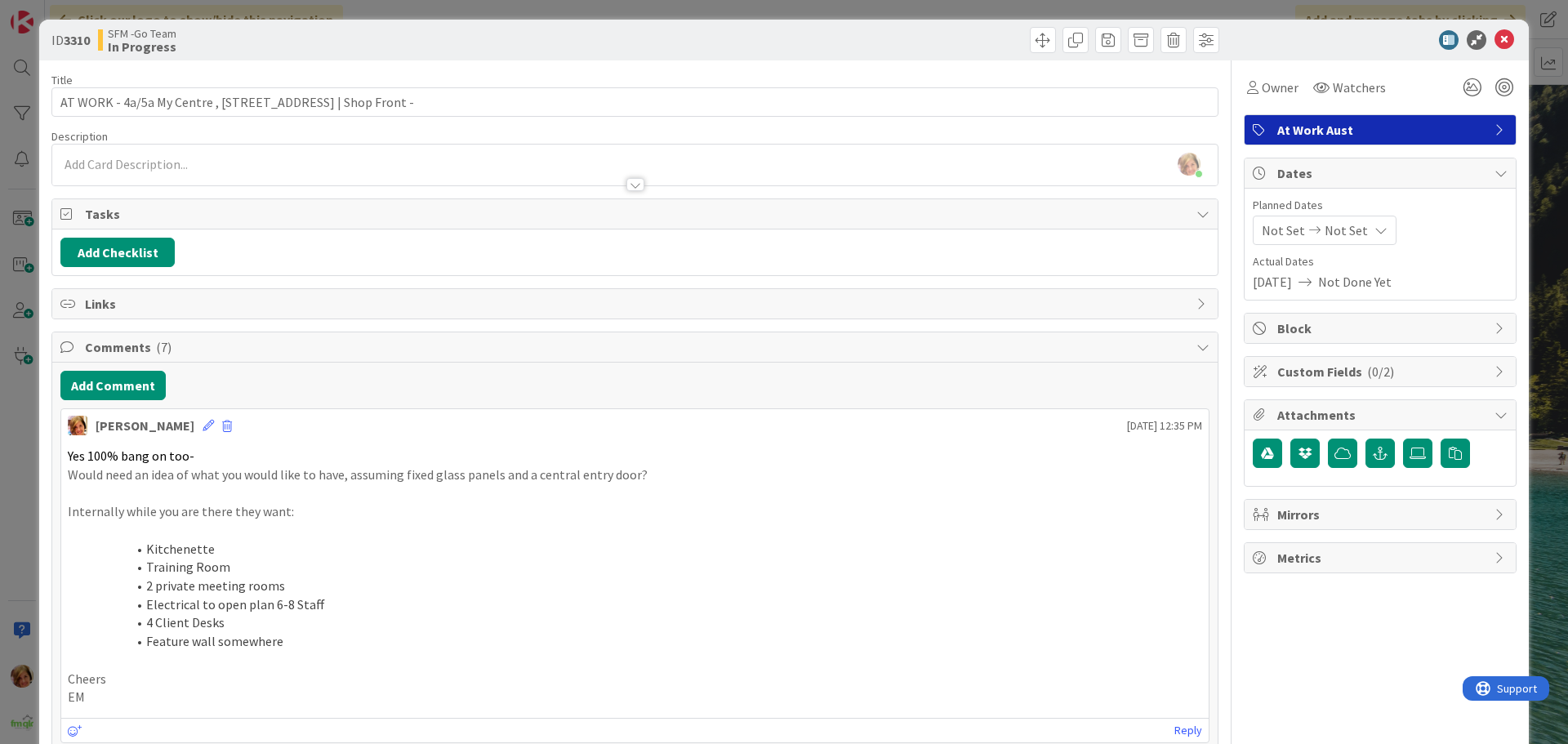
scroll to position [0, 0]
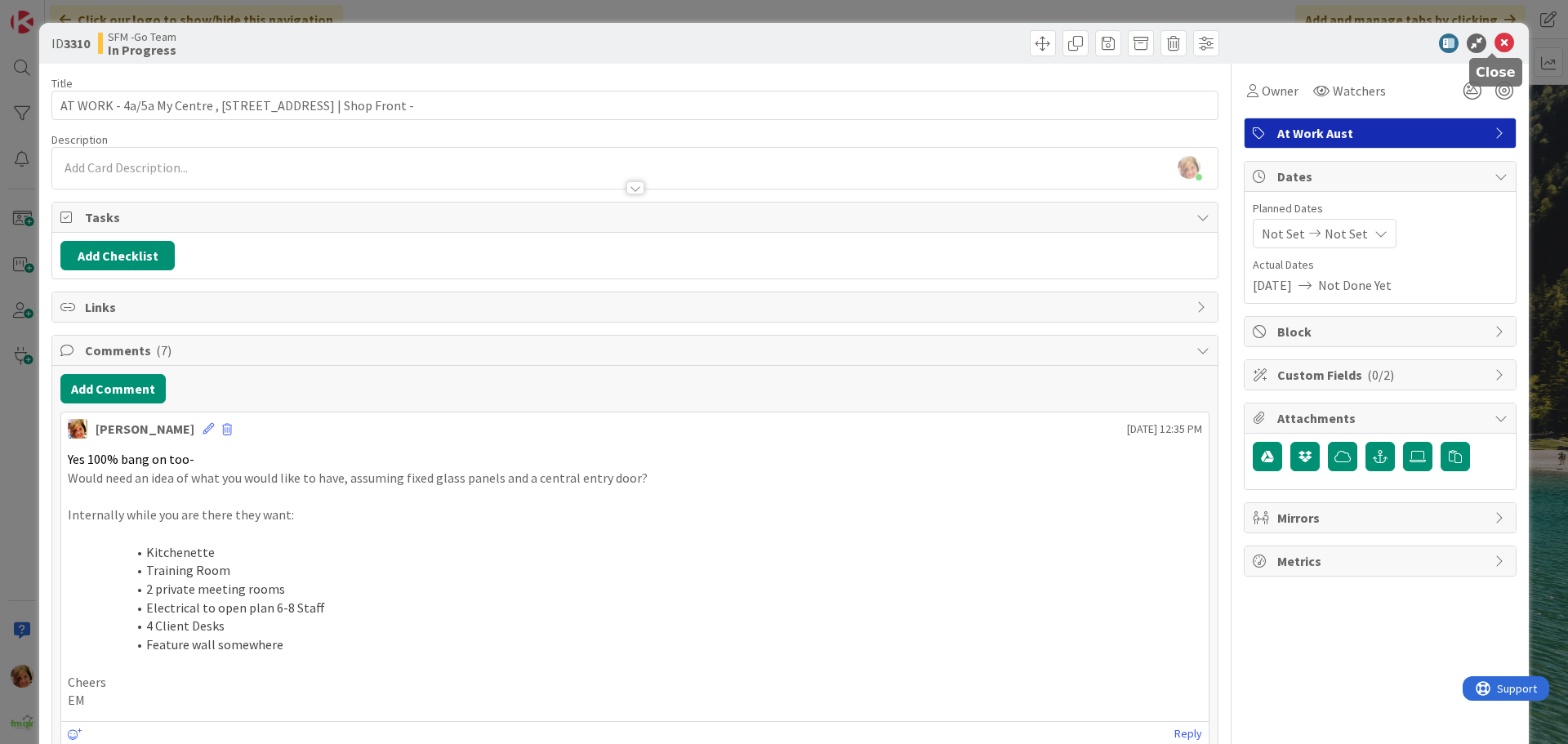
click at [1495, 43] on icon at bounding box center [1504, 43] width 20 height 20
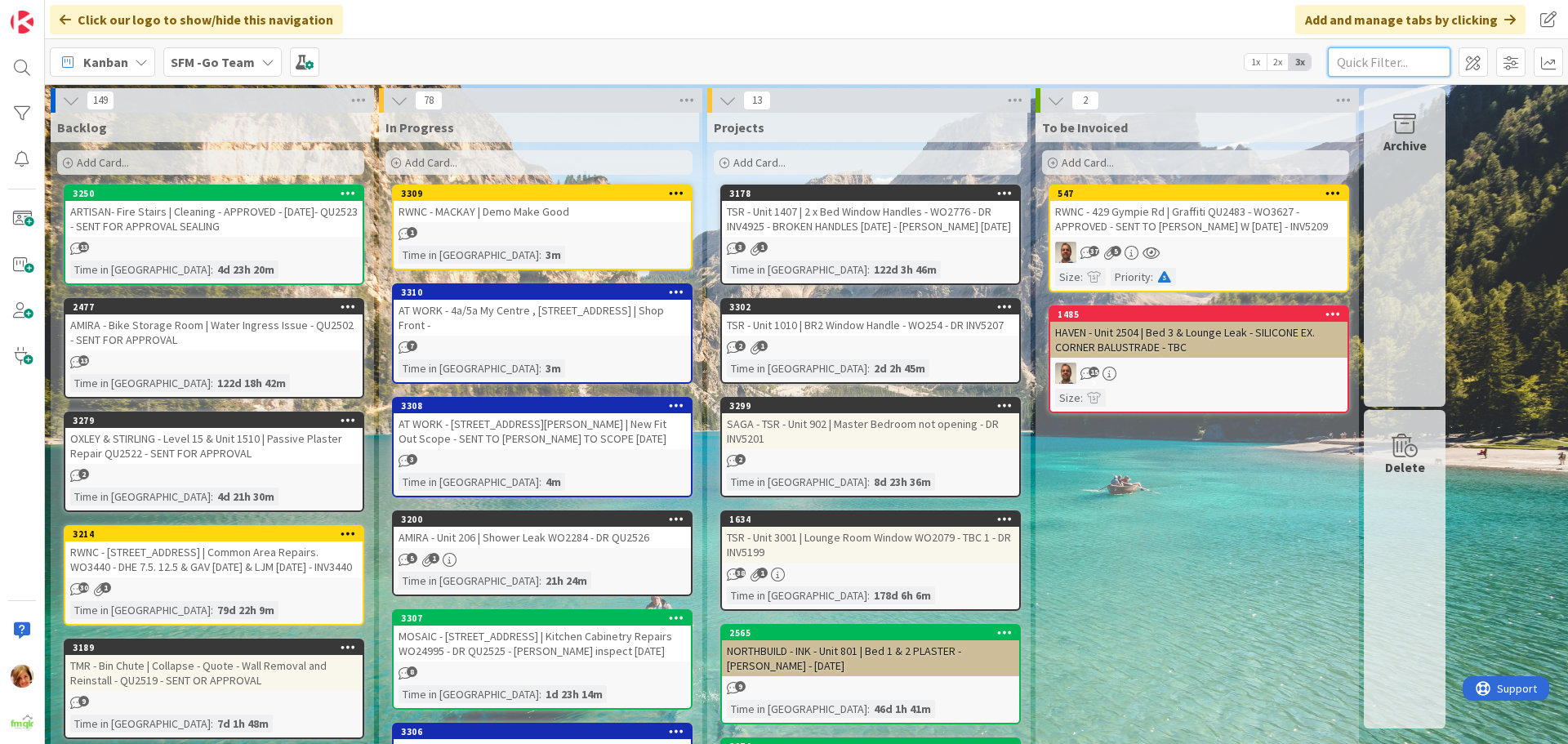
click at [1375, 64] on input "text" at bounding box center [1389, 62] width 123 height 29
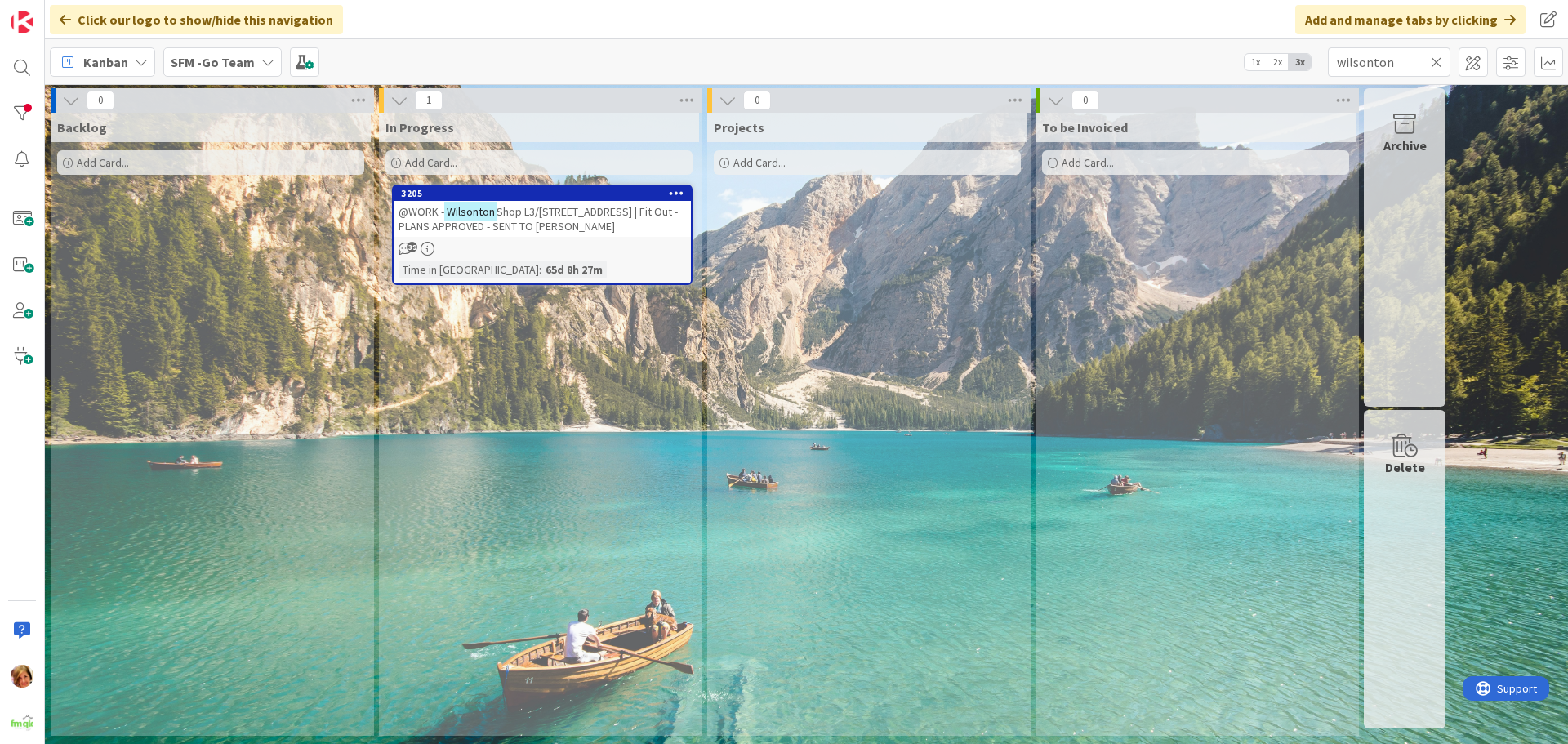
click at [601, 218] on span "Shop L3/407 Bridge St | Fit Out - PLANS APPROVED - SENT TO LUKE FITOUT" at bounding box center [538, 219] width 280 height 29
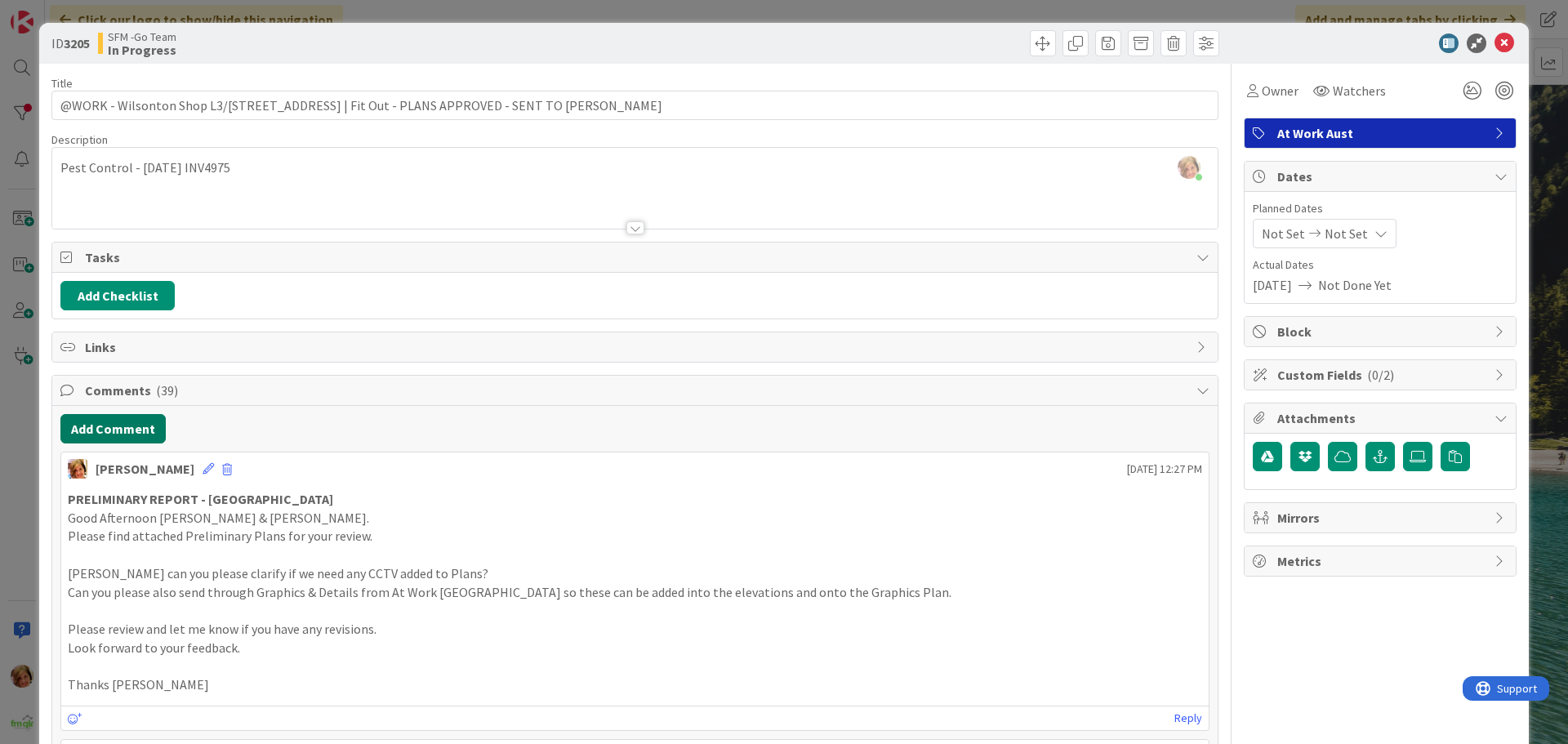
click at [123, 416] on button "Add Comment" at bounding box center [113, 429] width 105 height 29
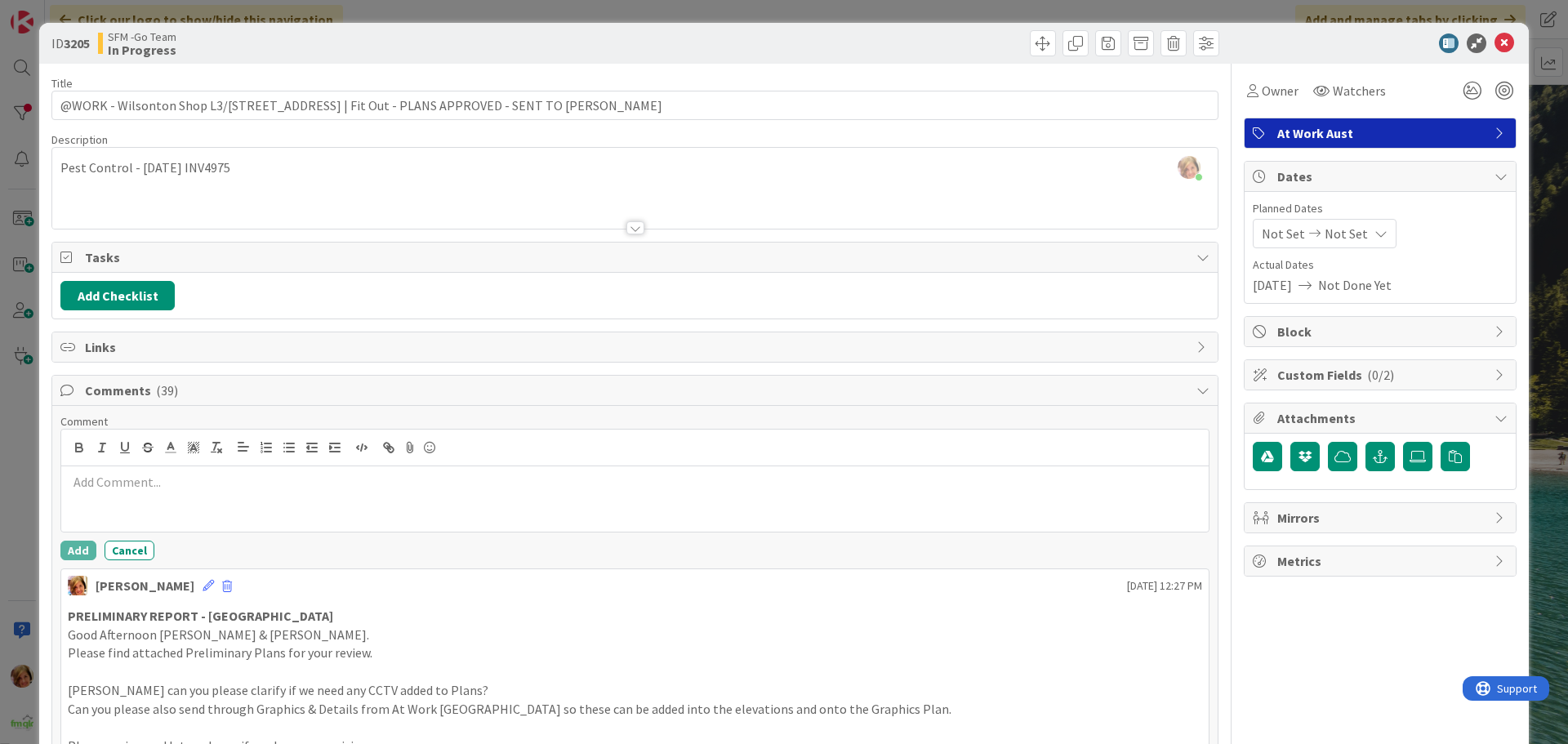
click at [174, 476] on p at bounding box center [635, 482] width 1134 height 19
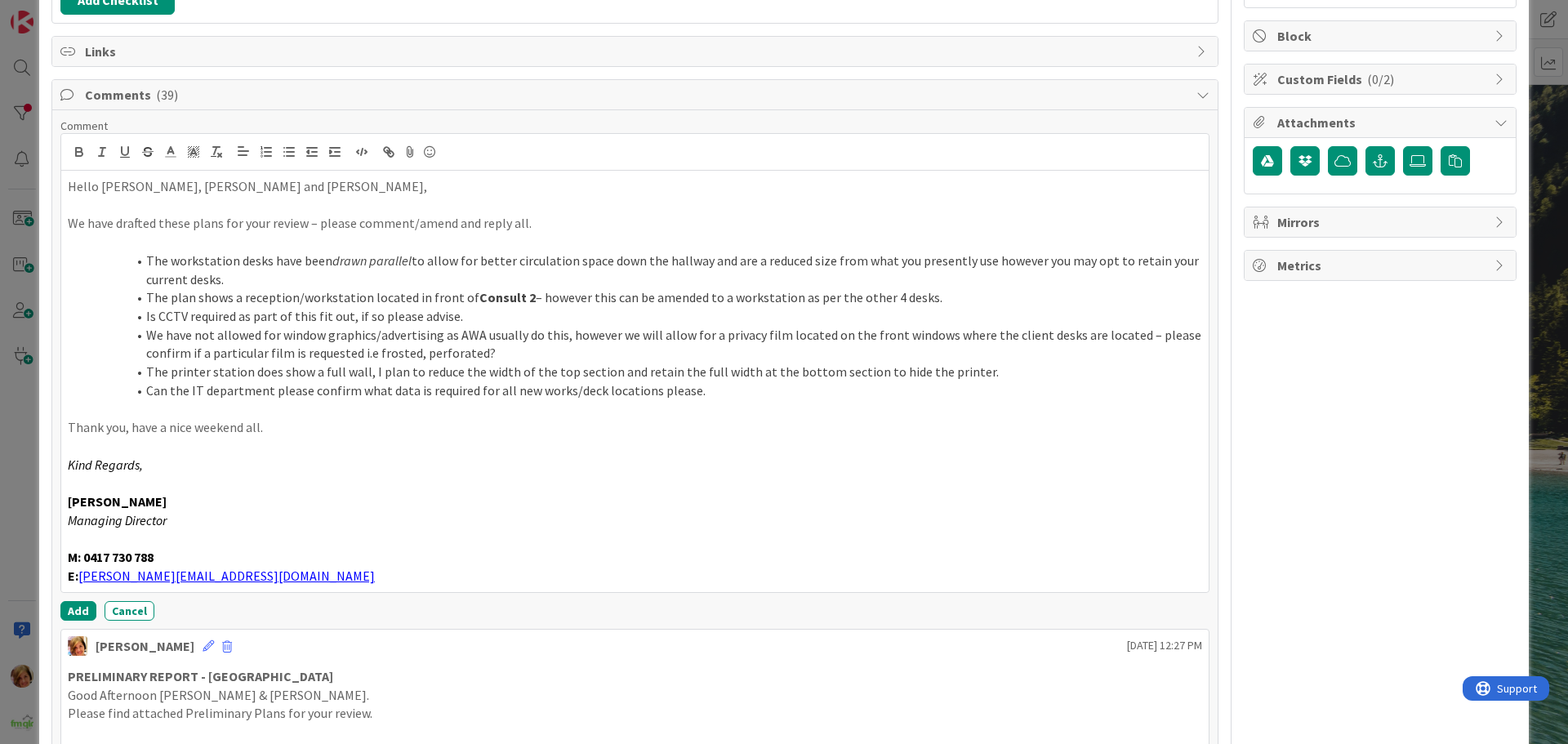
scroll to position [299, 0]
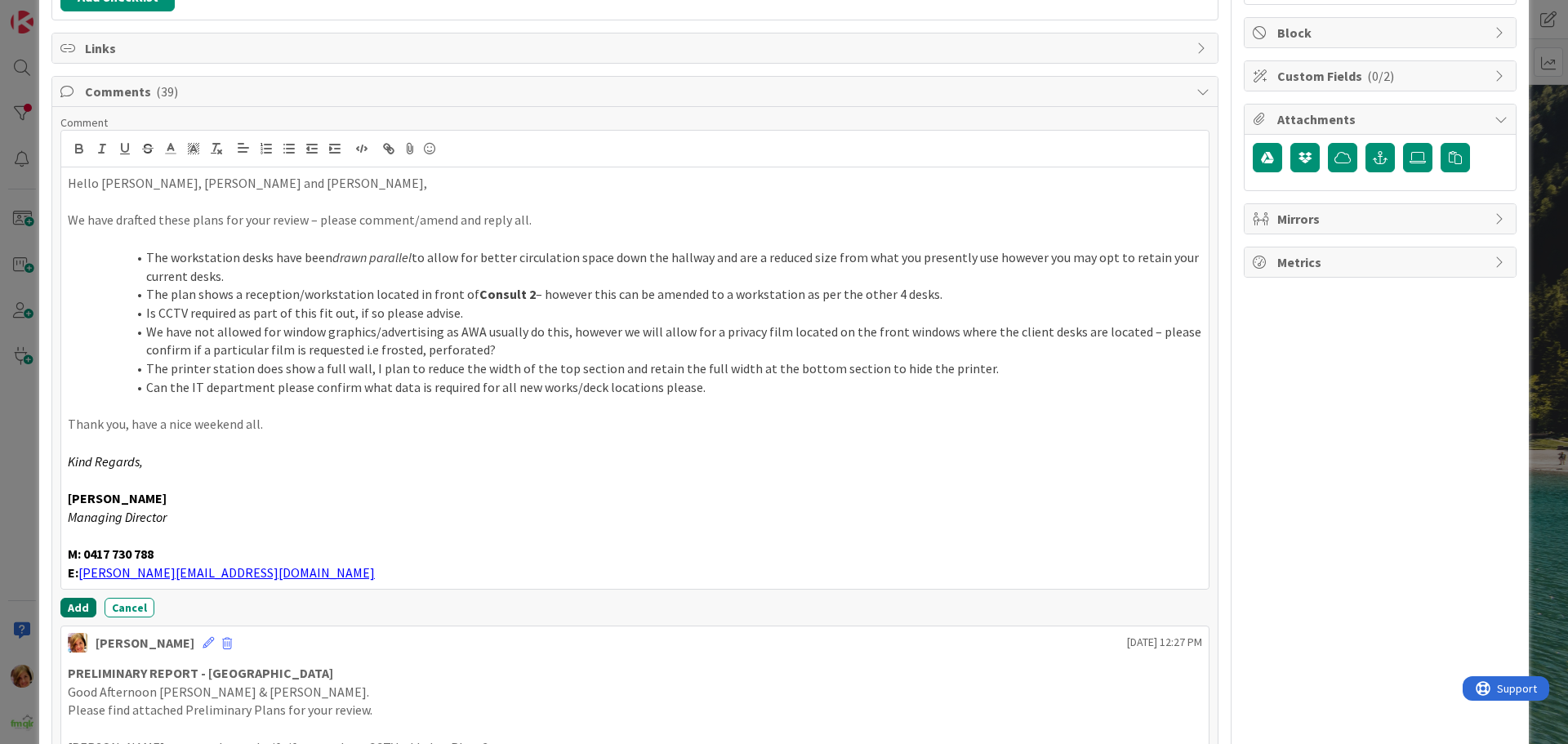
click at [80, 604] on button "Add" at bounding box center [79, 608] width 36 height 20
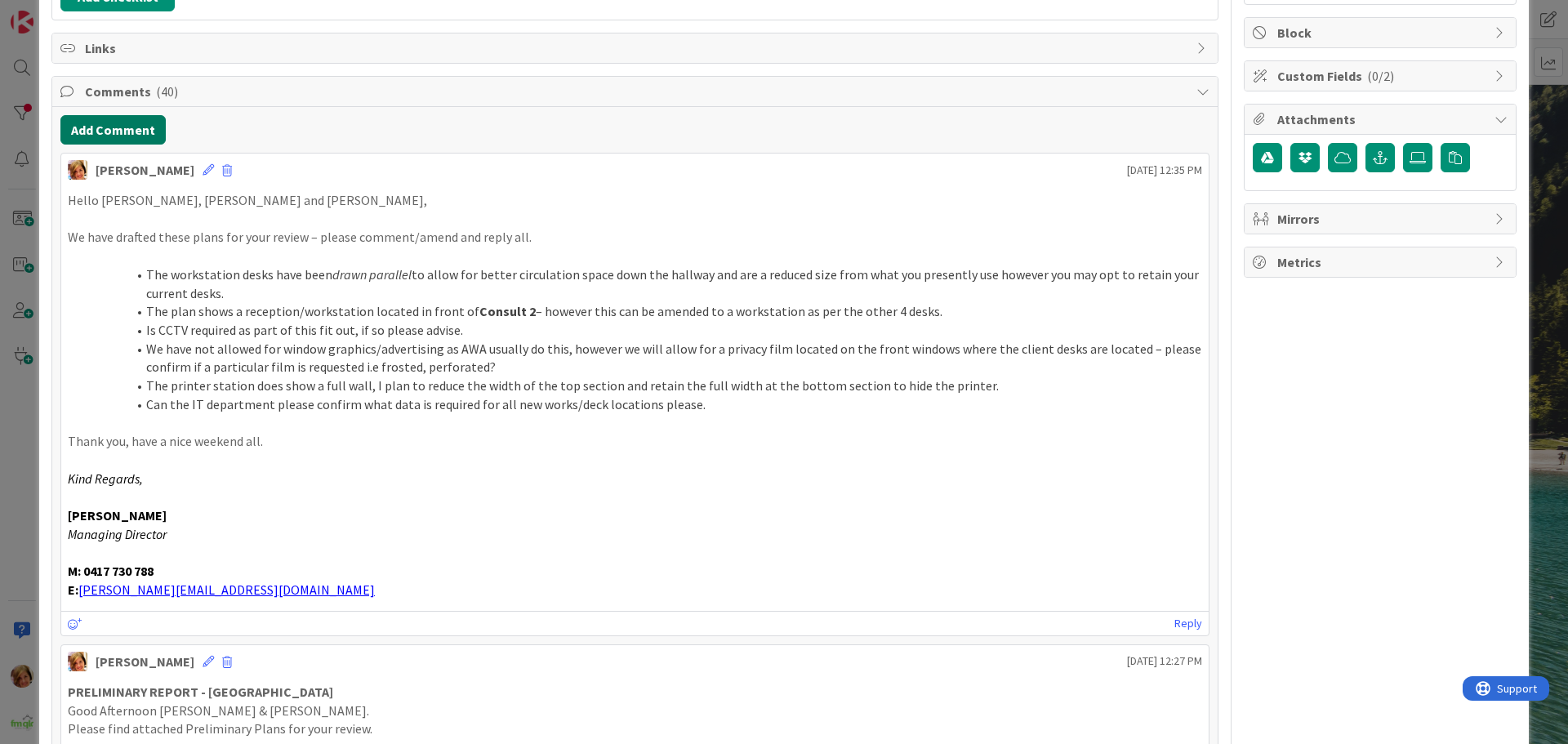
click at [110, 133] on button "Add Comment" at bounding box center [113, 129] width 105 height 29
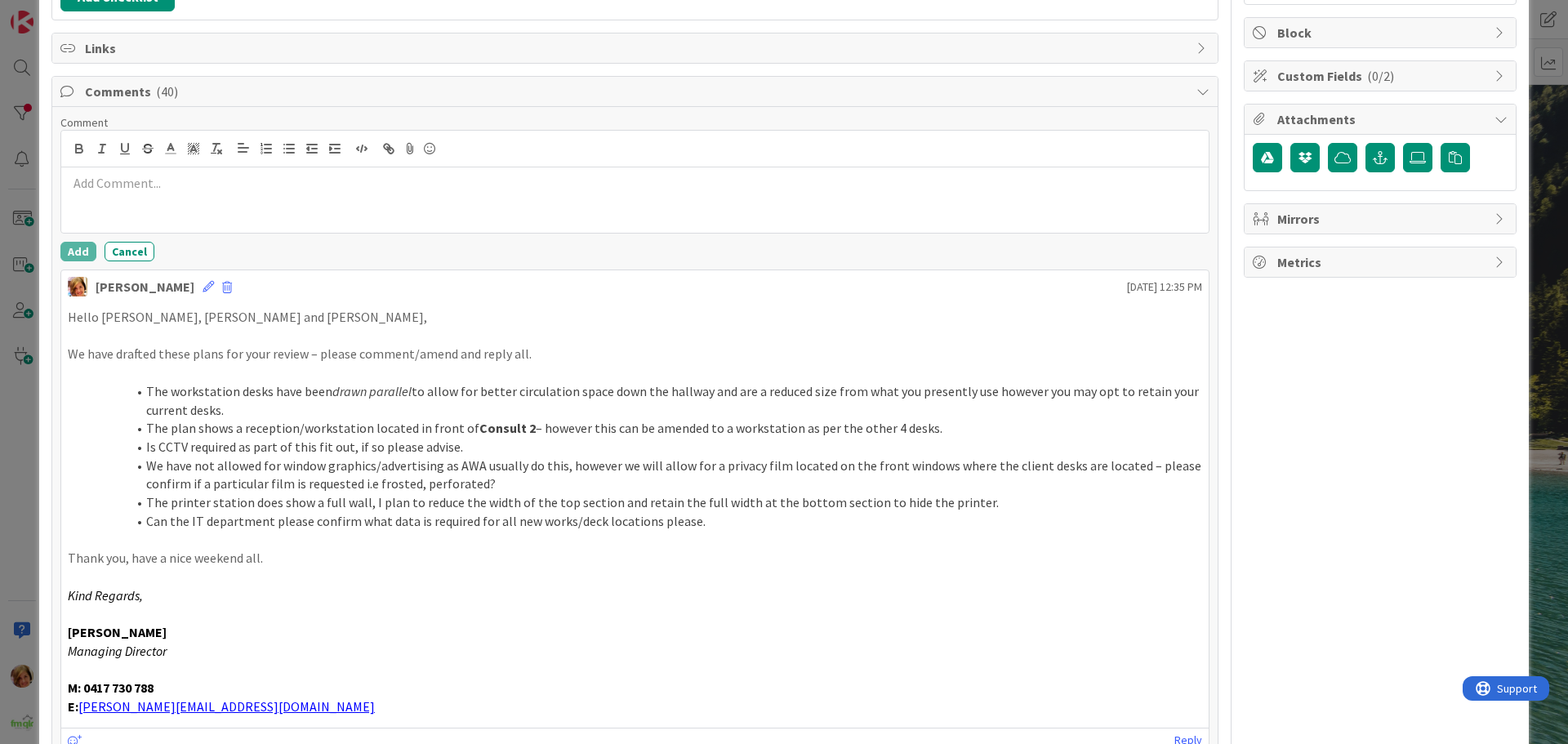
click at [179, 201] on div at bounding box center [634, 200] width 1147 height 66
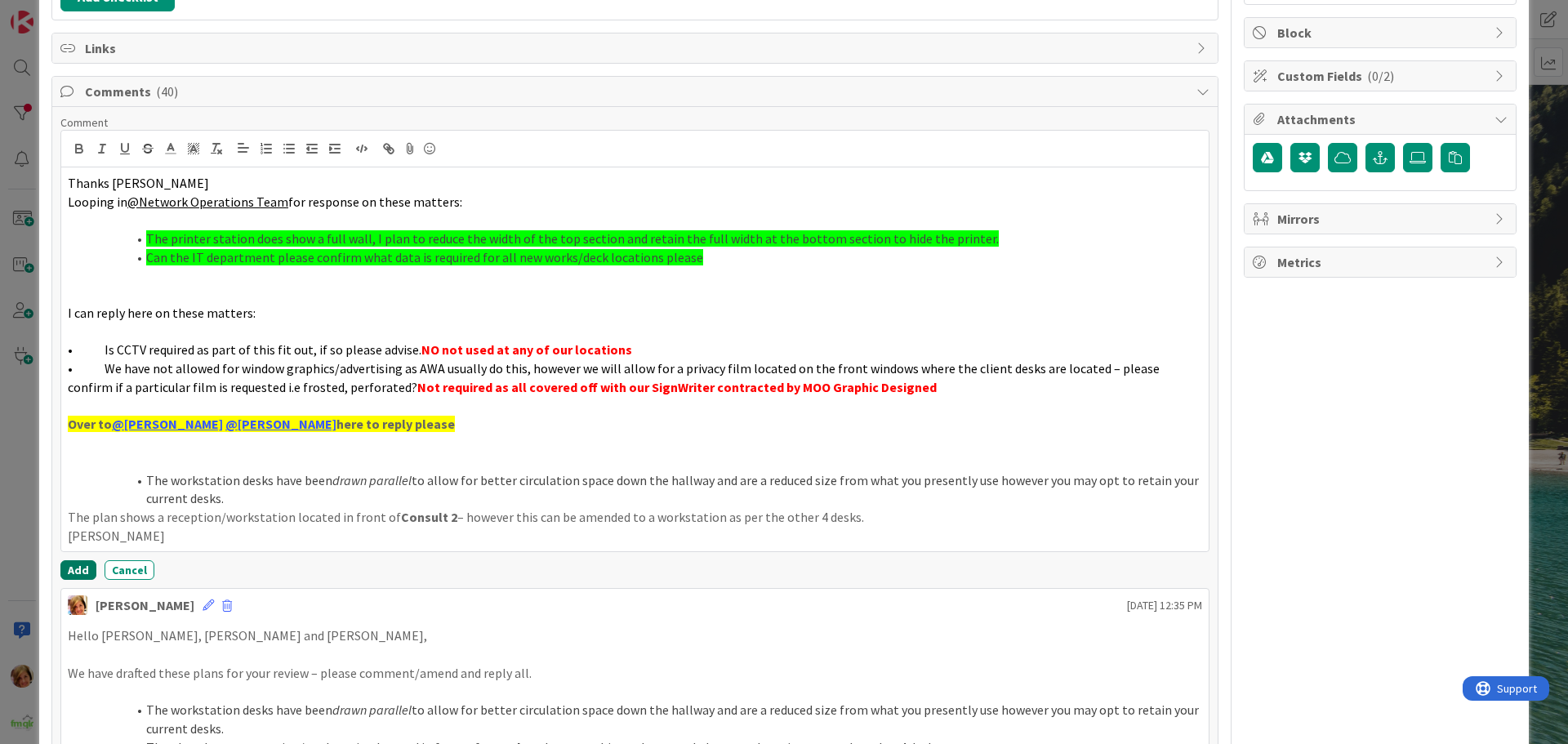
click at [75, 569] on button "Add" at bounding box center [79, 570] width 36 height 20
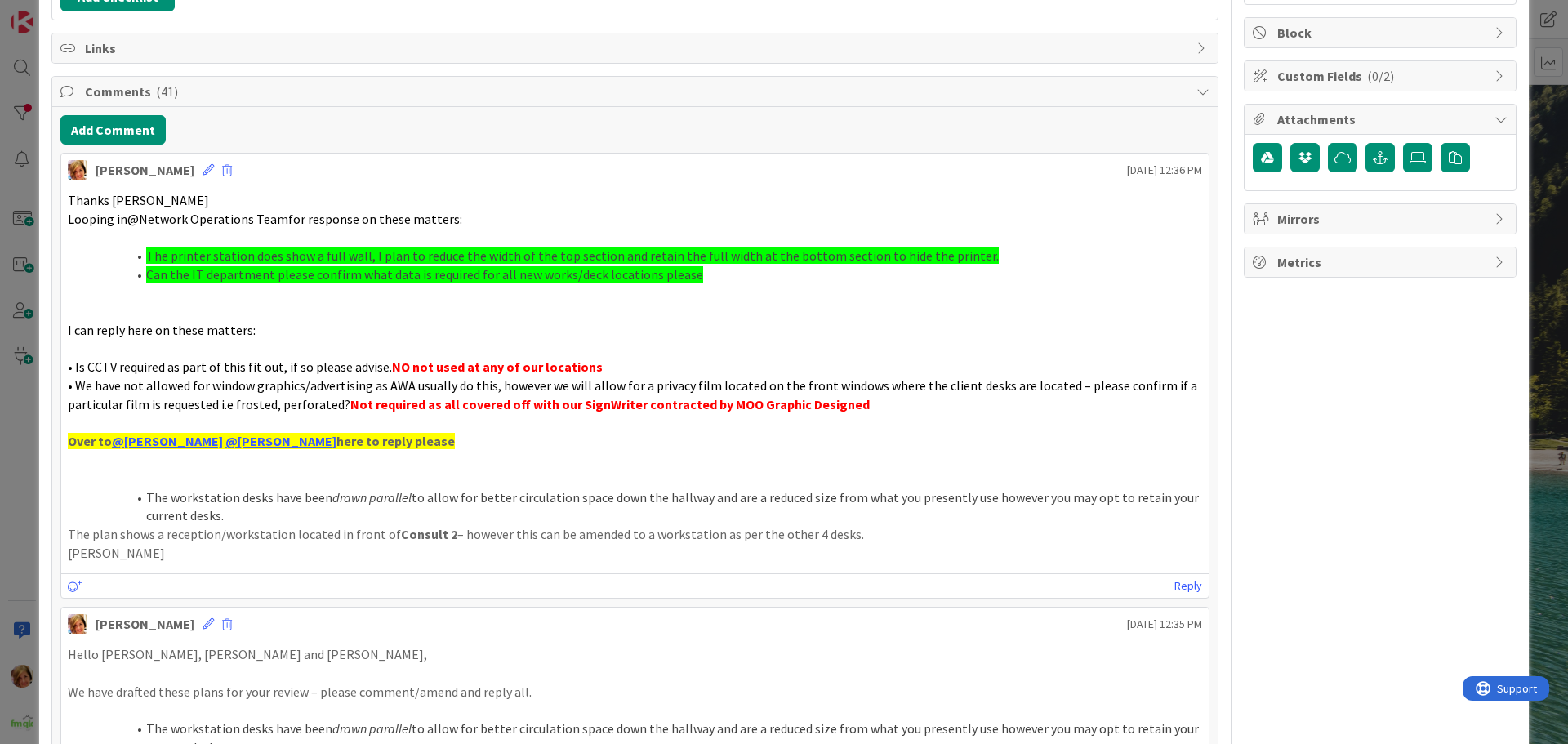
scroll to position [0, 0]
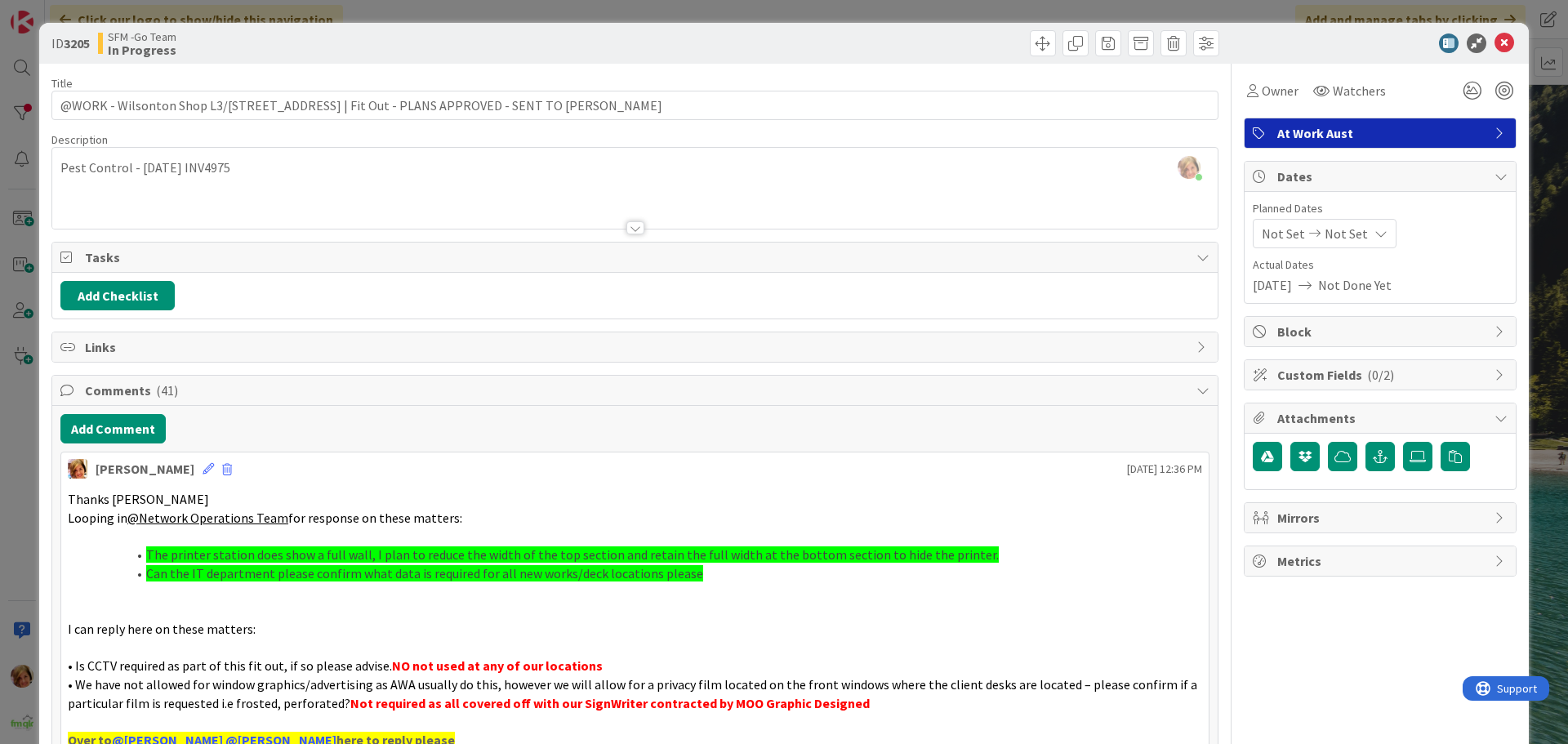
drag, startPoint x: 629, startPoint y: 120, endPoint x: 426, endPoint y: 101, distance: 203.9
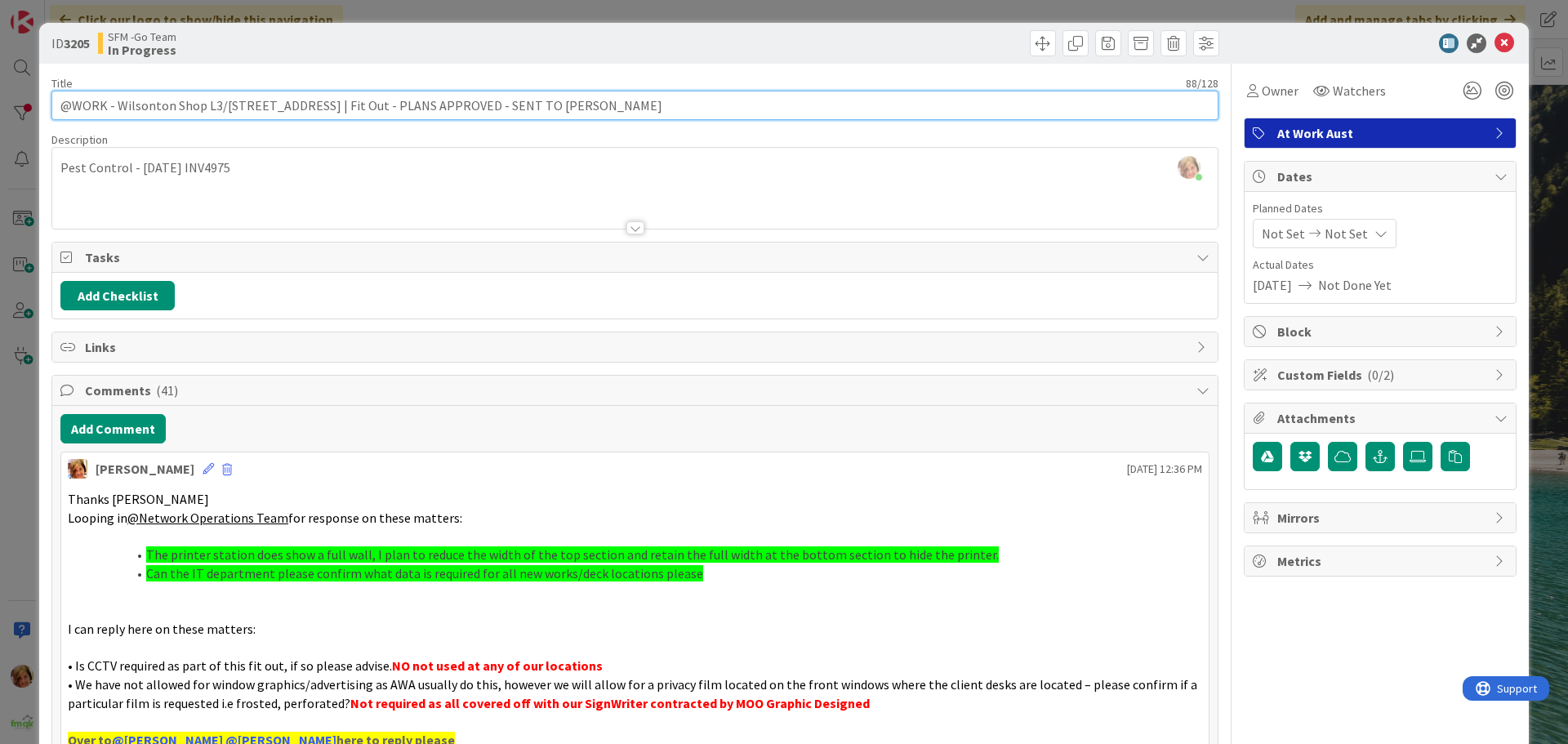
drag, startPoint x: 585, startPoint y: 105, endPoint x: 345, endPoint y: 113, distance: 240.1
click at [345, 113] on input "@WORK - Wilsonton Shop L3/407 Bridge St | Fit Out - PLANS APPROVED - SENT TO LU…" at bounding box center [635, 105] width 1167 height 29
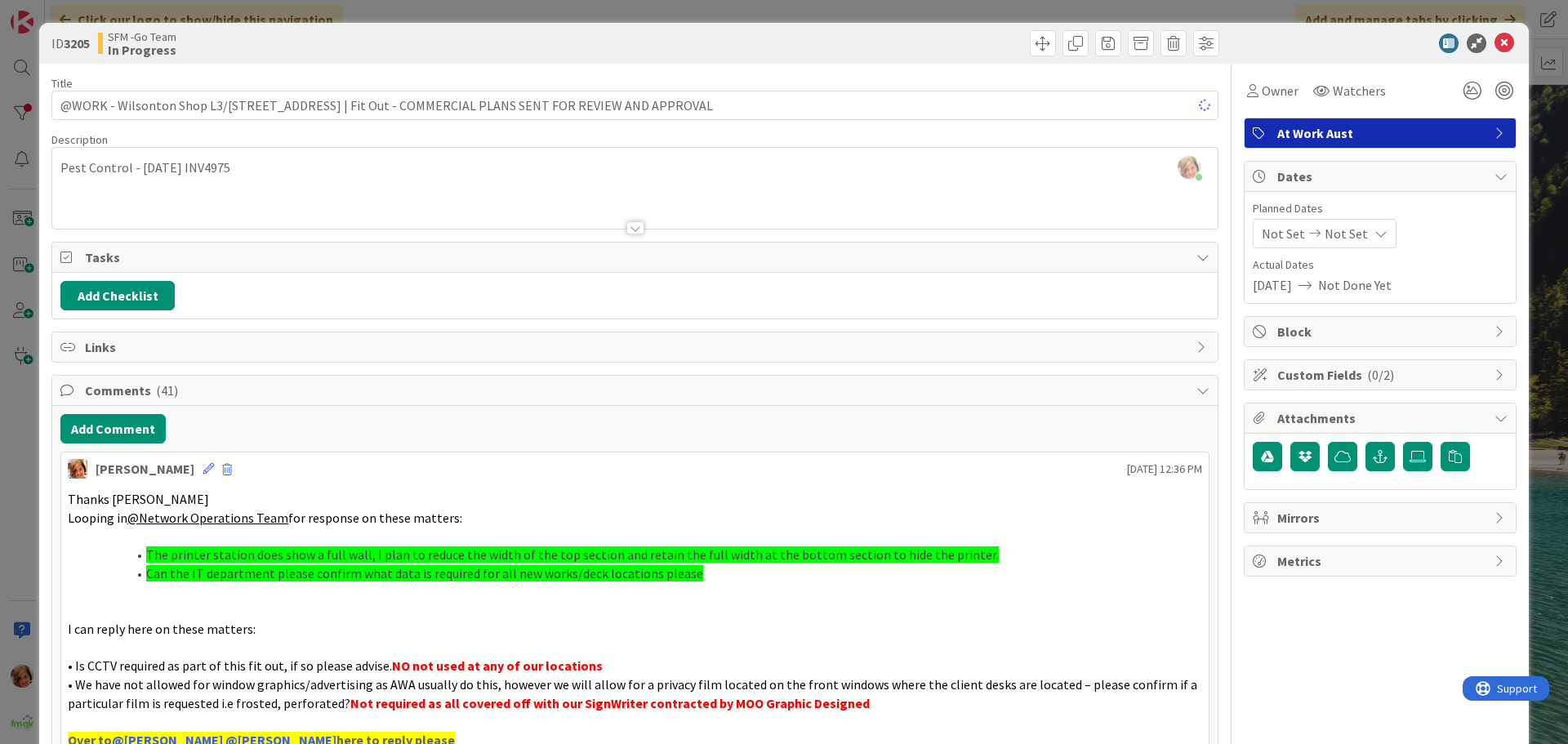
click at [858, 37] on div at bounding box center [929, 43] width 580 height 26
click at [1495, 43] on icon at bounding box center [1504, 43] width 20 height 20
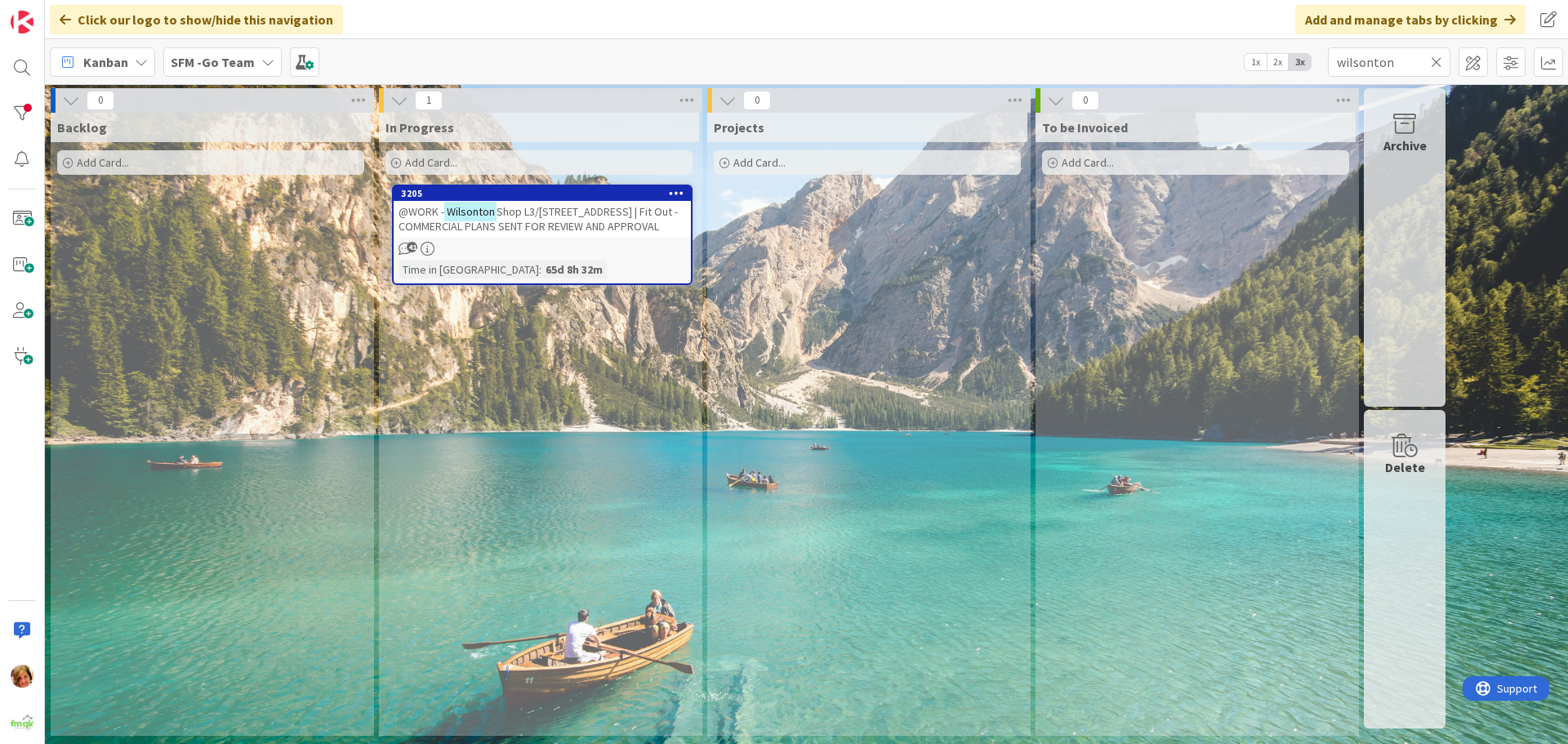
click at [1435, 60] on icon at bounding box center [1436, 61] width 11 height 15
